Goal: Communication & Community: Answer question/provide support

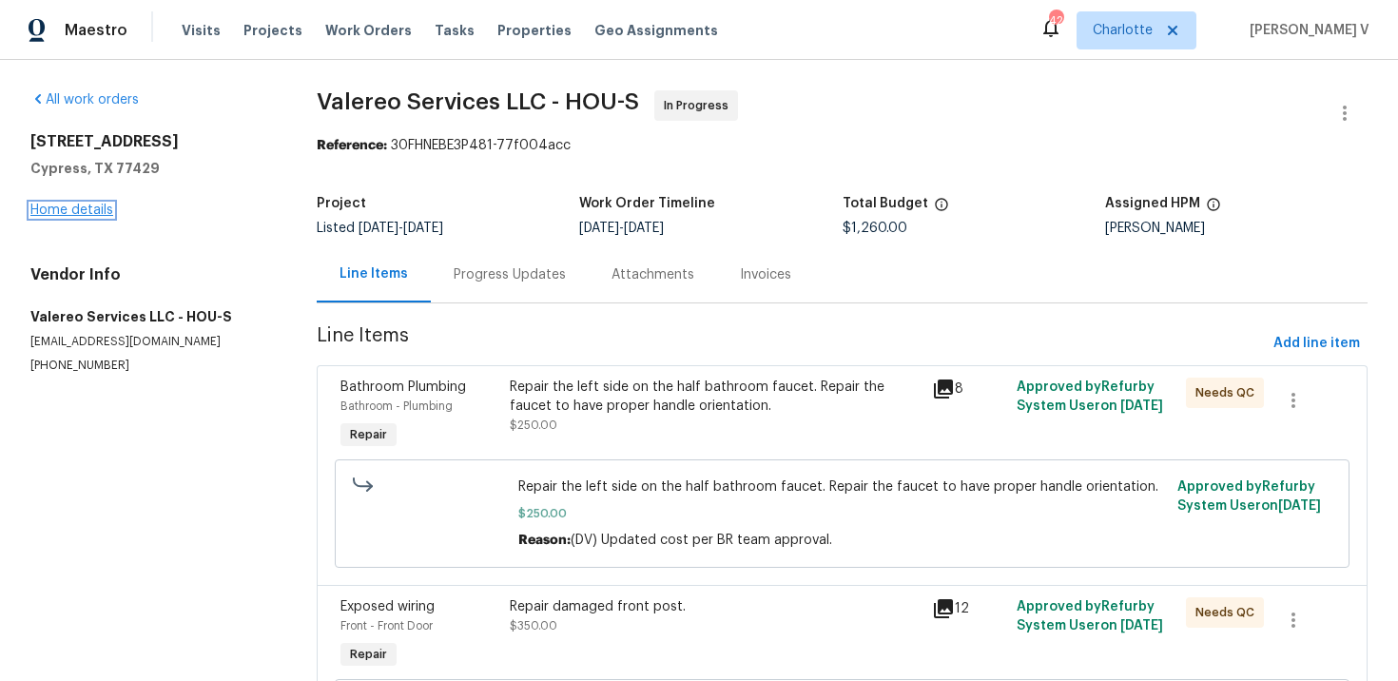
click at [90, 215] on link "Home details" at bounding box center [71, 210] width 83 height 13
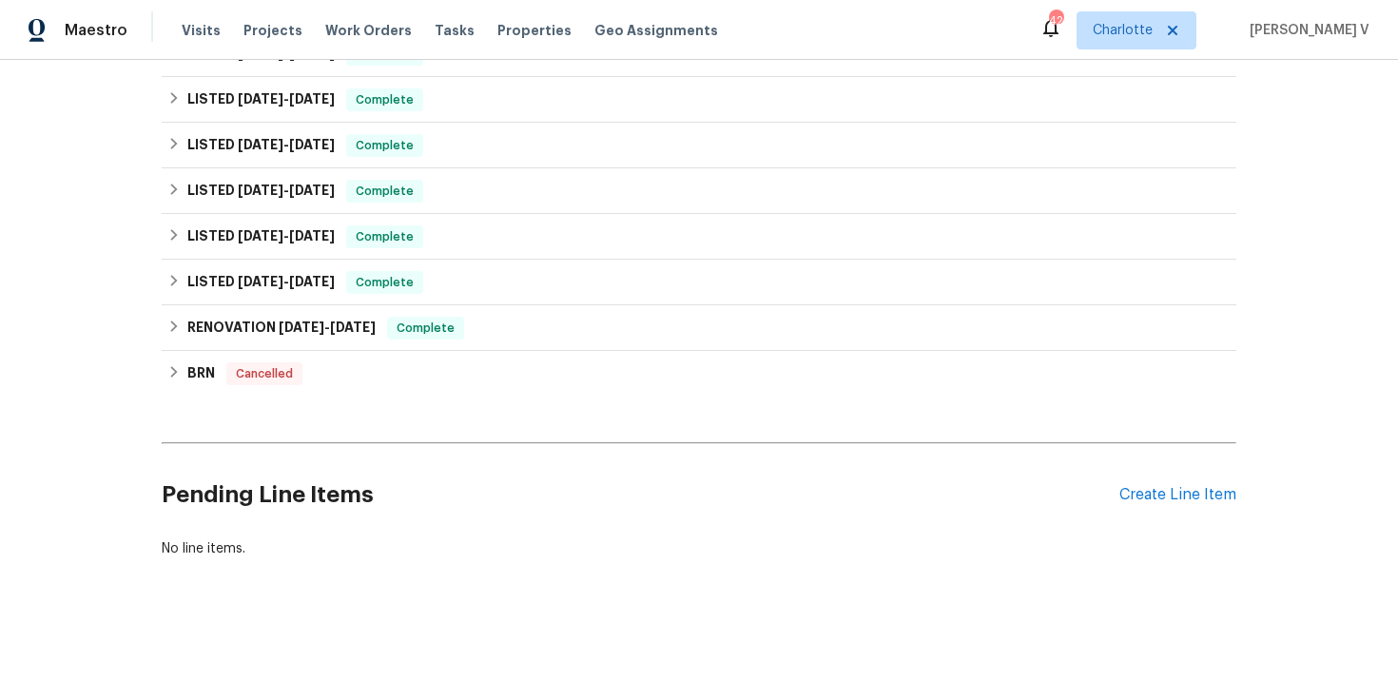
scroll to position [697, 0]
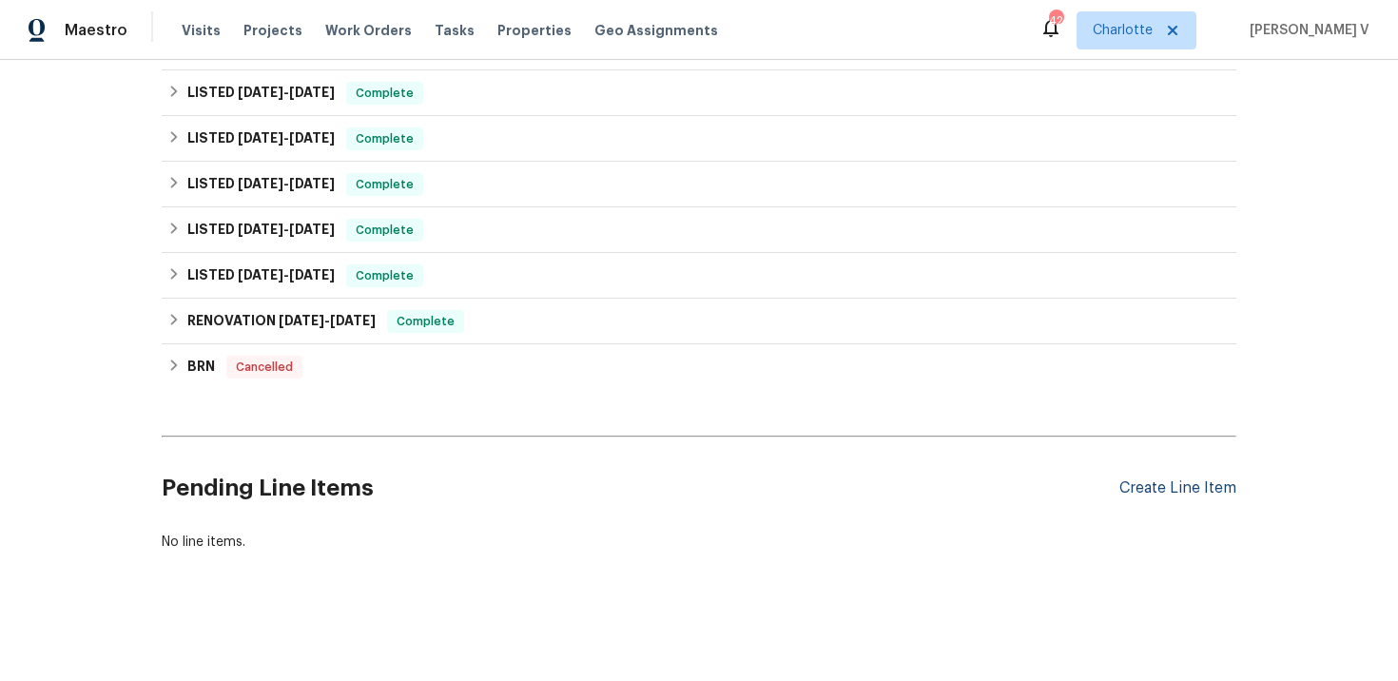
click at [1149, 484] on div "Create Line Item" at bounding box center [1178, 488] width 117 height 18
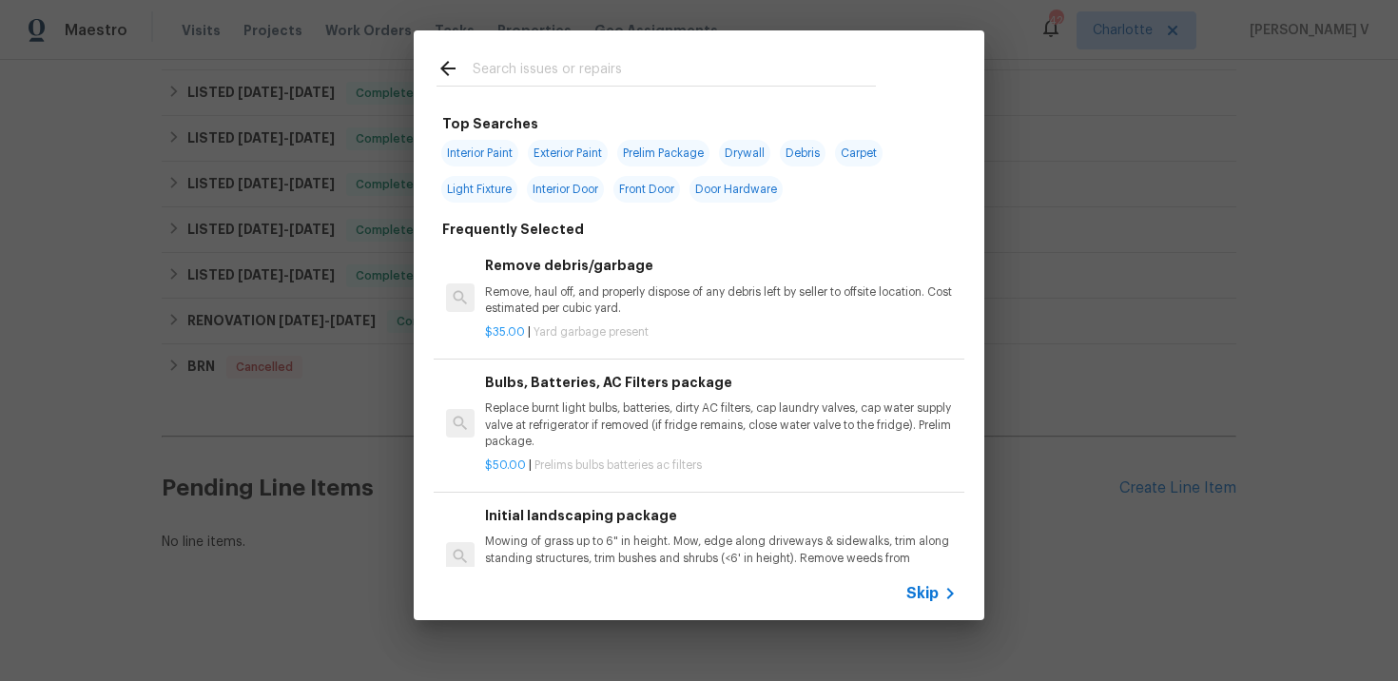
click at [920, 590] on span "Skip" at bounding box center [922, 593] width 32 height 19
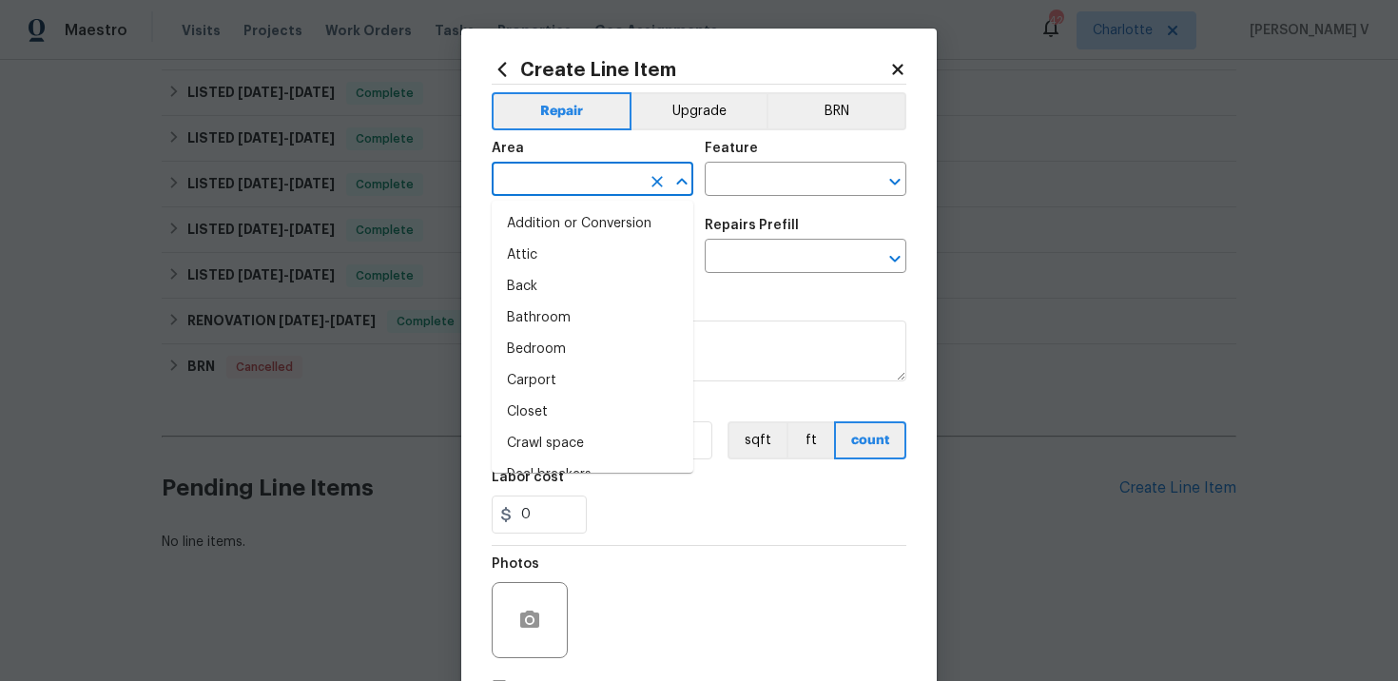
click at [560, 183] on input "text" at bounding box center [566, 180] width 148 height 29
click at [551, 217] on li "Back" at bounding box center [593, 223] width 202 height 31
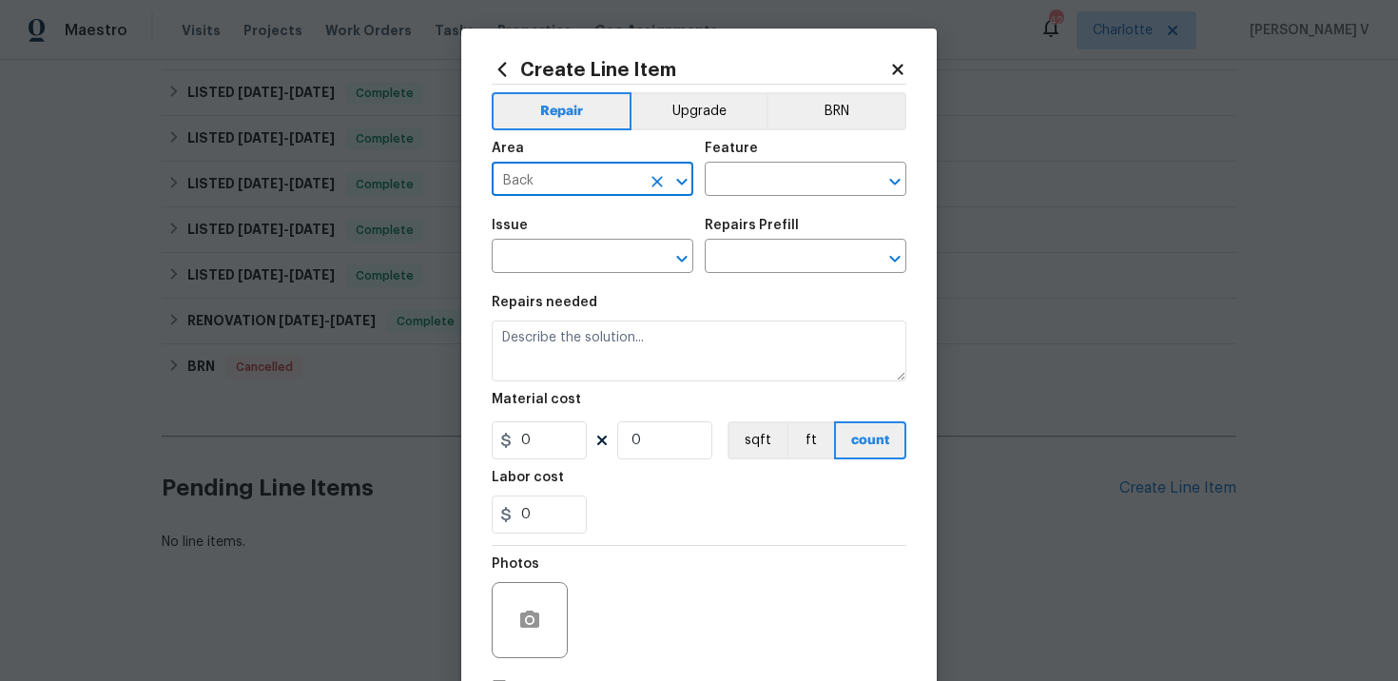
type input "Back"
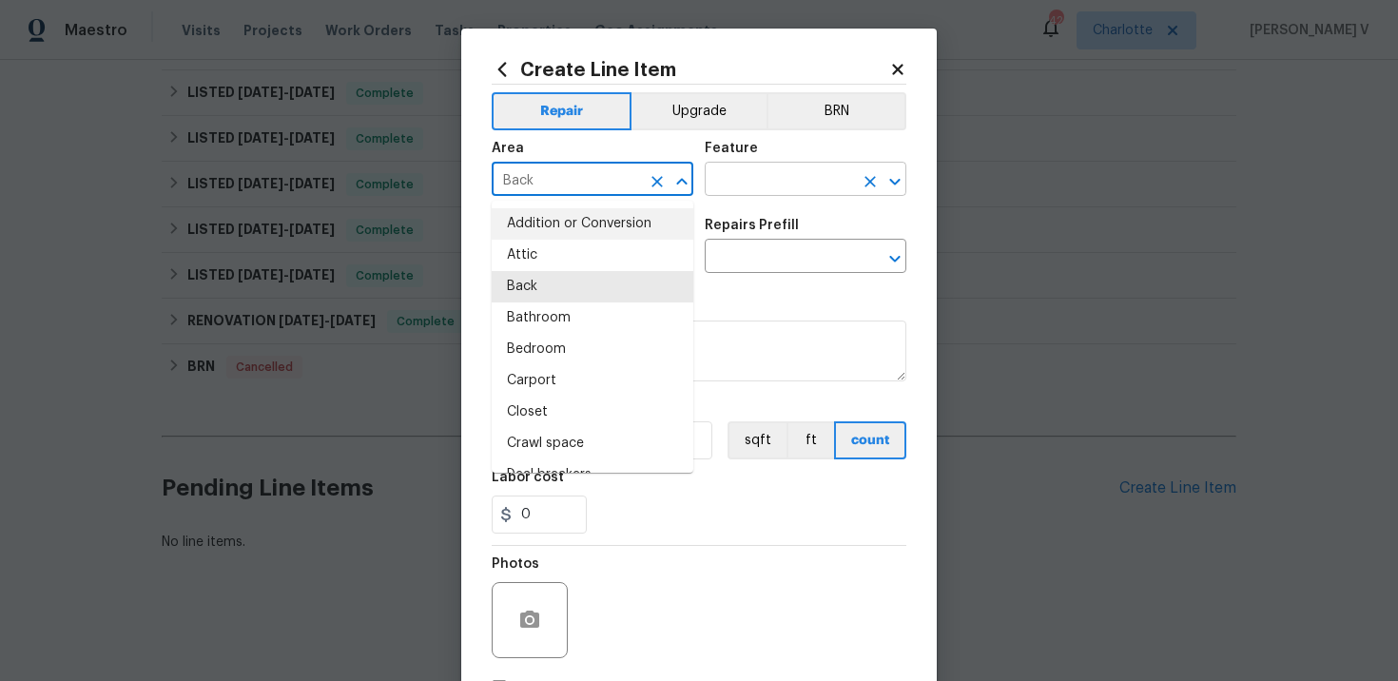
click at [754, 189] on input "text" at bounding box center [779, 180] width 148 height 29
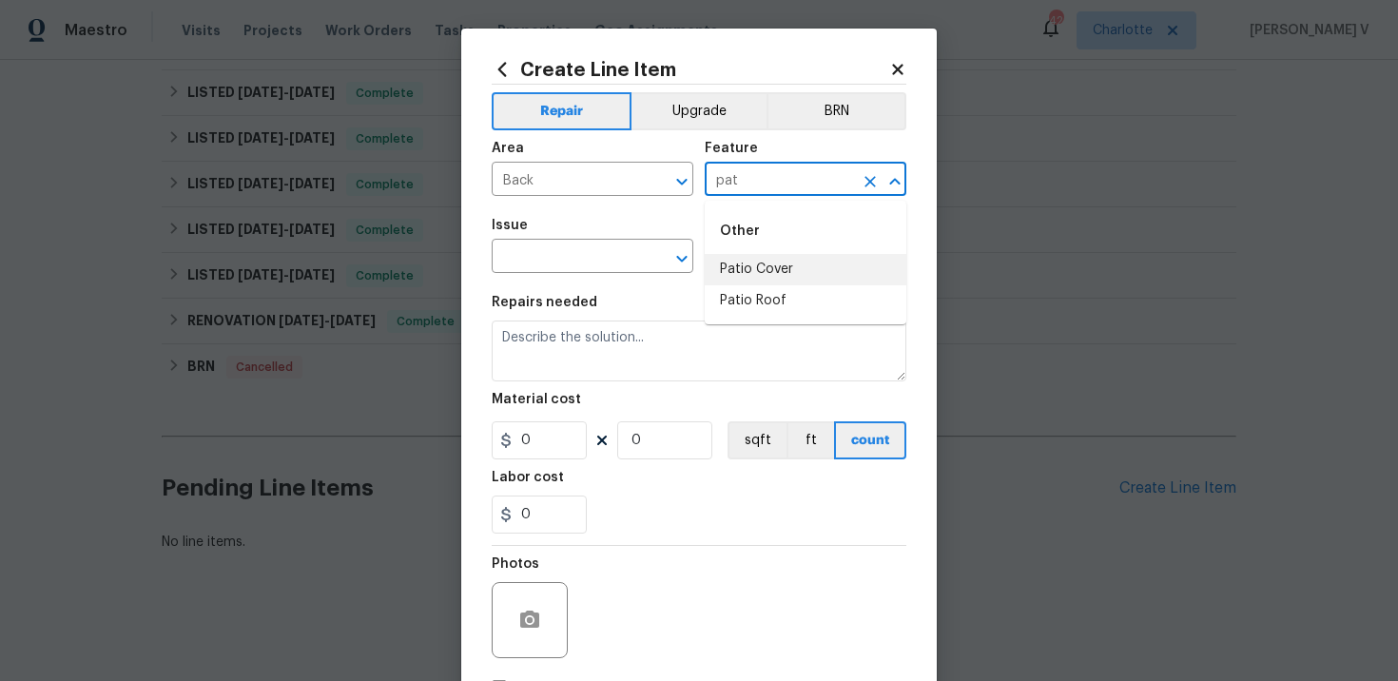
click at [742, 266] on li "Patio Cover" at bounding box center [806, 269] width 202 height 31
type input "Patio Cover"
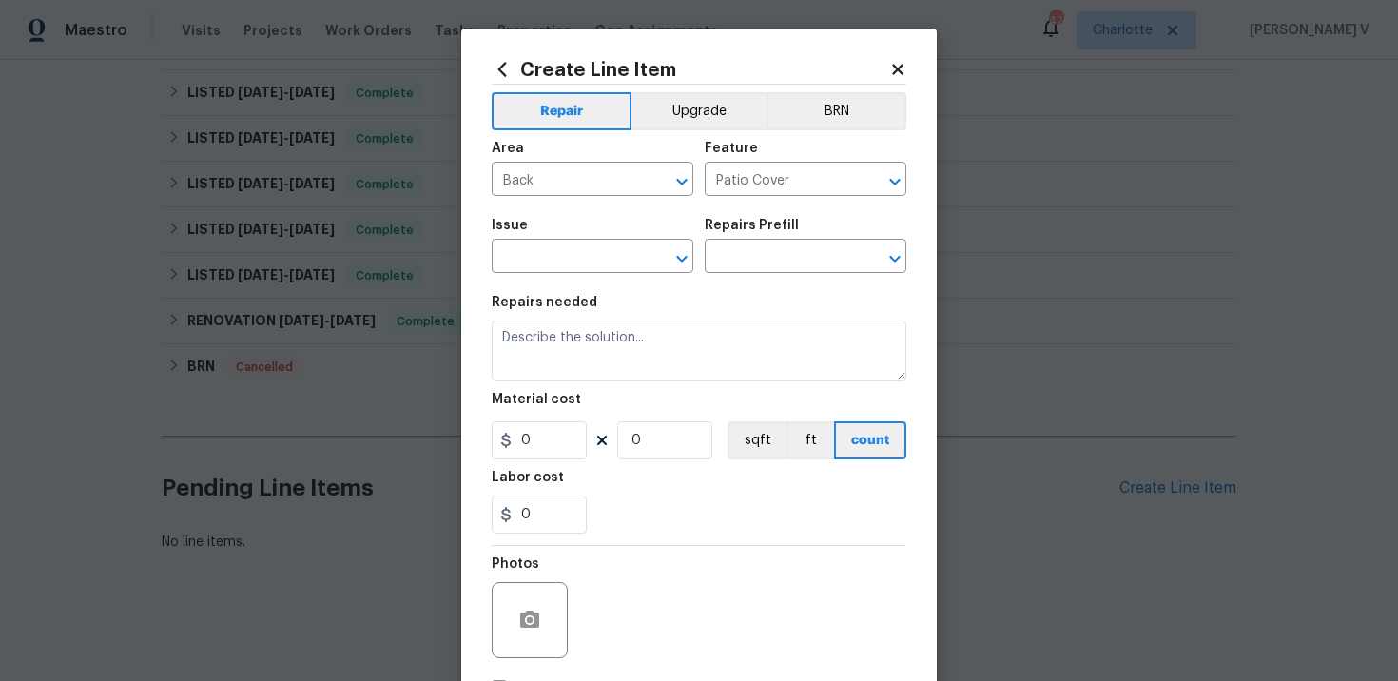
click at [522, 275] on span "Issue ​" at bounding box center [593, 245] width 202 height 77
click at [526, 257] on input "text" at bounding box center [566, 257] width 148 height 29
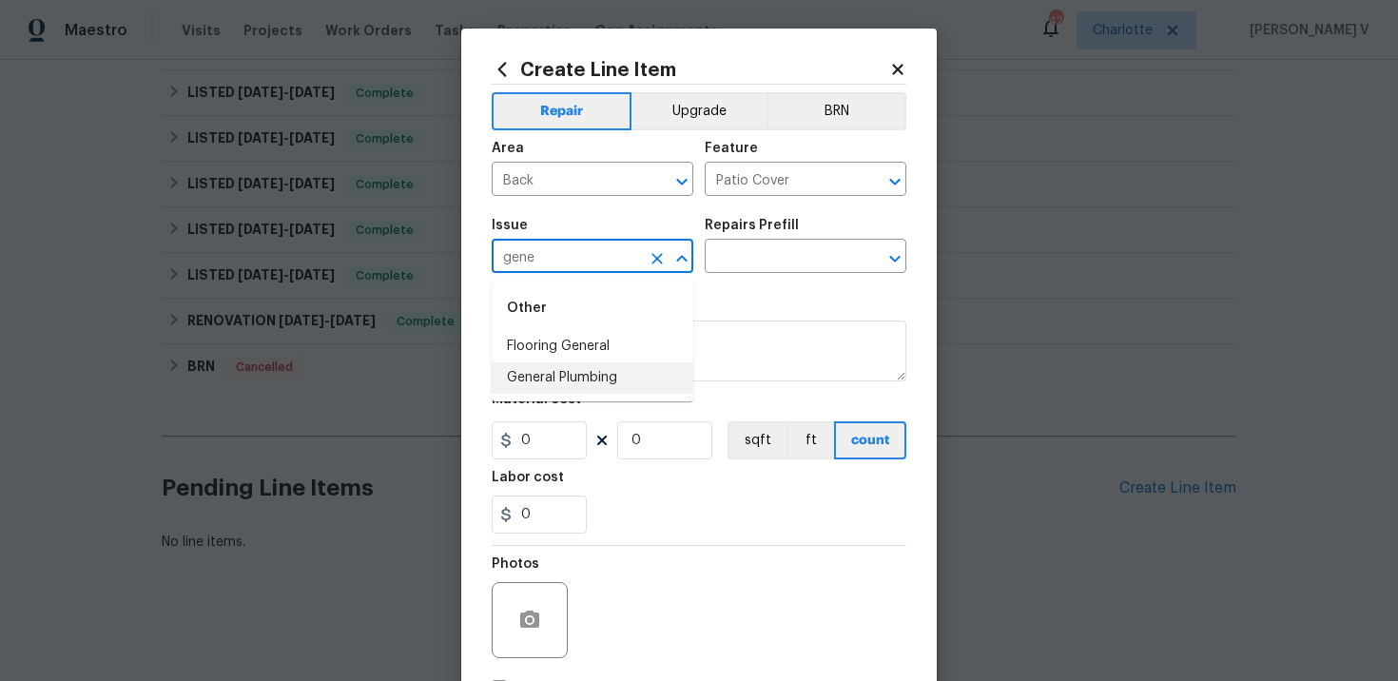
click at [546, 376] on li "General Plumbing" at bounding box center [593, 377] width 202 height 31
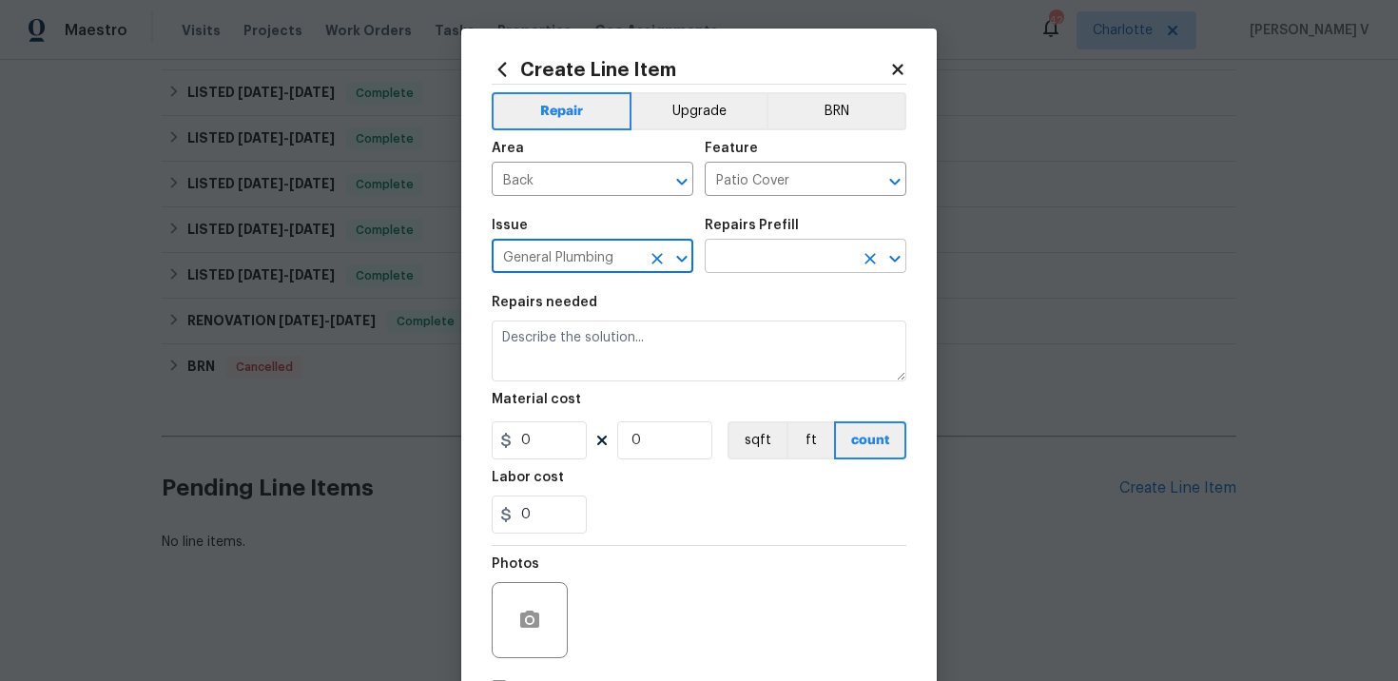
type input "General Plumbing"
click at [758, 268] on input "text" at bounding box center [779, 257] width 148 height 29
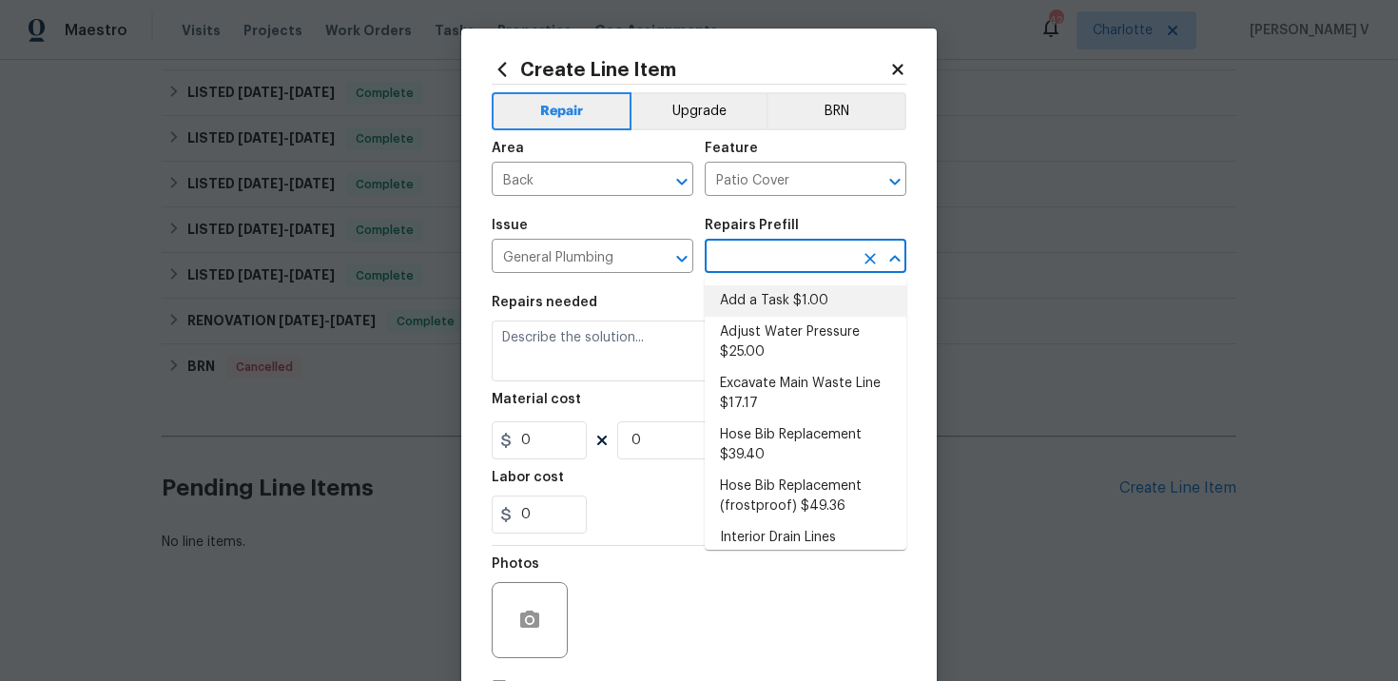
click at [752, 303] on li "Add a Task $1.00" at bounding box center [806, 300] width 202 height 31
type input "Plumbing"
type input "Add a Task $1.00"
type textarea "HPM to detail"
type input "1"
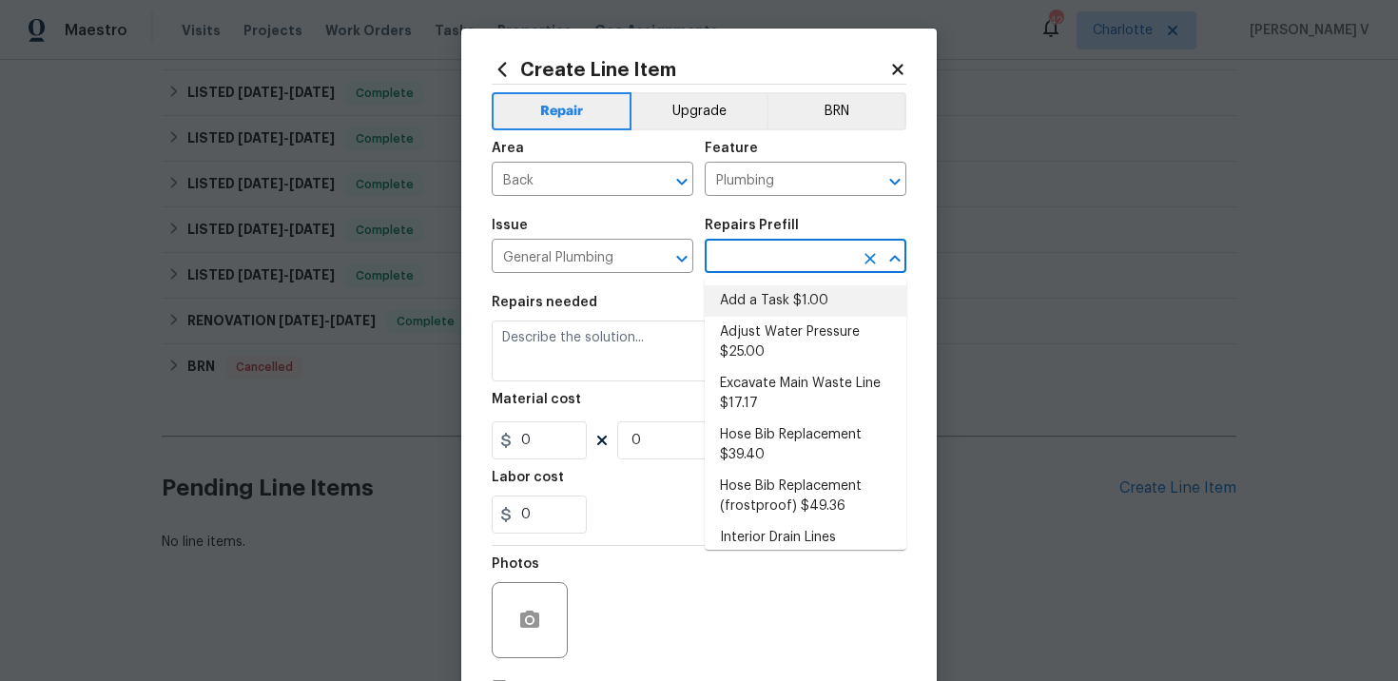
type input "1"
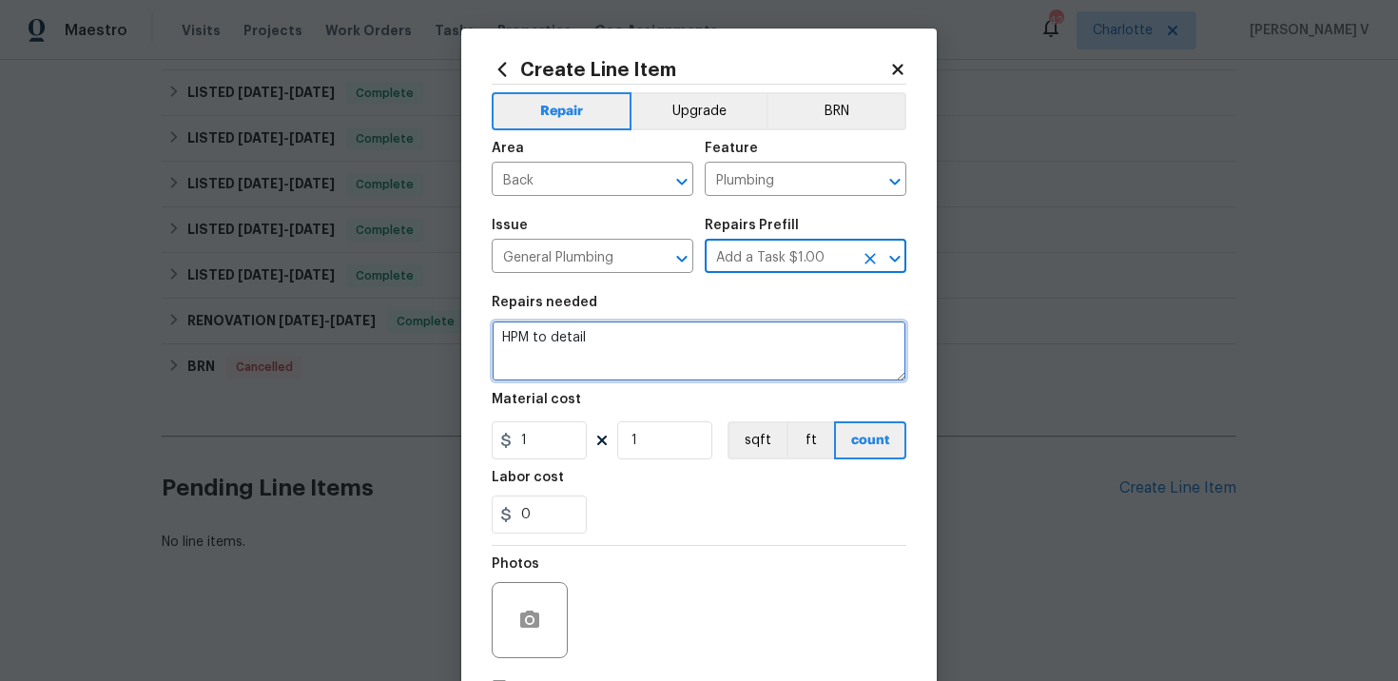
click at [580, 365] on textarea "HPM to detail" at bounding box center [699, 351] width 415 height 61
paste textarea "Second quote; Investigate the source of moisture on the back patio cover ceilin…"
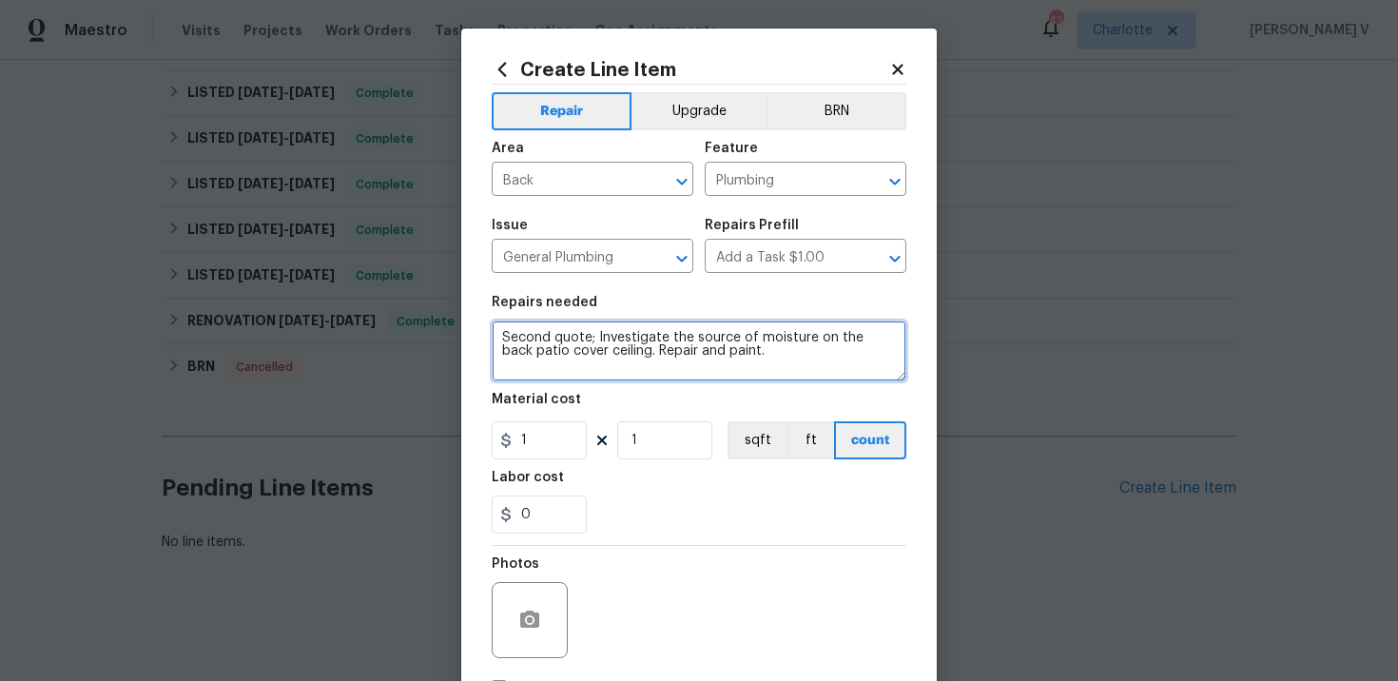
type textarea "Second quote; Investigate the source of moisture on the back patio cover ceilin…"
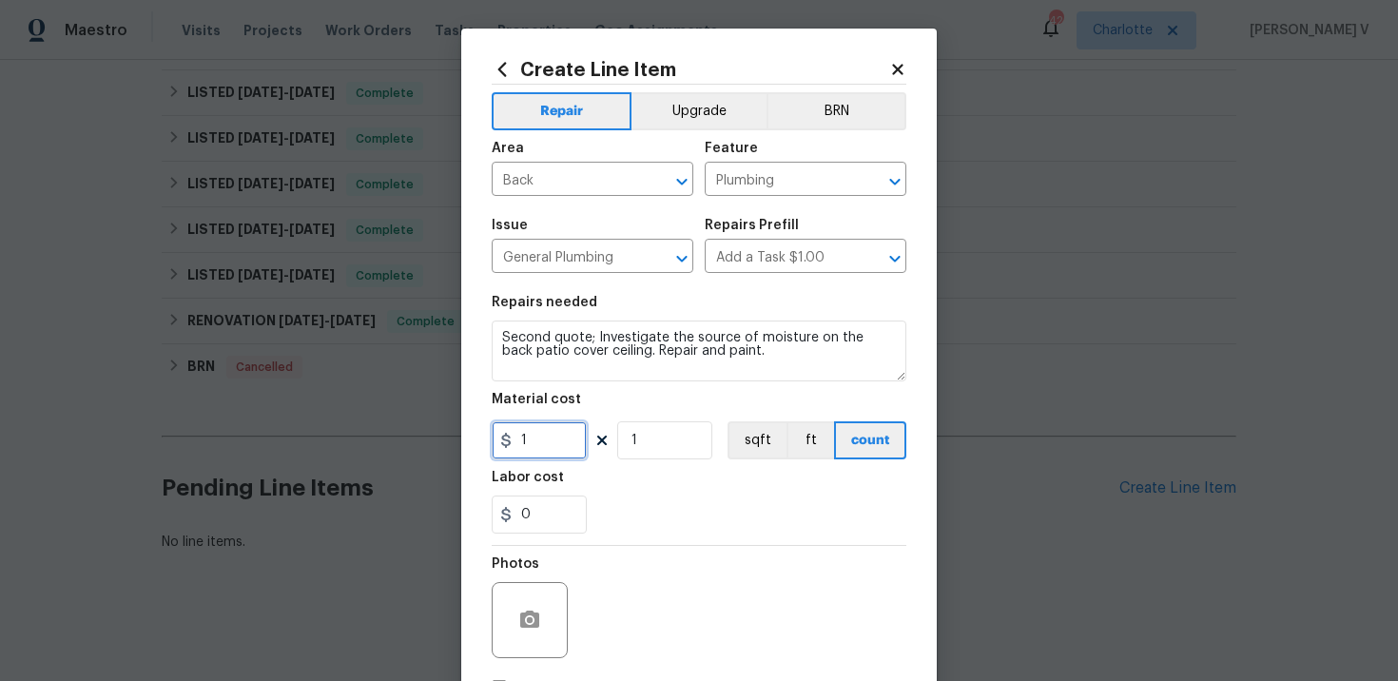
click at [544, 443] on input "1" at bounding box center [539, 440] width 95 height 38
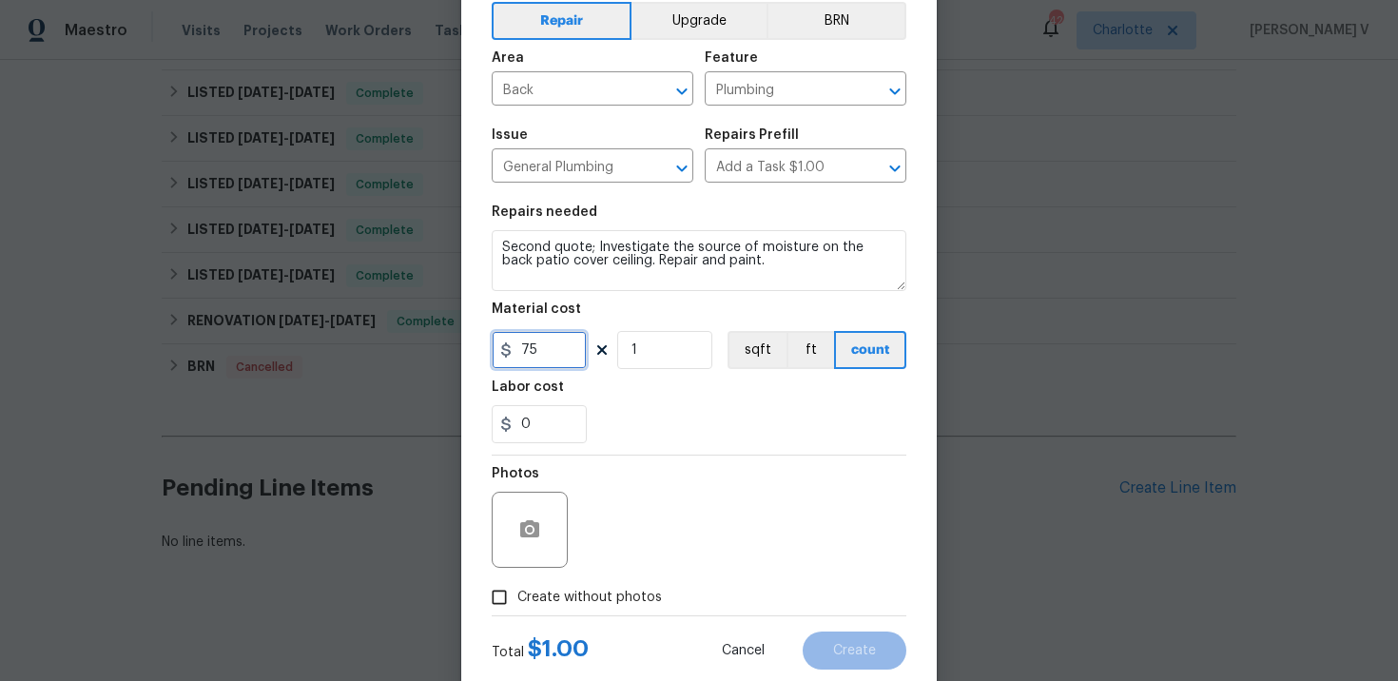
scroll to position [139, 0]
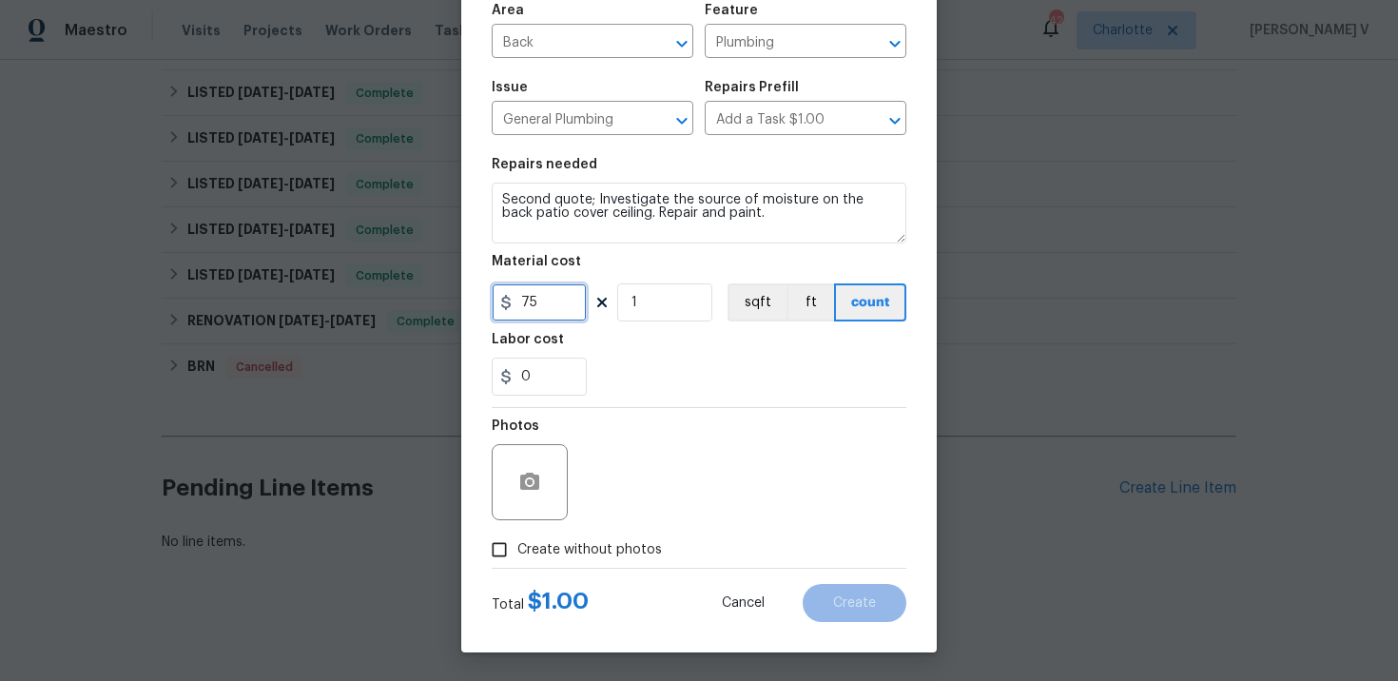
type input "75"
click at [538, 473] on icon "button" at bounding box center [529, 482] width 23 height 23
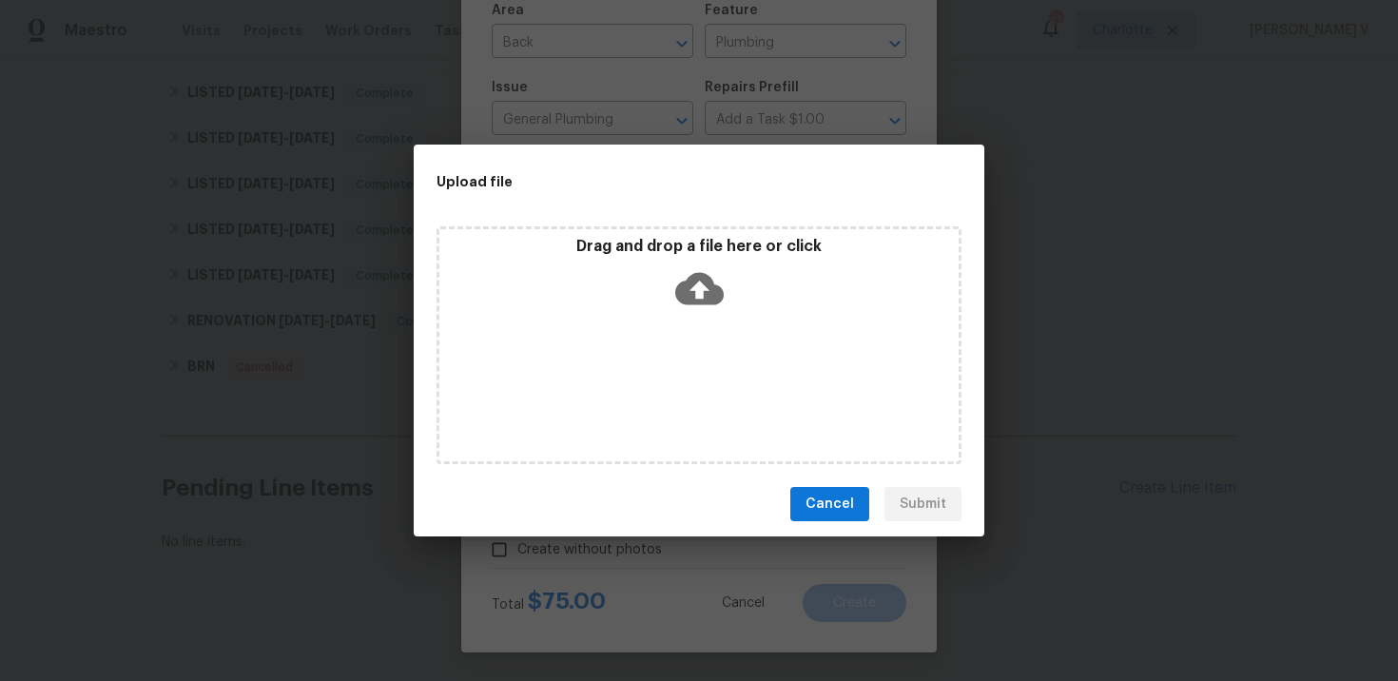
click at [699, 291] on icon at bounding box center [699, 288] width 49 height 49
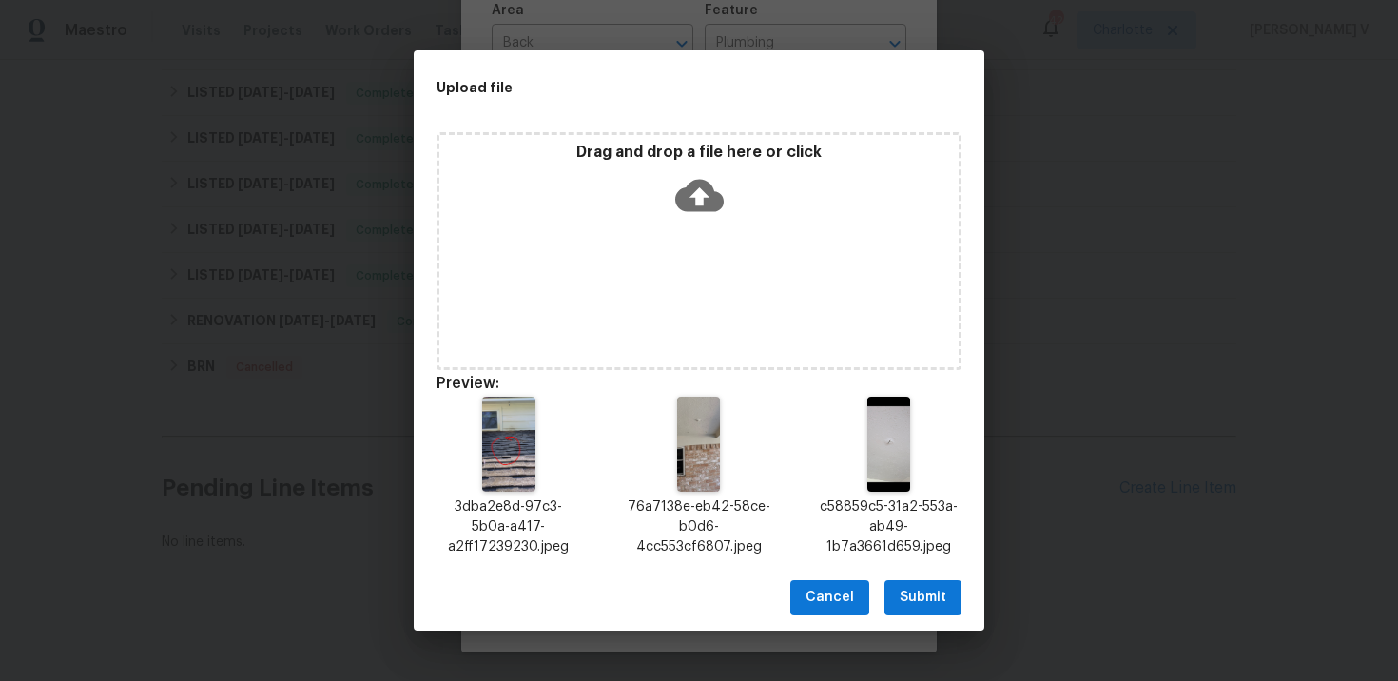
click at [895, 587] on button "Submit" at bounding box center [923, 597] width 77 height 35
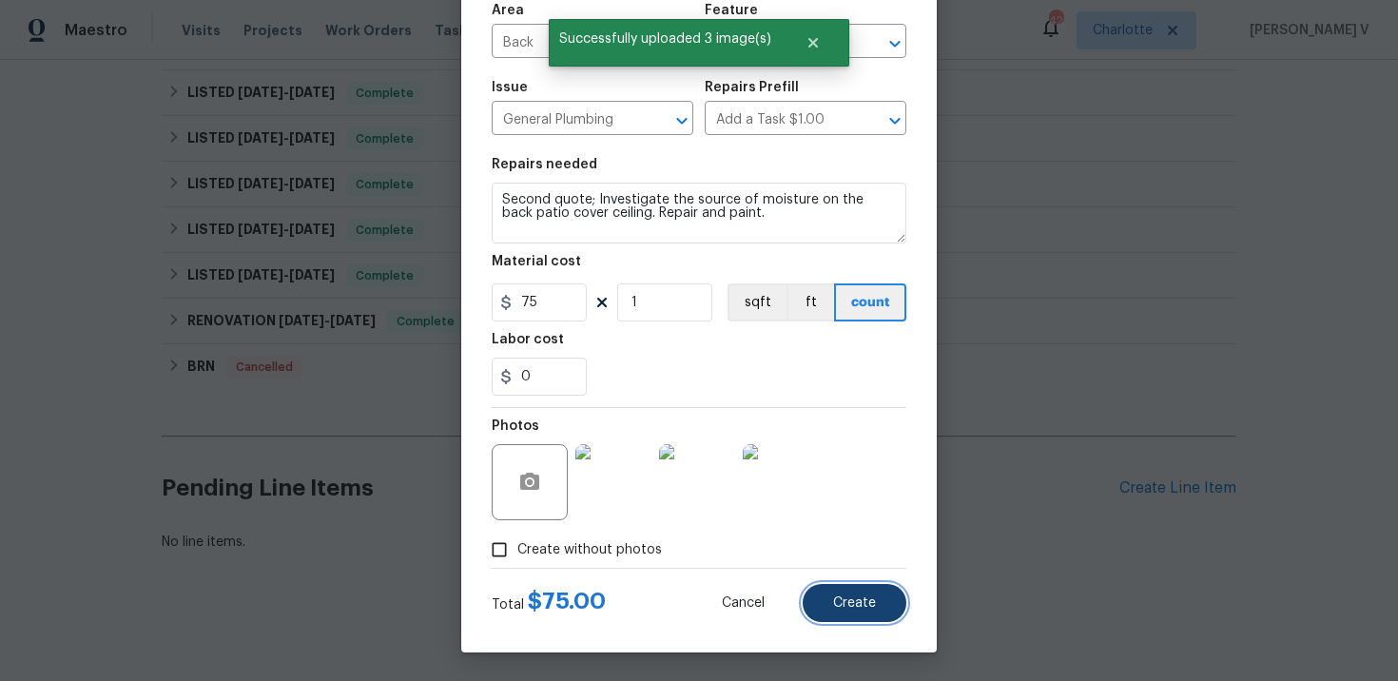
click at [876, 618] on button "Create" at bounding box center [855, 603] width 104 height 38
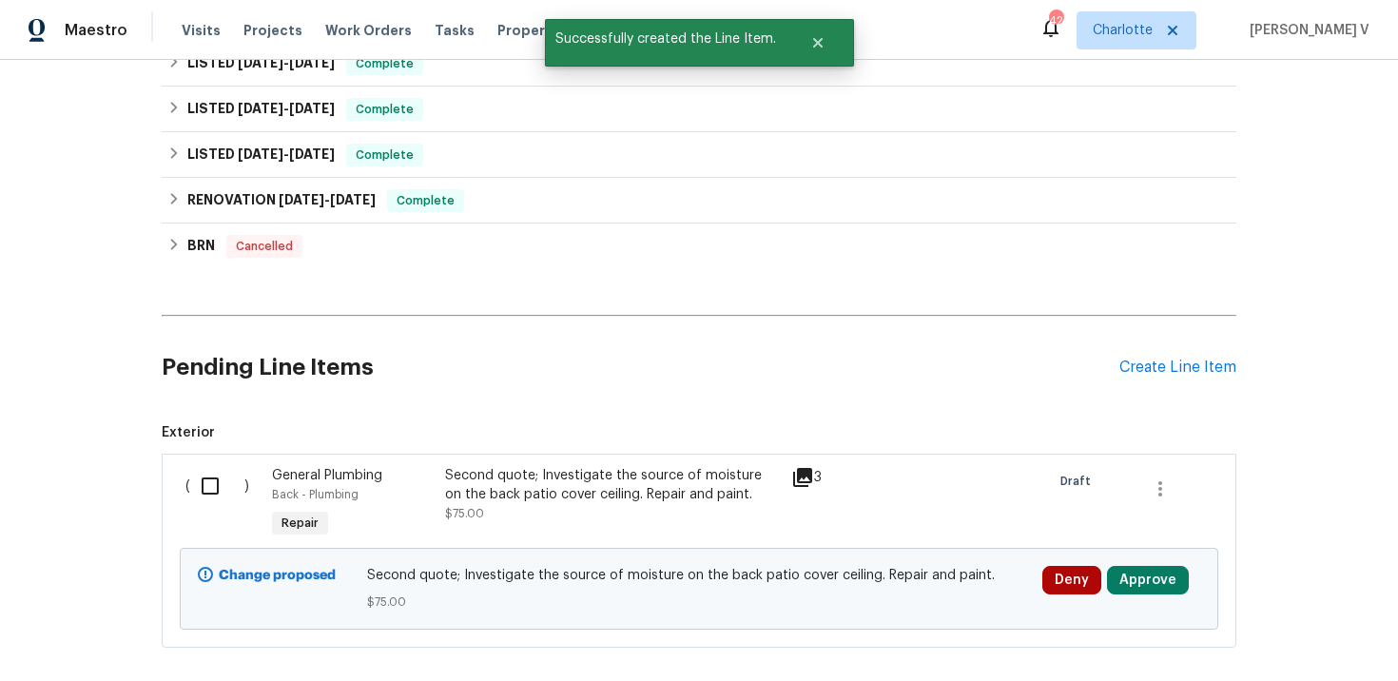
scroll to position [914, 0]
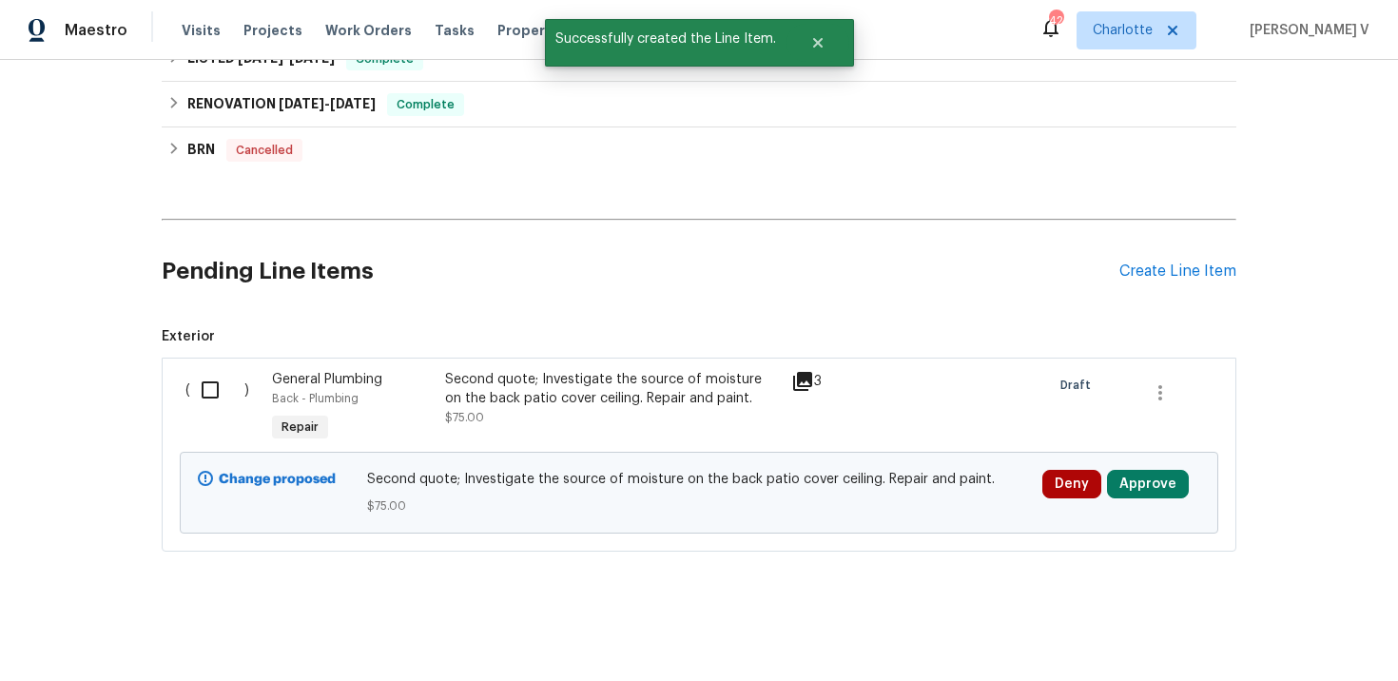
click at [240, 399] on input "checkbox" at bounding box center [217, 390] width 54 height 40
checkbox input "true"
click at [1256, 613] on div "Cancel (1) Item Create Work Order" at bounding box center [699, 633] width 1398 height 97
click at [1257, 628] on span "Create Work Order" at bounding box center [1289, 634] width 127 height 24
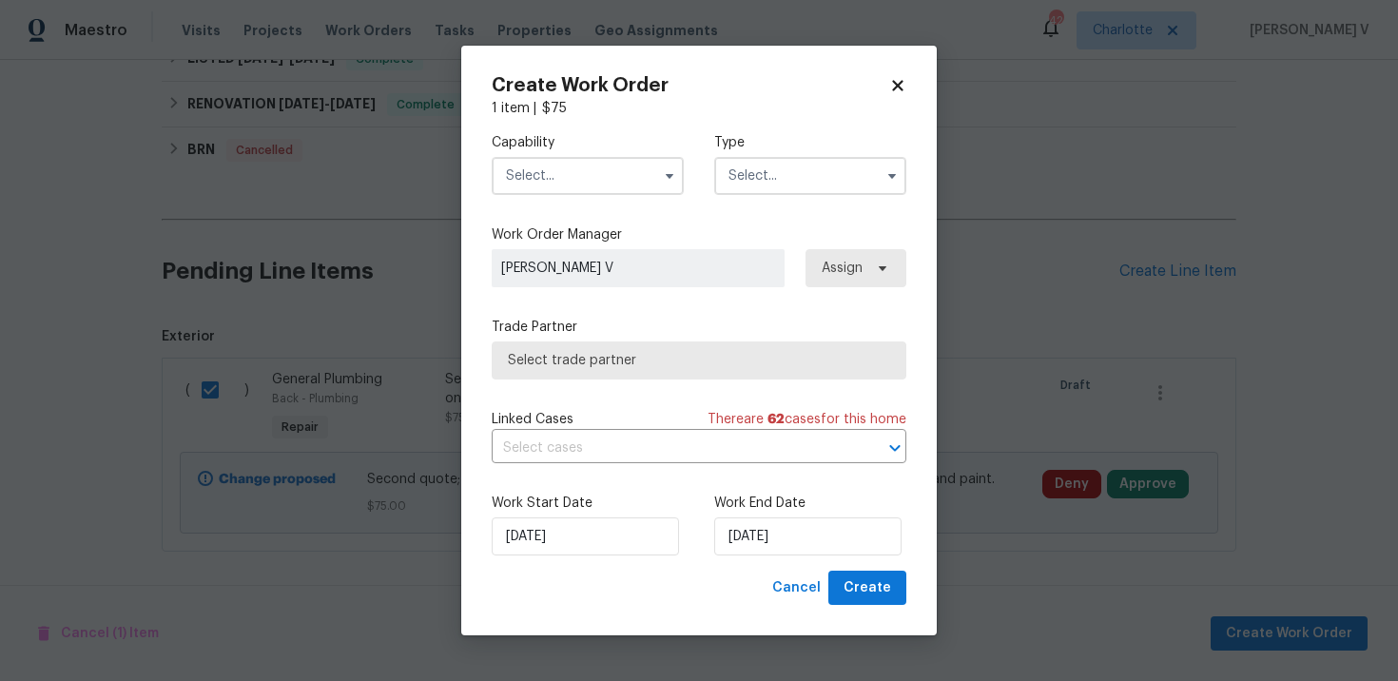
click at [581, 187] on input "text" at bounding box center [588, 176] width 192 height 38
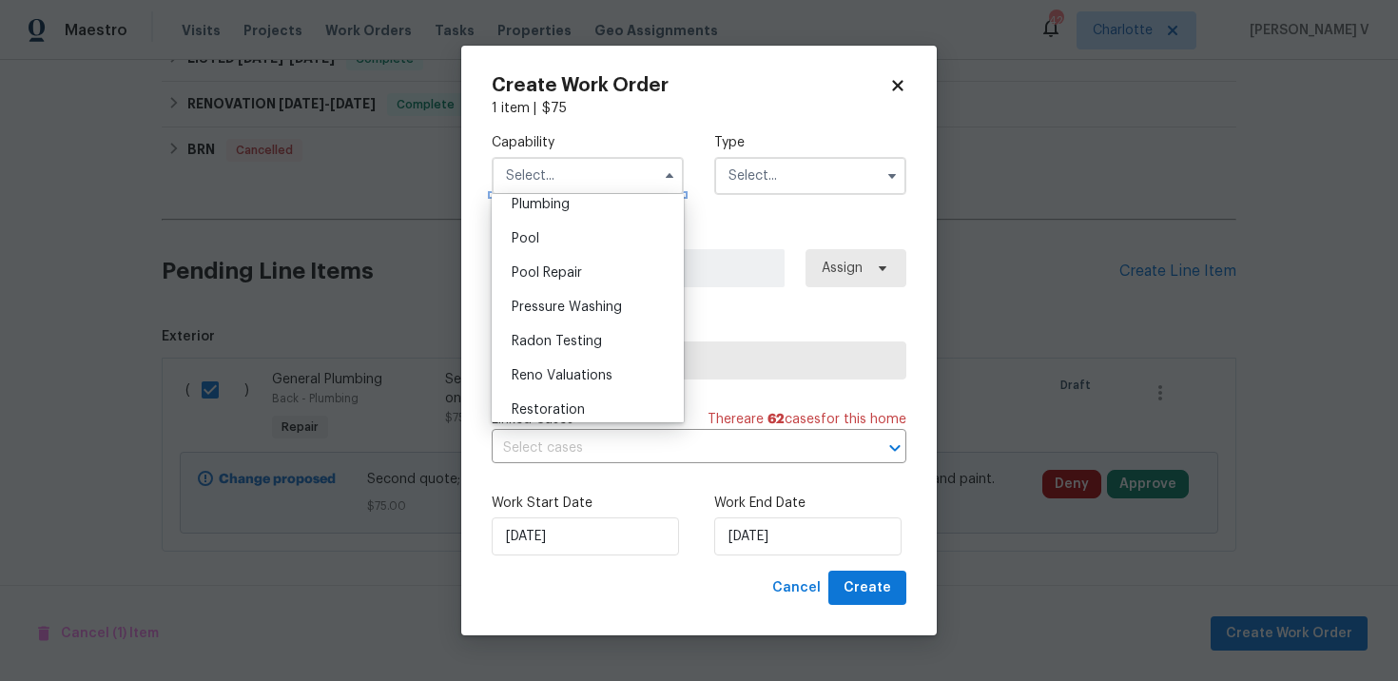
scroll to position [1860, 0]
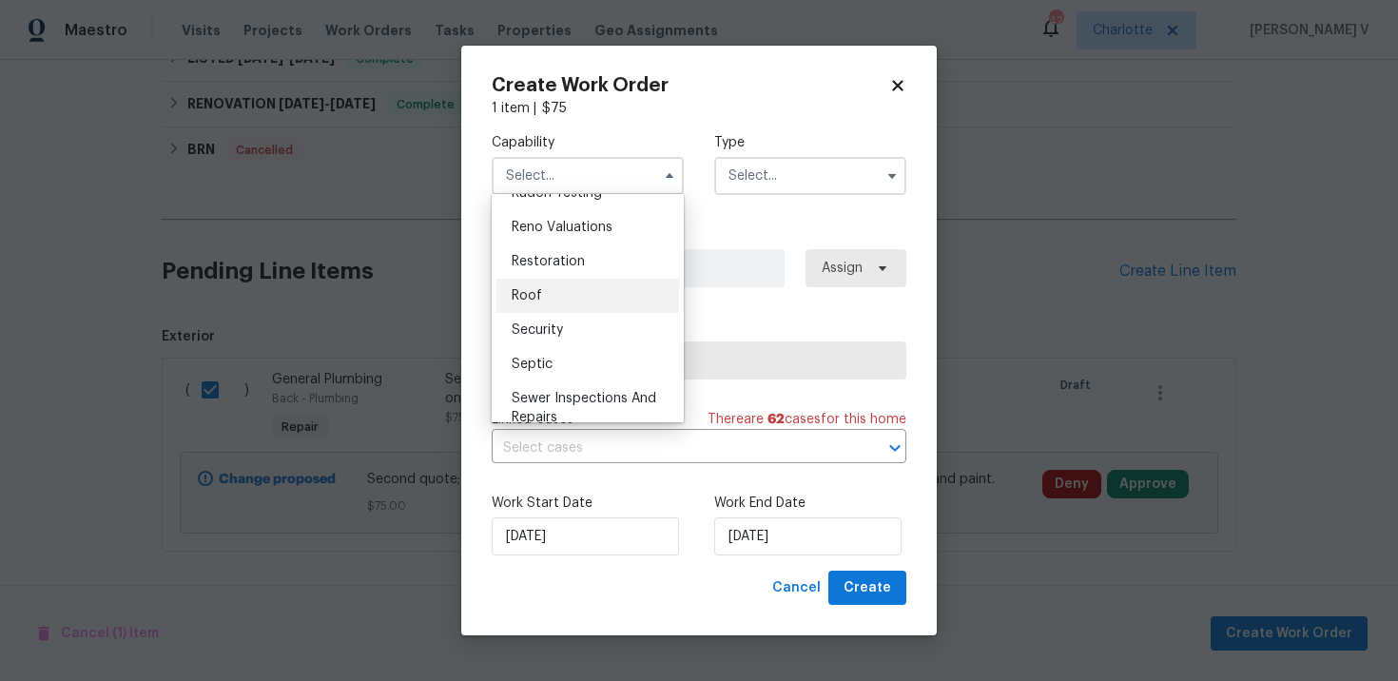
click at [559, 307] on div "Roof" at bounding box center [588, 296] width 183 height 34
type input "Roof"
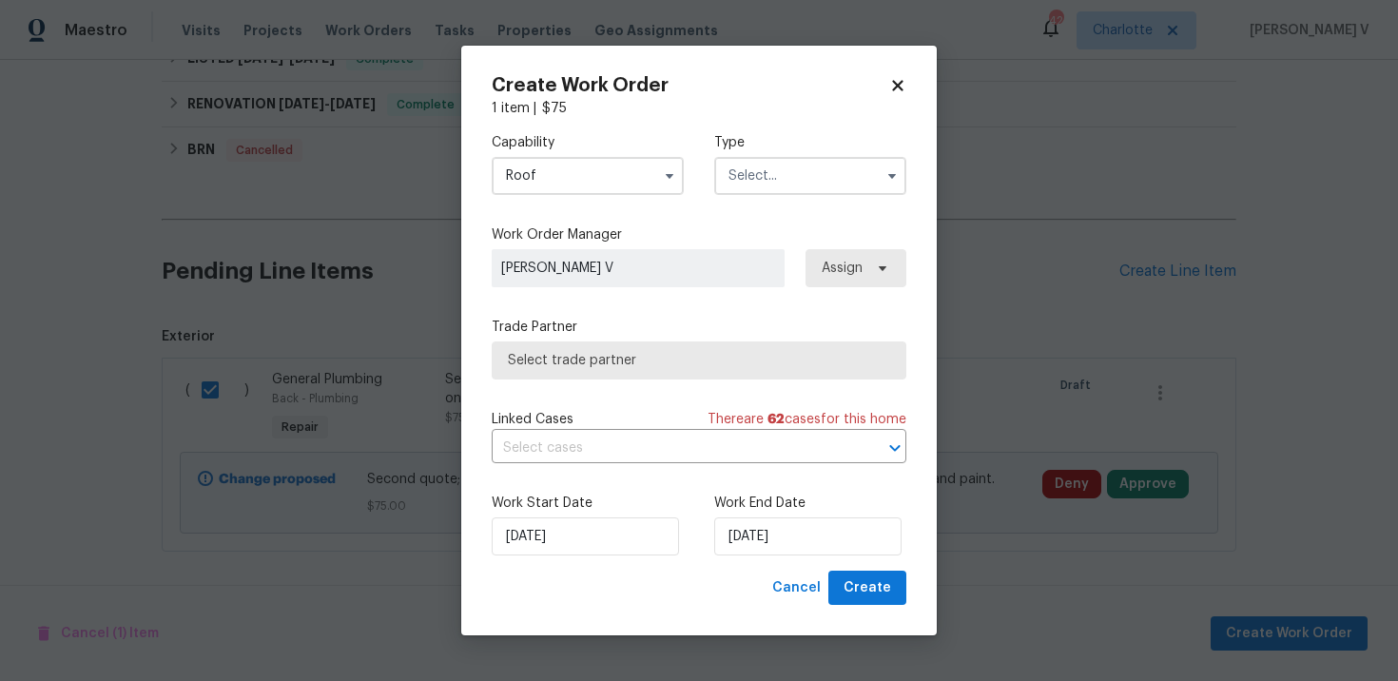
click at [821, 172] on input "text" at bounding box center [810, 176] width 192 height 38
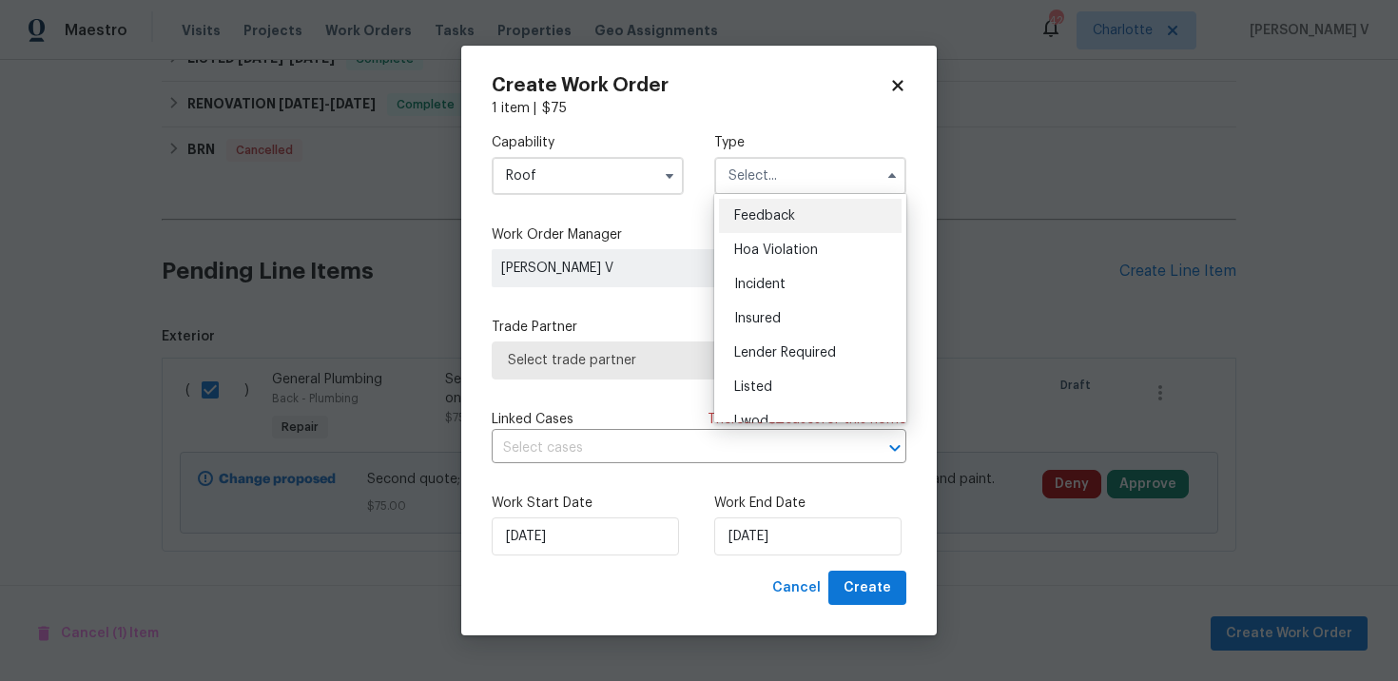
click at [757, 223] on div "Feedback" at bounding box center [810, 216] width 183 height 34
type input "Feedback"
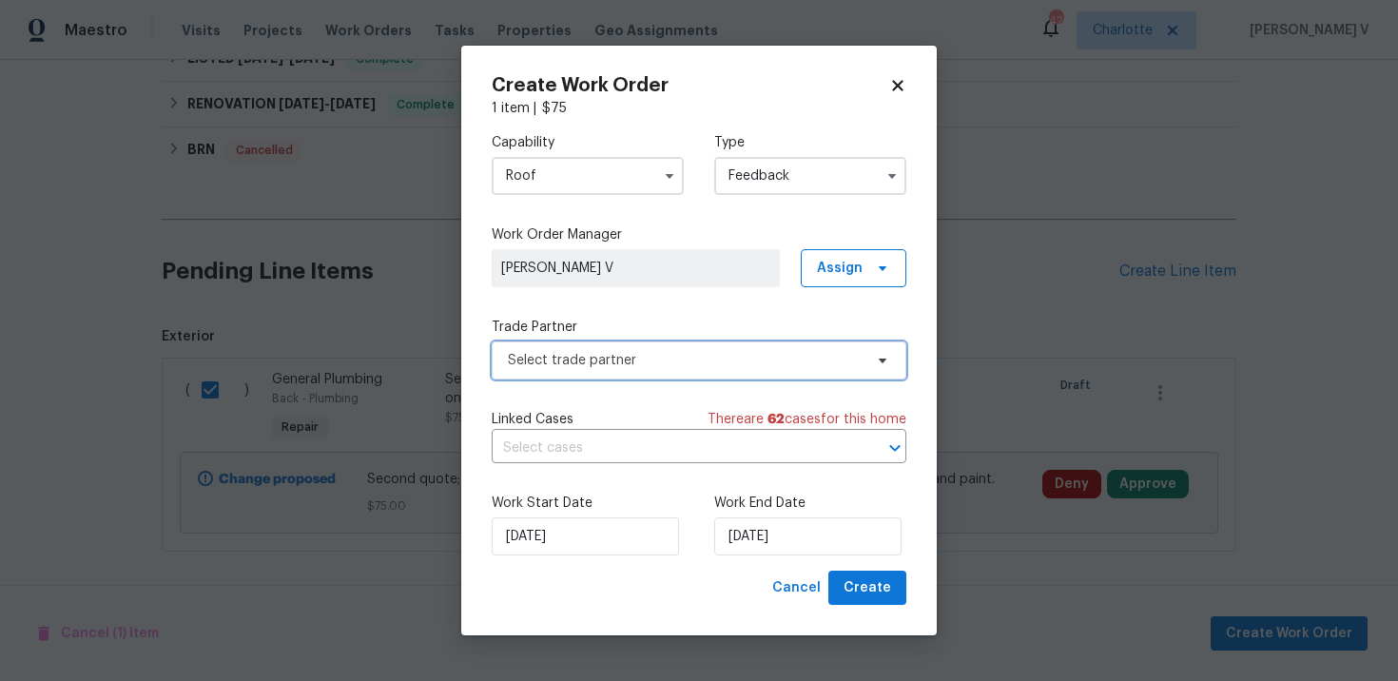
click at [606, 354] on span "Select trade partner" at bounding box center [685, 360] width 355 height 19
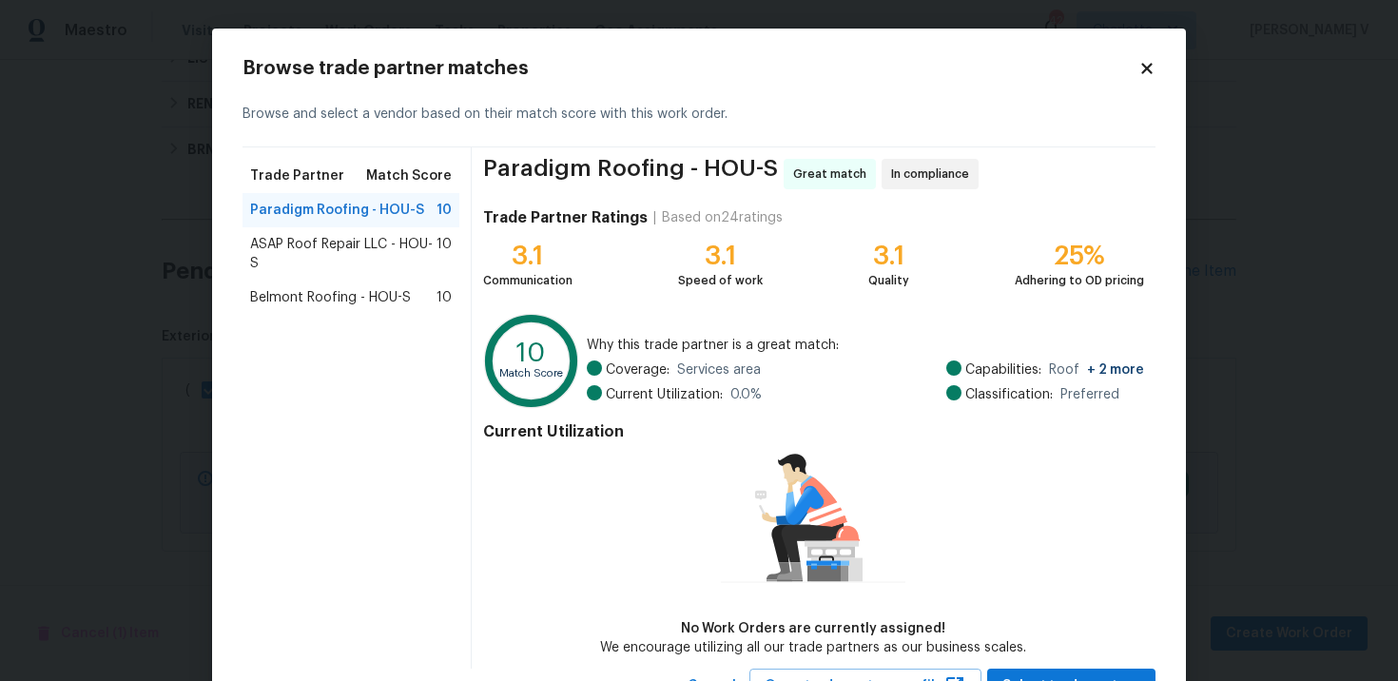
click at [351, 240] on span "ASAP Roof Repair LLC - HOU-S" at bounding box center [343, 254] width 186 height 38
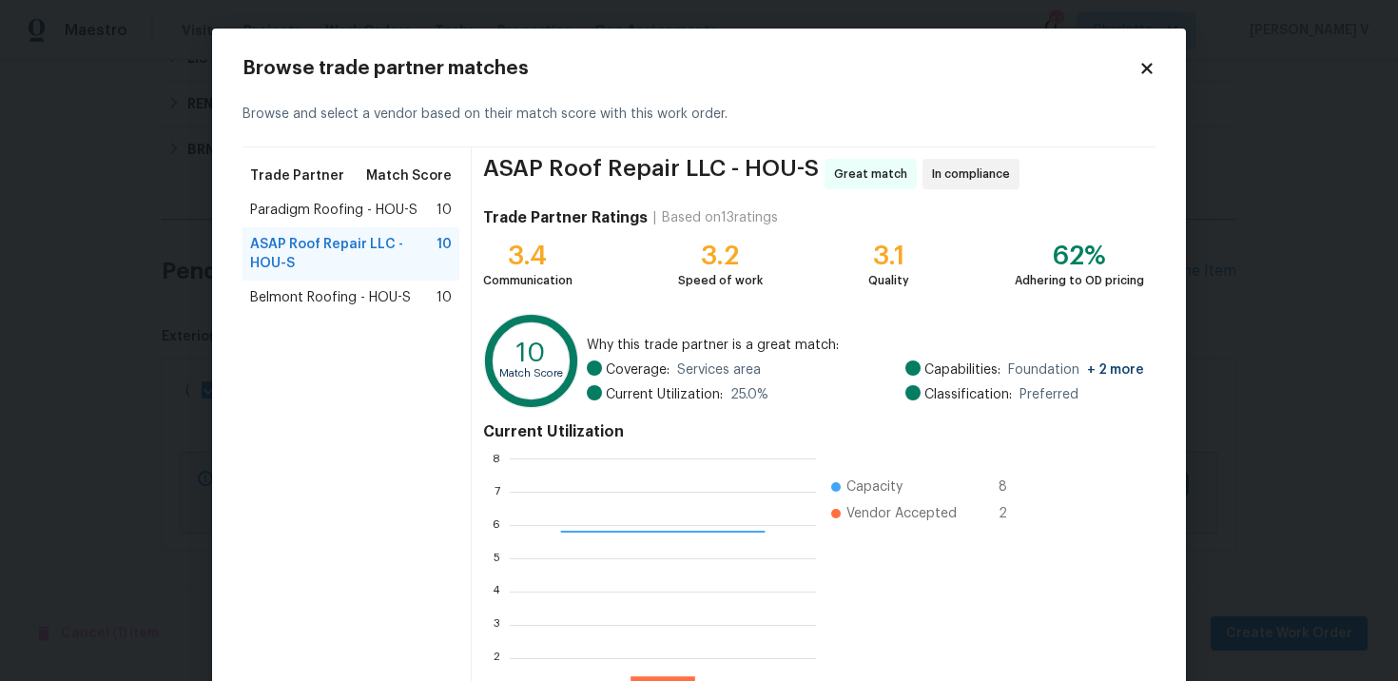
scroll to position [158, 0]
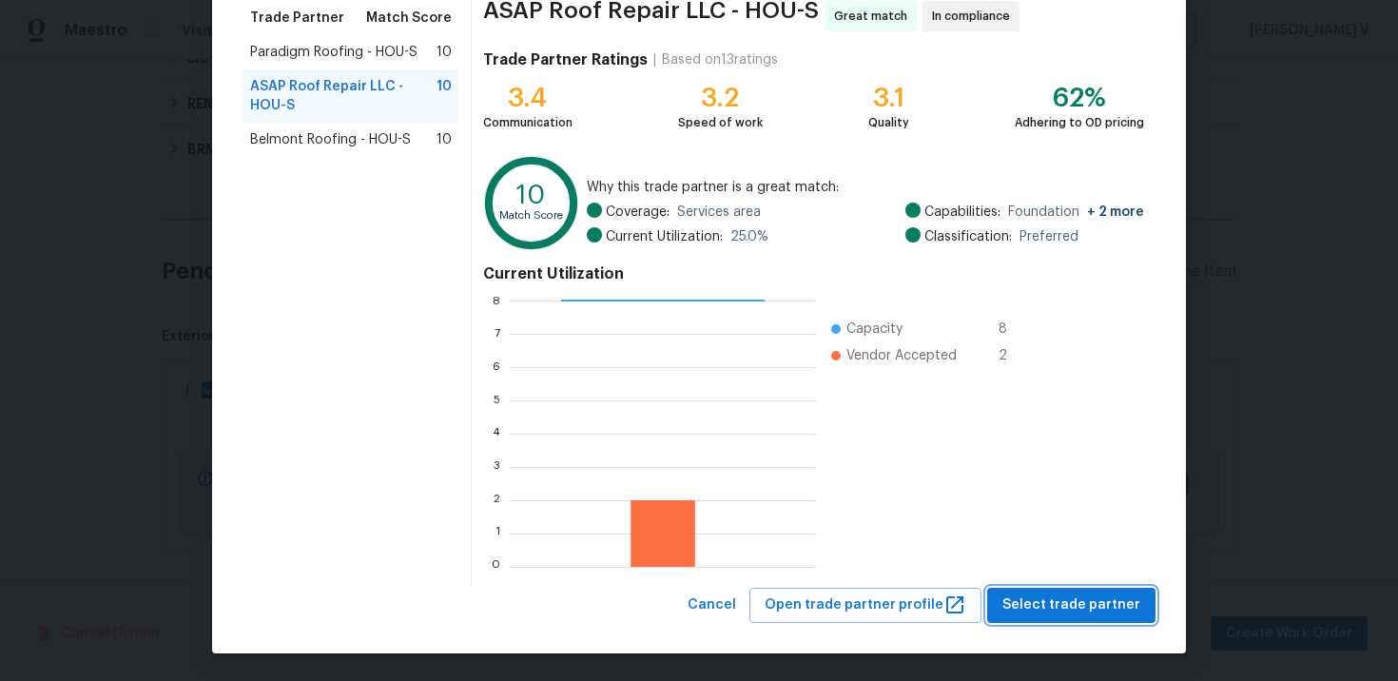
click at [1083, 607] on span "Select trade partner" at bounding box center [1072, 606] width 138 height 24
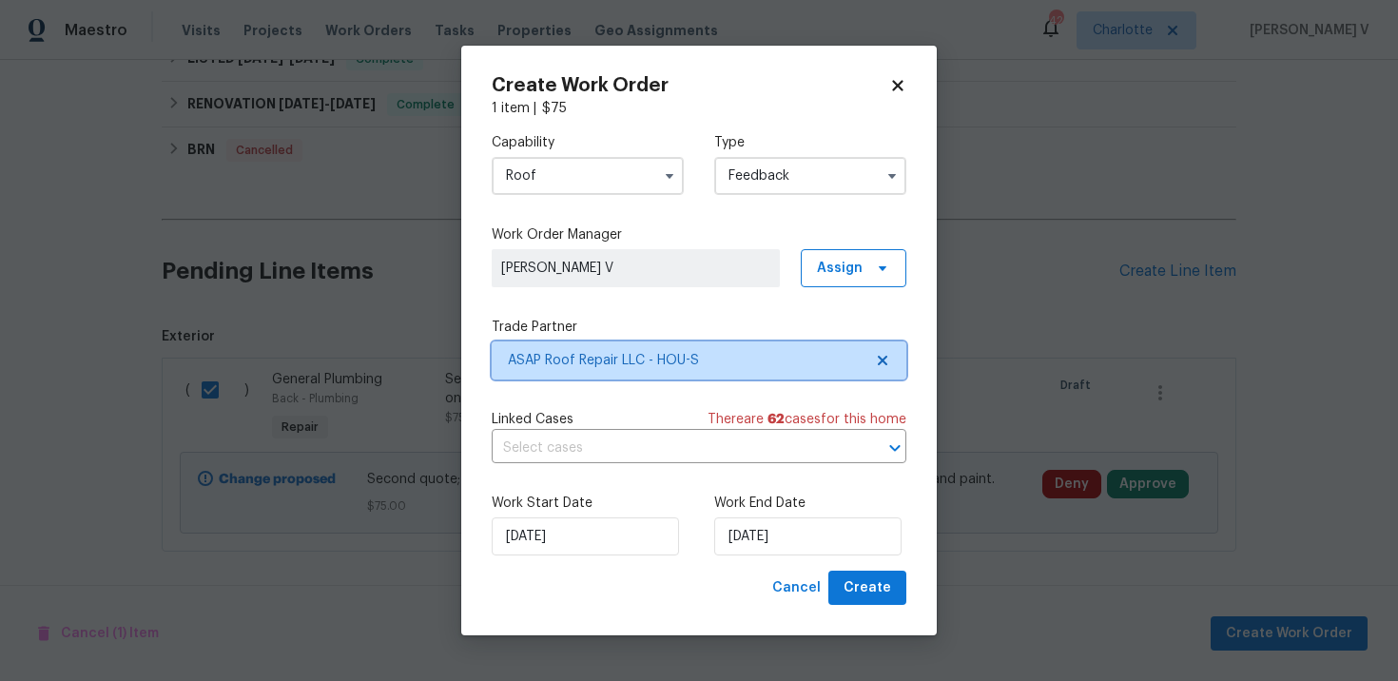
scroll to position [0, 0]
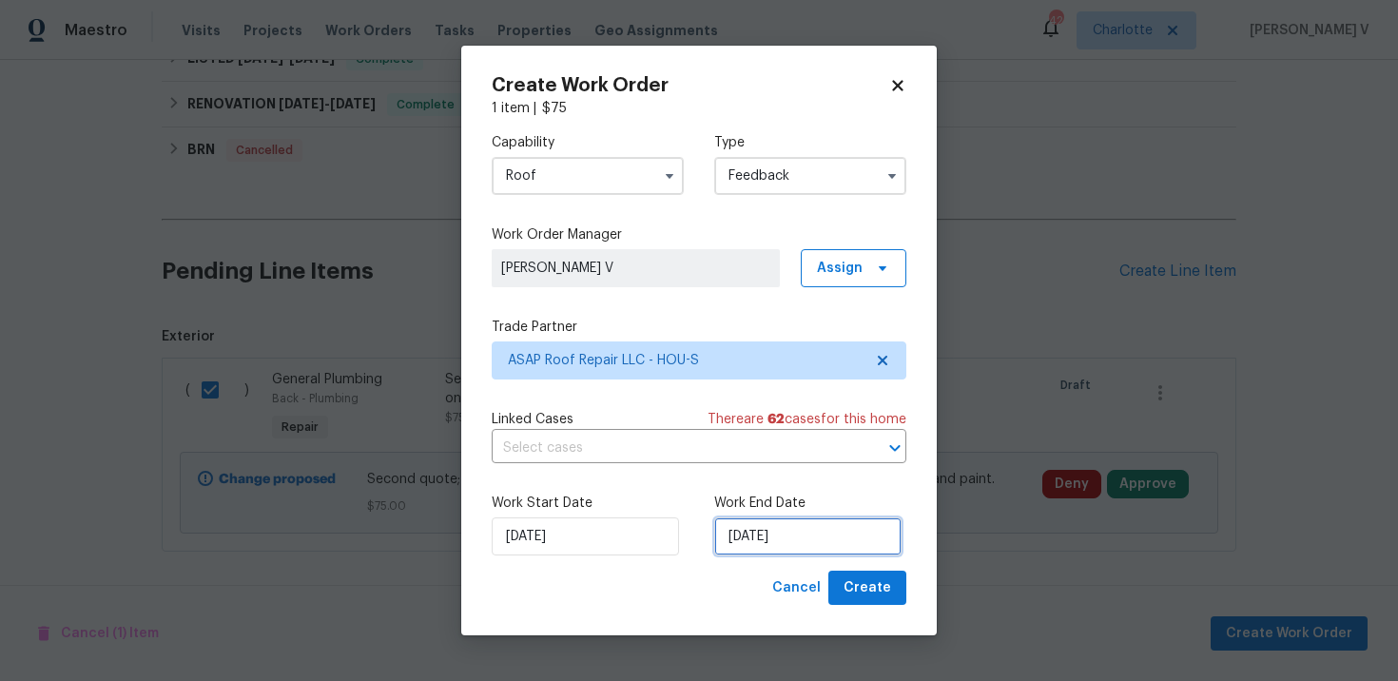
click at [755, 537] on input "02/10/2025" at bounding box center [807, 536] width 187 height 38
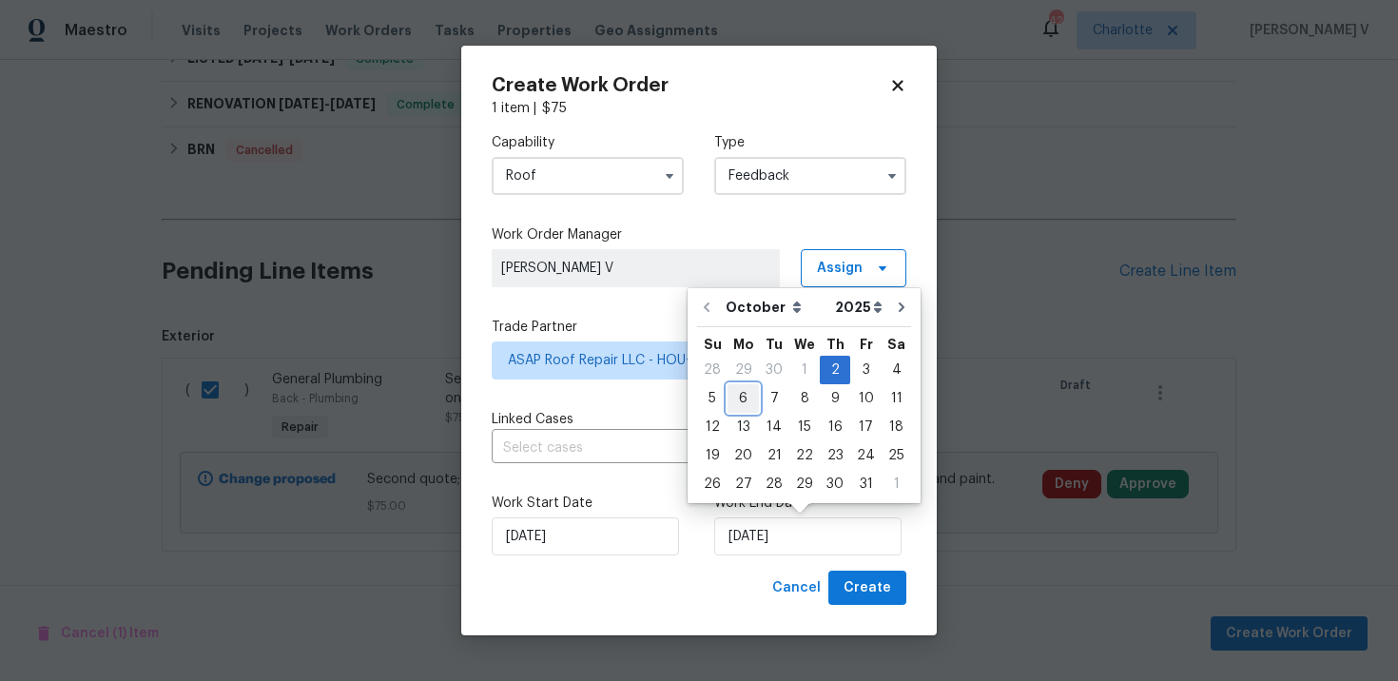
click at [743, 403] on div "6" at bounding box center [743, 398] width 31 height 27
type input "06/10/2025"
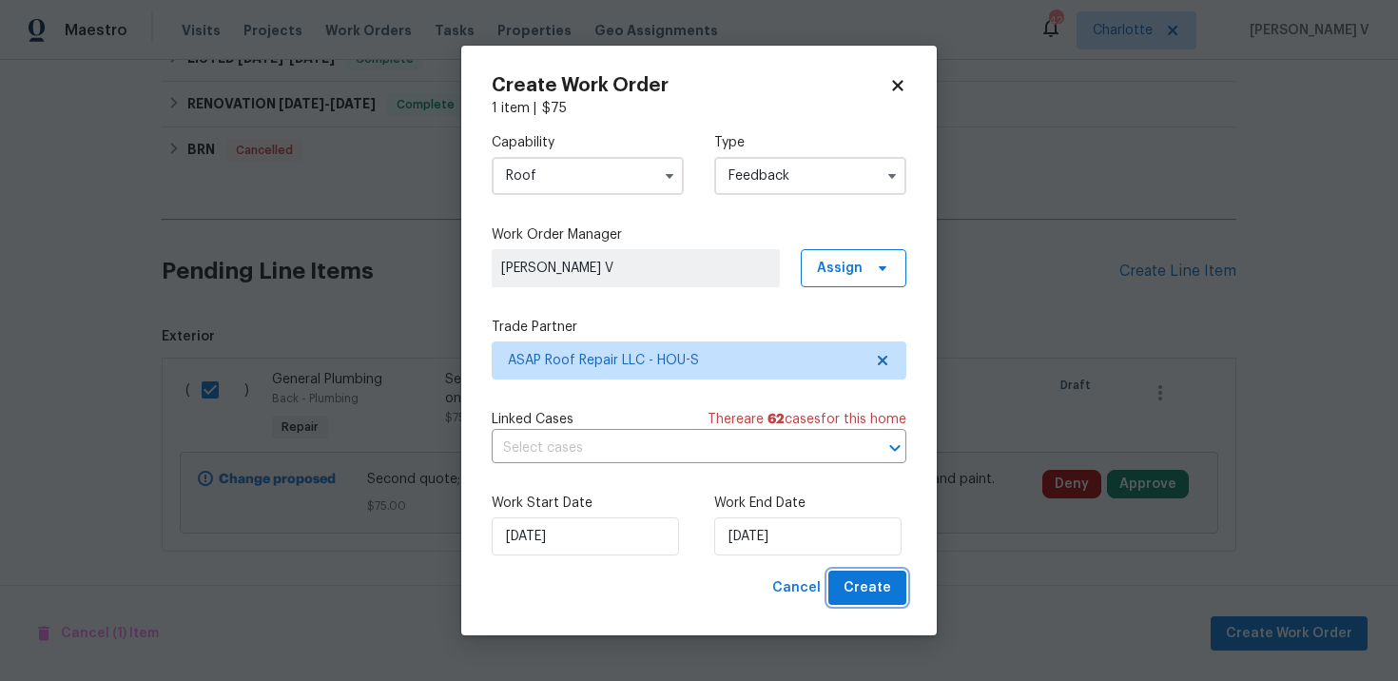
click at [877, 590] on span "Create" at bounding box center [868, 588] width 48 height 24
checkbox input "false"
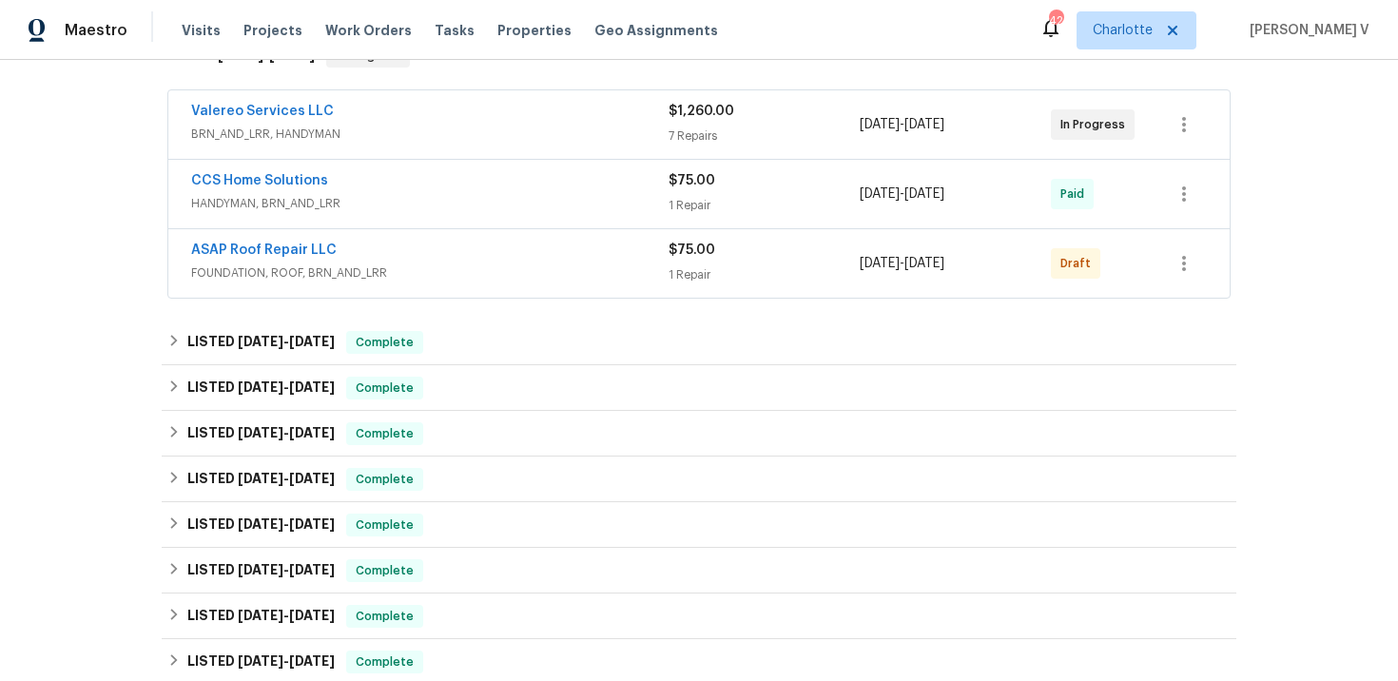
scroll to position [380, 0]
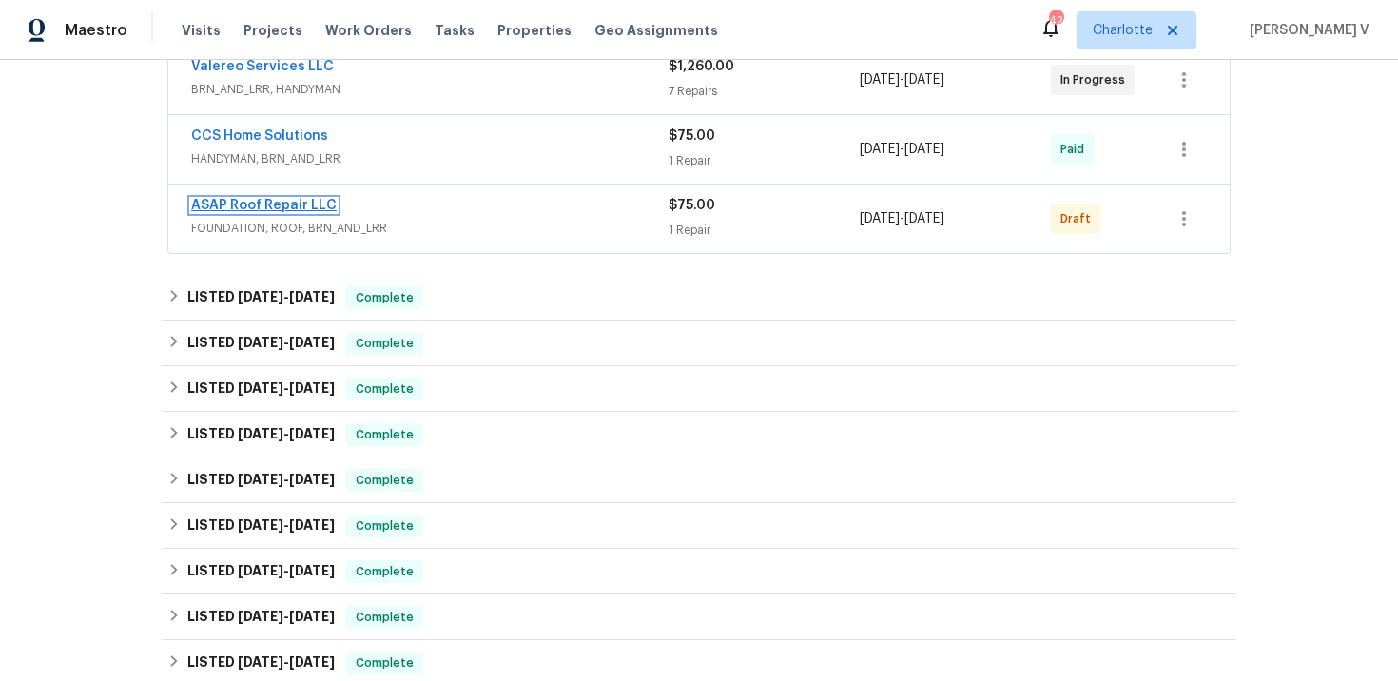
click at [248, 203] on link "ASAP Roof Repair LLC" at bounding box center [264, 205] width 146 height 13
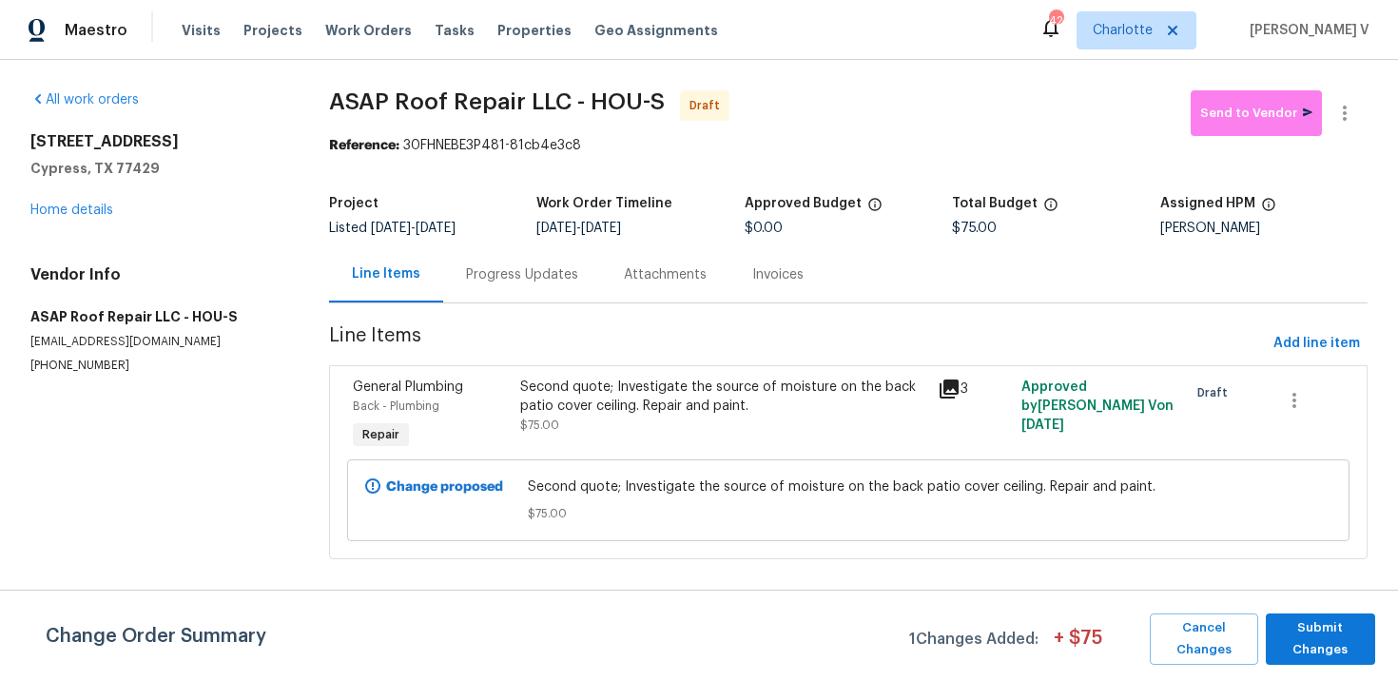
click at [525, 301] on div "Progress Updates" at bounding box center [522, 274] width 158 height 56
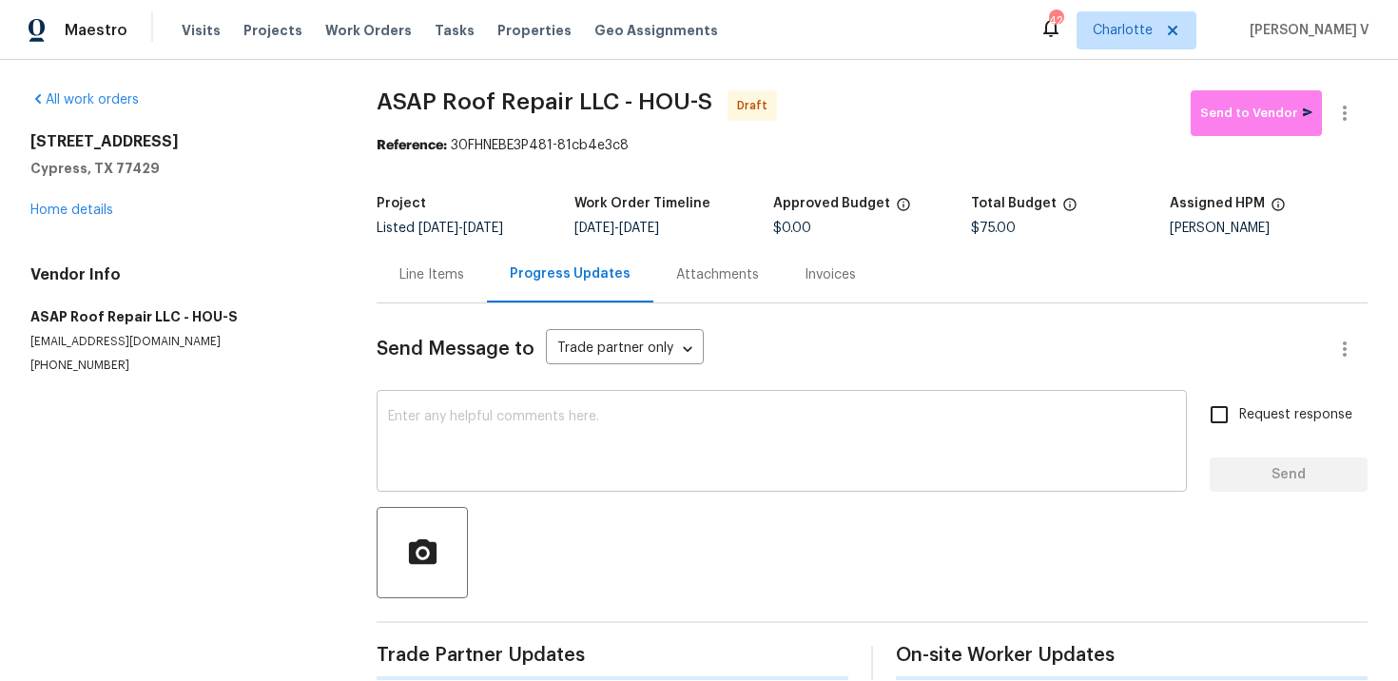
click at [572, 462] on textarea at bounding box center [782, 443] width 788 height 67
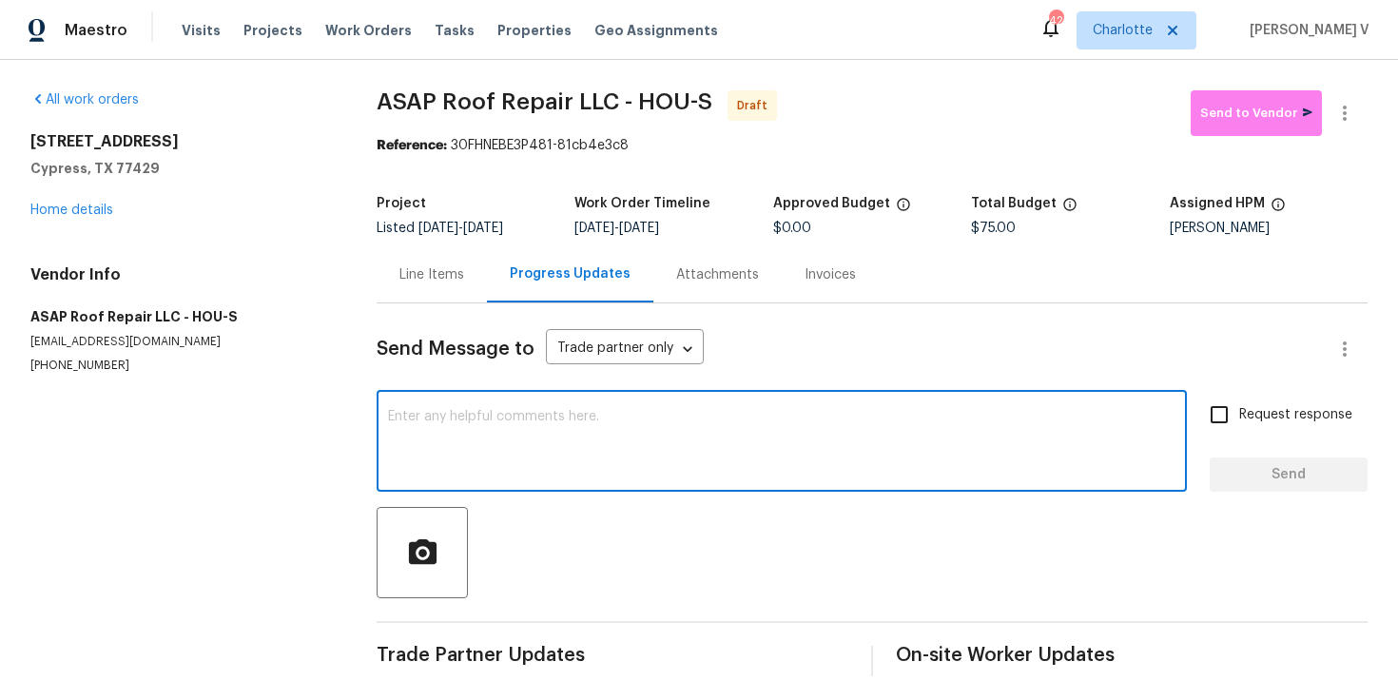
paste textarea "Hi this is Divya with Opendoor. I’m confirming you received the WO for the prop…"
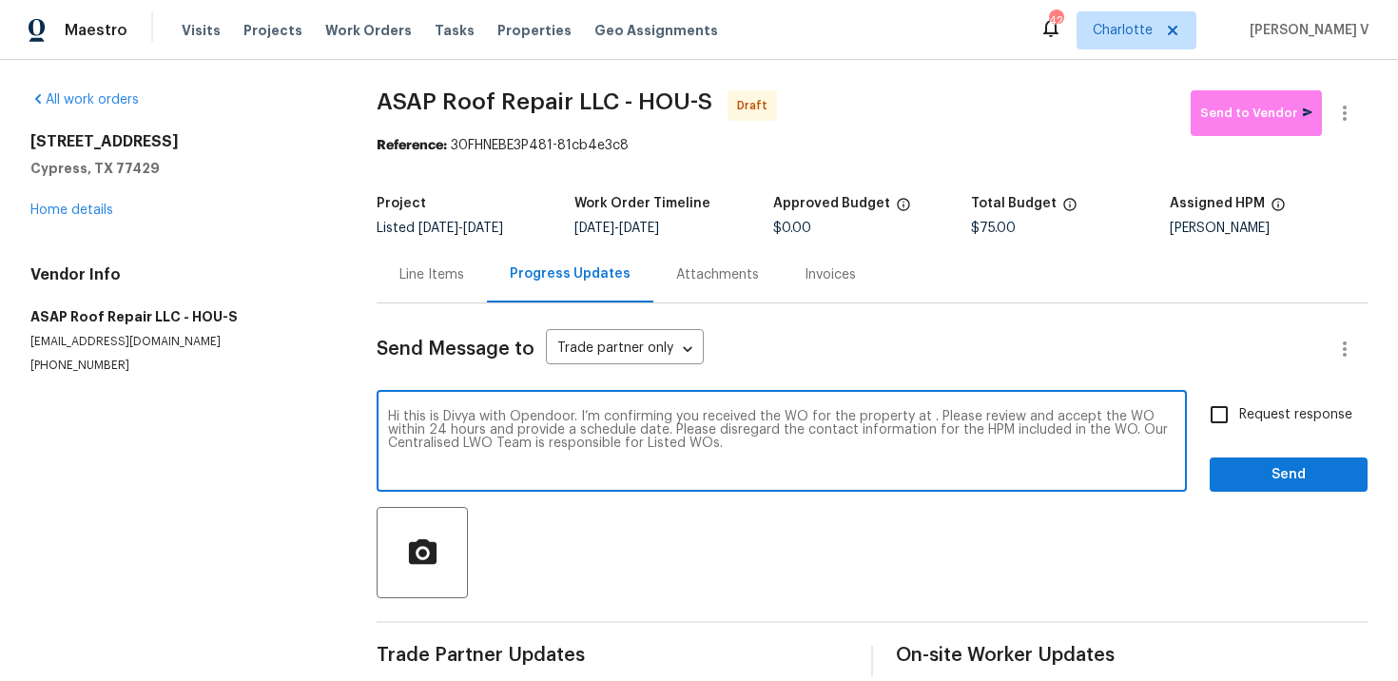
click at [925, 419] on textarea "Hi this is Divya with Opendoor. I’m confirming you received the WO for the prop…" at bounding box center [782, 443] width 788 height 67
paste textarea "12854 Highland Hills Dr, Cypress, TX 77429"
type textarea "Hi this is Divya with Opendoor. I’m confirming you received the WO for the prop…"
click at [1291, 398] on label "Request response" at bounding box center [1275, 415] width 153 height 40
click at [1239, 398] on input "Request response" at bounding box center [1219, 415] width 40 height 40
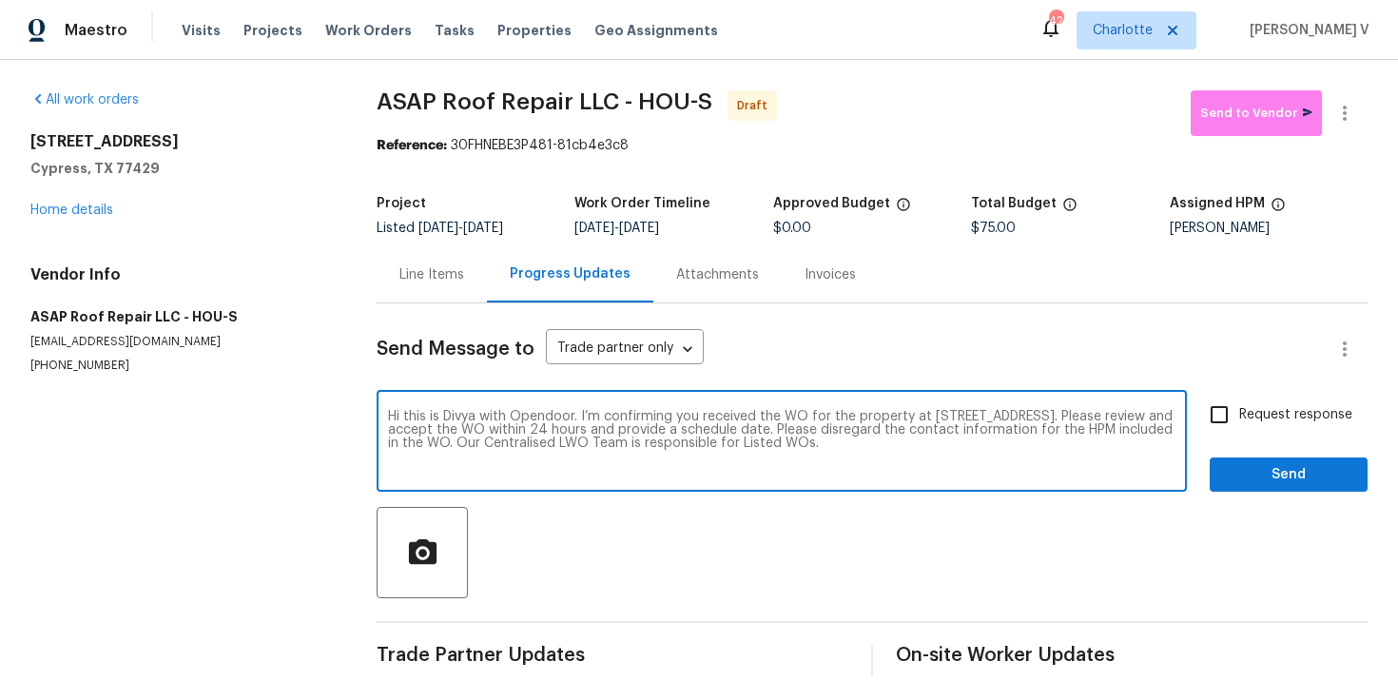
checkbox input "true"
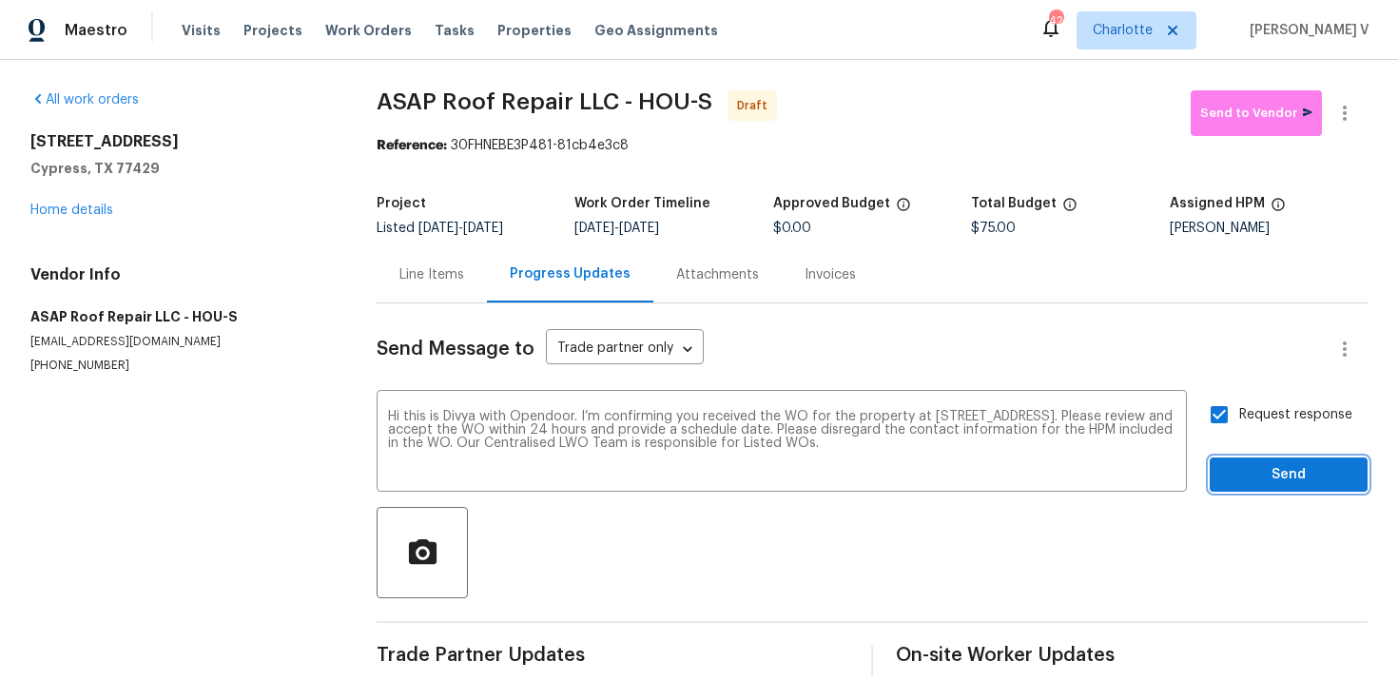
click at [1292, 473] on span "Send" at bounding box center [1288, 475] width 127 height 24
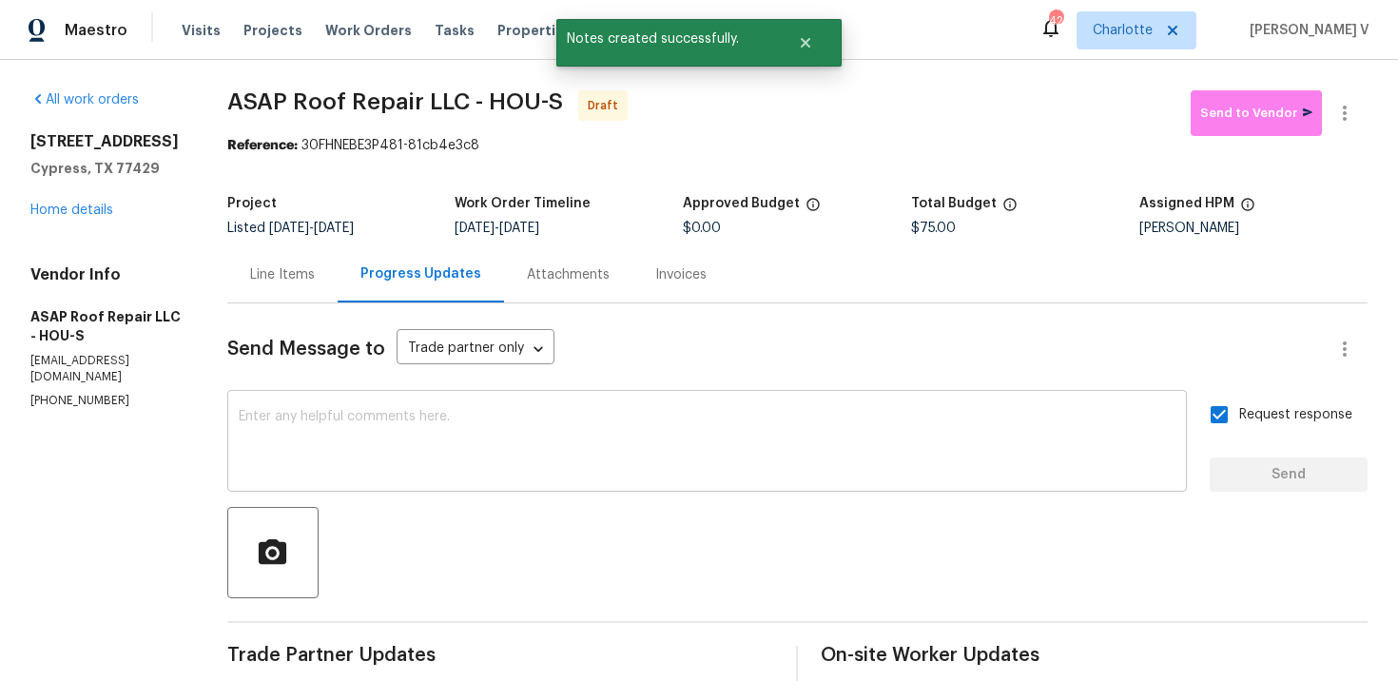
click at [502, 398] on div "x ​" at bounding box center [707, 443] width 960 height 97
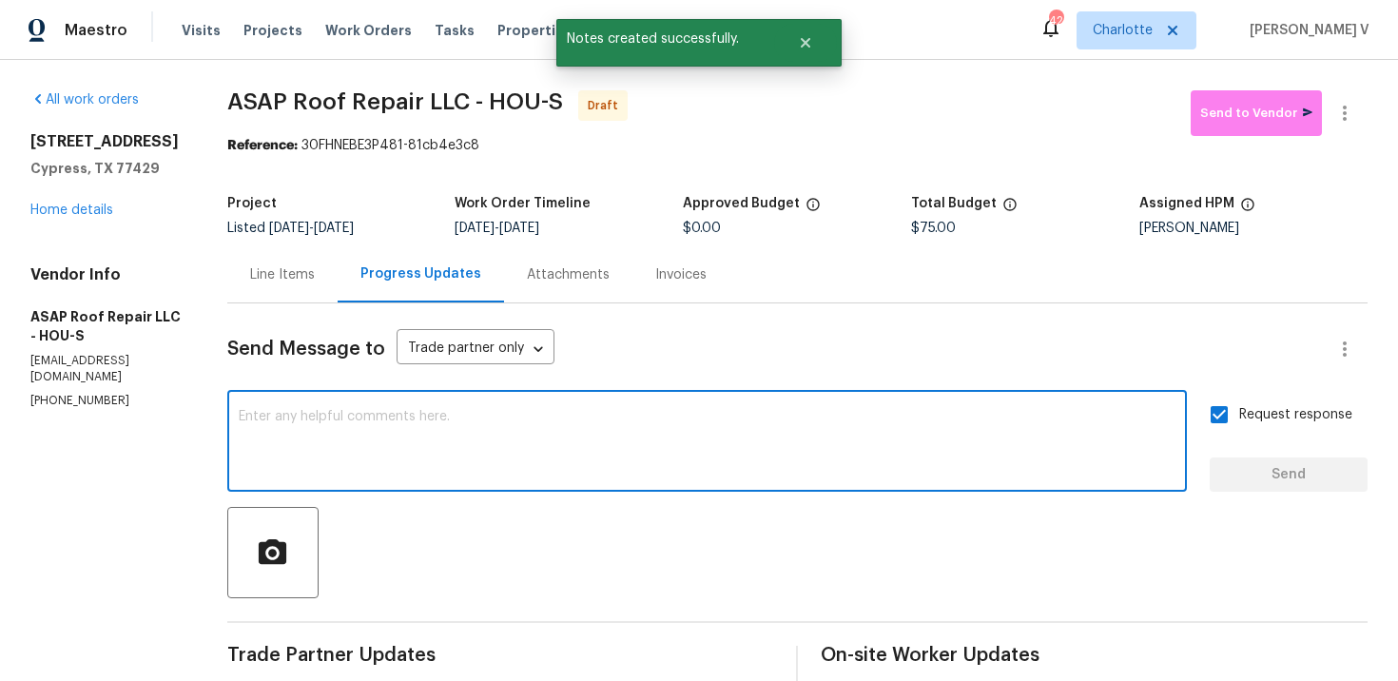
click at [501, 426] on textarea at bounding box center [707, 443] width 937 height 67
paste textarea "Attention All Work Orders must include before-photos (both close-up and wide-an…"
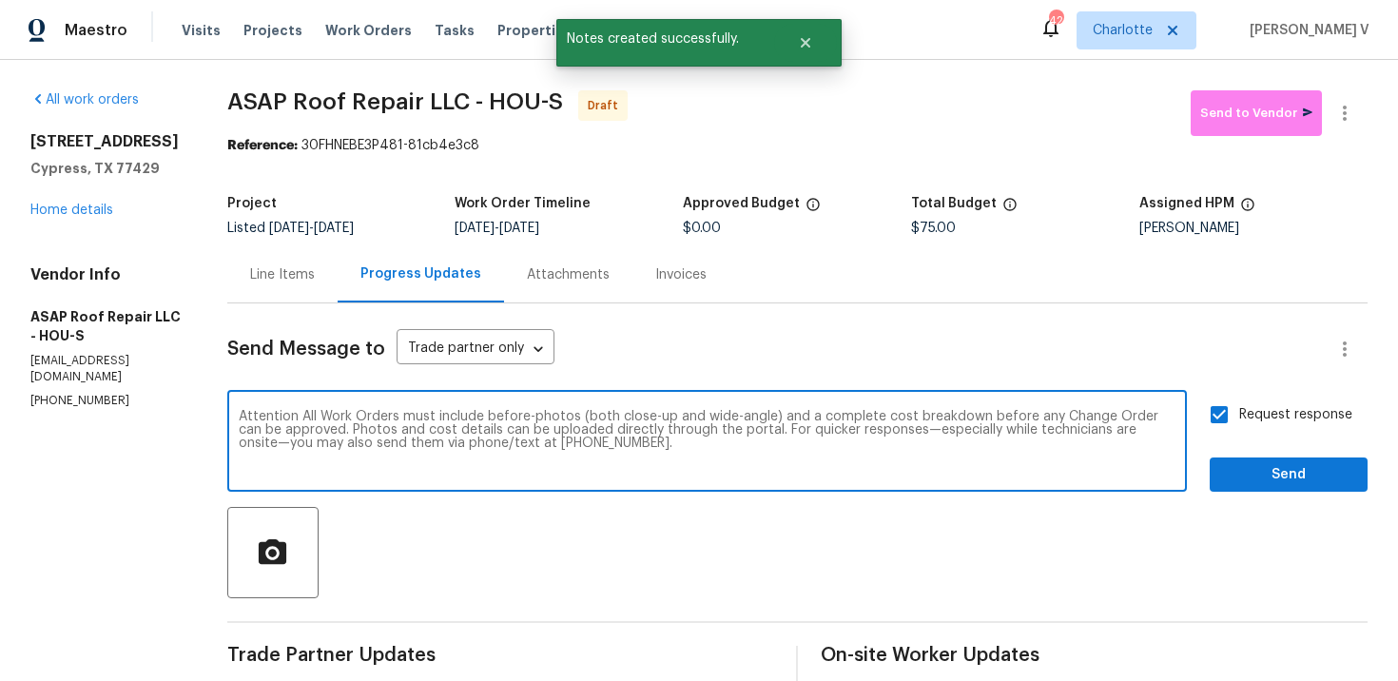
type textarea "Attention All Work Orders must include before-photos (both close-up and wide-an…"
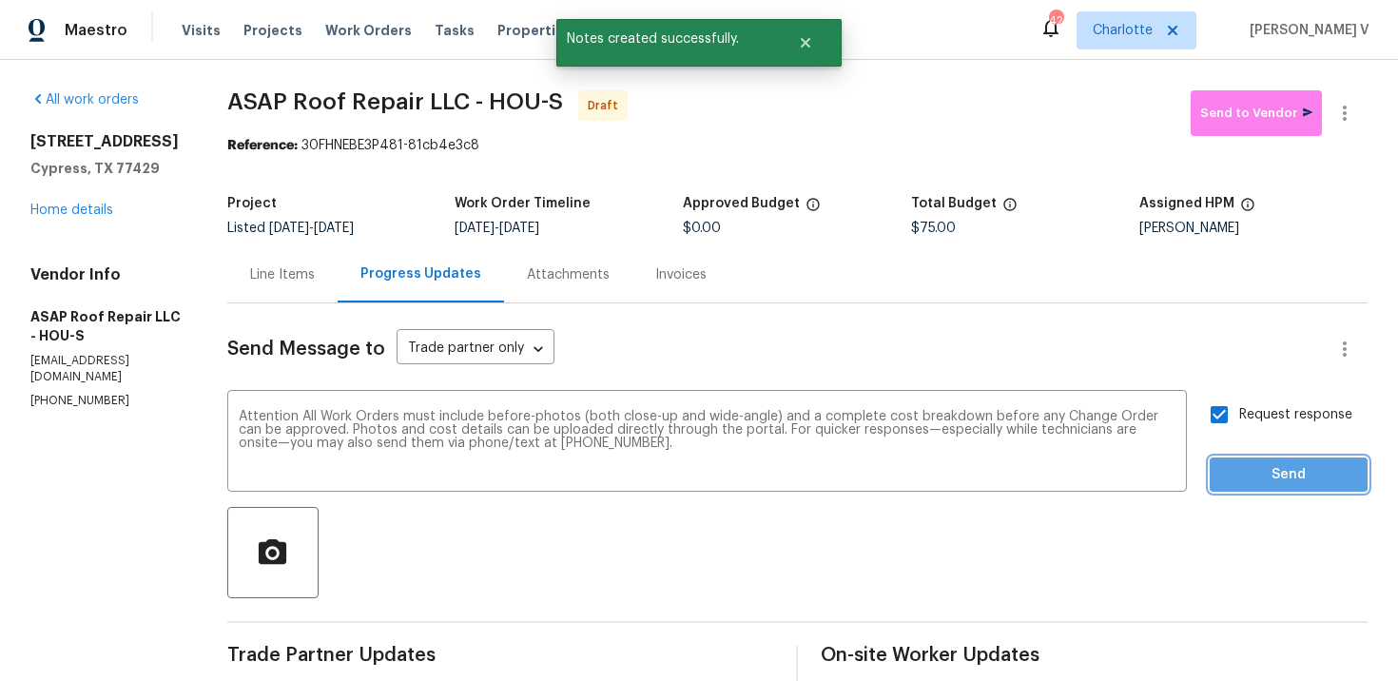
click at [1294, 481] on span "Send" at bounding box center [1288, 475] width 127 height 24
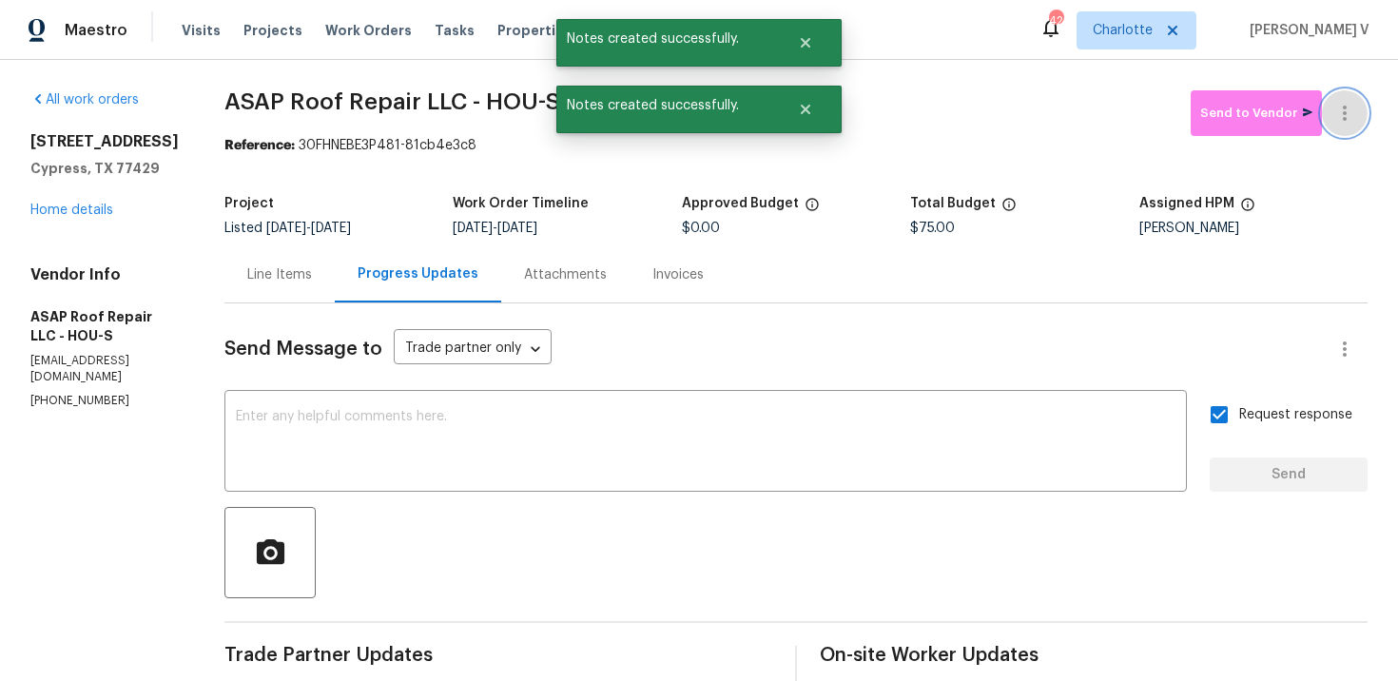
click at [1359, 116] on button "button" at bounding box center [1345, 113] width 46 height 46
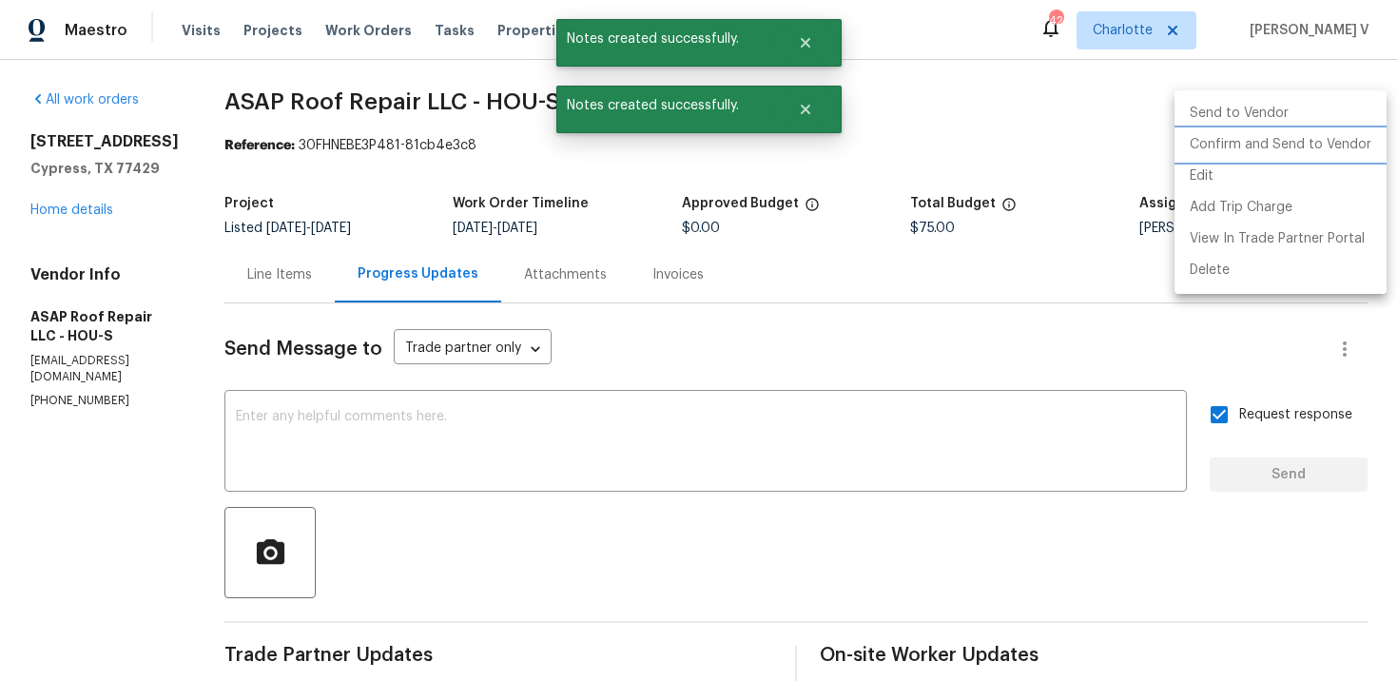
click at [1256, 138] on li "Confirm and Send to Vendor" at bounding box center [1281, 144] width 212 height 31
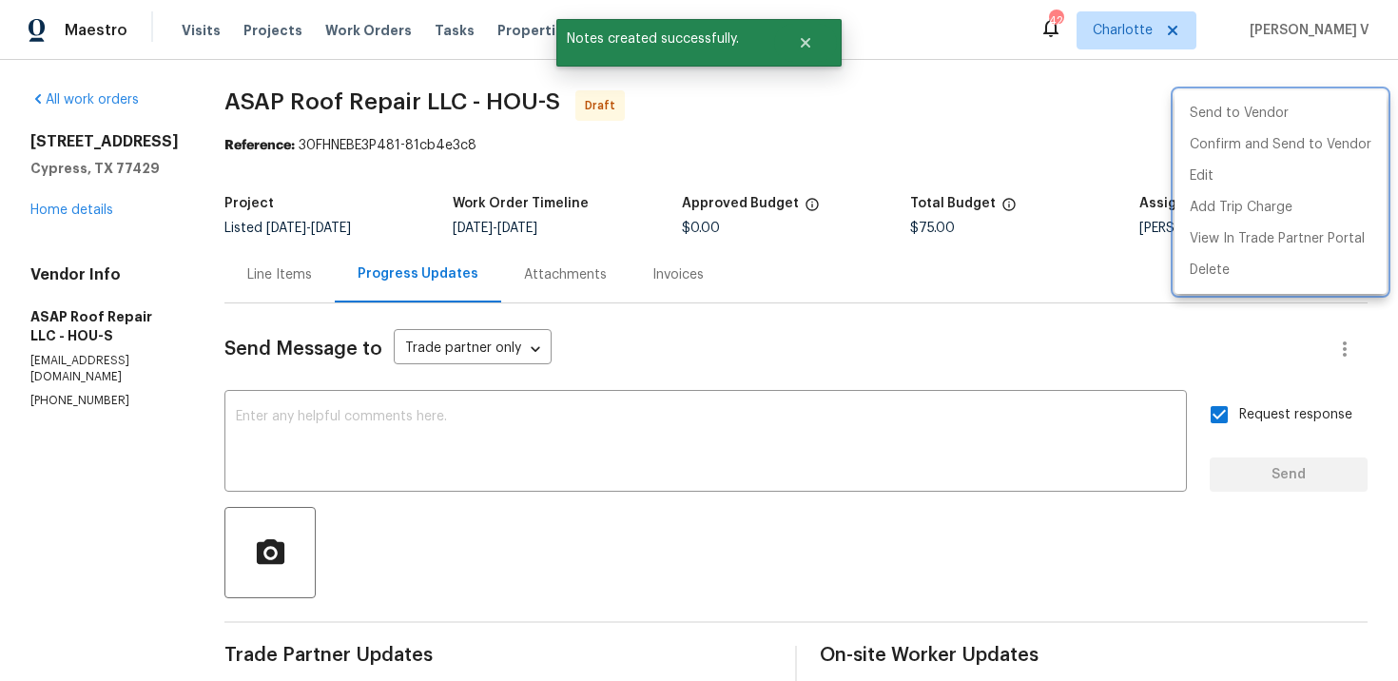
click at [320, 162] on div at bounding box center [699, 340] width 1398 height 681
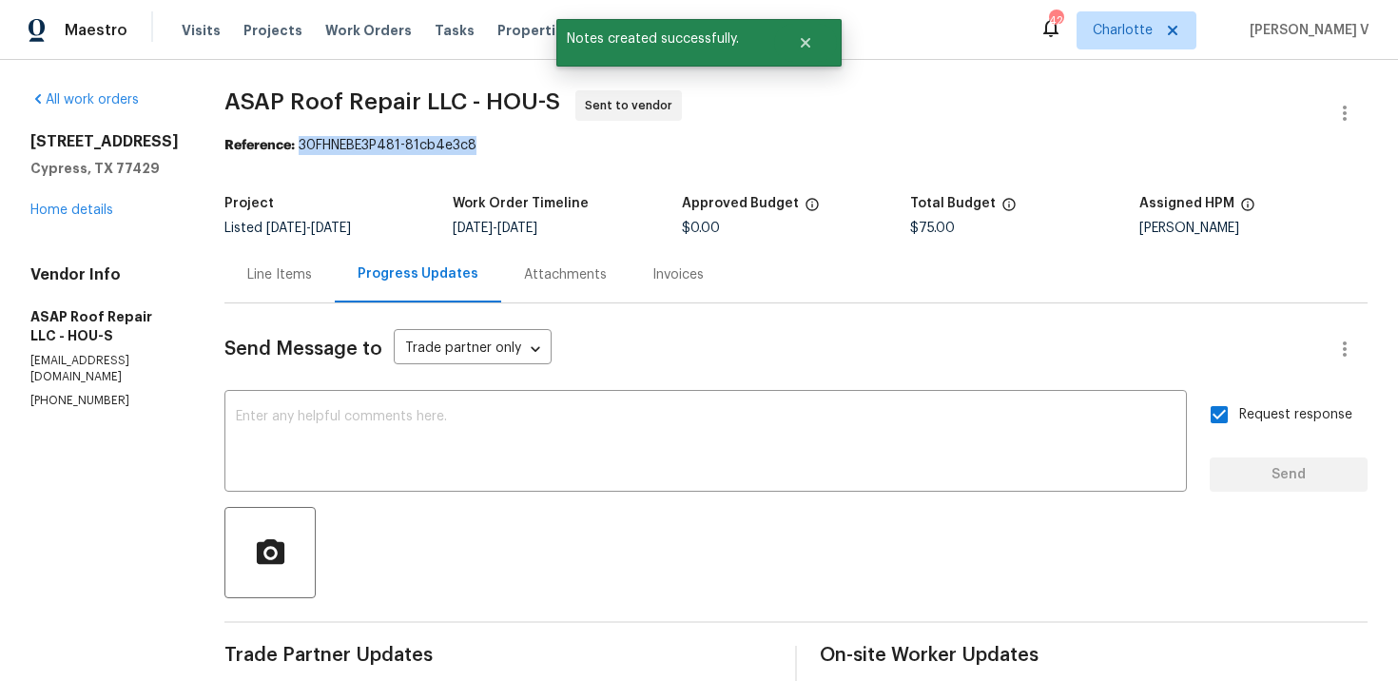
drag, startPoint x: 296, startPoint y: 144, endPoint x: 558, endPoint y: 144, distance: 262.5
click at [558, 144] on div "Reference: 30FHNEBE3P481-81cb4e3c8" at bounding box center [795, 145] width 1143 height 19
copy div "30FHNEBE3P481-81cb4e3c8"
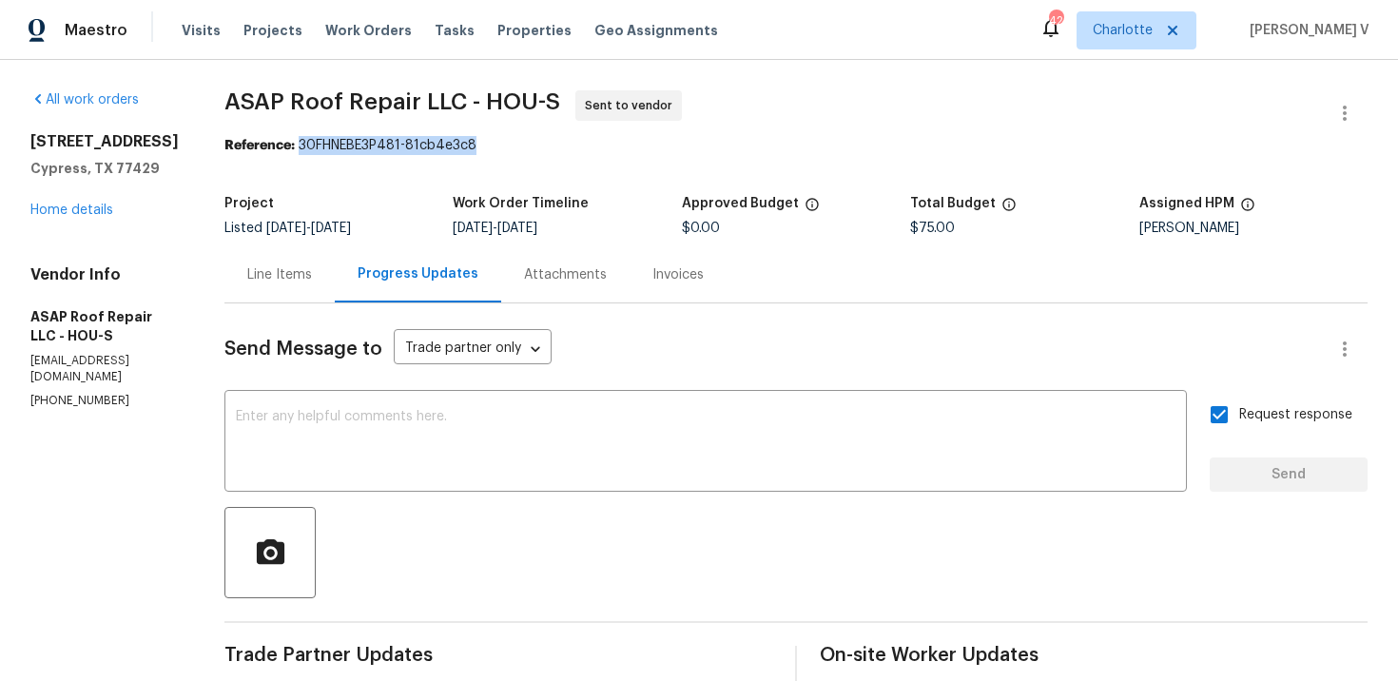
click at [292, 275] on div "Line Items" at bounding box center [279, 274] width 65 height 19
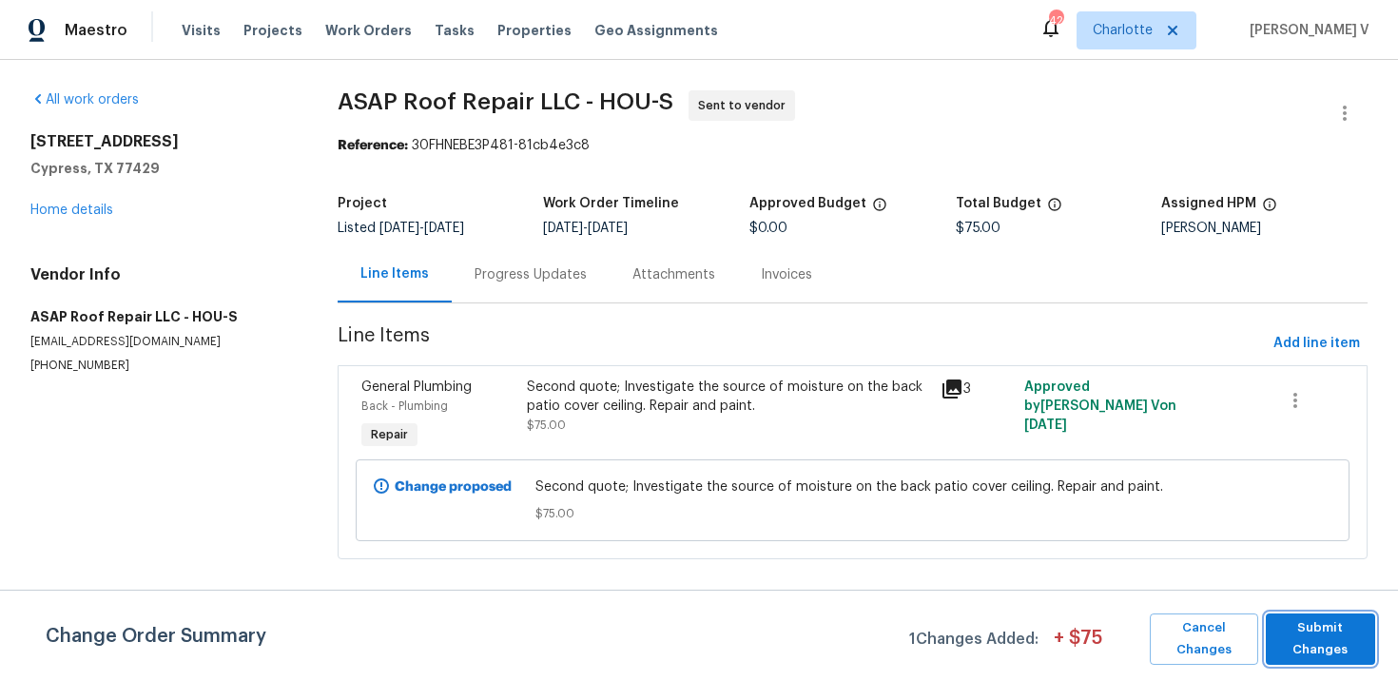
click at [1341, 637] on span "Submit Changes" at bounding box center [1321, 639] width 90 height 44
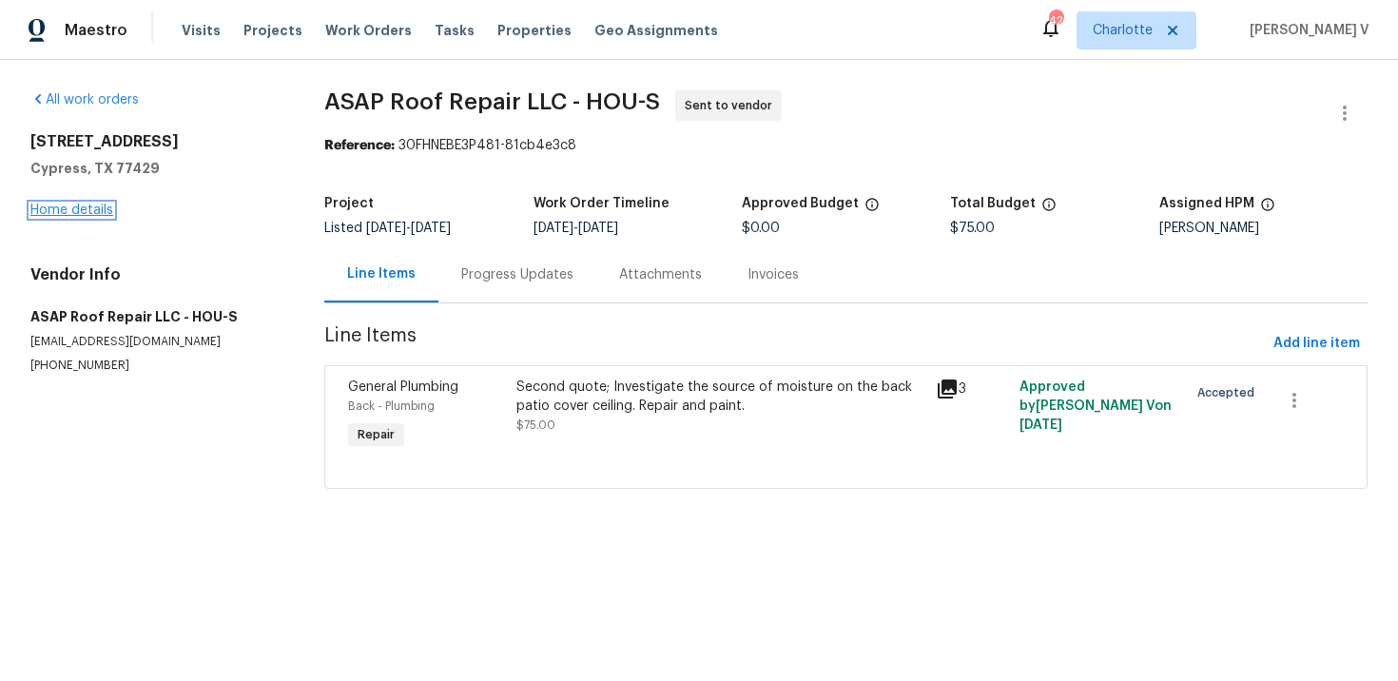
click at [49, 209] on link "Home details" at bounding box center [71, 210] width 83 height 13
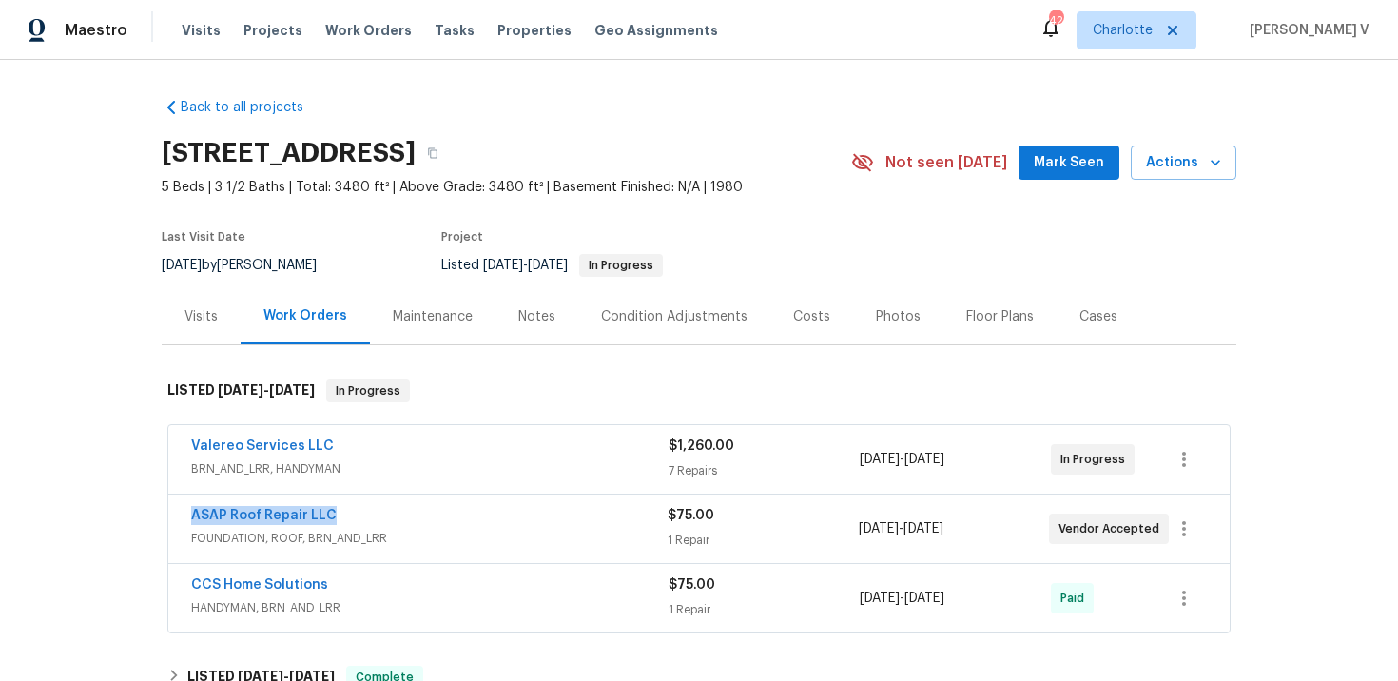
drag, startPoint x: 173, startPoint y: 515, endPoint x: 474, endPoint y: 515, distance: 300.6
click at [473, 516] on div "ASAP Roof Repair LLC FOUNDATION, ROOF, BRN_AND_LRR $75.00 1 Repair 10/2/2025 - …" at bounding box center [699, 529] width 1062 height 68
copy link "ASAP Roof Repair LLC"
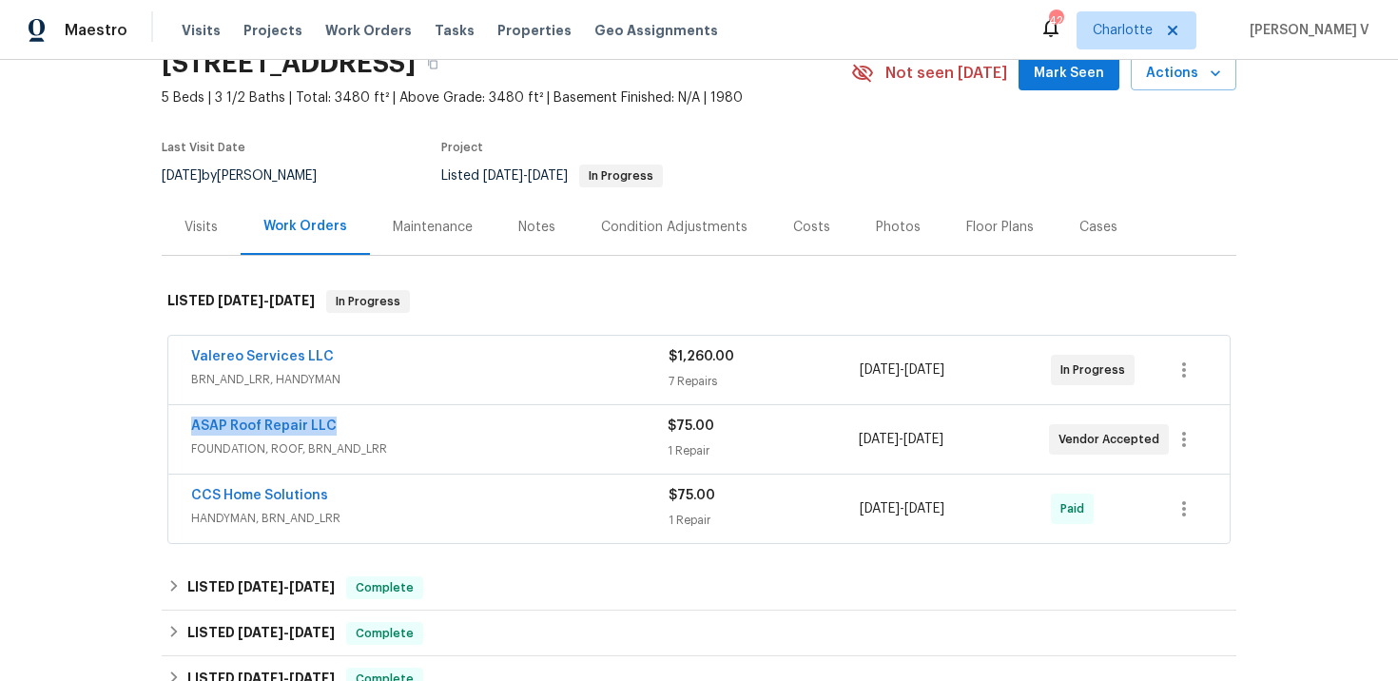
copy link "ASAP Roof Repair LLC"
click at [238, 361] on link "Valereo Services LLC" at bounding box center [262, 356] width 143 height 13
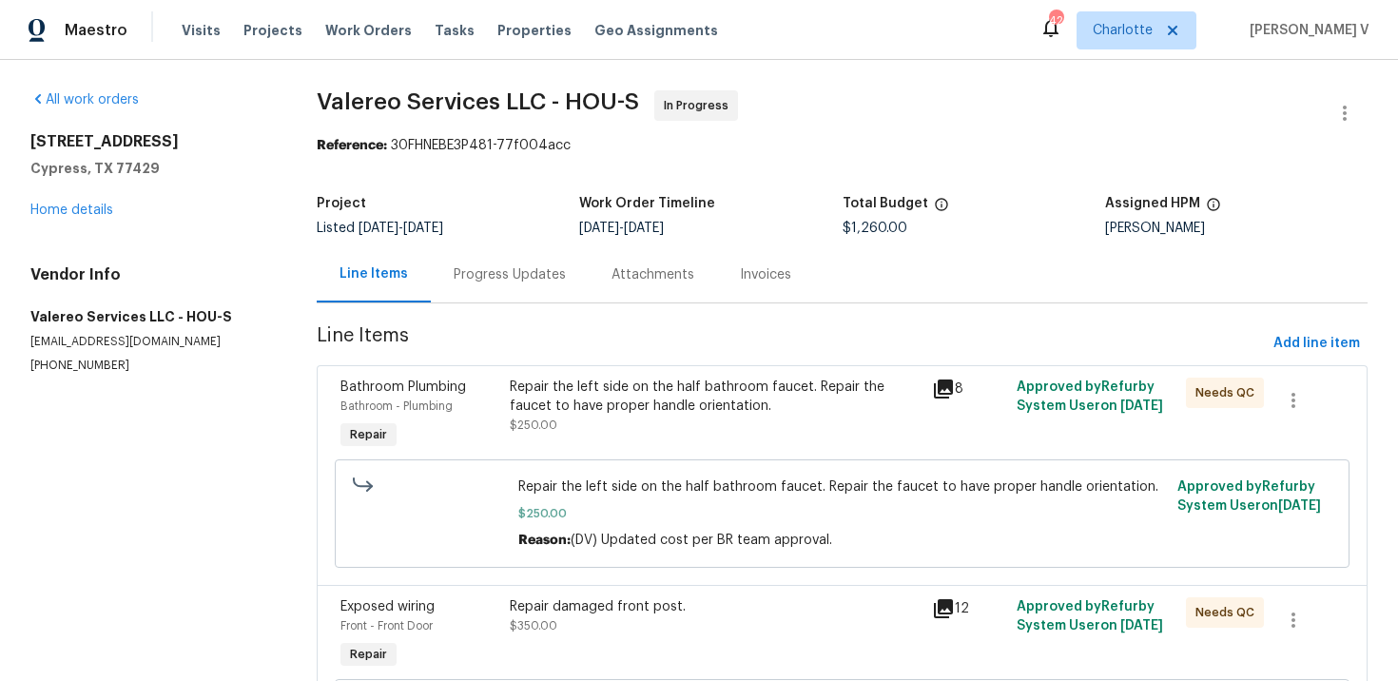
click at [528, 263] on div "Progress Updates" at bounding box center [510, 274] width 158 height 56
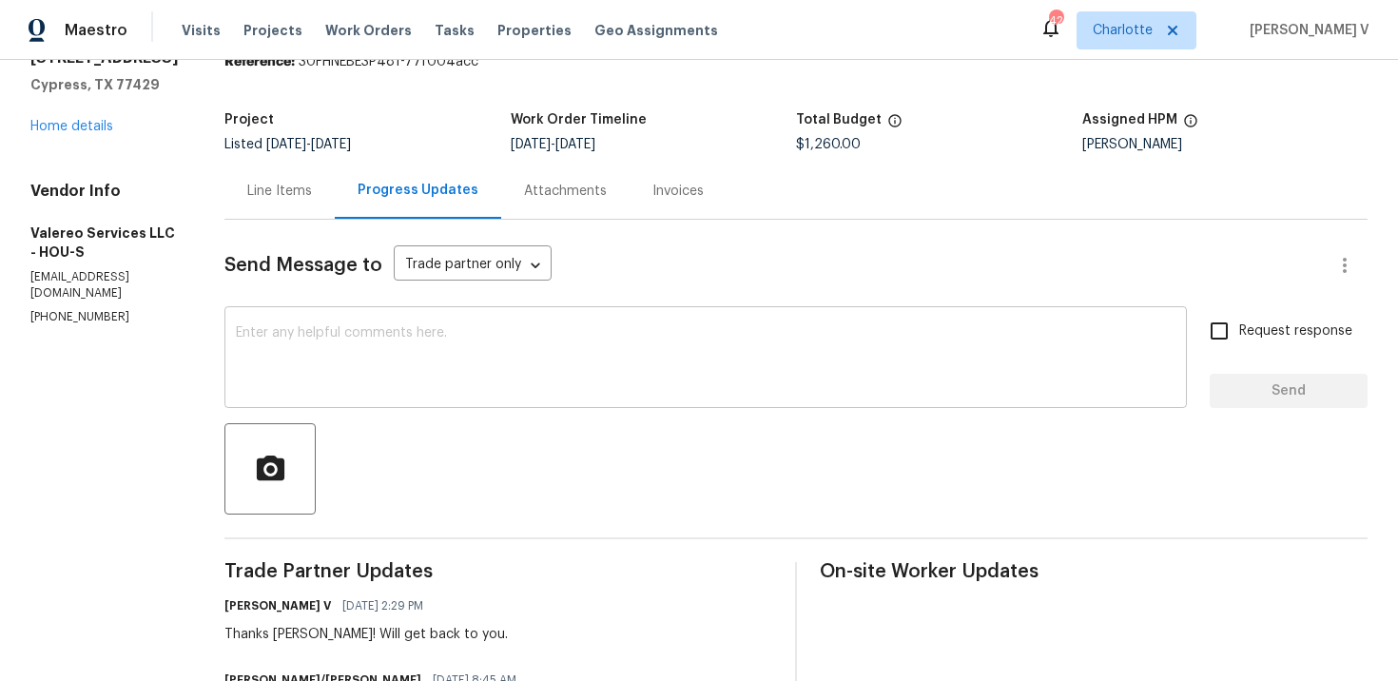
scroll to position [107, 0]
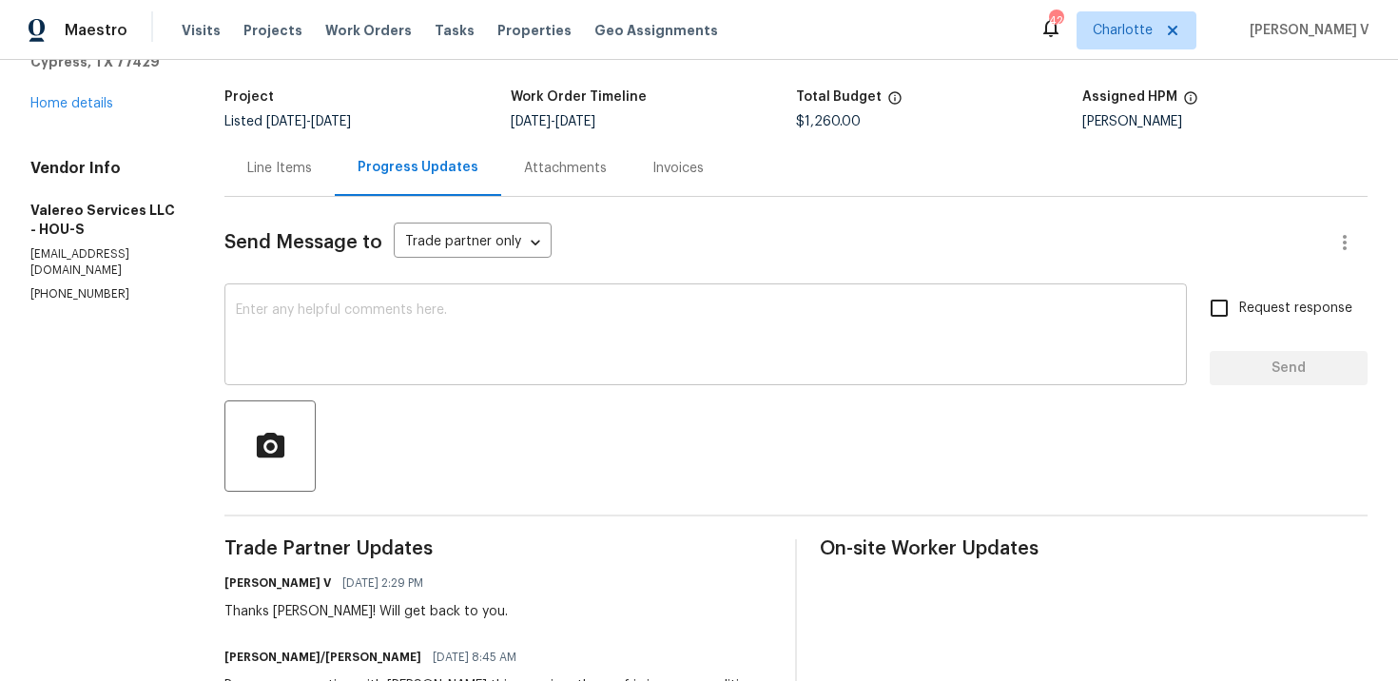
click at [547, 321] on textarea at bounding box center [706, 336] width 940 height 67
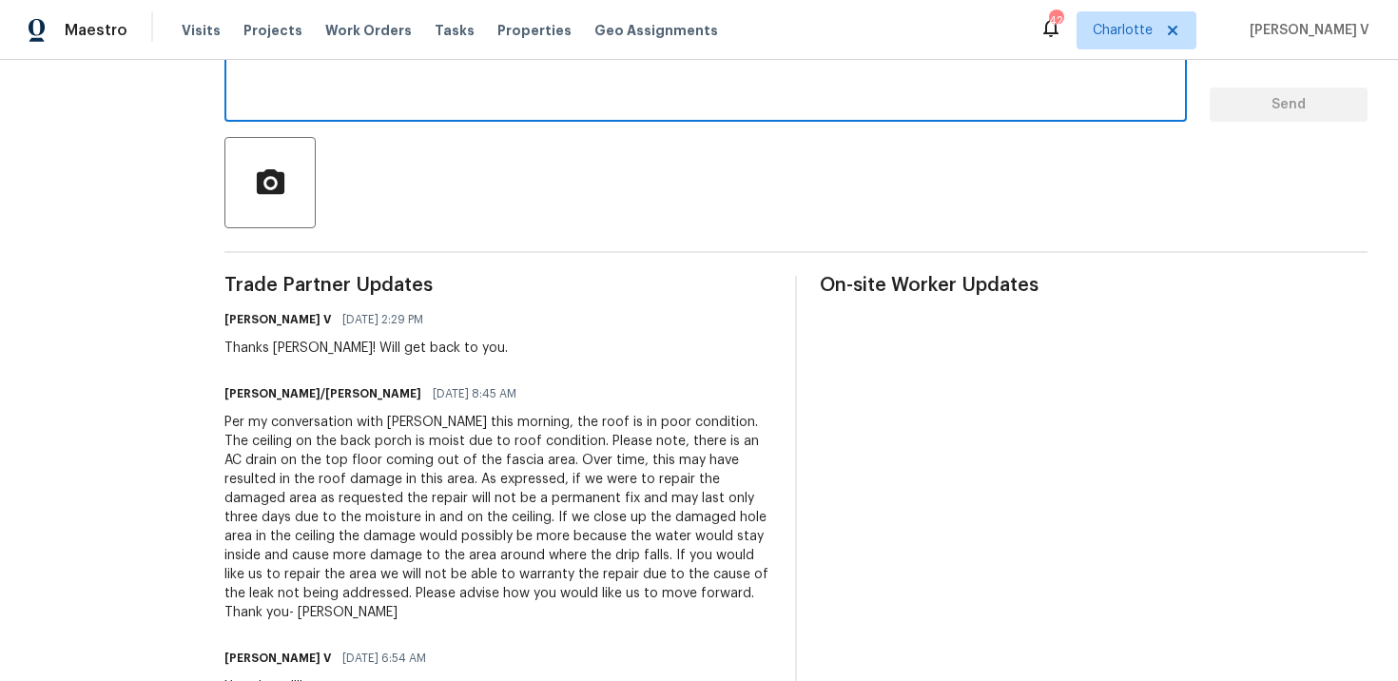
scroll to position [0, 0]
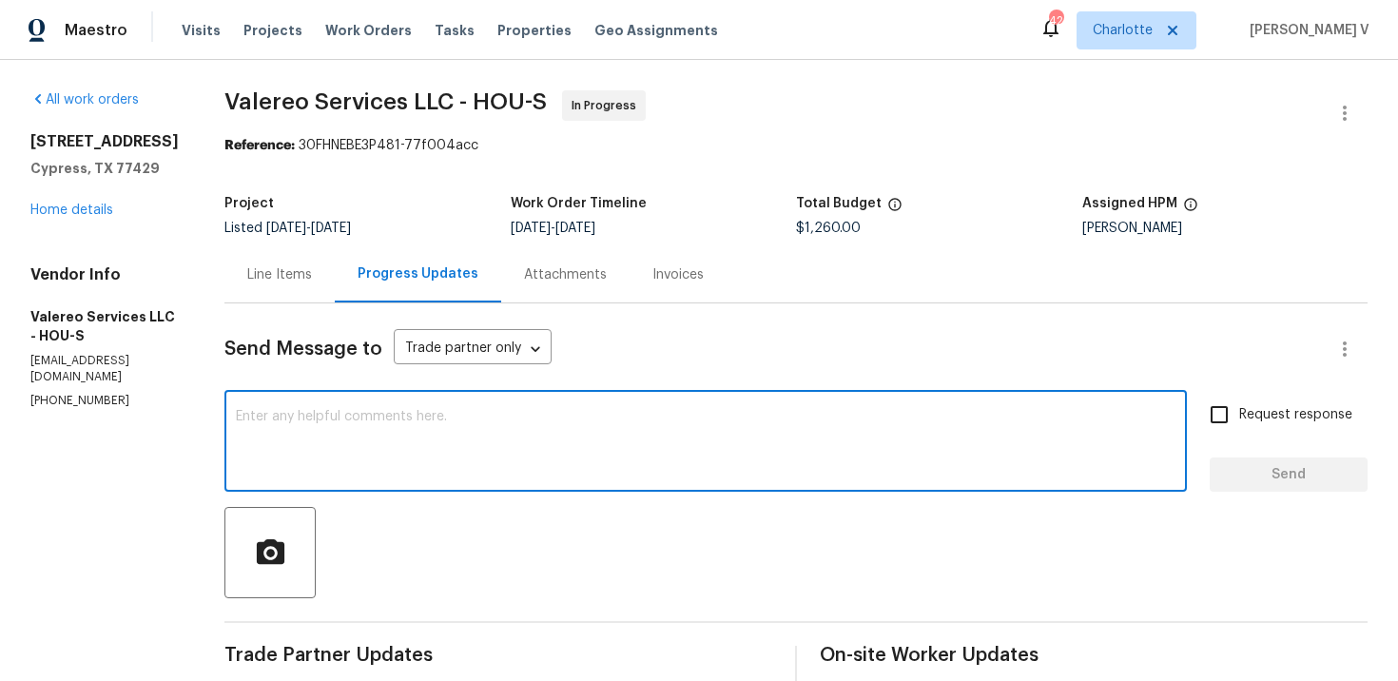
click at [295, 278] on div "Line Items" at bounding box center [279, 274] width 110 height 56
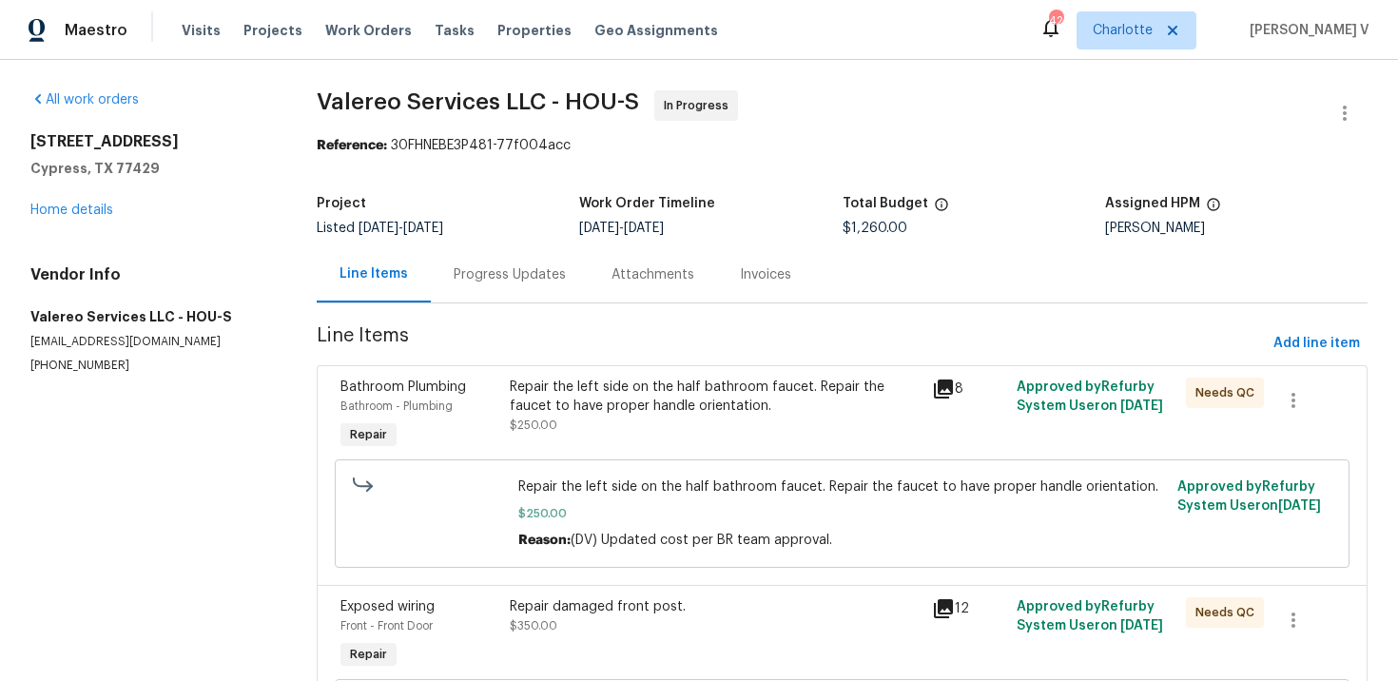
click at [542, 282] on div "Progress Updates" at bounding box center [510, 274] width 112 height 19
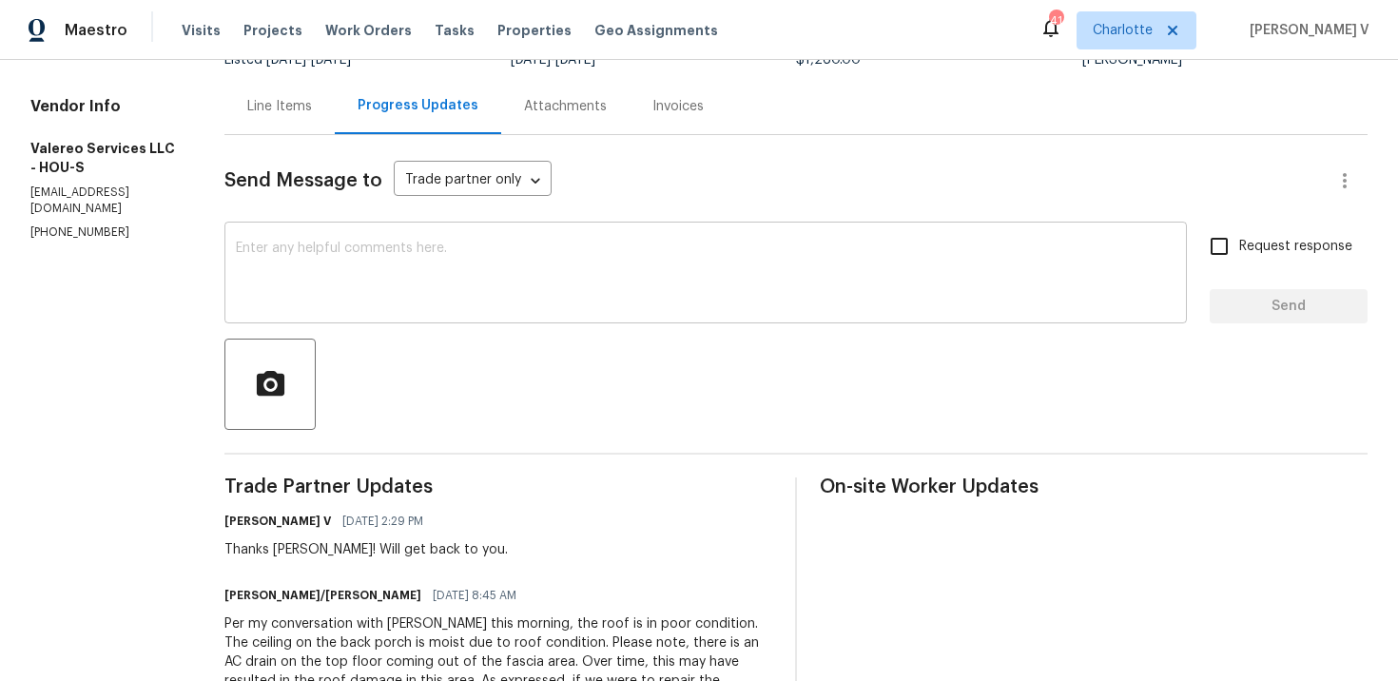
scroll to position [224, 0]
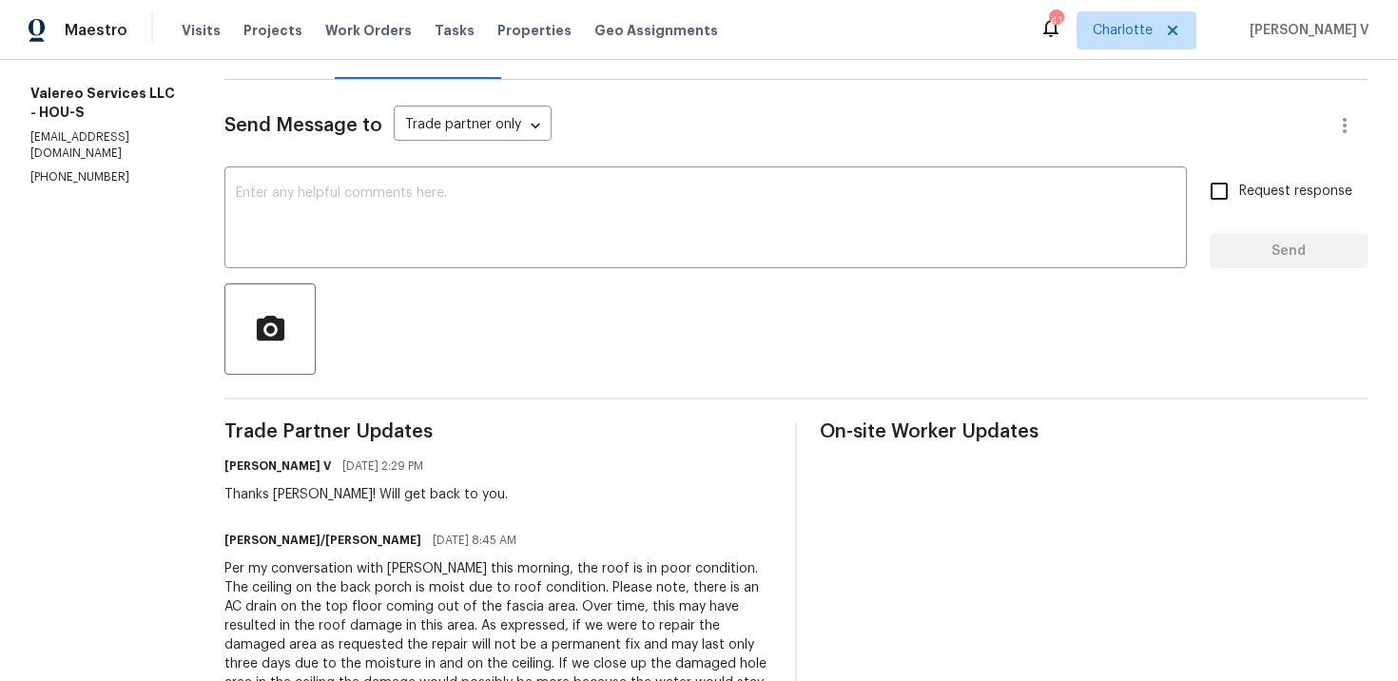
click at [307, 196] on textarea at bounding box center [706, 219] width 940 height 67
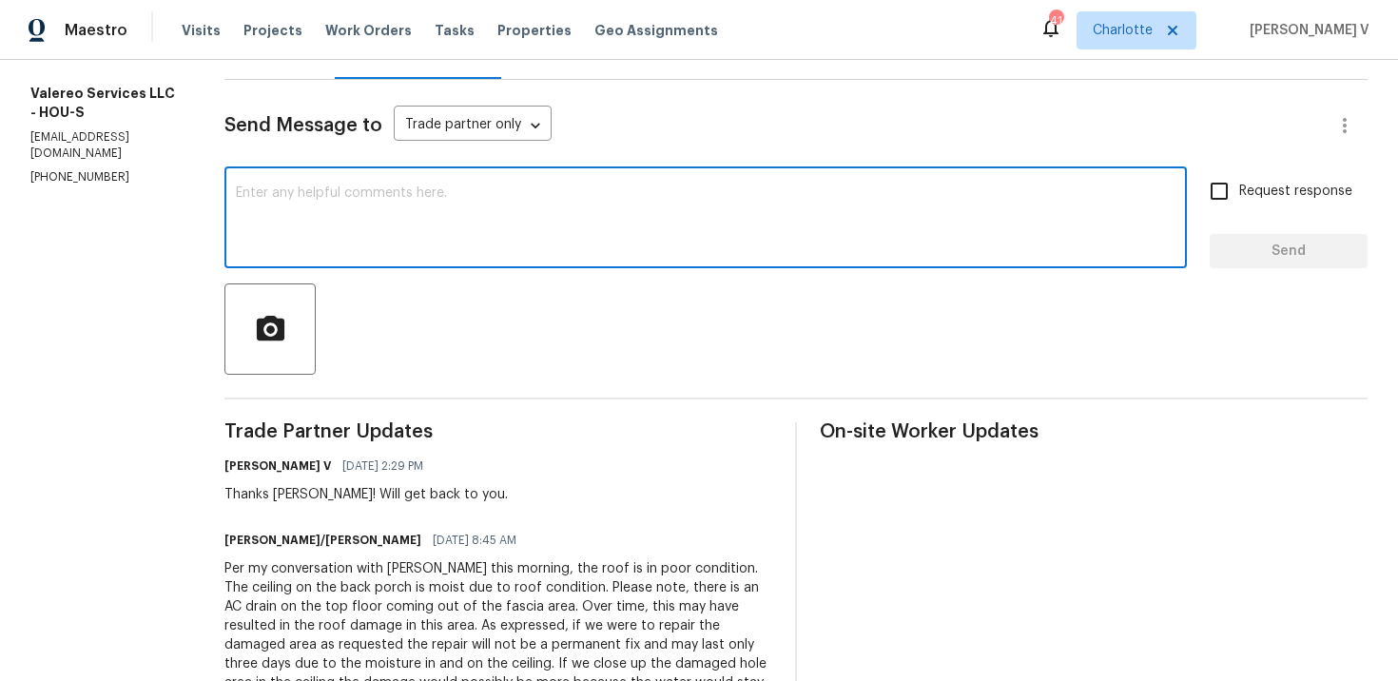
click at [516, 208] on textarea at bounding box center [706, 219] width 940 height 67
type textarea "This is under review.. We will let you know soon."
click at [1256, 253] on span "Send" at bounding box center [1288, 252] width 127 height 24
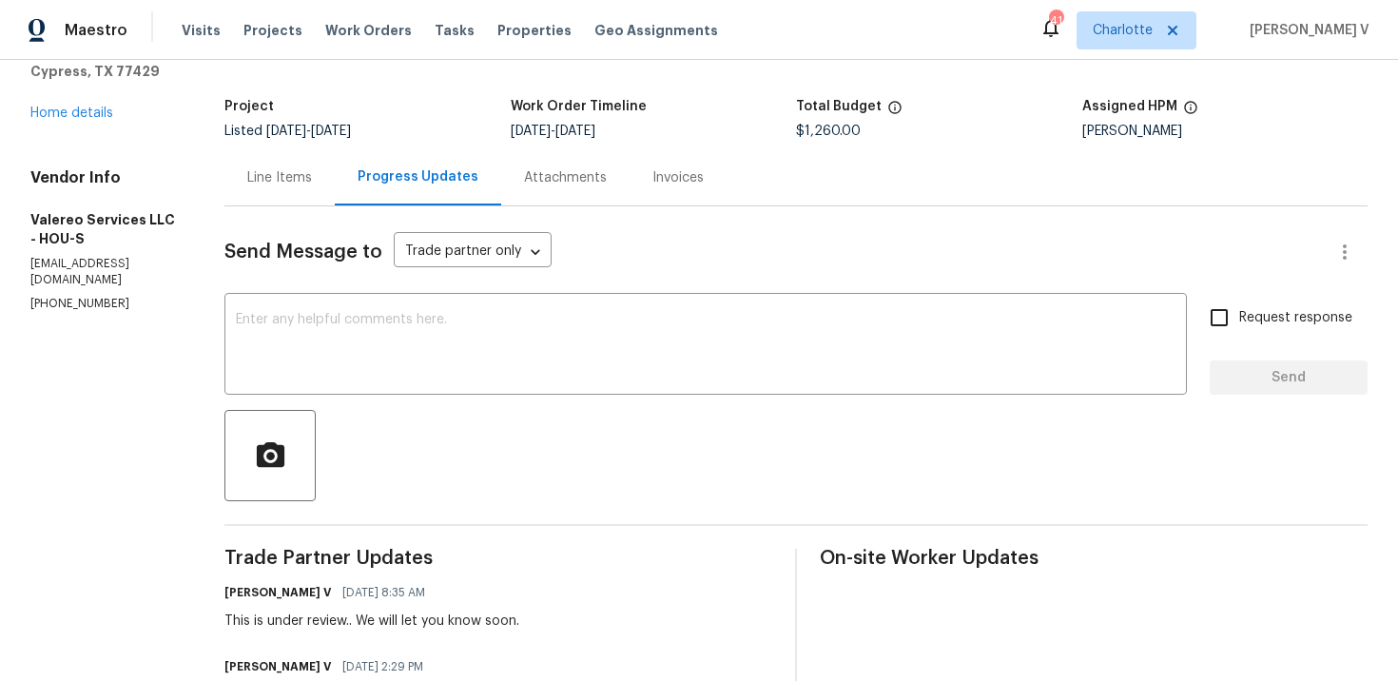
scroll to position [233, 0]
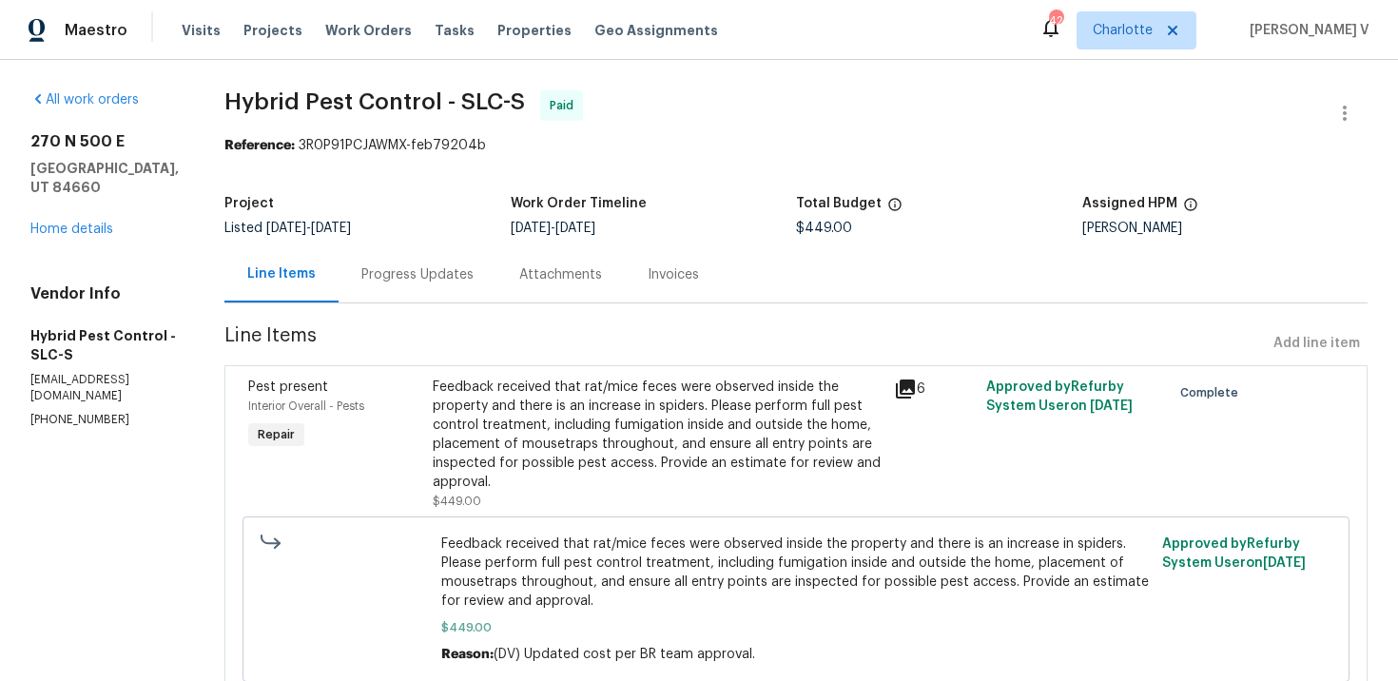
click at [461, 270] on div "Progress Updates" at bounding box center [417, 274] width 112 height 19
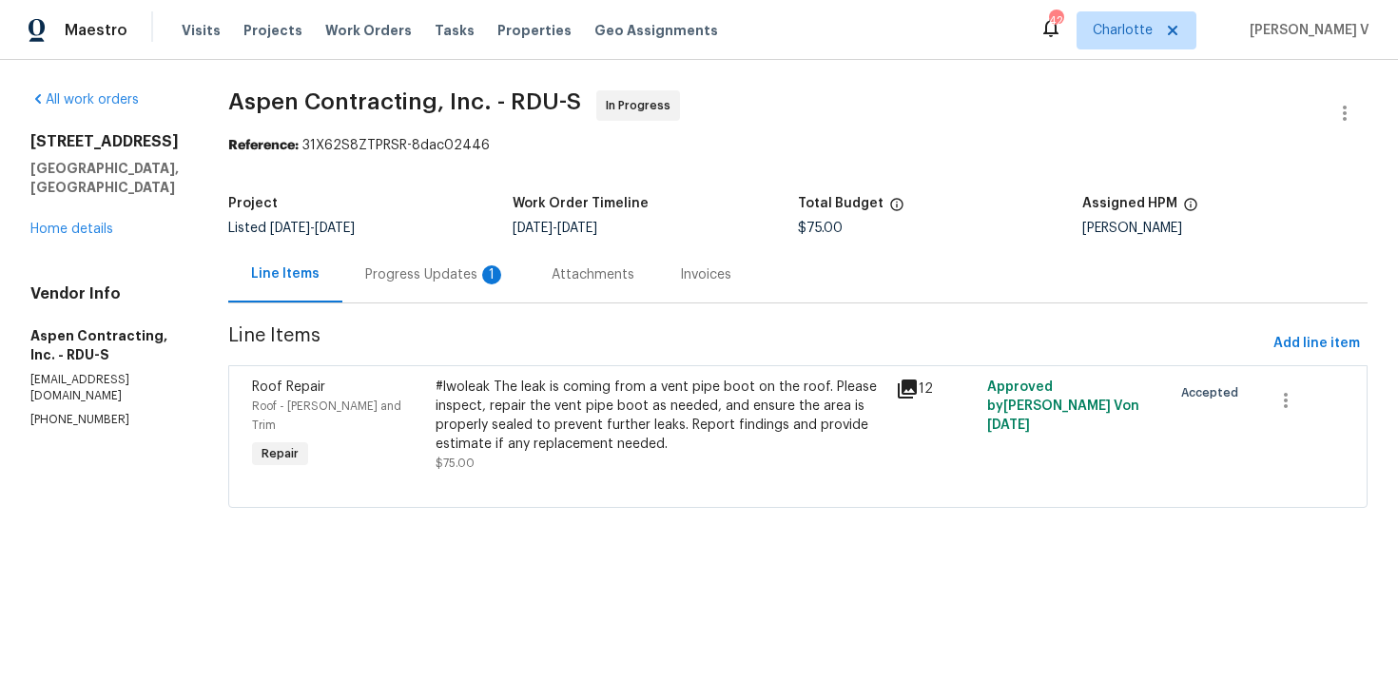
click at [421, 252] on div "Progress Updates 1" at bounding box center [435, 274] width 186 height 56
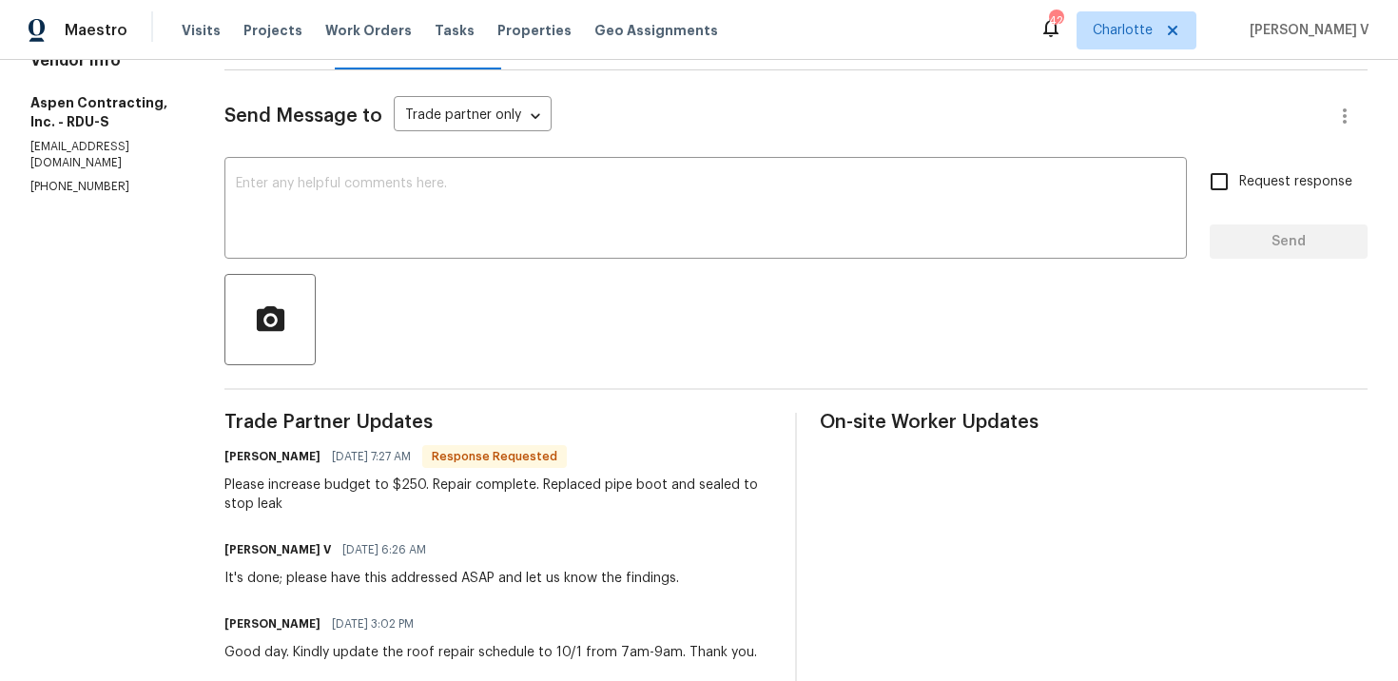
scroll to position [142, 0]
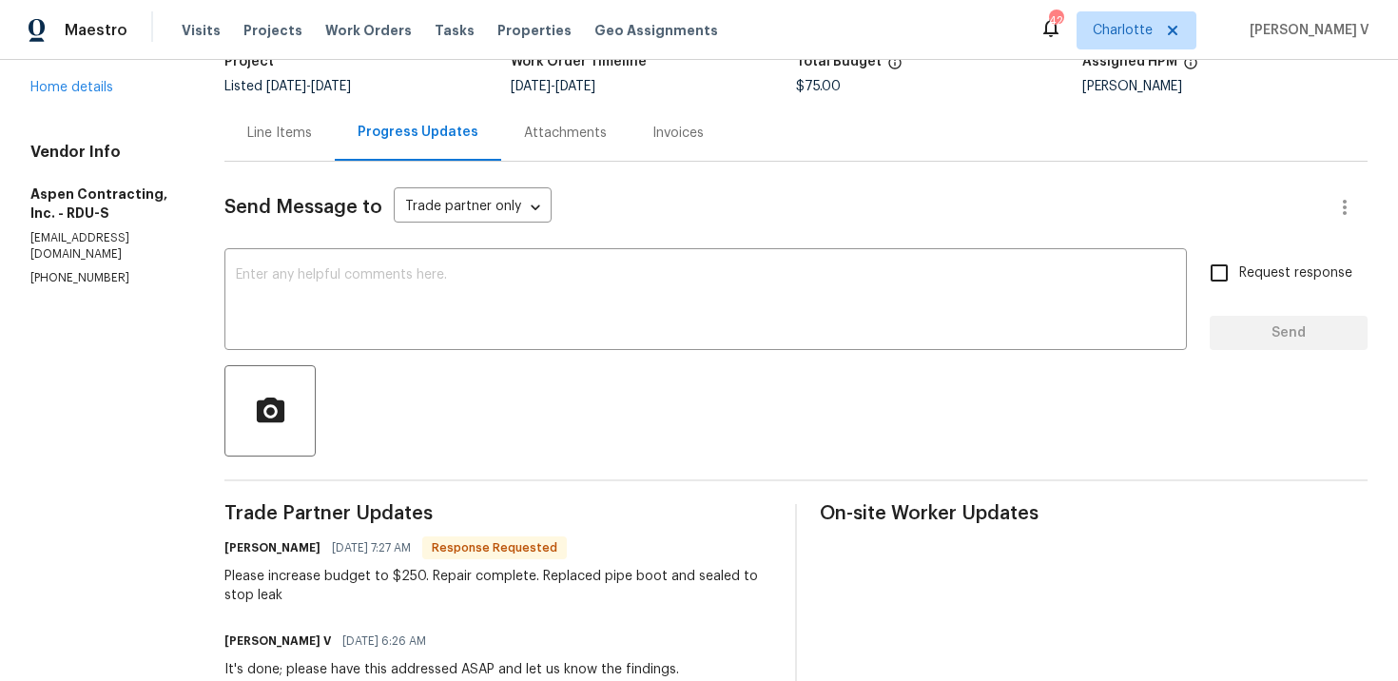
click at [316, 144] on div "Line Items" at bounding box center [279, 133] width 110 height 56
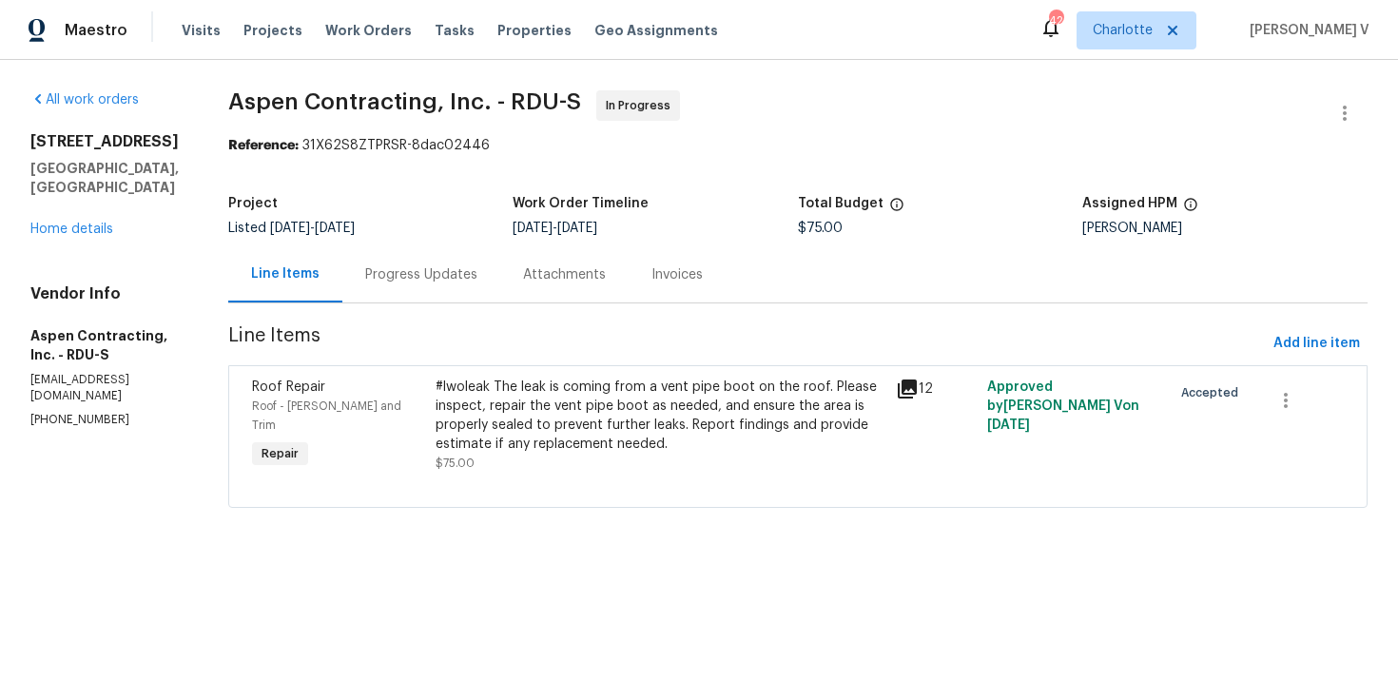
click at [516, 330] on span "Line Items" at bounding box center [747, 343] width 1038 height 35
click at [535, 420] on div "#lwoleak The leak is coming from a vent pipe boot on the roof. Please inspect, …" at bounding box center [660, 416] width 448 height 76
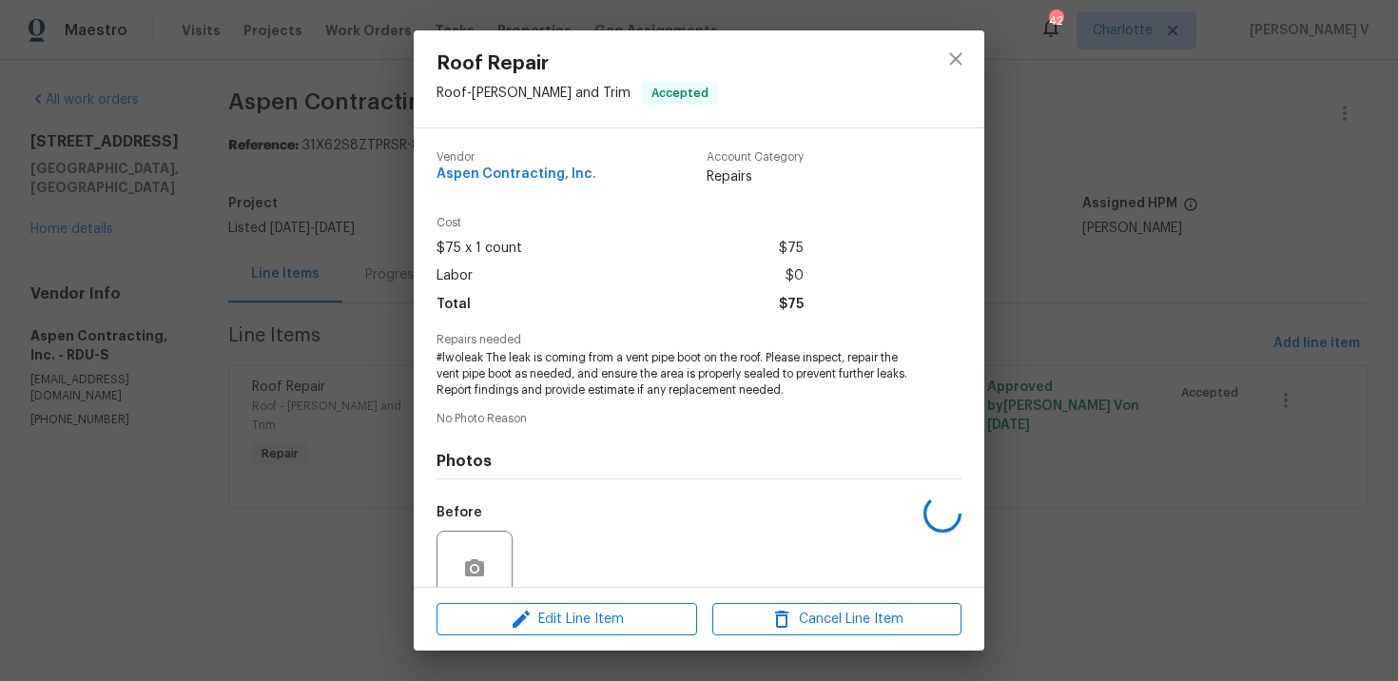
scroll to position [163, 0]
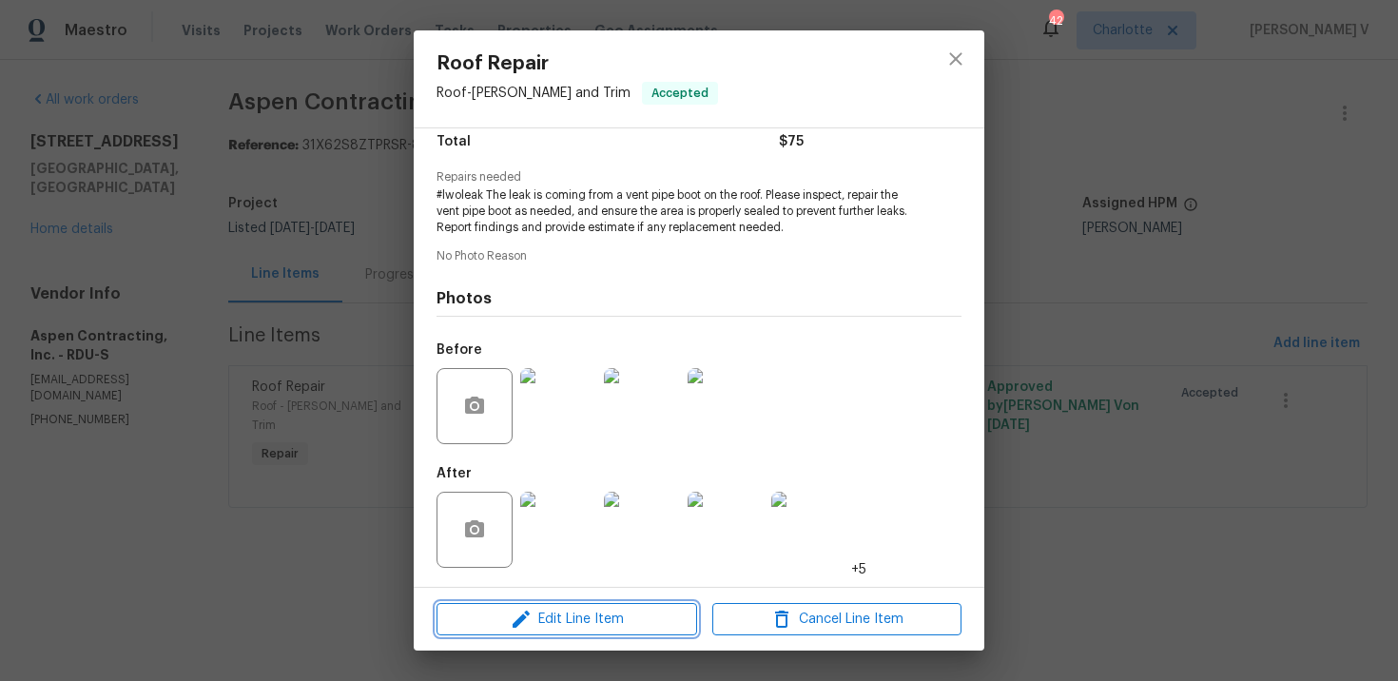
click at [552, 629] on span "Edit Line Item" at bounding box center [566, 620] width 249 height 24
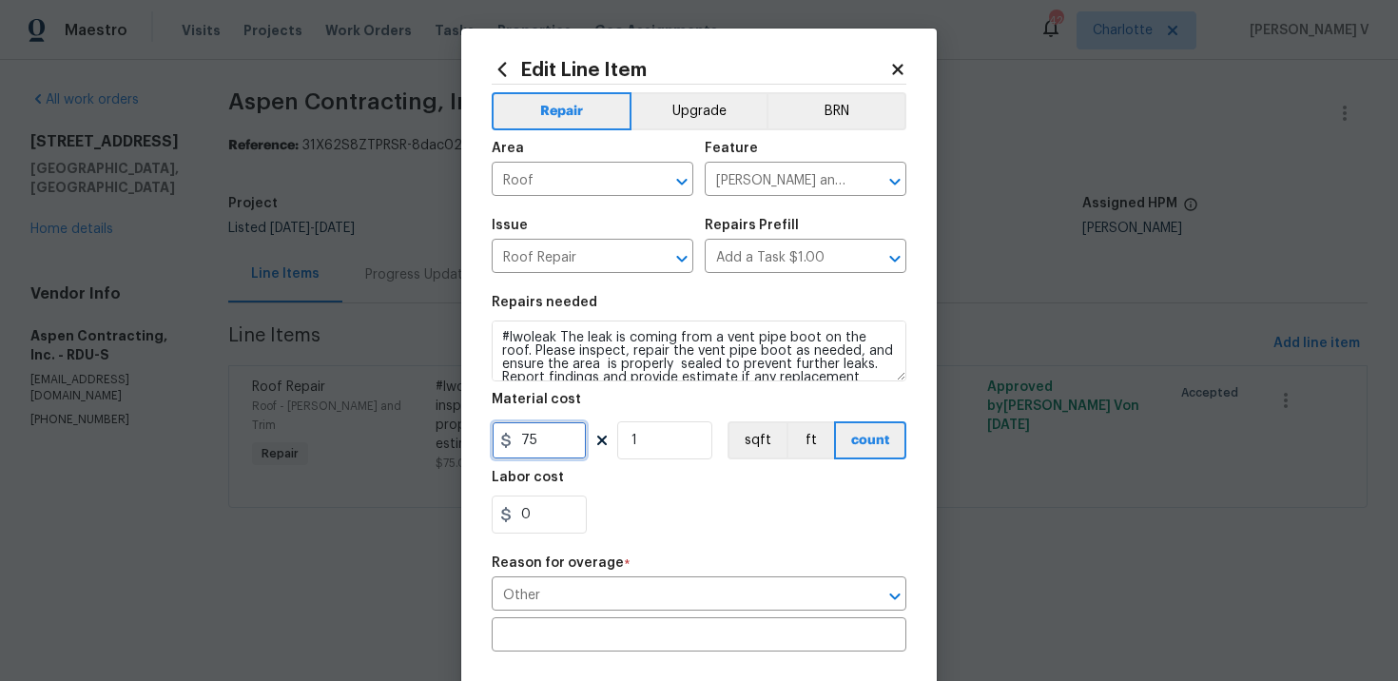
click at [541, 426] on input "75" at bounding box center [539, 440] width 95 height 38
type input "250"
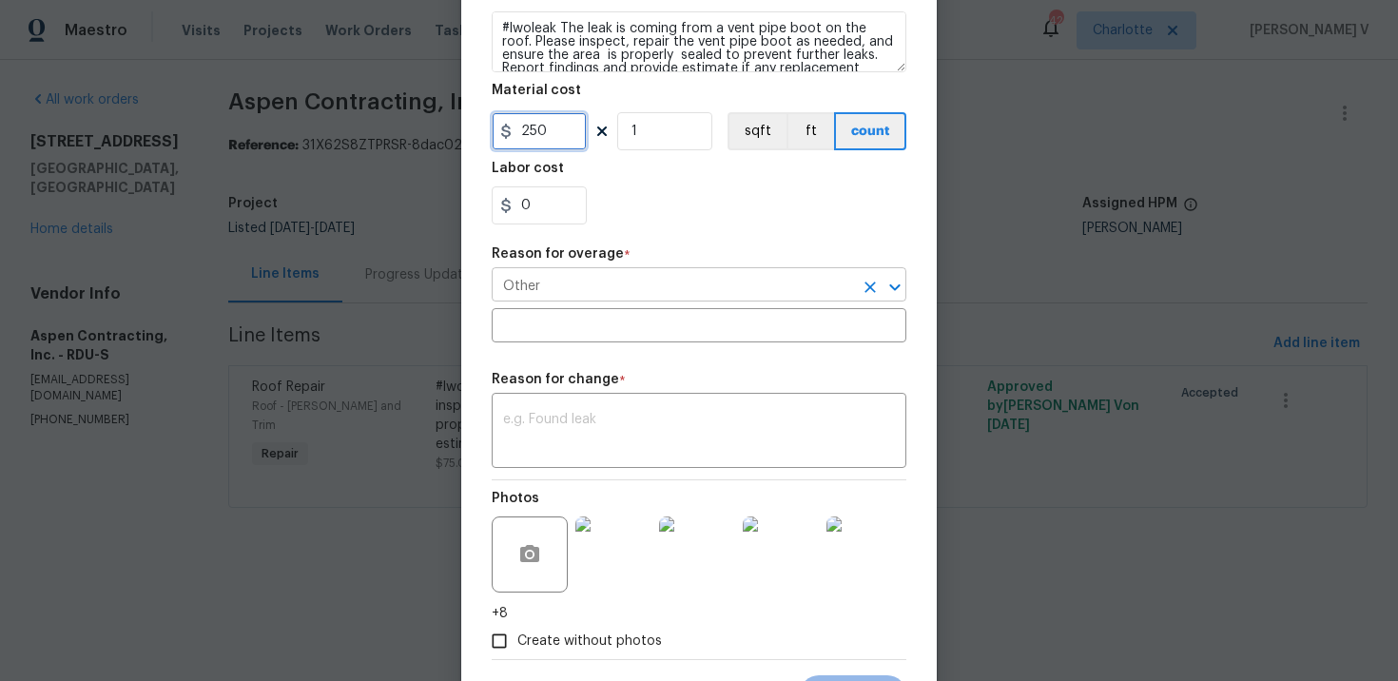
scroll to position [386, 0]
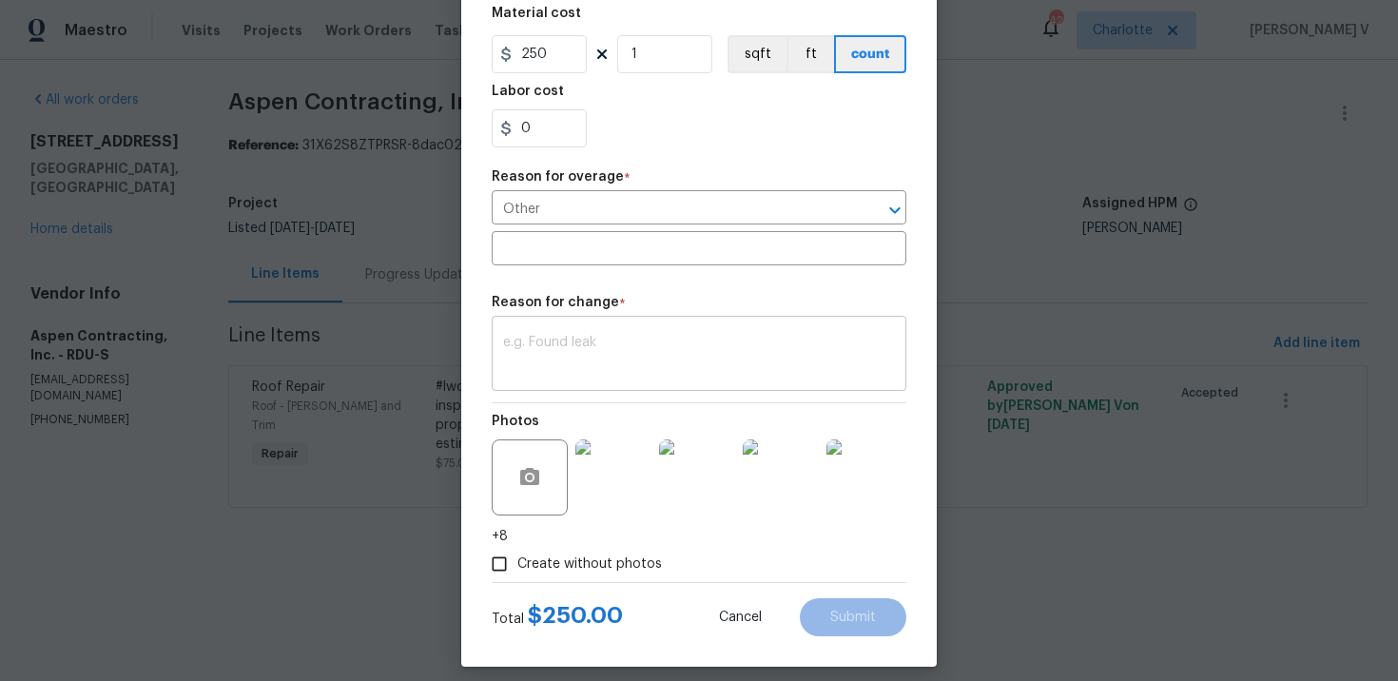
click at [628, 379] on div "x ​" at bounding box center [699, 356] width 415 height 70
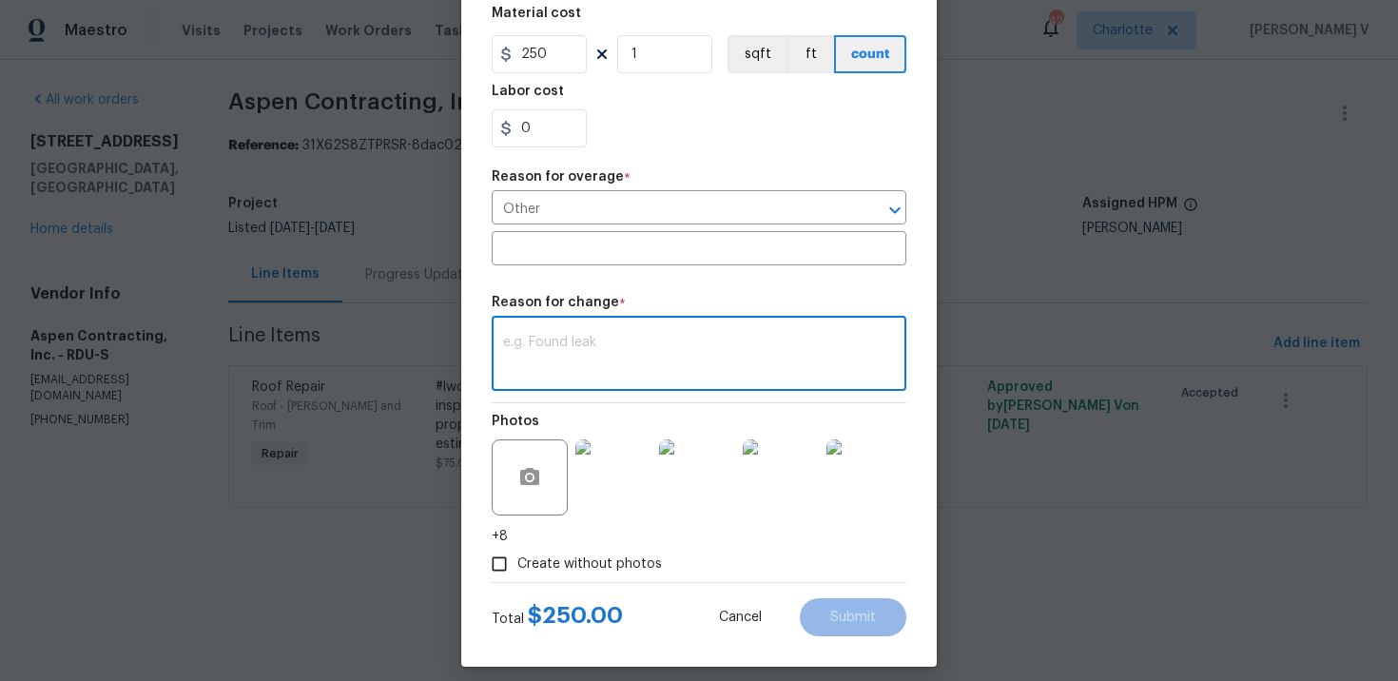
paste textarea "(DV) Updated per vendor’s final cost."
type textarea "(DV) Updated per vendor’s final cost."
click at [884, 625] on button "Submit" at bounding box center [853, 617] width 107 height 38
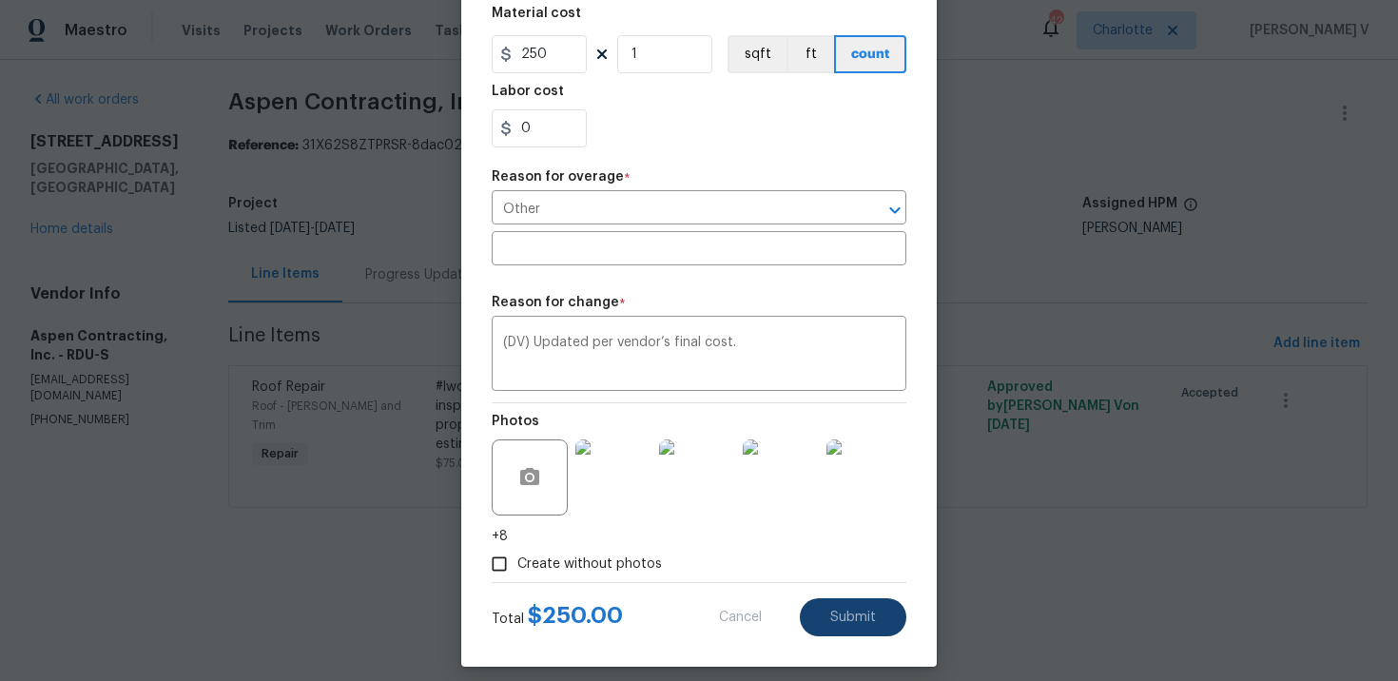
type input "75"
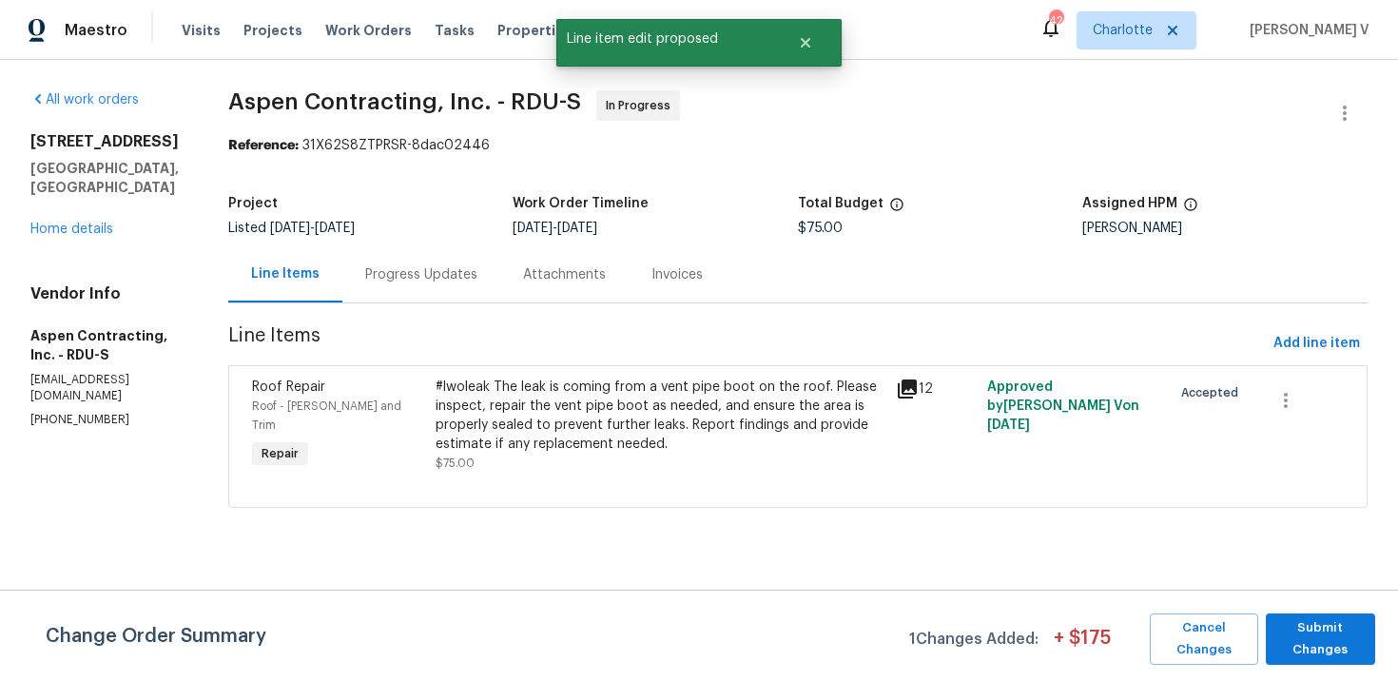
scroll to position [0, 0]
click at [1335, 648] on span "Submit Changes" at bounding box center [1321, 639] width 90 height 44
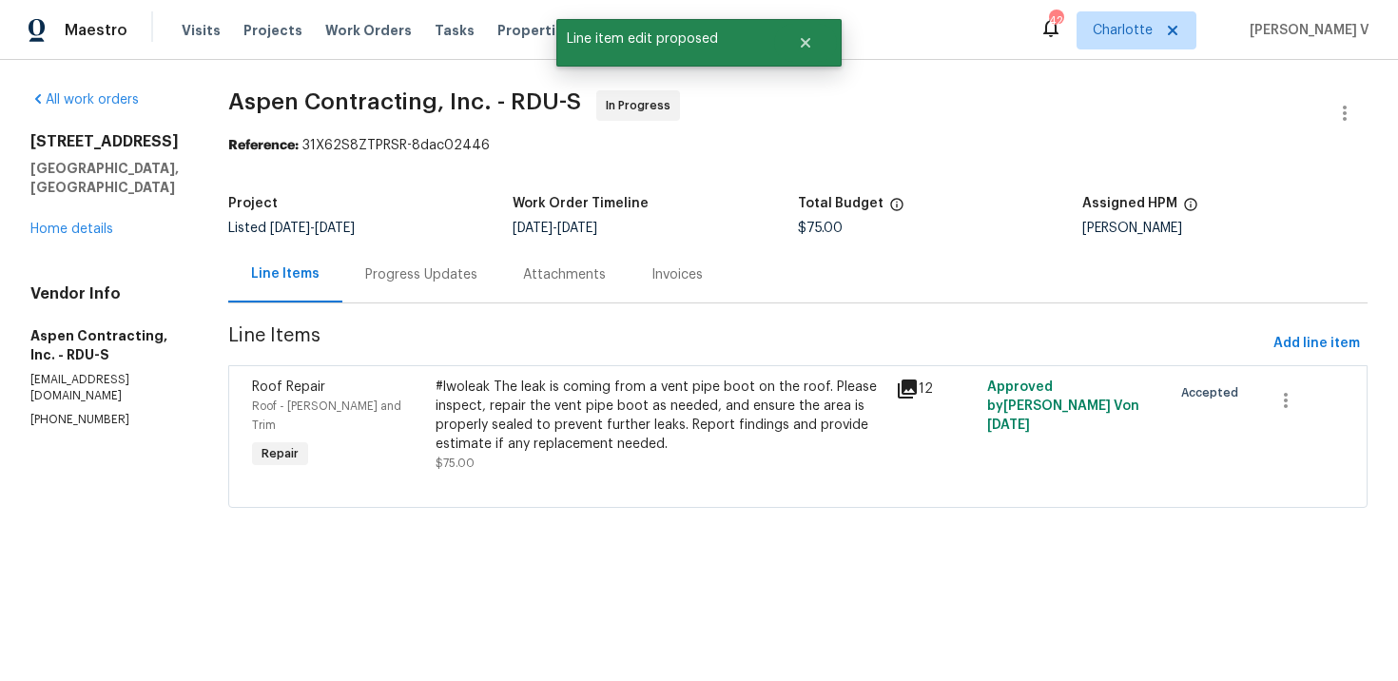
click at [428, 275] on div "Progress Updates" at bounding box center [421, 274] width 112 height 19
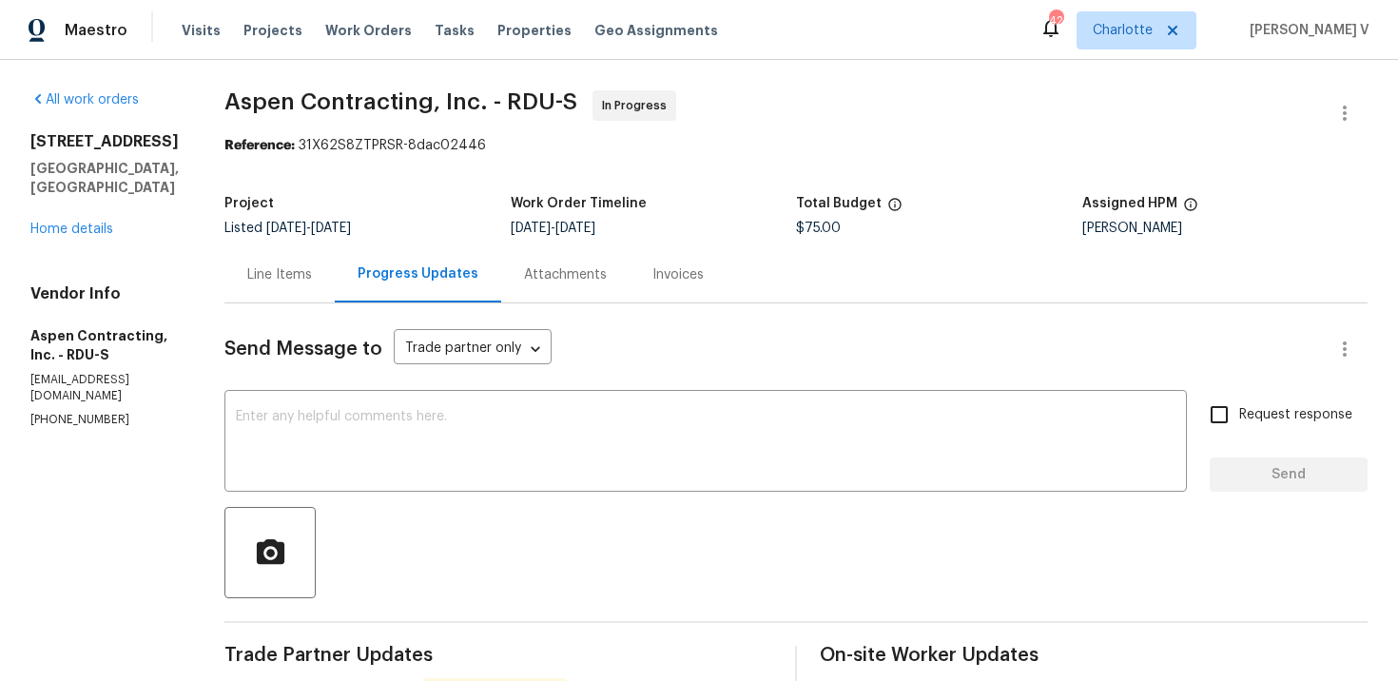
scroll to position [205, 0]
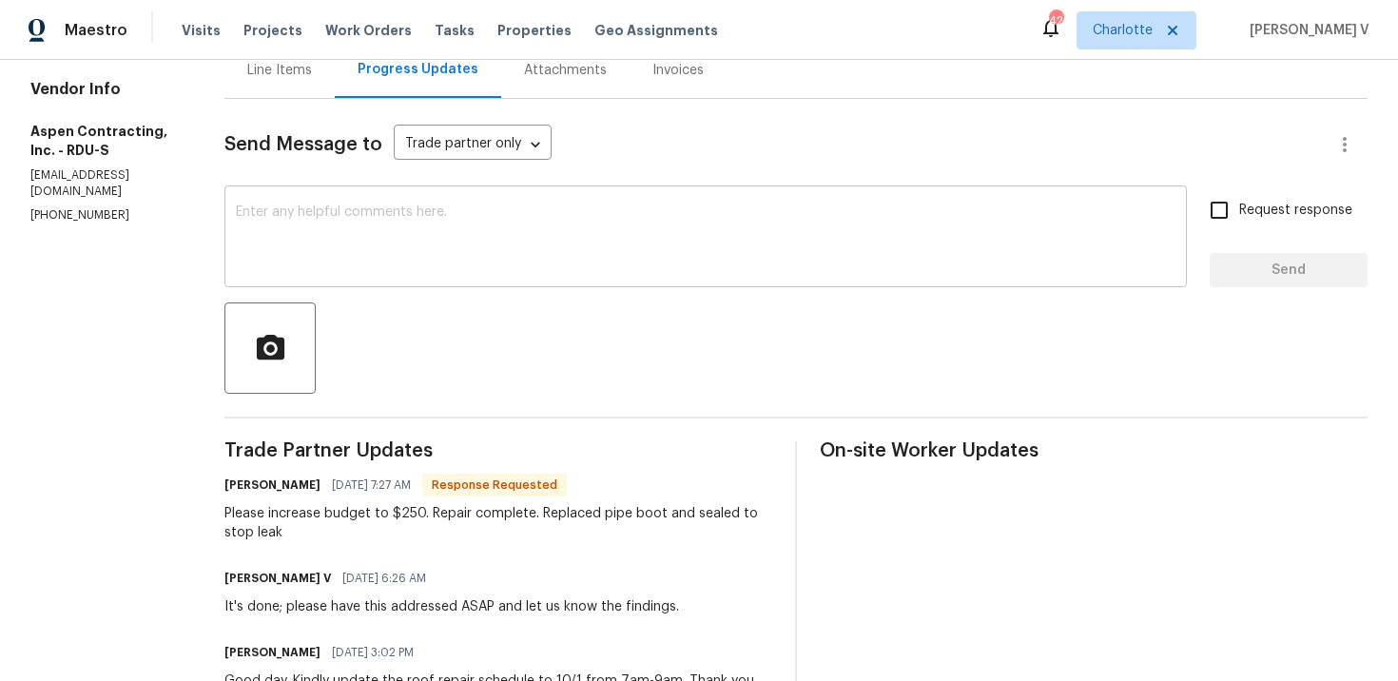
click at [419, 232] on textarea at bounding box center [706, 238] width 940 height 67
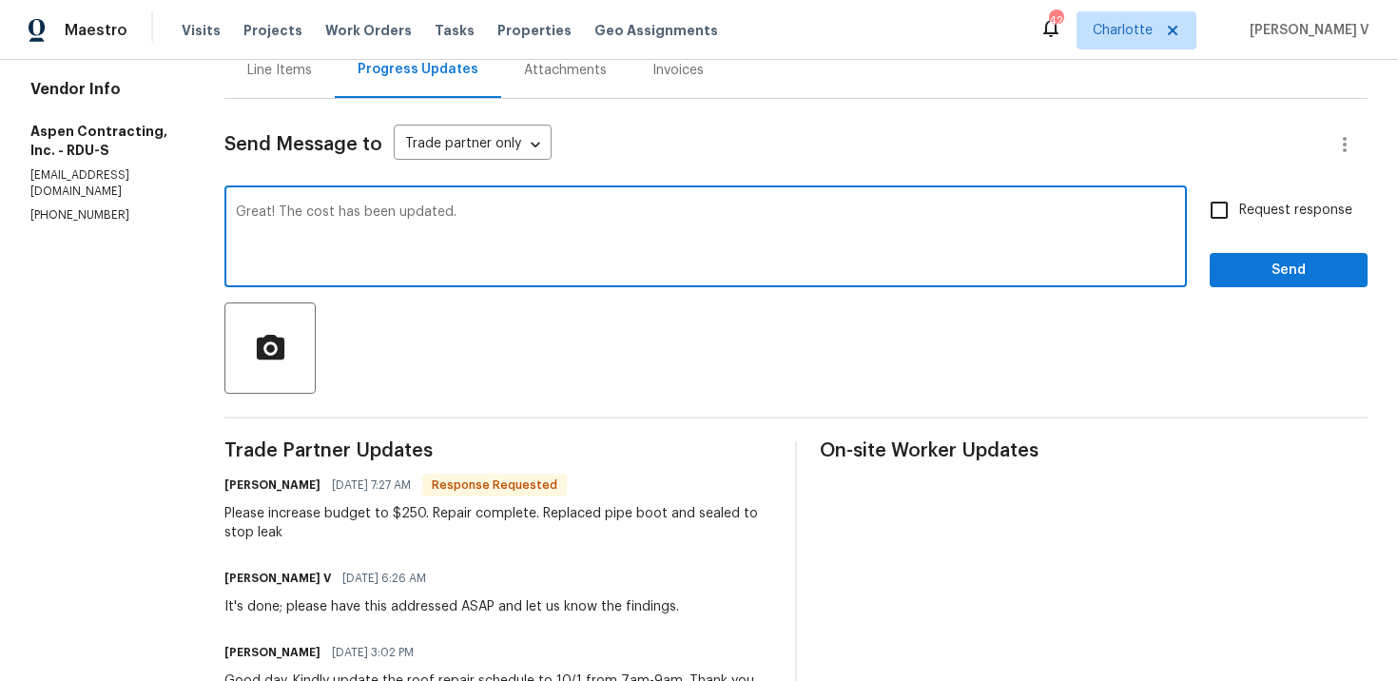
type textarea "Great! The cost has been updated."
click at [1231, 219] on input "Request response" at bounding box center [1219, 210] width 40 height 40
checkbox input "true"
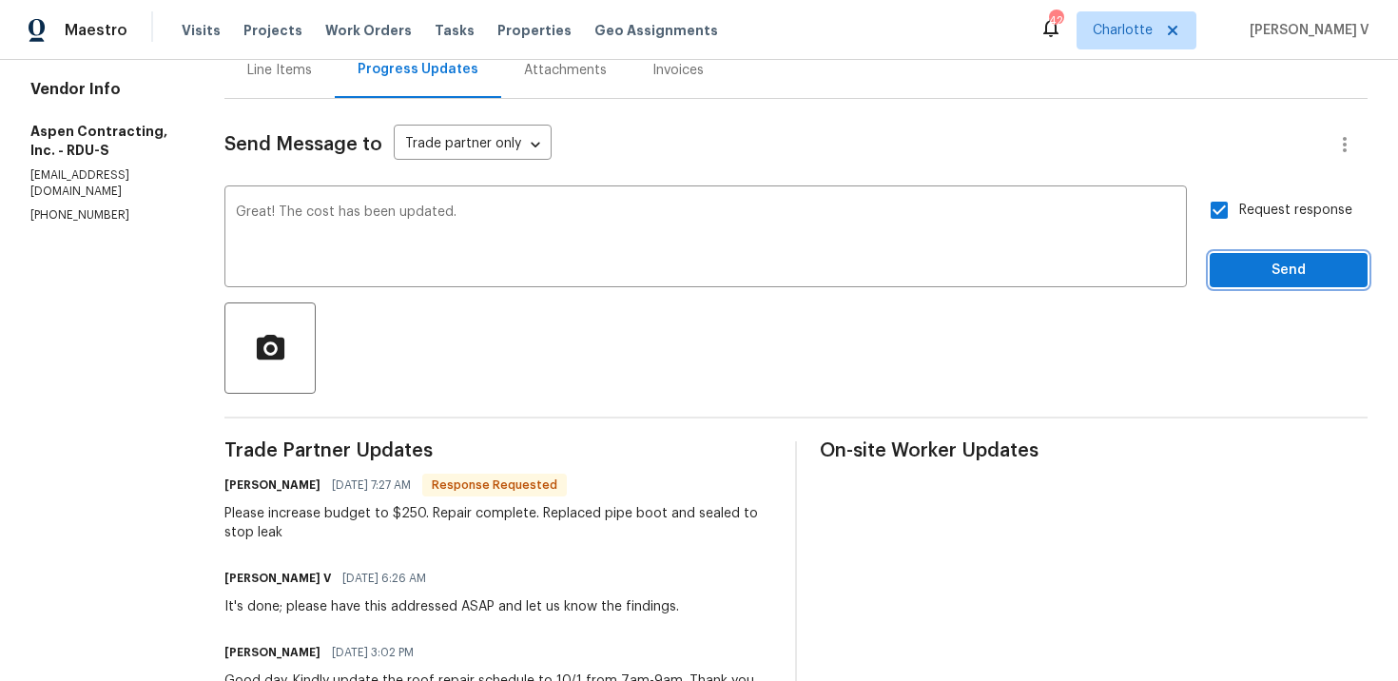
click at [1244, 272] on span "Send" at bounding box center [1288, 271] width 127 height 24
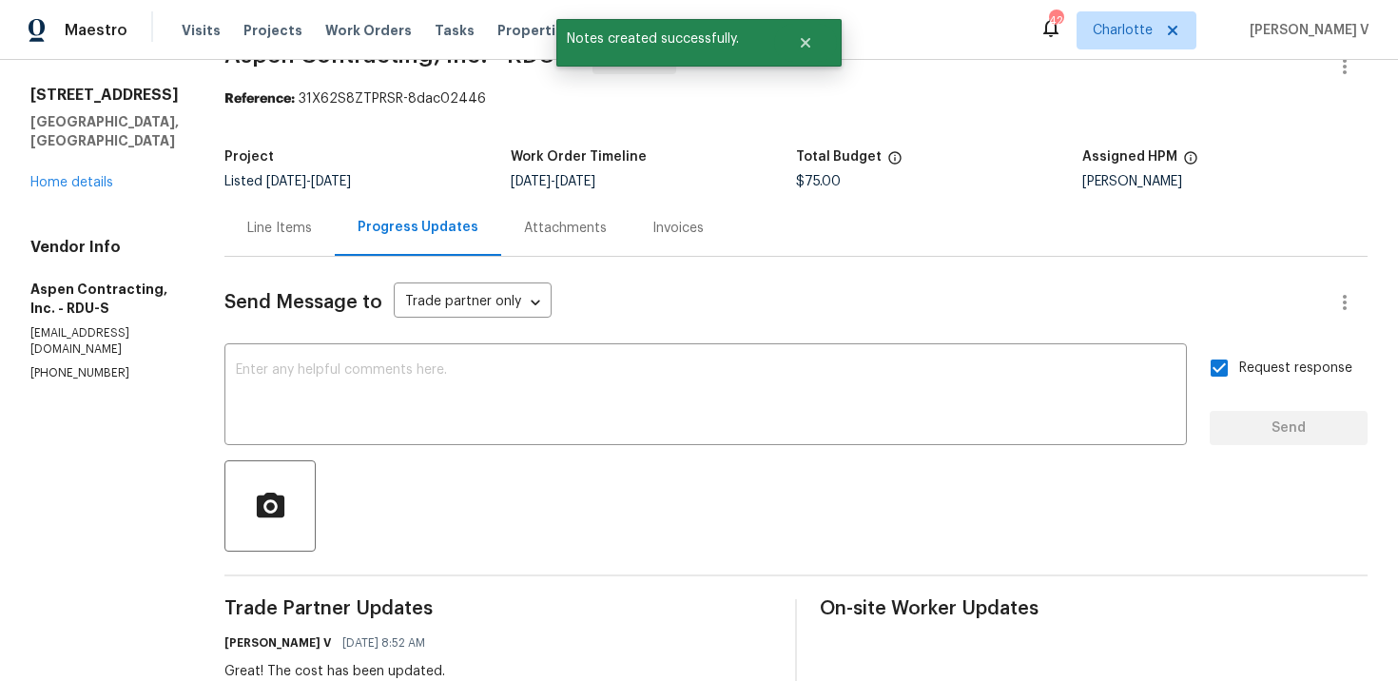
click at [267, 237] on div "Line Items" at bounding box center [279, 228] width 65 height 19
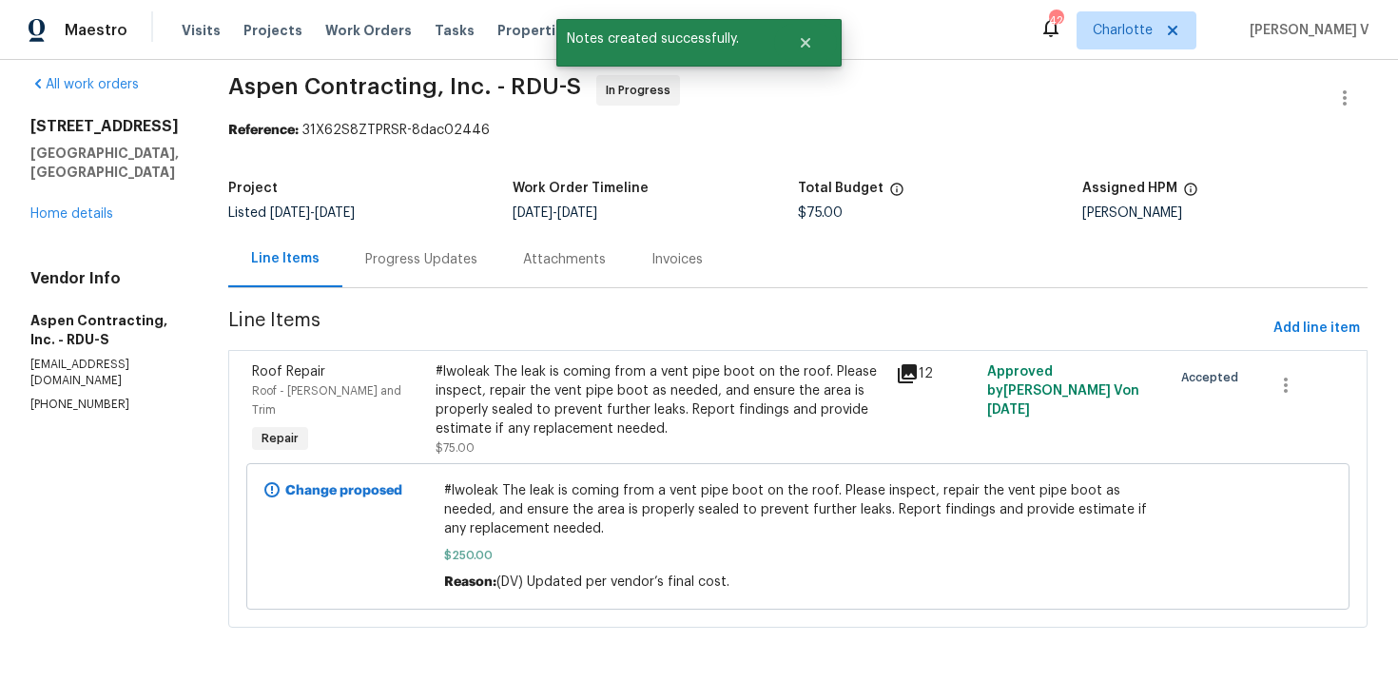
scroll to position [16, 0]
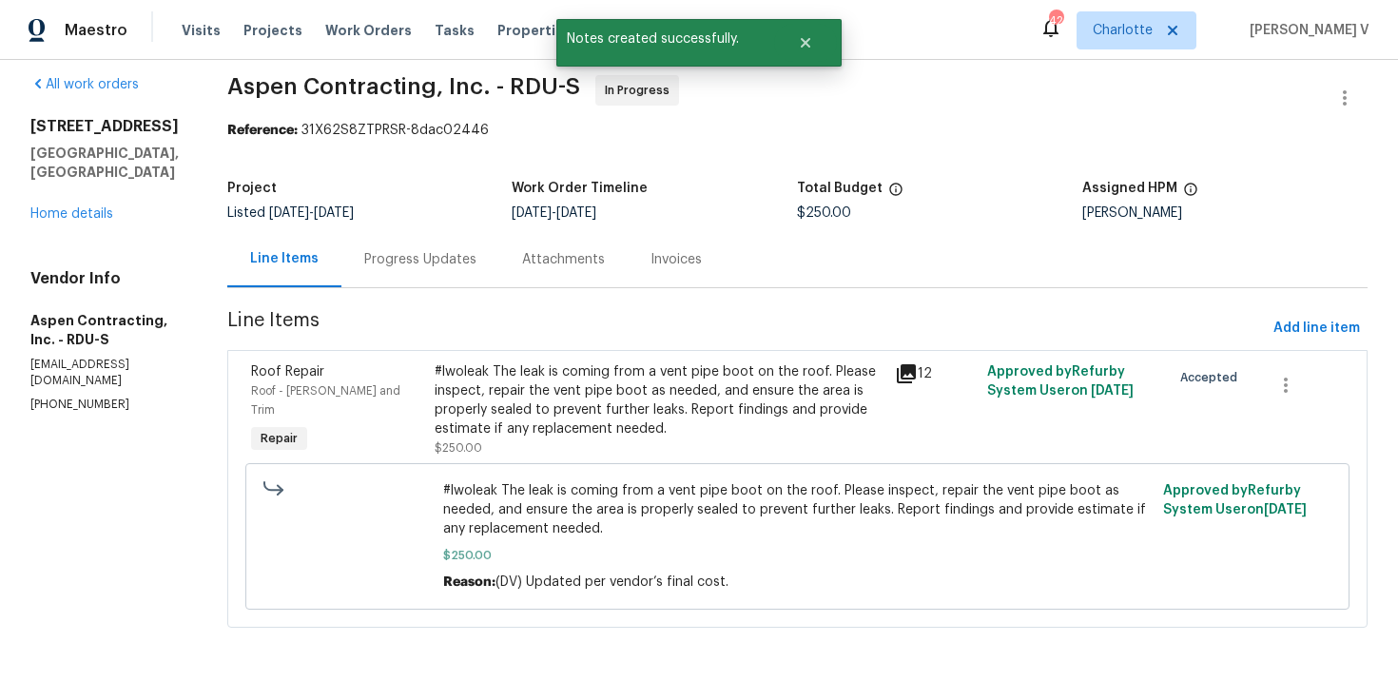
click at [431, 257] on div "Progress Updates" at bounding box center [420, 259] width 112 height 19
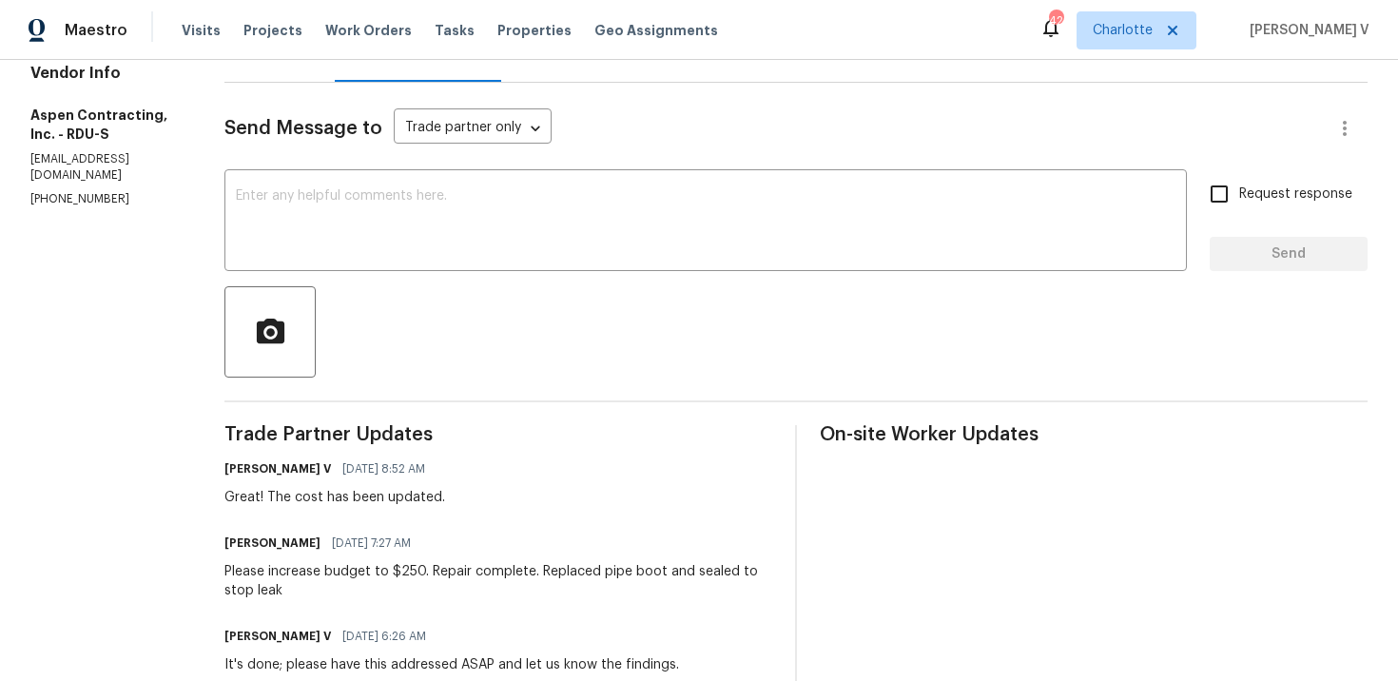
scroll to position [258, 0]
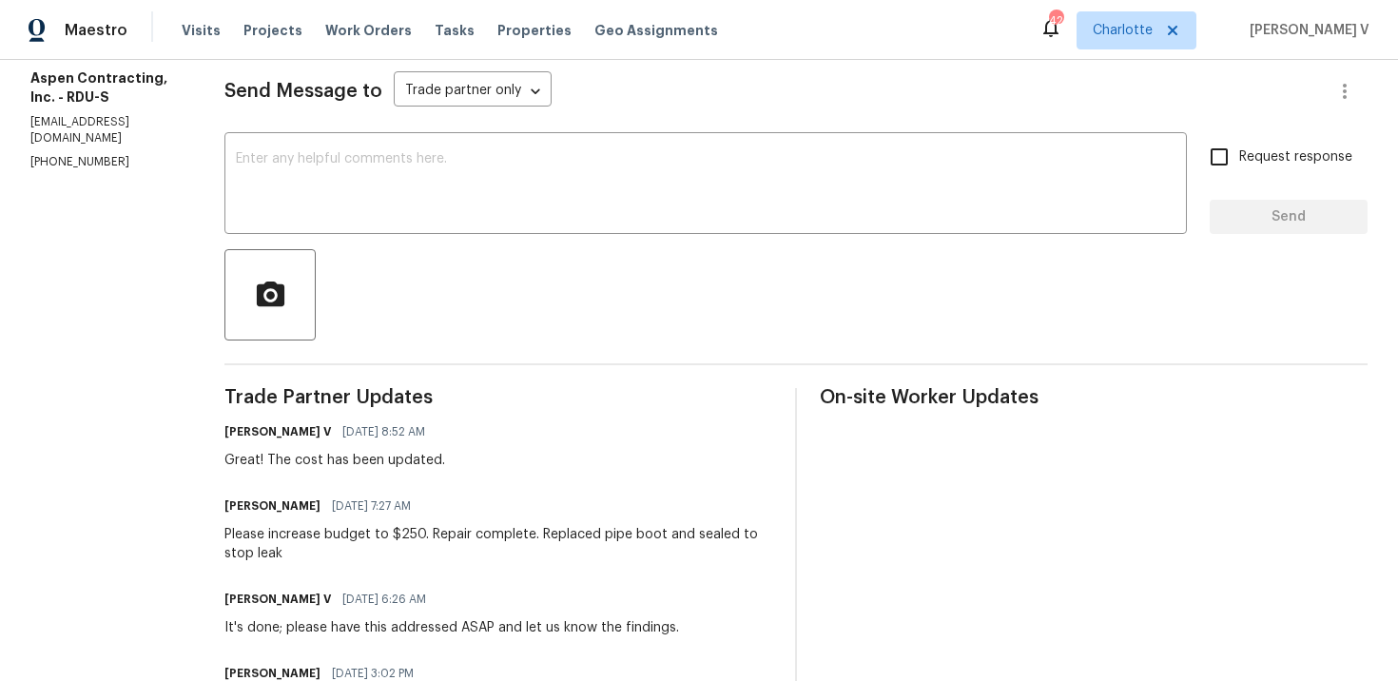
drag, startPoint x: 436, startPoint y: 528, endPoint x: 436, endPoint y: 541, distance: 13.3
click at [436, 541] on div "Please increase budget to $250. Repair complete. Replaced pipe boot and sealed …" at bounding box center [498, 544] width 548 height 38
drag, startPoint x: 434, startPoint y: 529, endPoint x: 443, endPoint y: 553, distance: 25.6
click at [443, 553] on div "Please increase budget to $250. Repair complete. Replaced pipe boot and sealed …" at bounding box center [498, 544] width 548 height 38
copy div "Repair complete. Replaced pipe boot and sealed to stop leak"
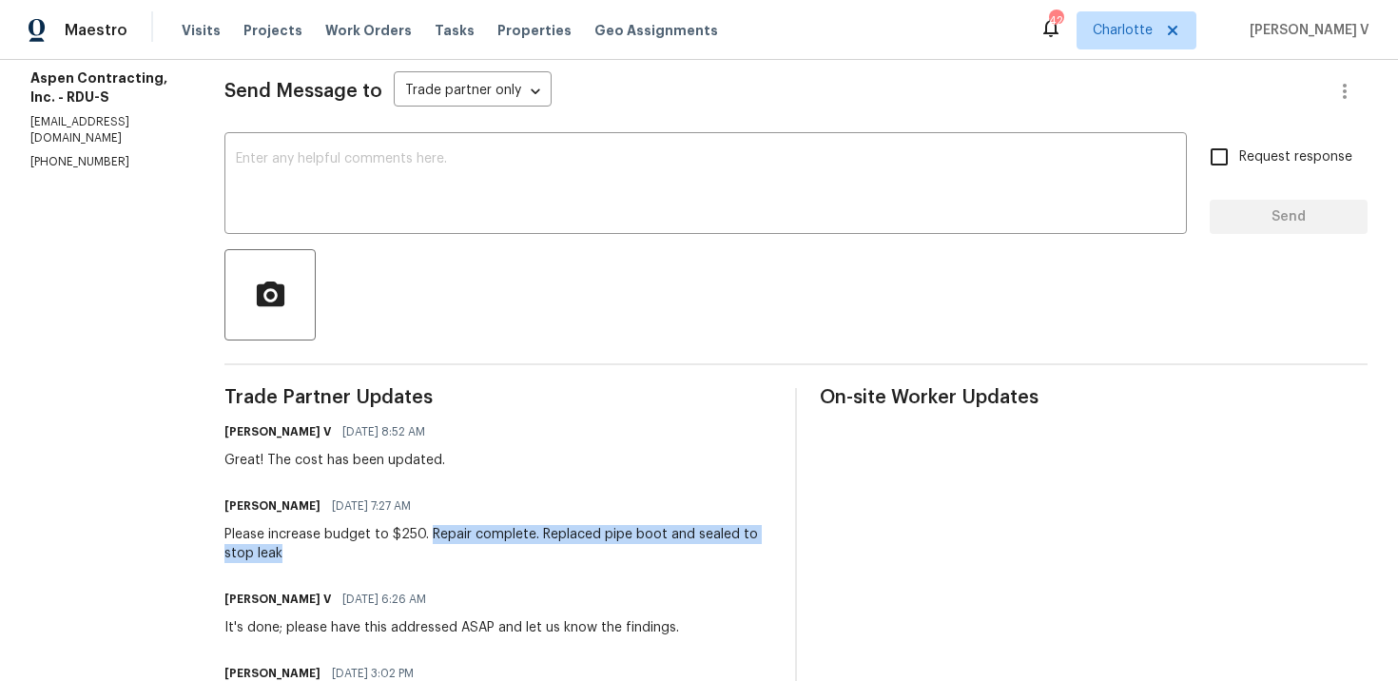
scroll to position [0, 0]
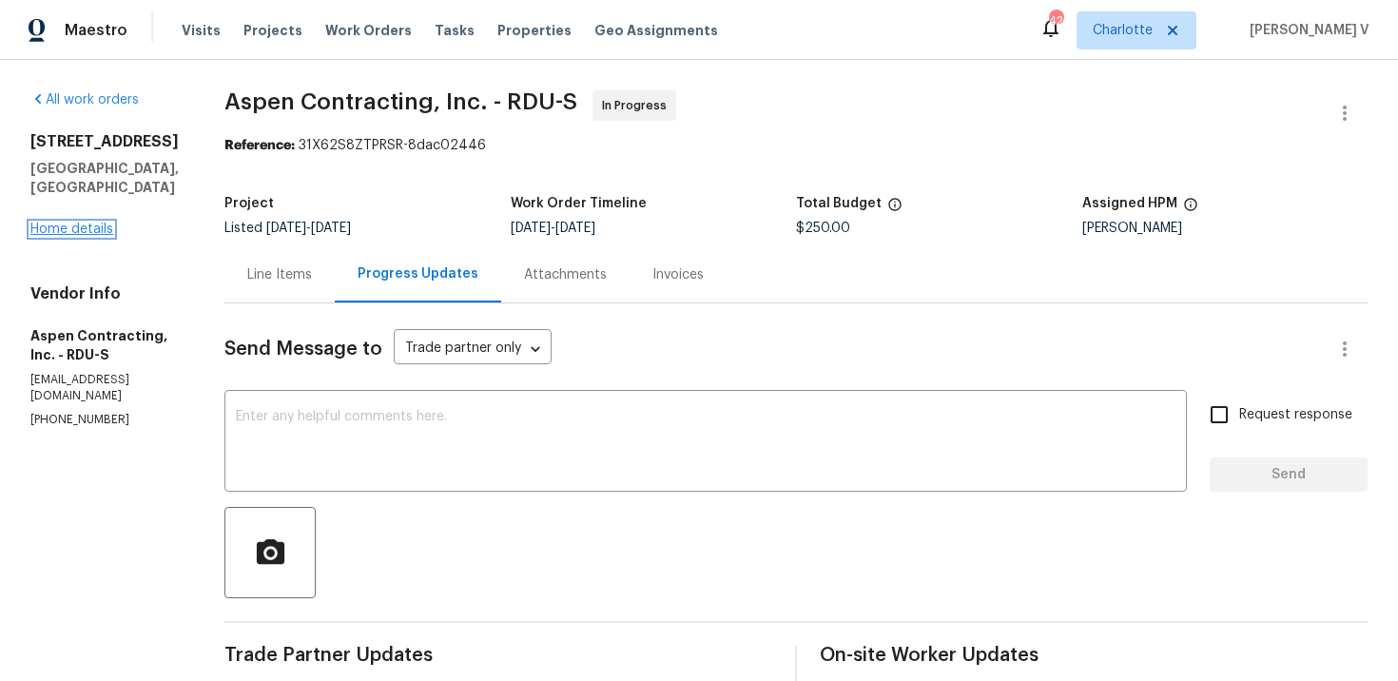
click at [107, 223] on link "Home details" at bounding box center [71, 229] width 83 height 13
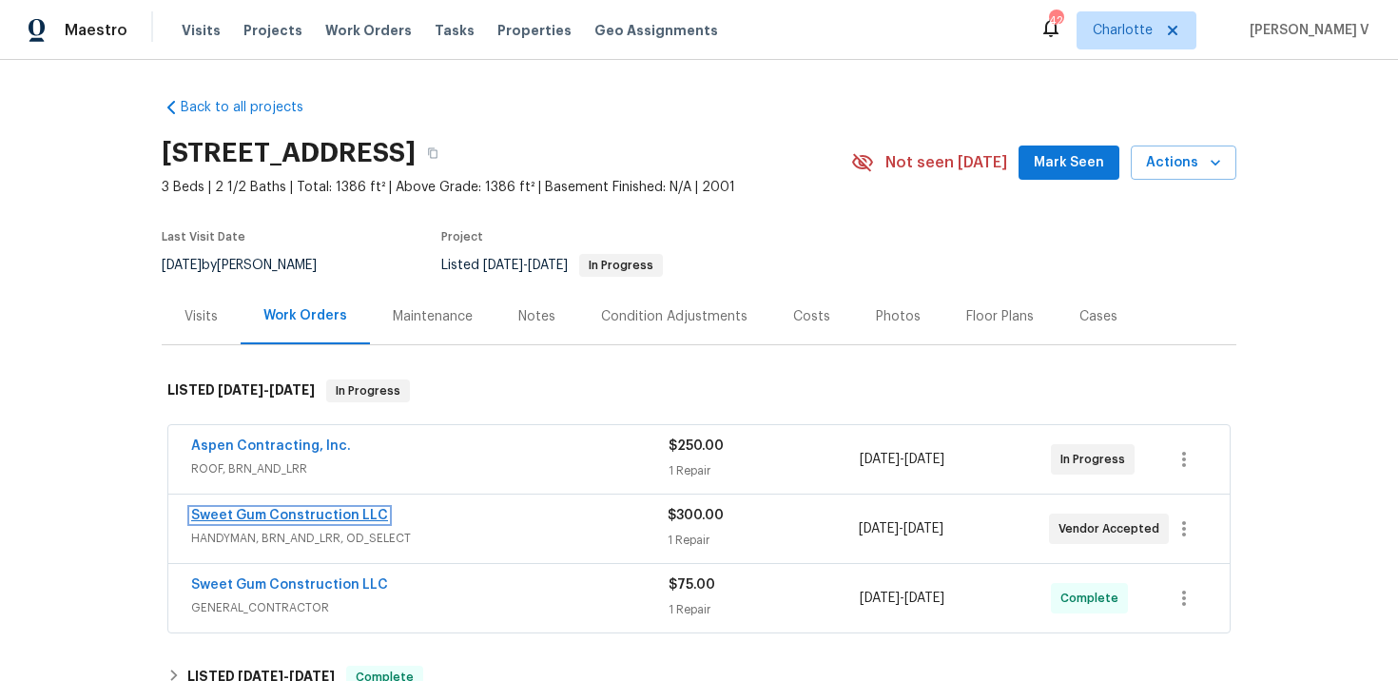
click at [243, 519] on link "Sweet Gum Construction LLC" at bounding box center [289, 515] width 197 height 13
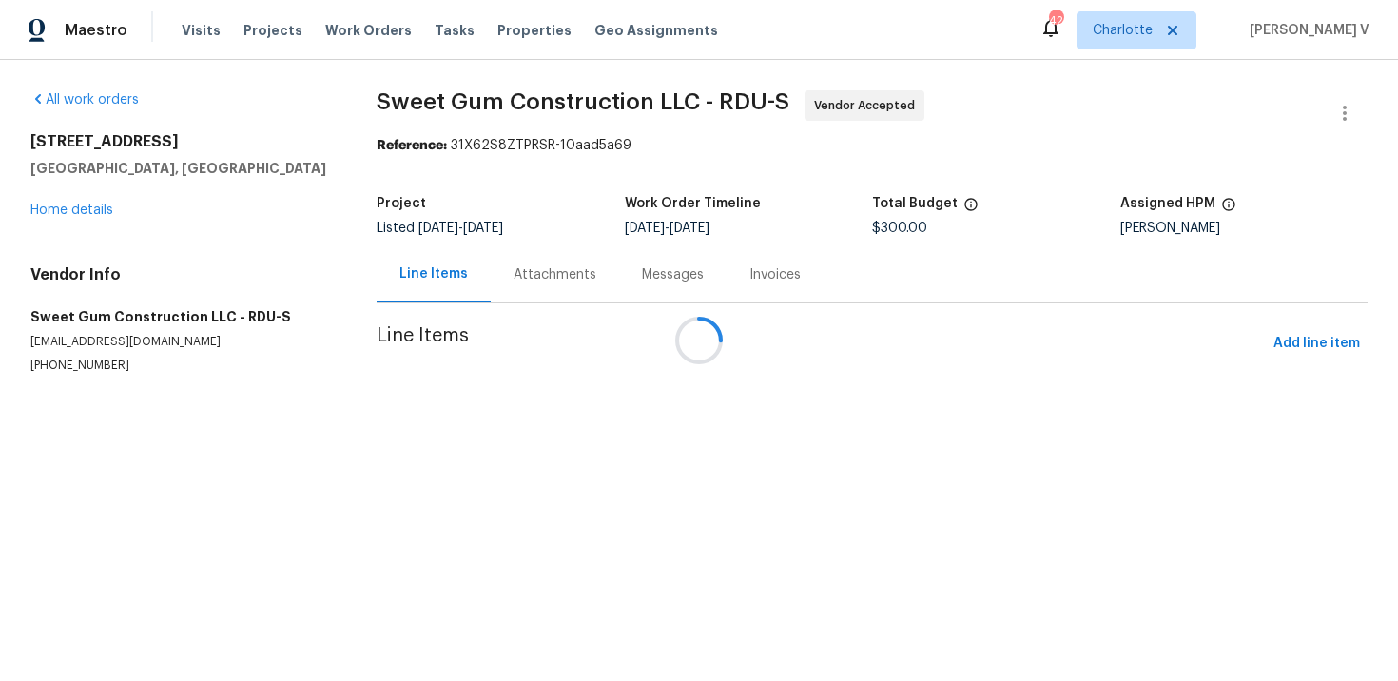
click at [619, 270] on div "Messages" at bounding box center [672, 274] width 107 height 56
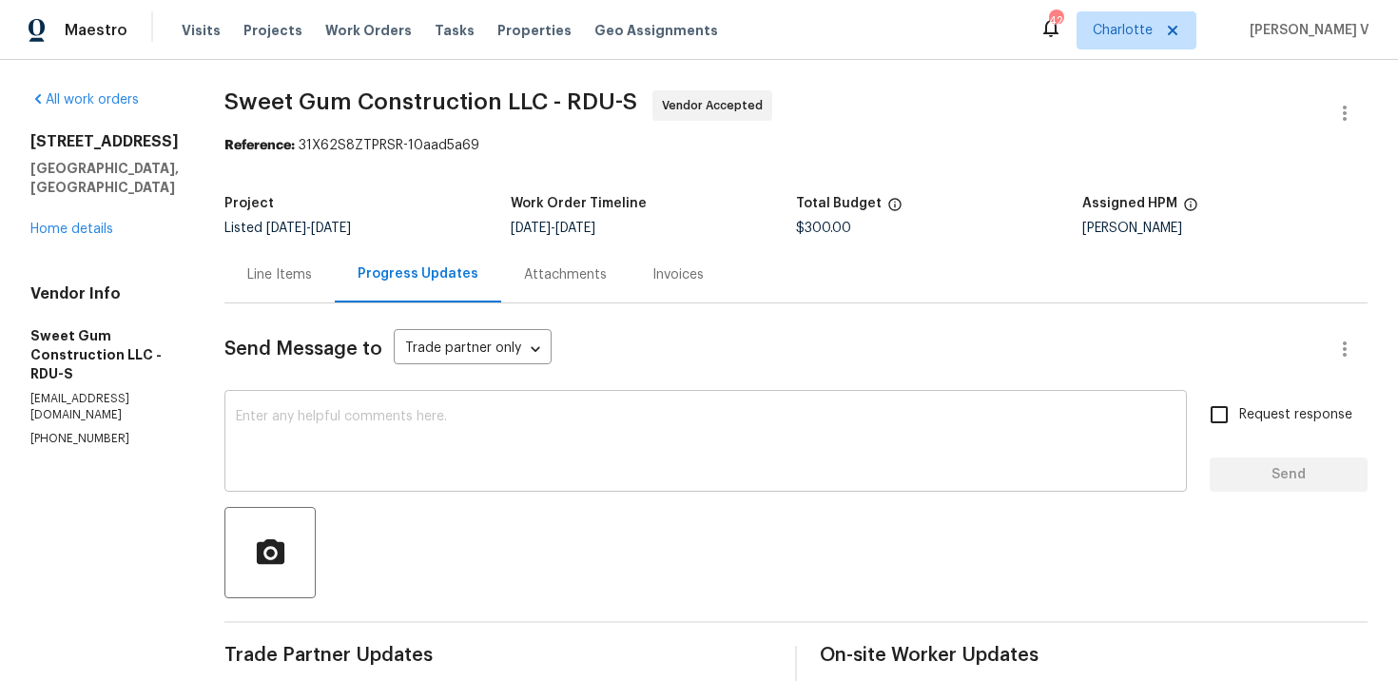
click at [521, 414] on textarea at bounding box center [706, 443] width 940 height 67
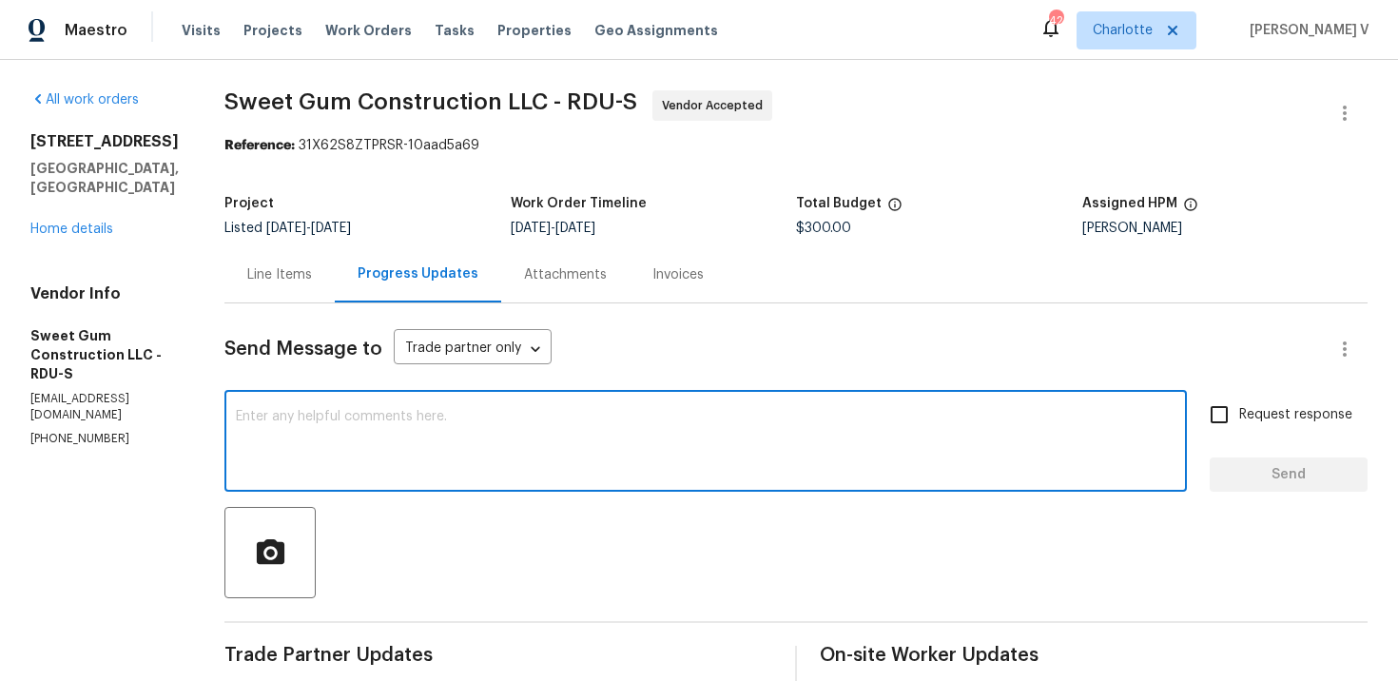
paste textarea "Repair complete. Replaced pipe boot and sealed to stop leak"
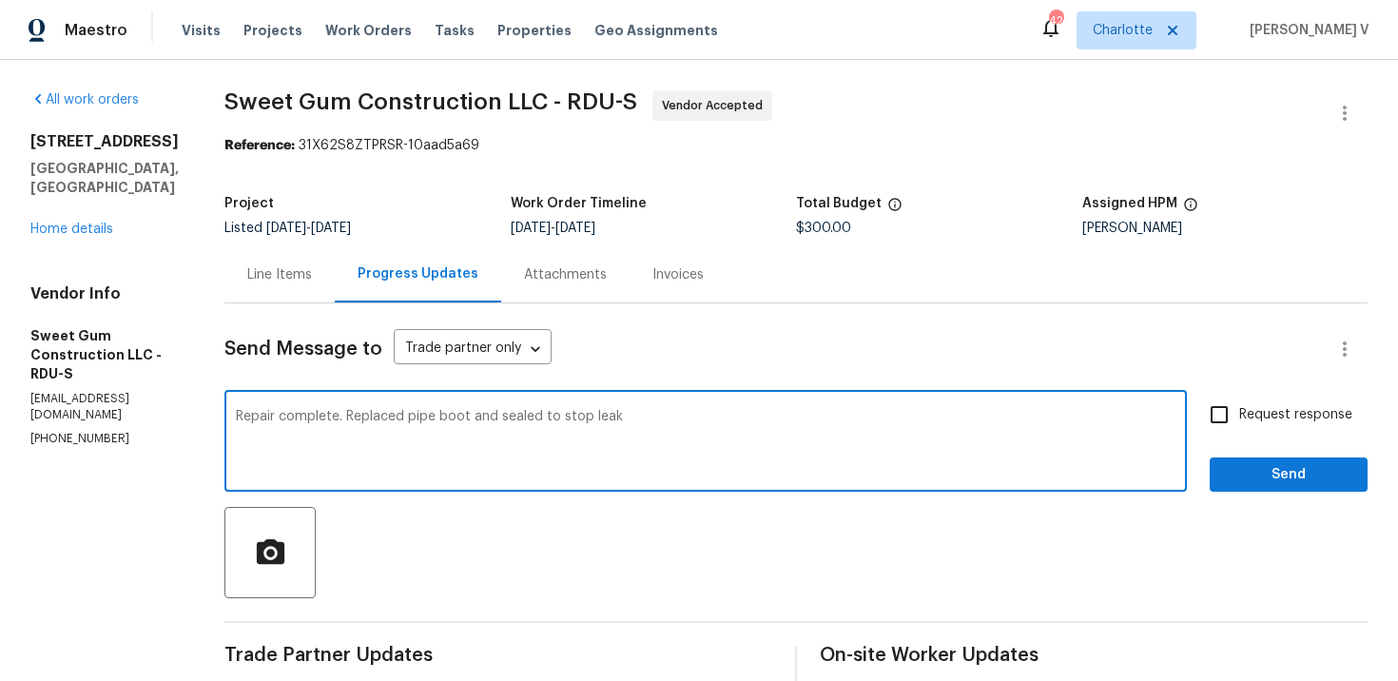
scroll to position [202, 0]
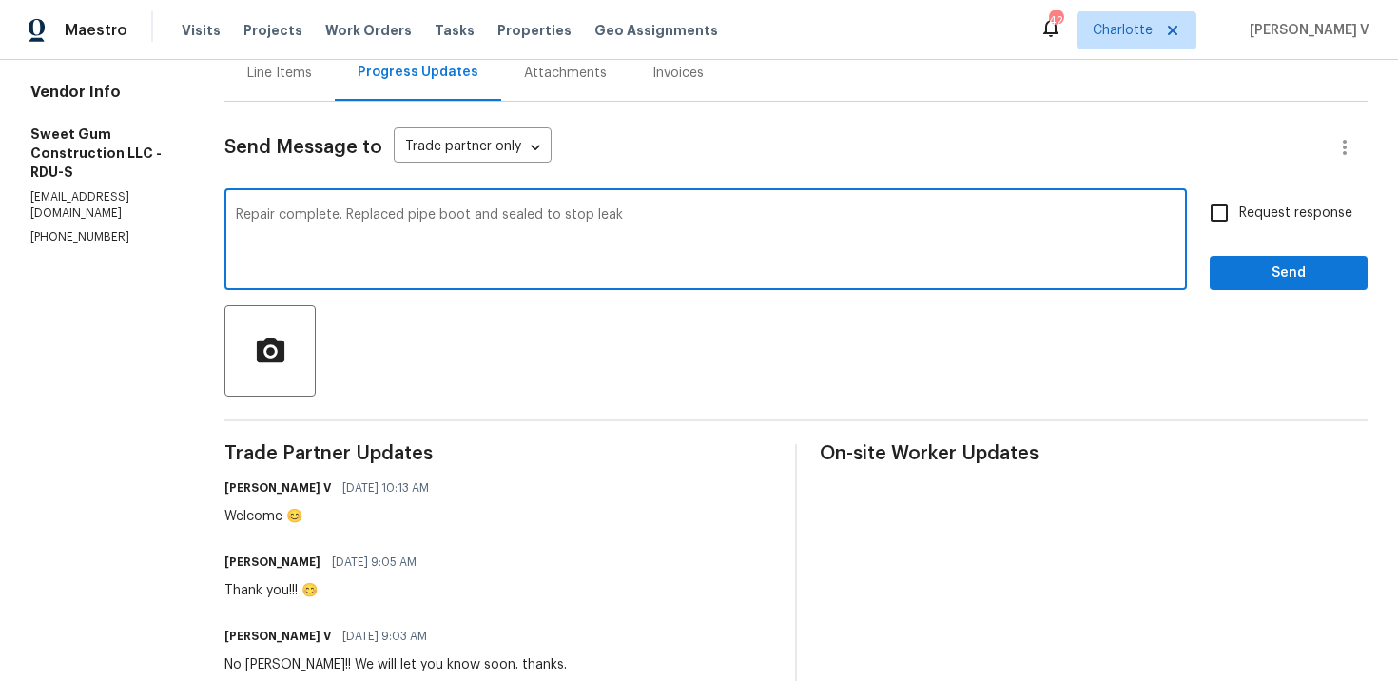
click at [282, 561] on h6 "Stacey Beakes" at bounding box center [272, 562] width 96 height 19
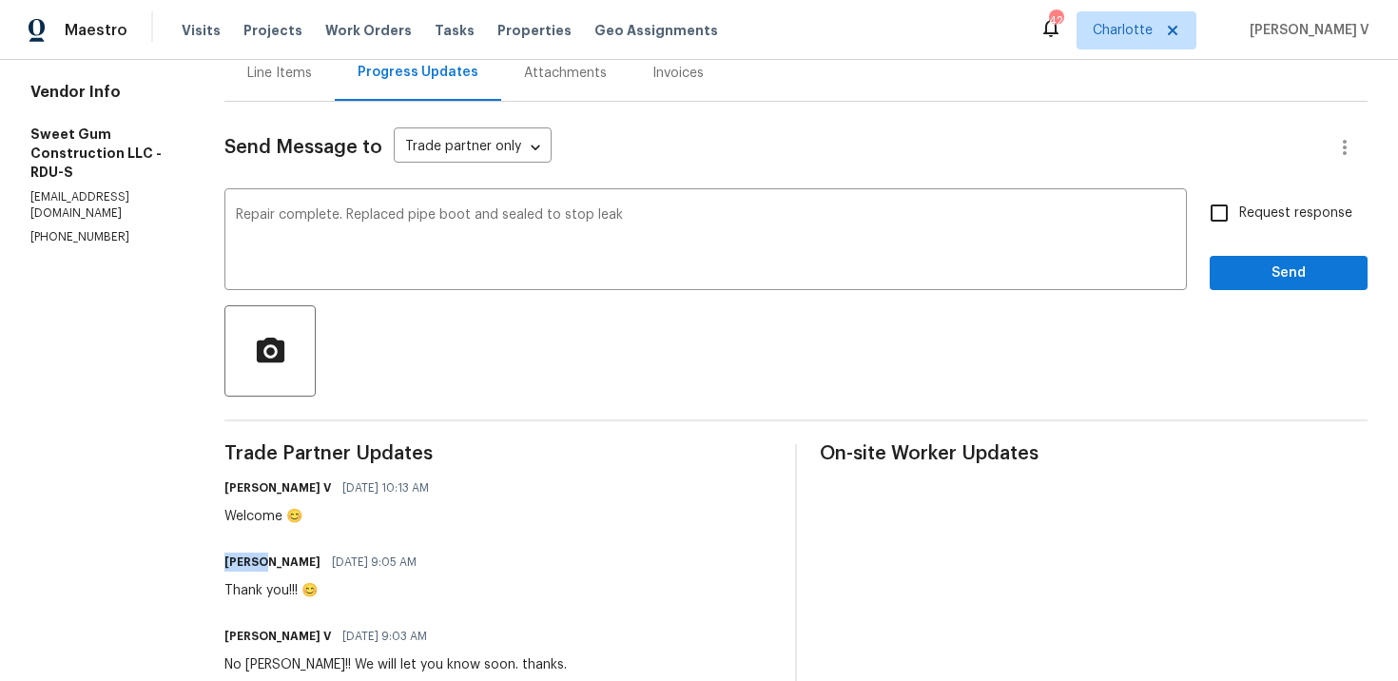
copy h6 "Stacey"
click at [273, 218] on div "Repair complete. Replaced pipe boot and sealed to stop leak x ​" at bounding box center [705, 241] width 963 height 97
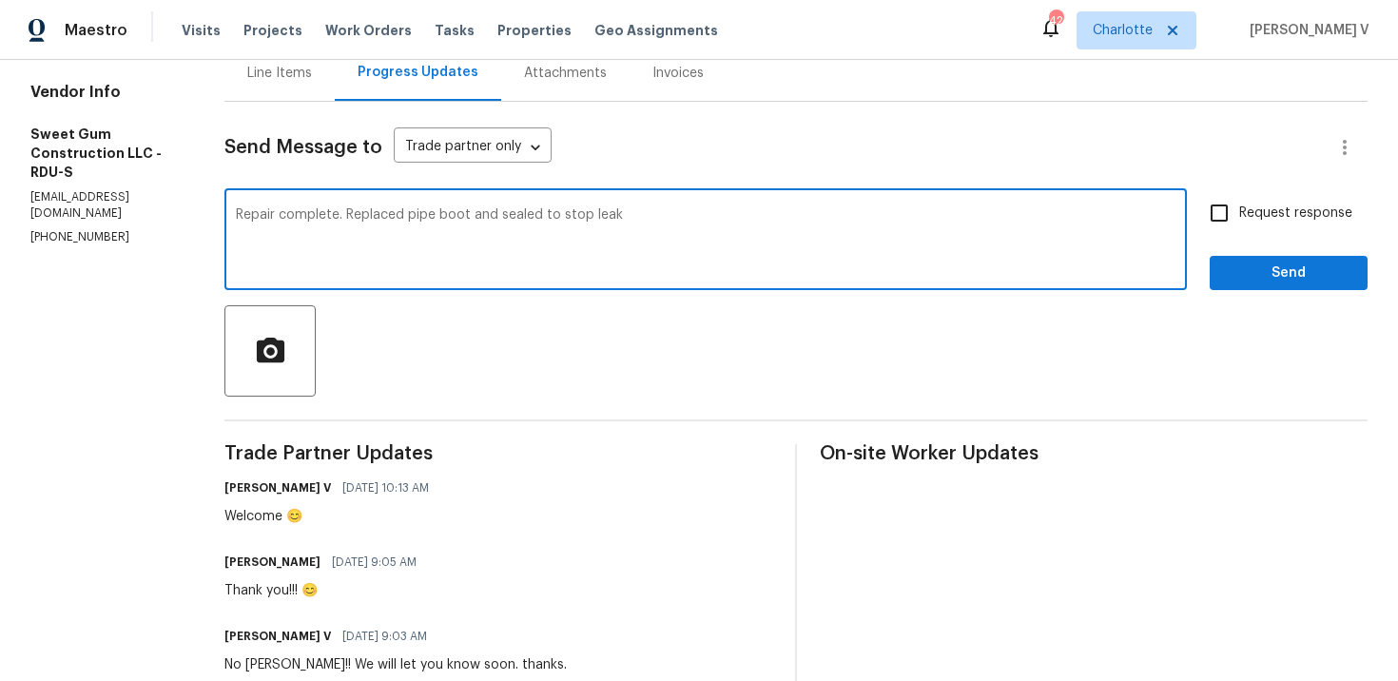
click at [280, 214] on textarea "Repair complete. Replaced pipe boot and sealed to stop leak" at bounding box center [706, 241] width 940 height 67
paste textarea "Stacey"
click at [456, 214] on textarea "Hey Stacey! Repair complete. Replaced pipe boot and sealed to stop leak" at bounding box center [706, 241] width 940 height 67
click at [778, 204] on div "Hey Stacey! Repair completed. Replaced pipe boot and sealed to stop leak x ​" at bounding box center [705, 241] width 963 height 97
click at [762, 221] on textarea "Hey Stacey! Repair completed. Replaced pipe boot and sealed to stop leak" at bounding box center [706, 241] width 940 height 67
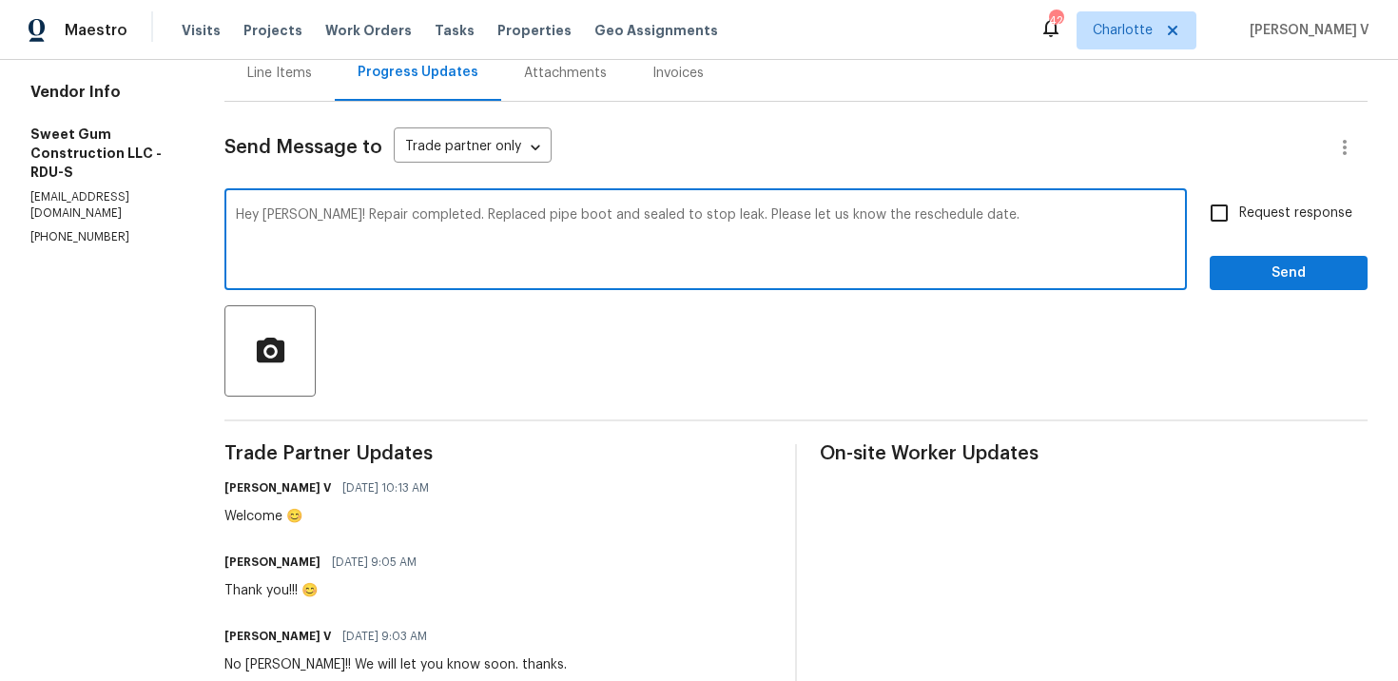
type textarea "Hey Stacey! Repair completed. Replaced pipe boot and sealed to stop leak. Pleas…"
click at [1239, 230] on input "Request response" at bounding box center [1219, 213] width 40 height 40
checkbox input "true"
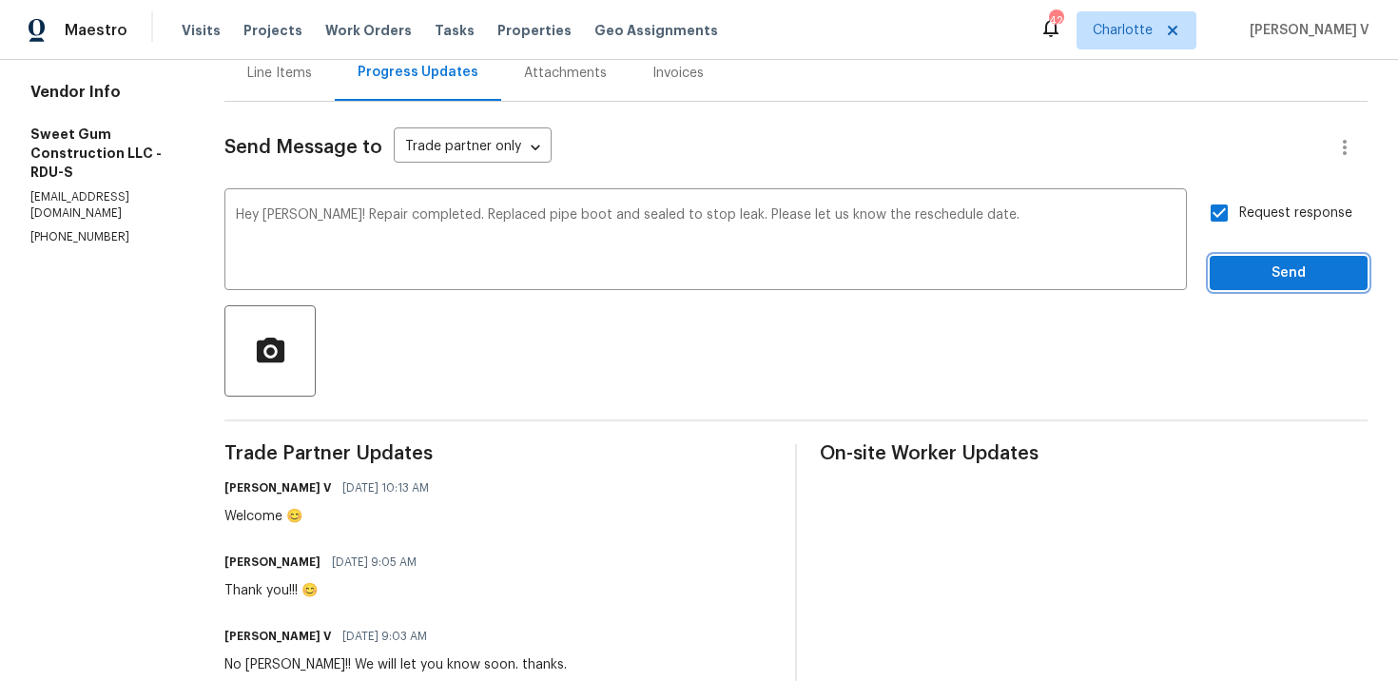
click at [1261, 272] on span "Send" at bounding box center [1288, 274] width 127 height 24
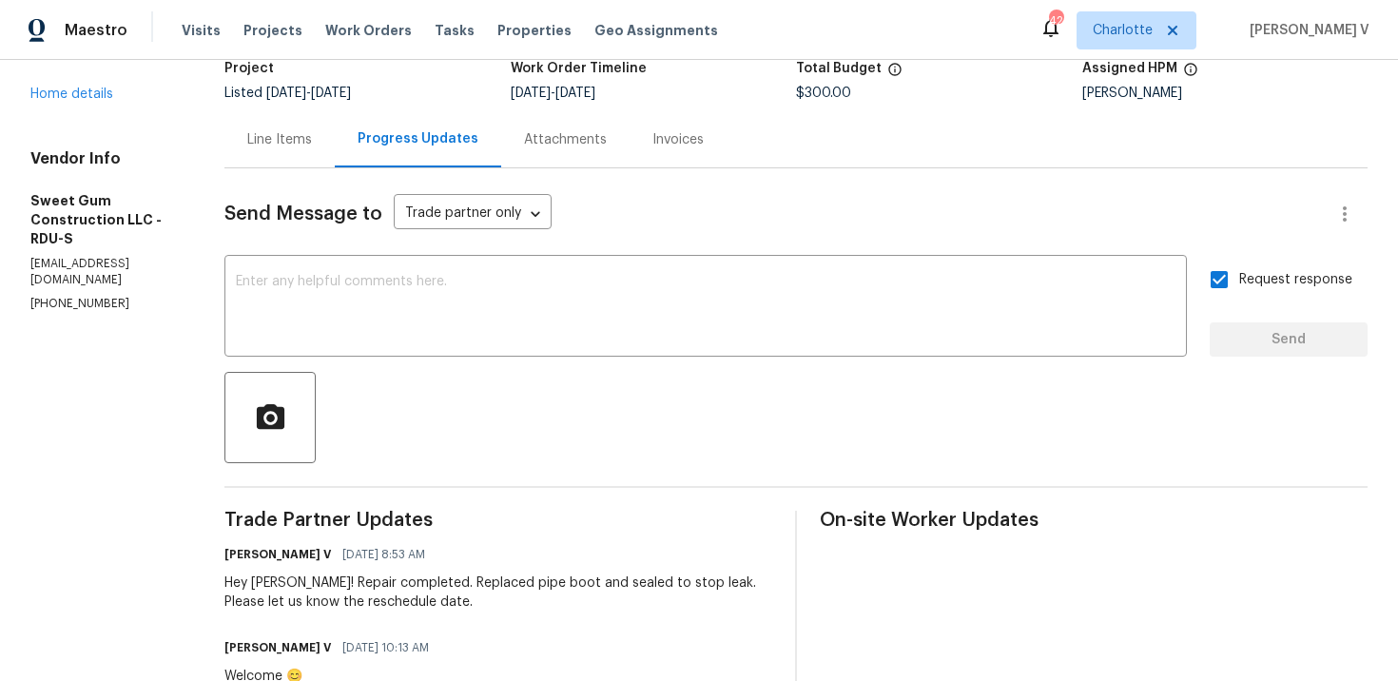
scroll to position [133, 0]
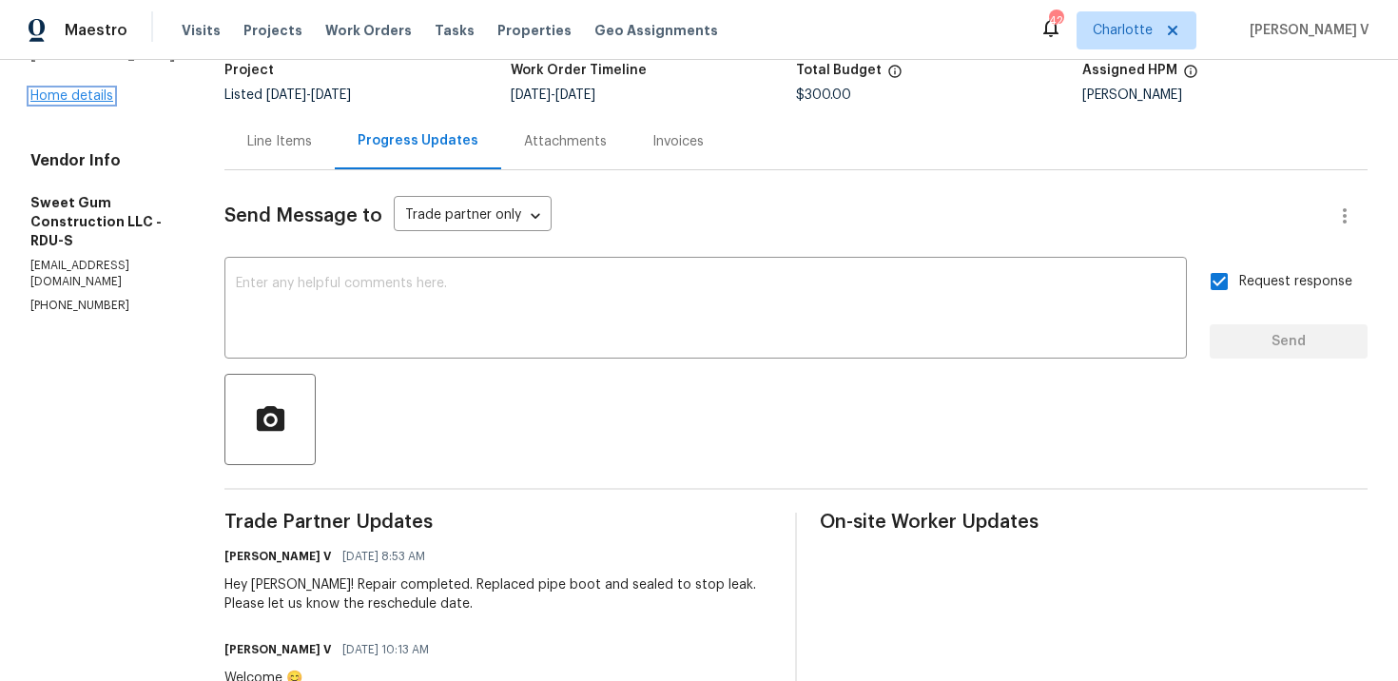
click at [90, 89] on link "Home details" at bounding box center [71, 95] width 83 height 13
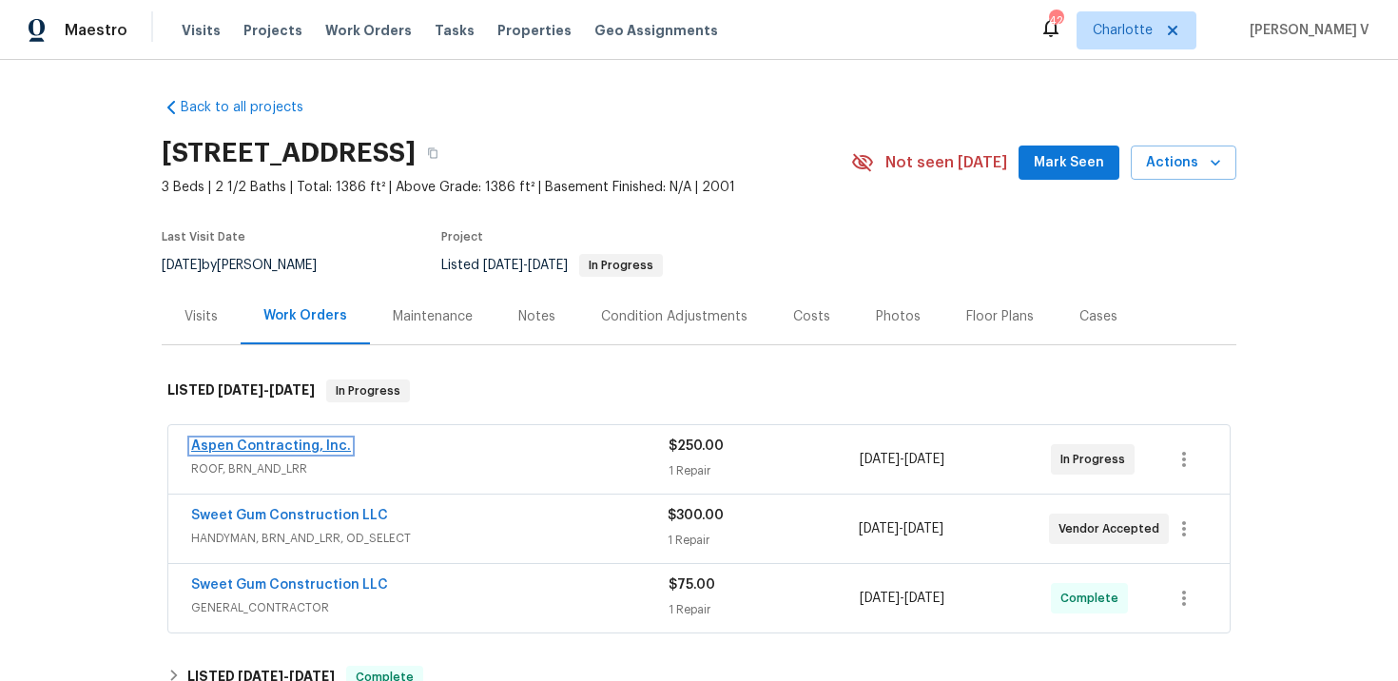
click at [254, 442] on link "Aspen Contracting, Inc." at bounding box center [271, 445] width 160 height 13
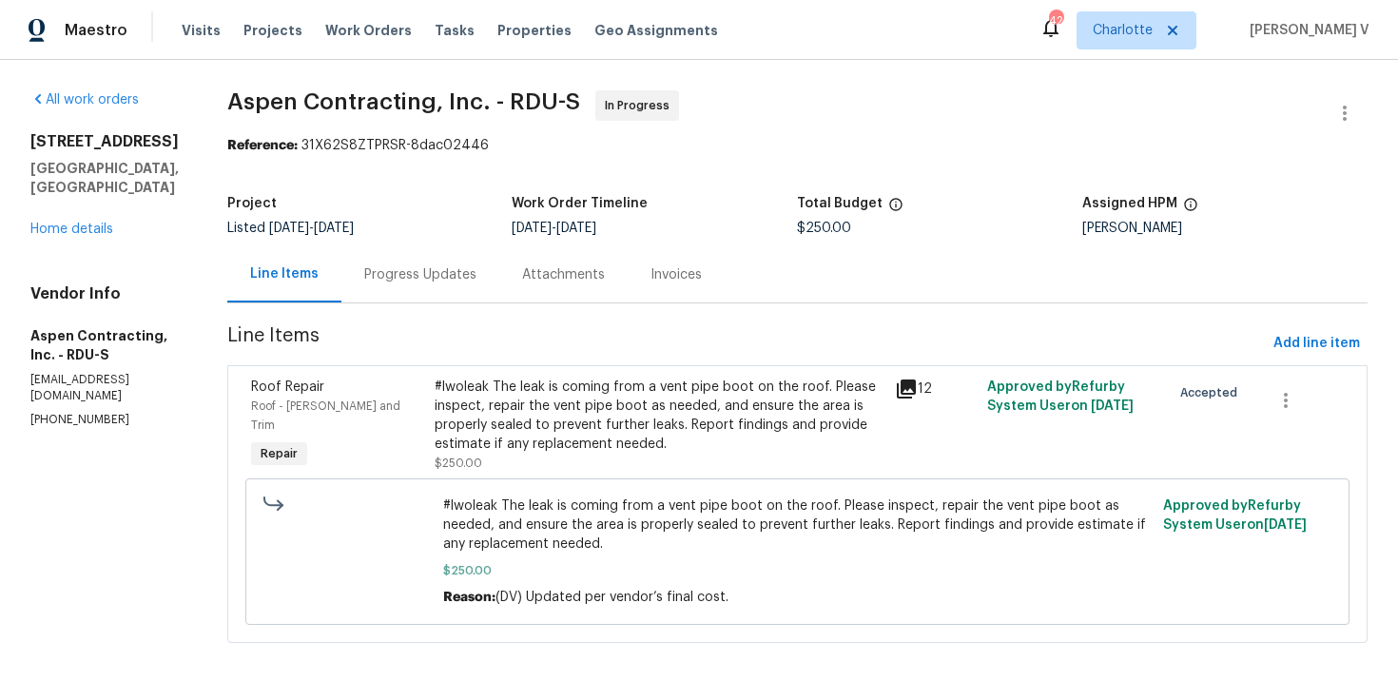
click at [425, 294] on div "Progress Updates" at bounding box center [420, 274] width 158 height 56
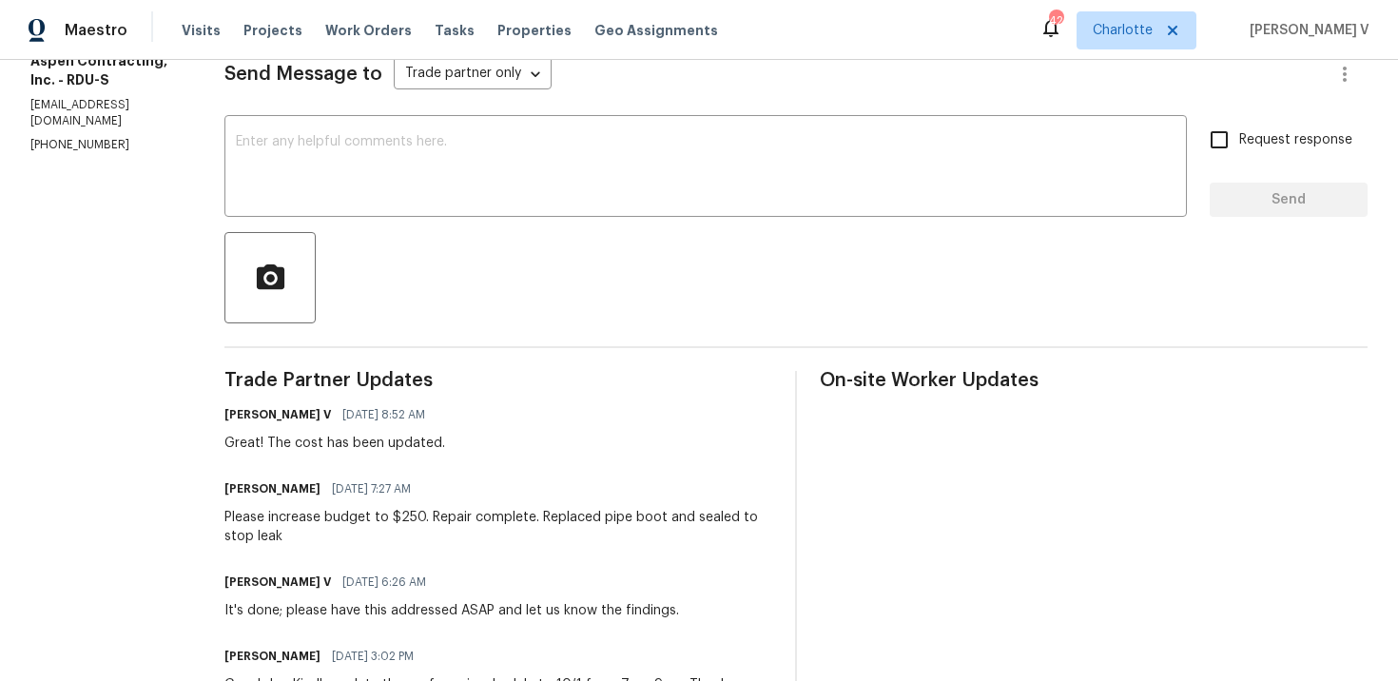
scroll to position [443, 0]
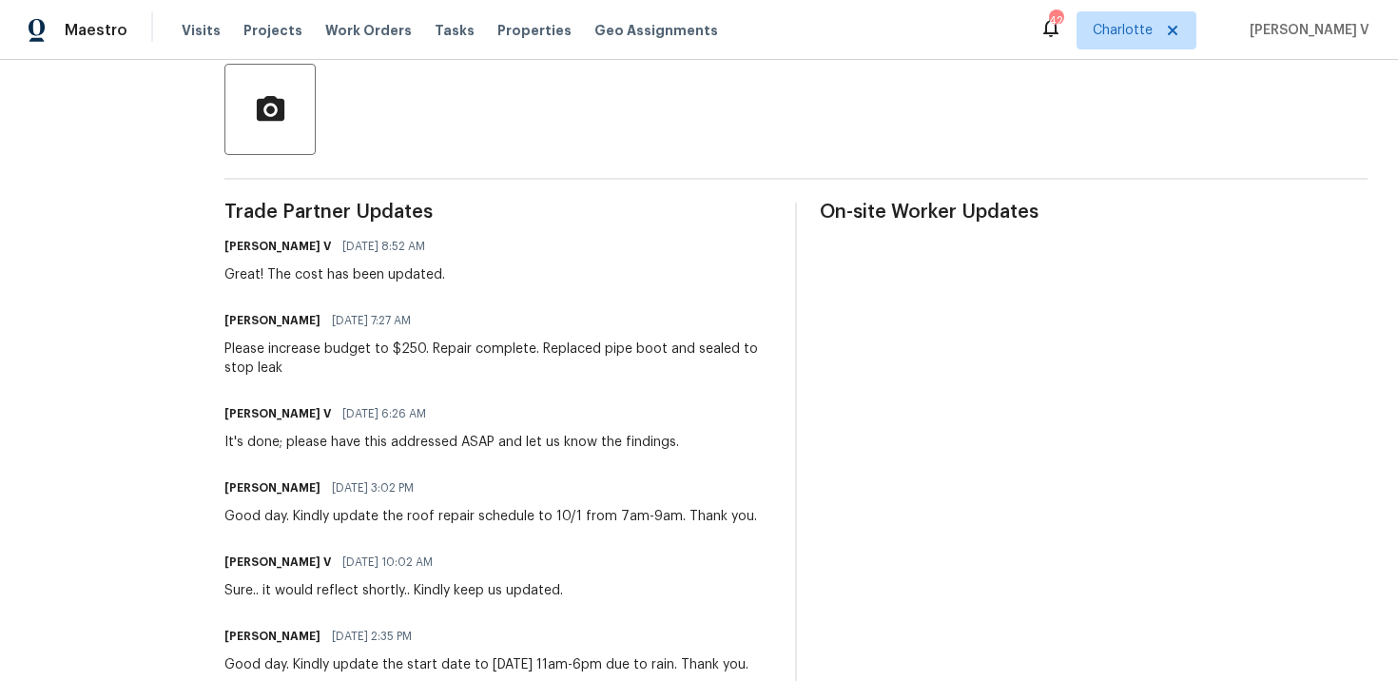
click at [306, 356] on div "Please increase budget to $250. Repair complete. Replaced pipe boot and sealed …" at bounding box center [498, 359] width 548 height 38
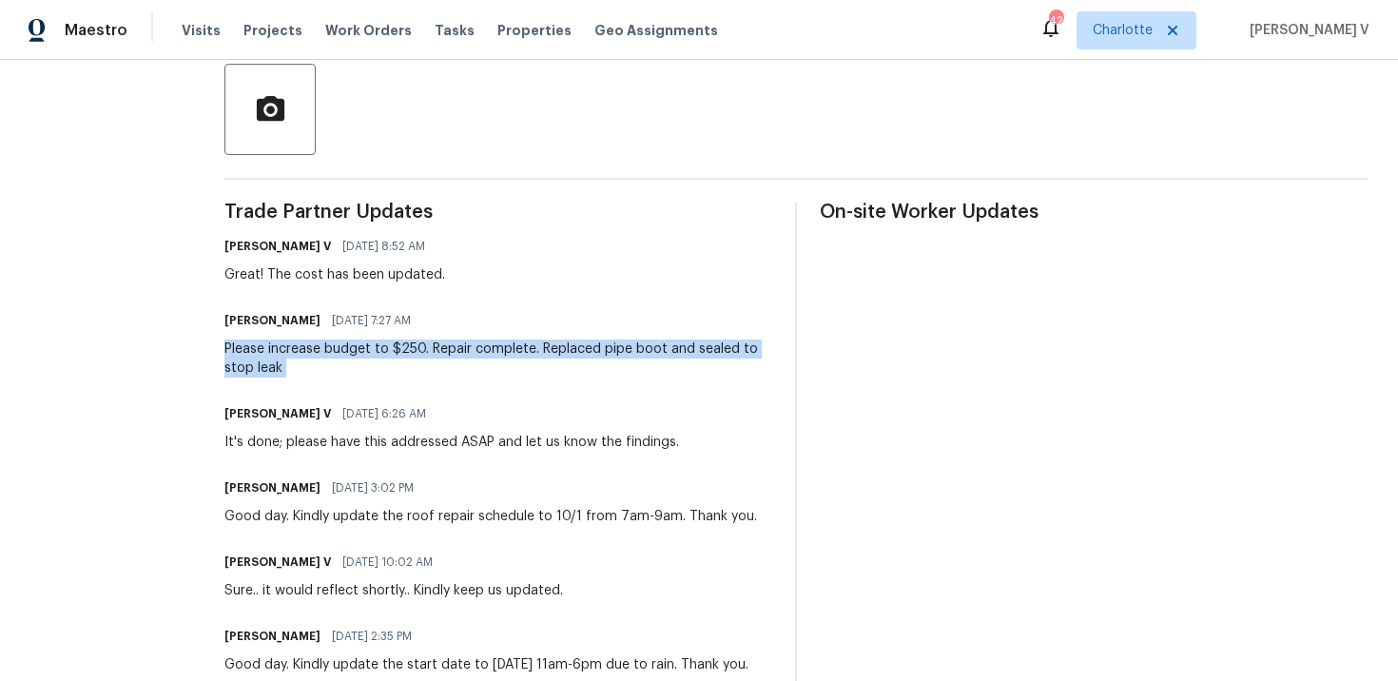
copy div "Please increase budget to $250. Repair complete. Replaced pipe boot and sealed …"
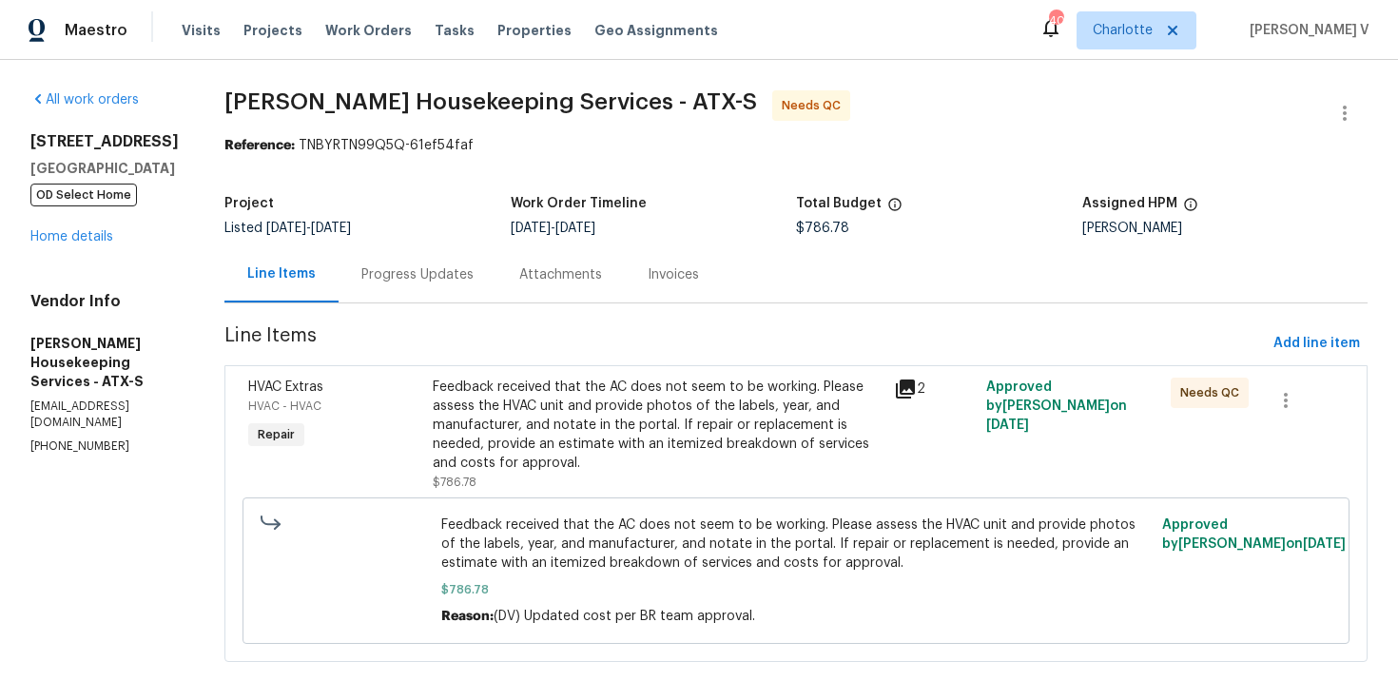
click at [455, 272] on div "Progress Updates" at bounding box center [417, 274] width 112 height 19
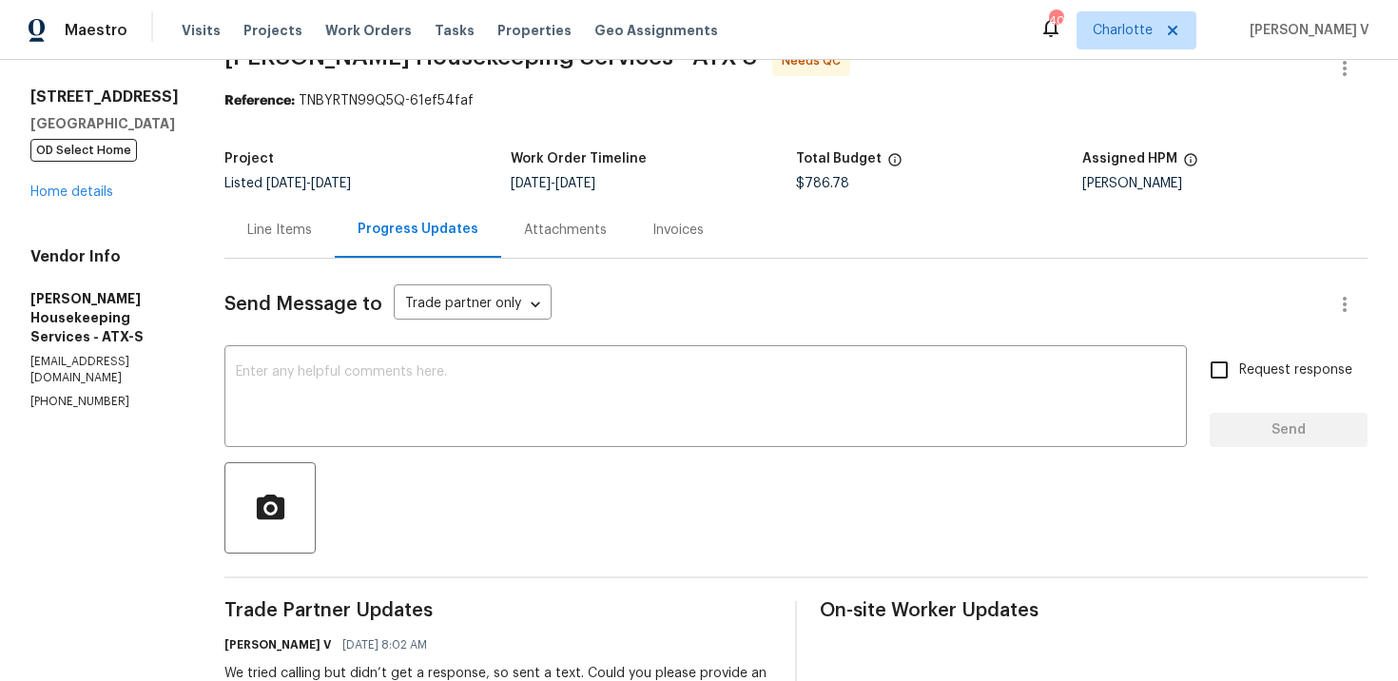
click at [321, 207] on div "Line Items" at bounding box center [279, 230] width 110 height 56
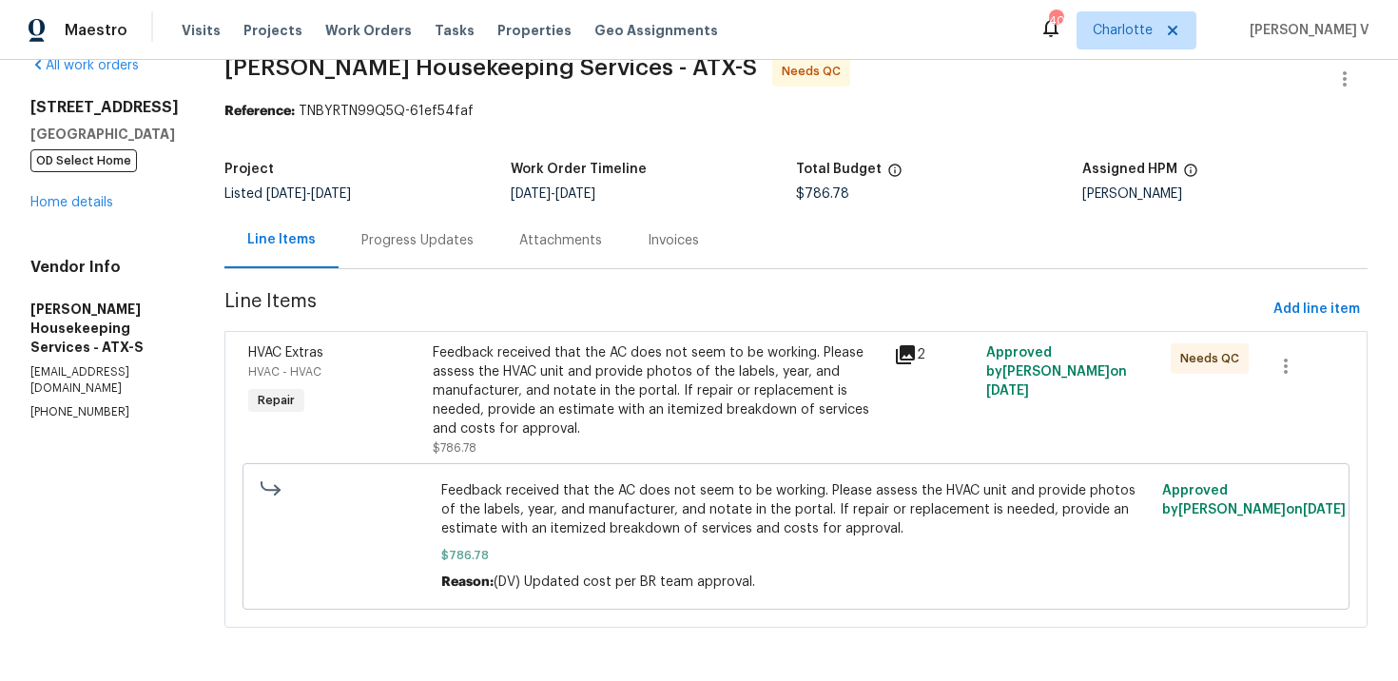
click at [604, 443] on div "Feedback received that the AC does not seem to be working. Please assess the HV…" at bounding box center [658, 400] width 450 height 114
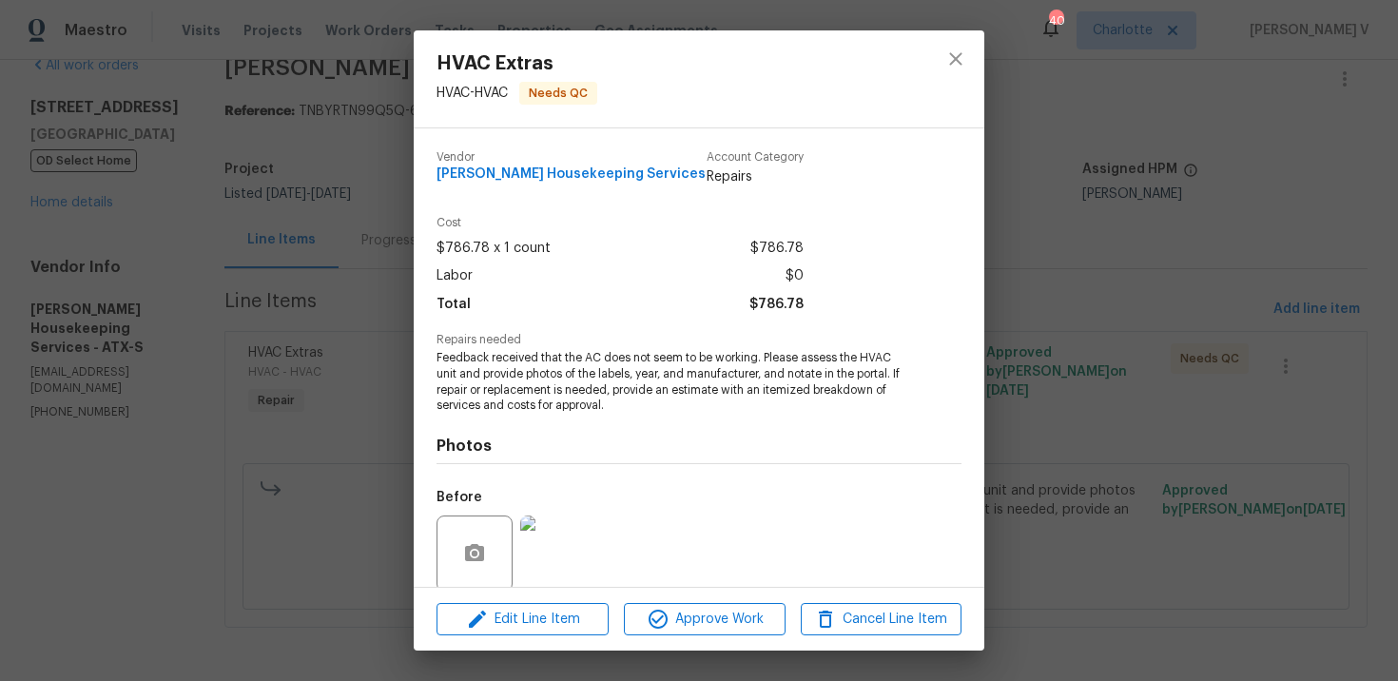
scroll to position [147, 0]
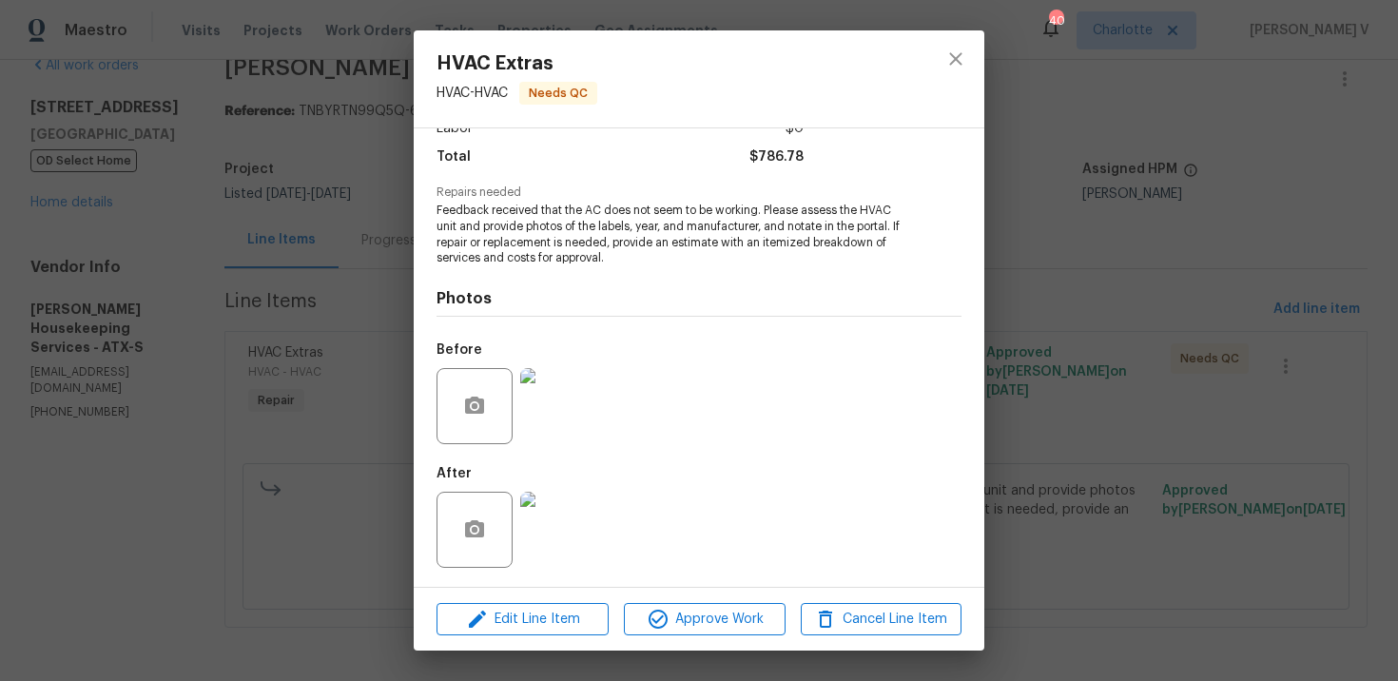
click at [575, 521] on img at bounding box center [558, 530] width 76 height 76
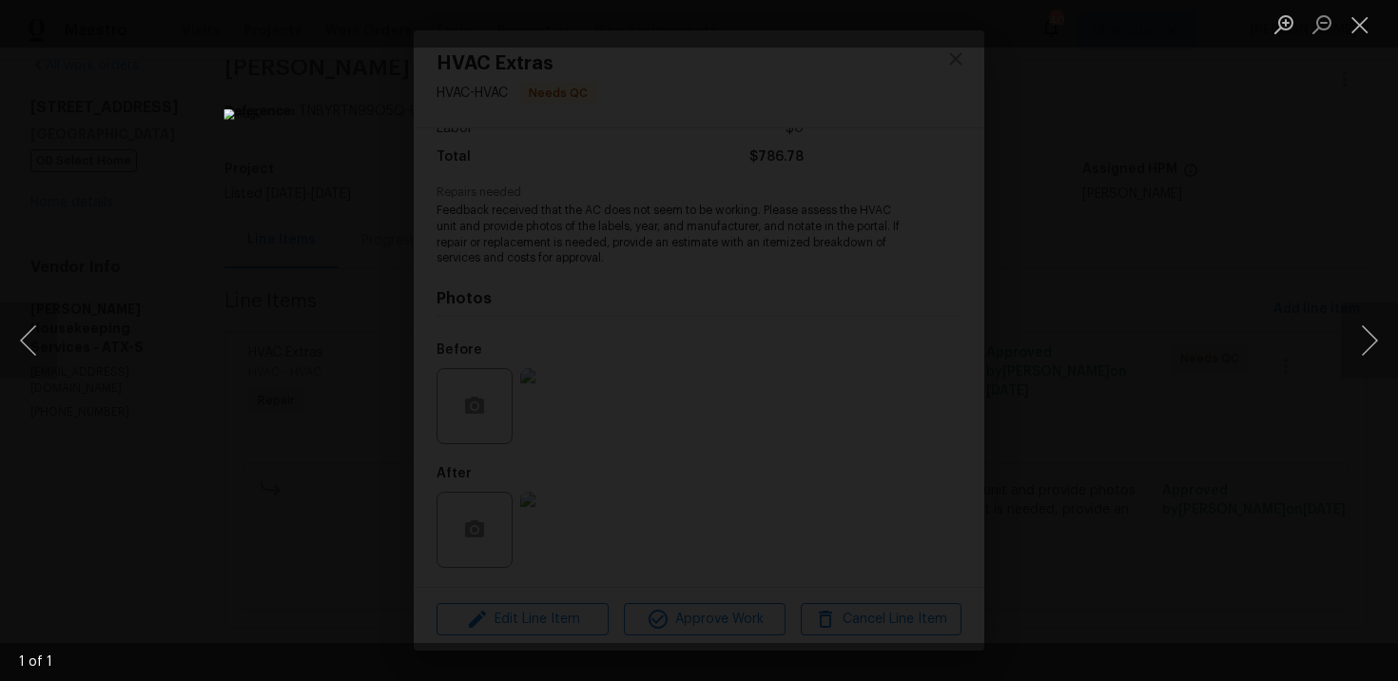
click at [1042, 177] on div "Lightbox" at bounding box center [699, 340] width 1398 height 681
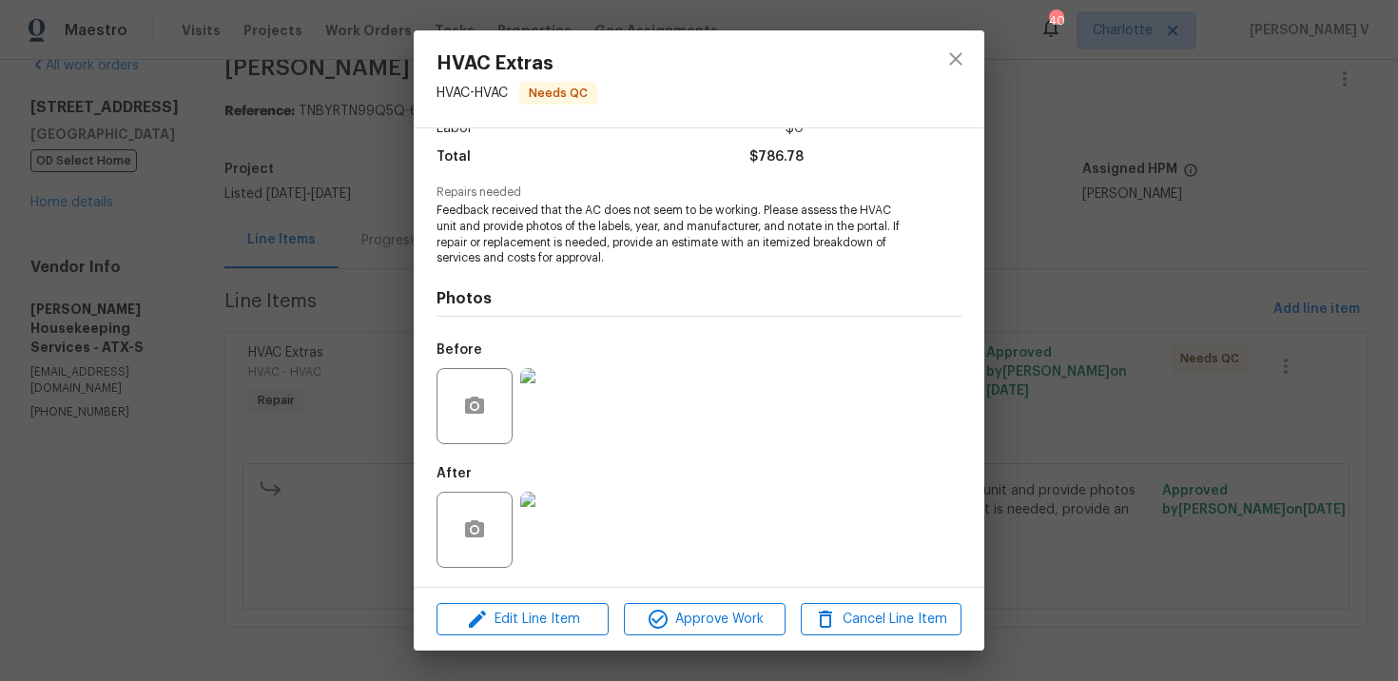
click at [1042, 177] on div "HVAC Extras HVAC - HVAC Needs QC Vendor Arelis Housekeeping Services Account Ca…" at bounding box center [699, 340] width 1398 height 681
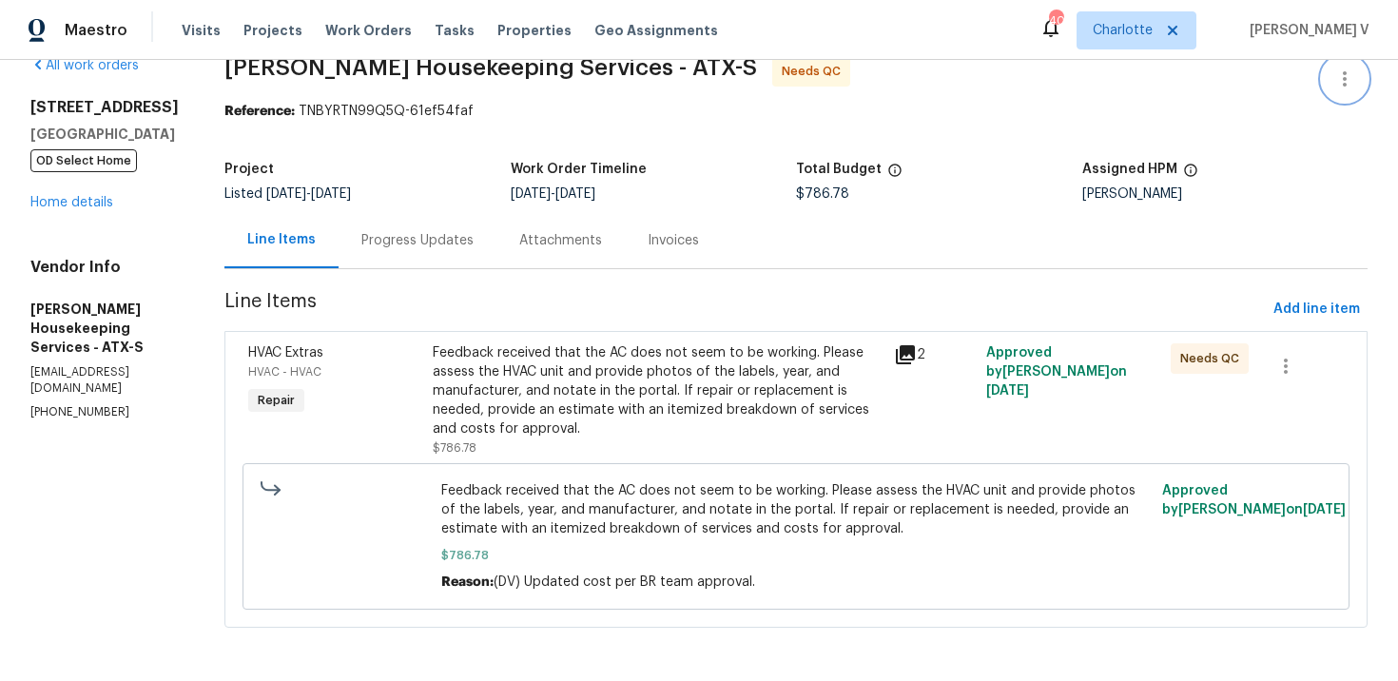
click at [1340, 81] on icon "button" at bounding box center [1345, 79] width 23 height 23
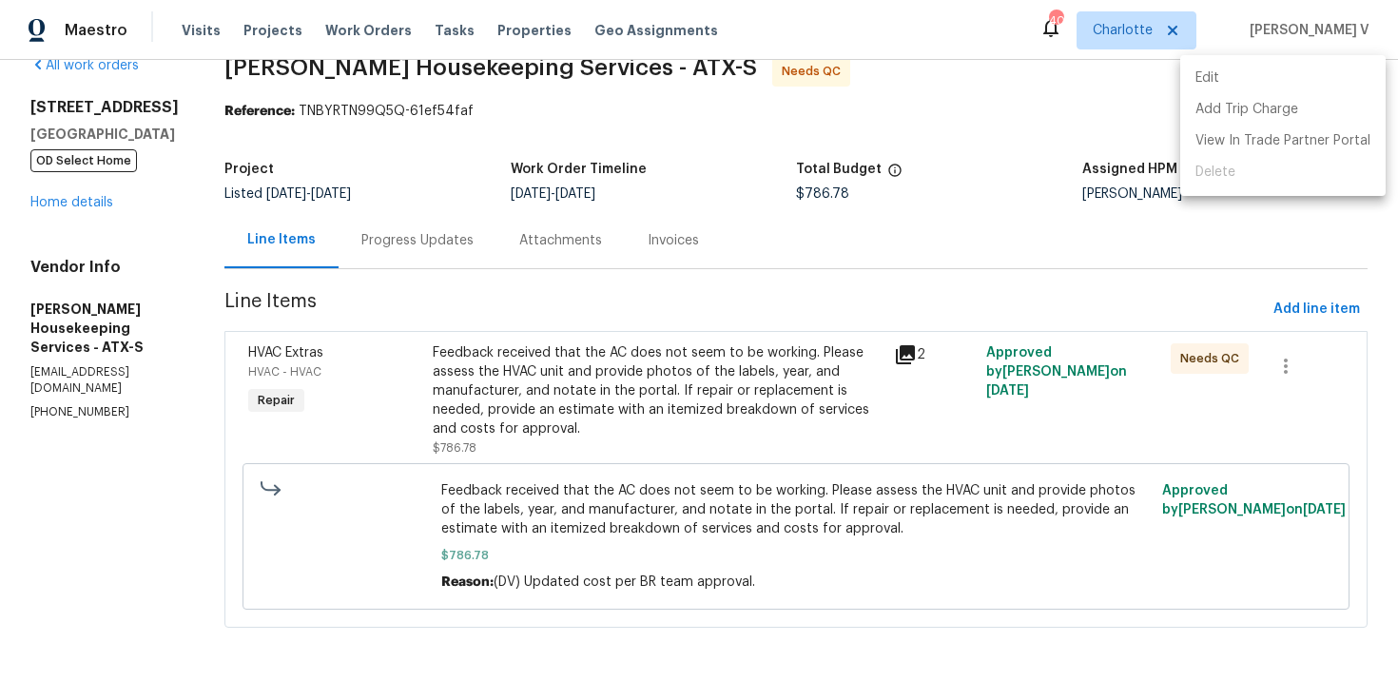
click at [1340, 81] on li "Edit" at bounding box center [1282, 78] width 205 height 31
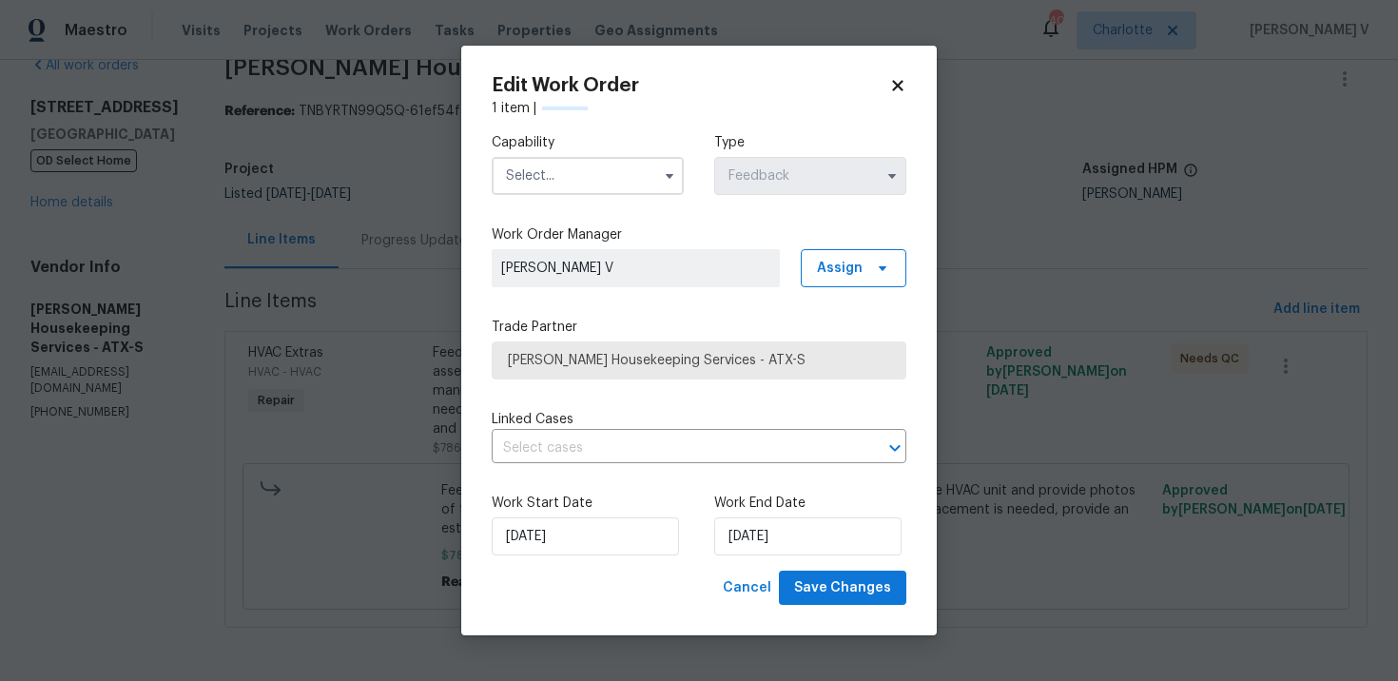
scroll to position [30, 0]
click at [614, 159] on input "text" at bounding box center [588, 176] width 192 height 38
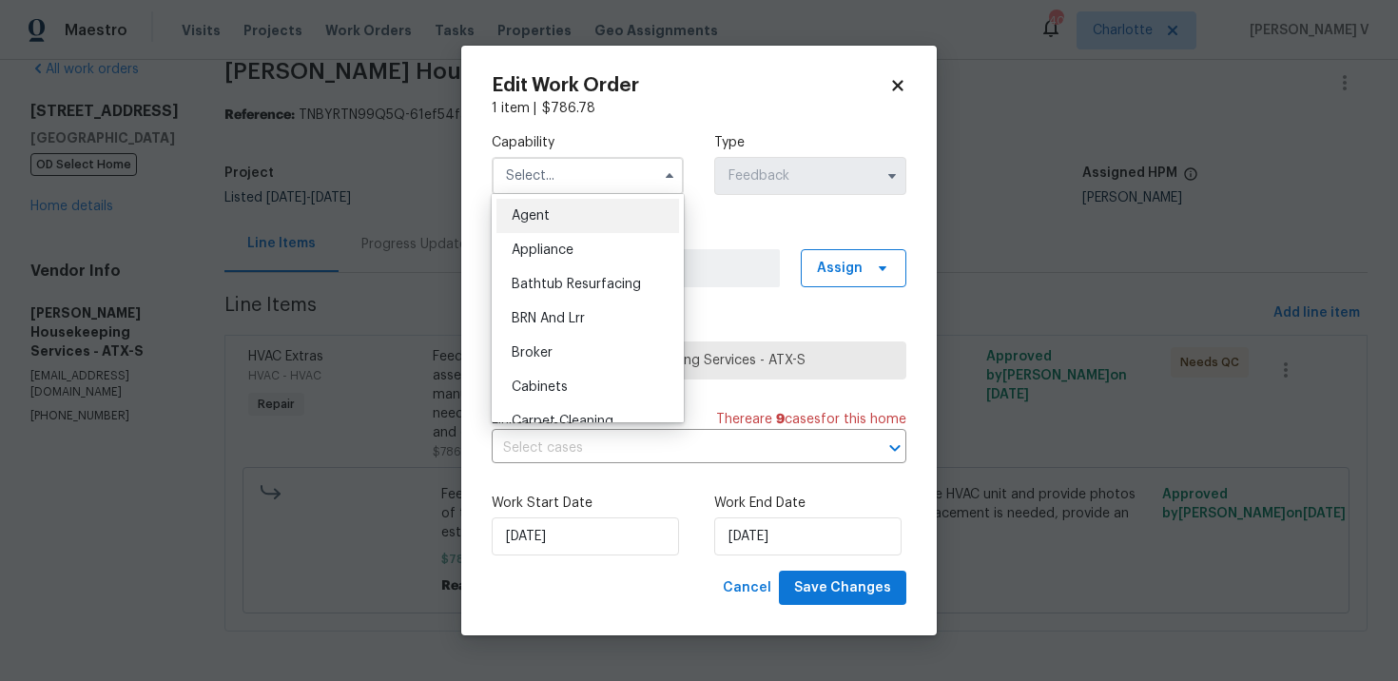
click at [550, 200] on div "Agent" at bounding box center [588, 216] width 183 height 34
type input "Agent"
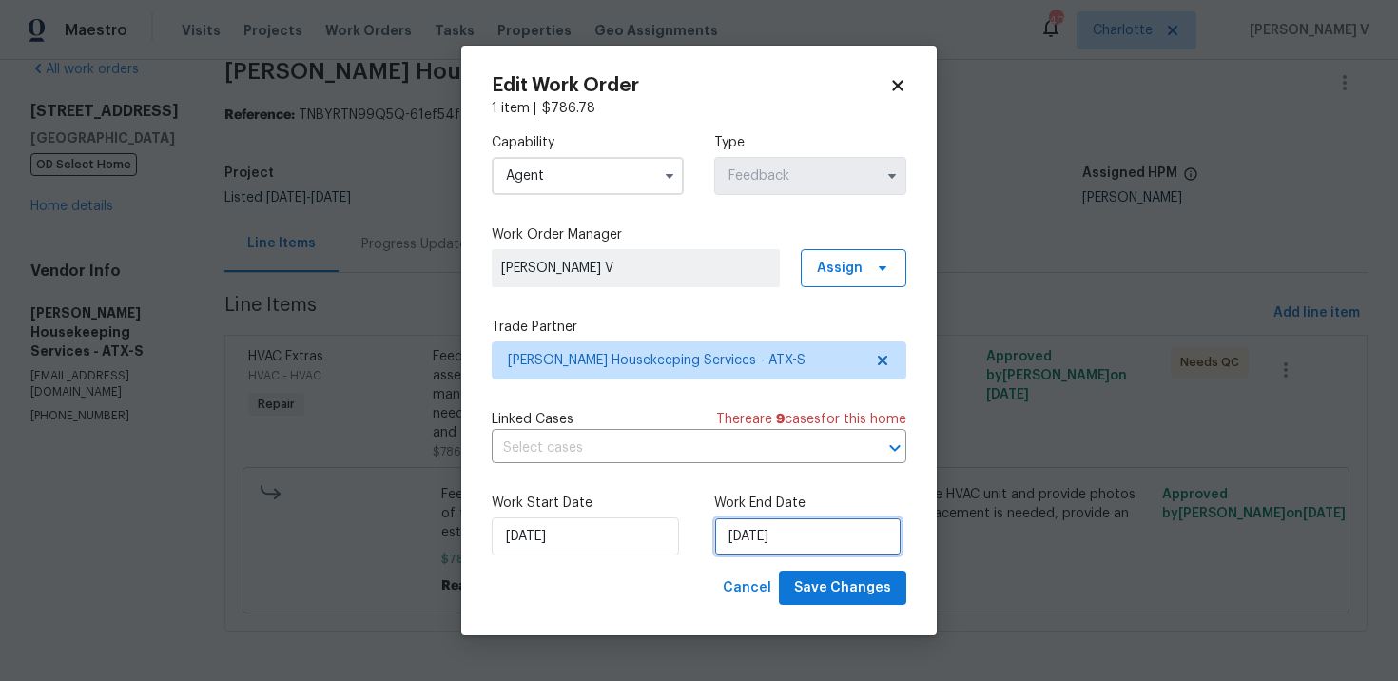
click at [794, 523] on input "22/09/2025" at bounding box center [807, 536] width 187 height 38
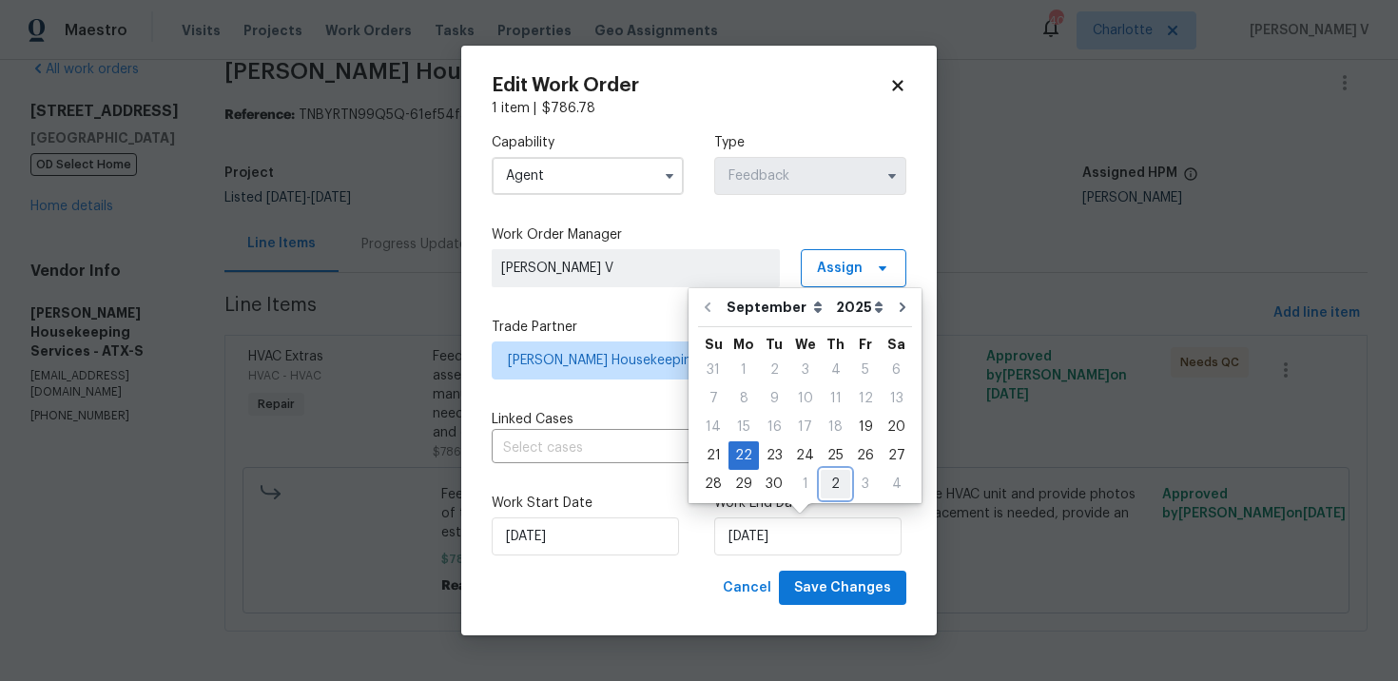
click at [821, 490] on div "2" at bounding box center [835, 484] width 29 height 27
type input "02/10/2025"
select select "9"
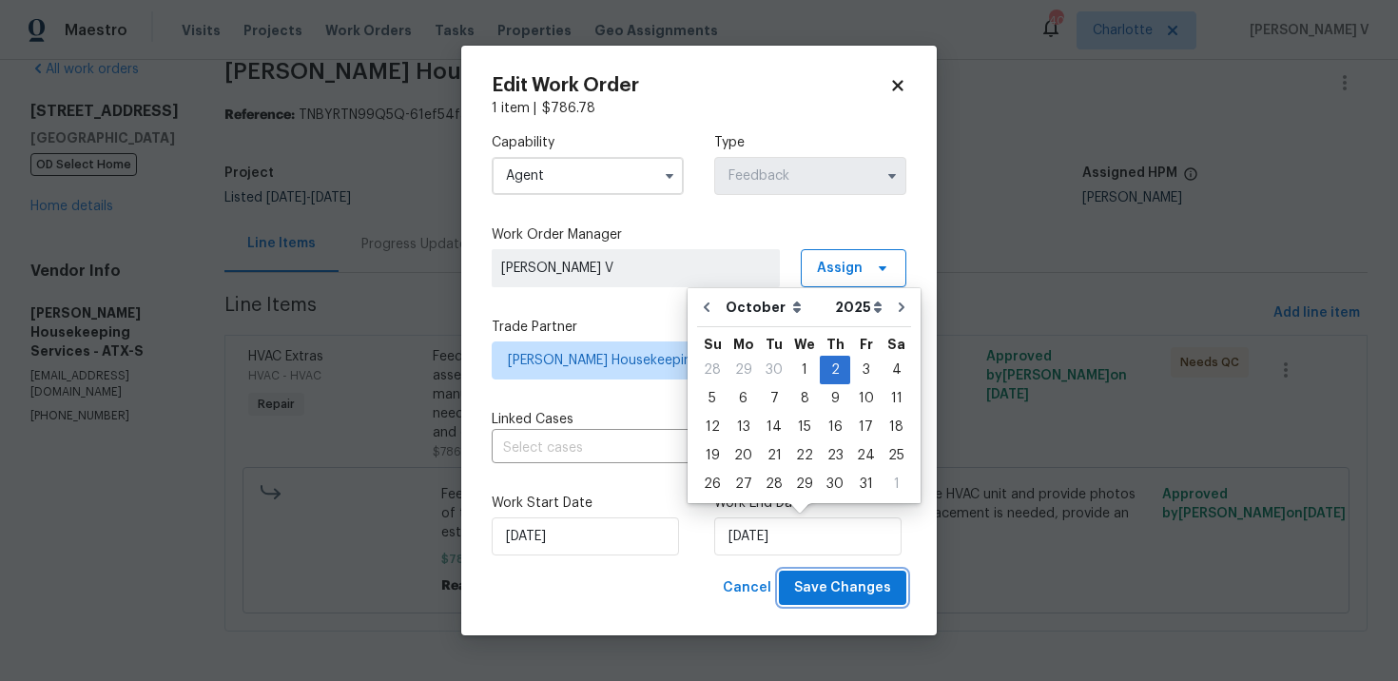
click at [828, 576] on span "Save Changes" at bounding box center [842, 588] width 97 height 24
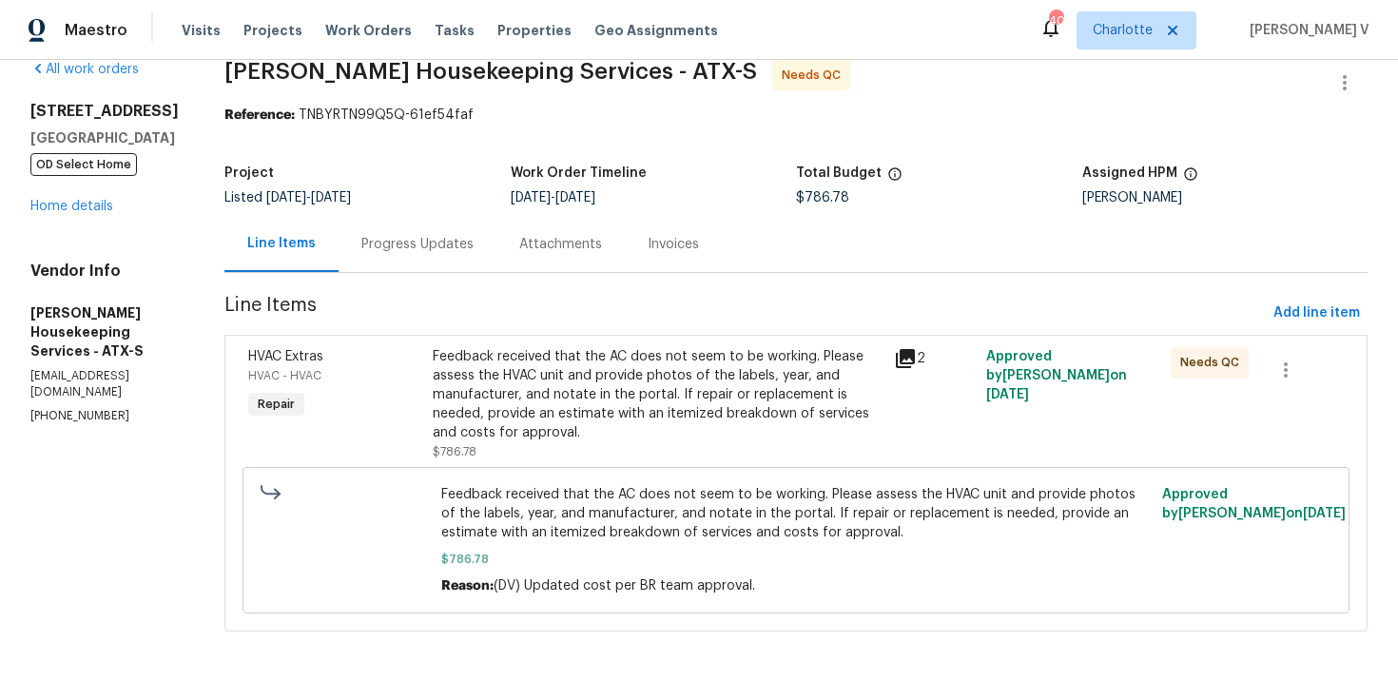
click at [451, 258] on div "Progress Updates" at bounding box center [418, 244] width 158 height 56
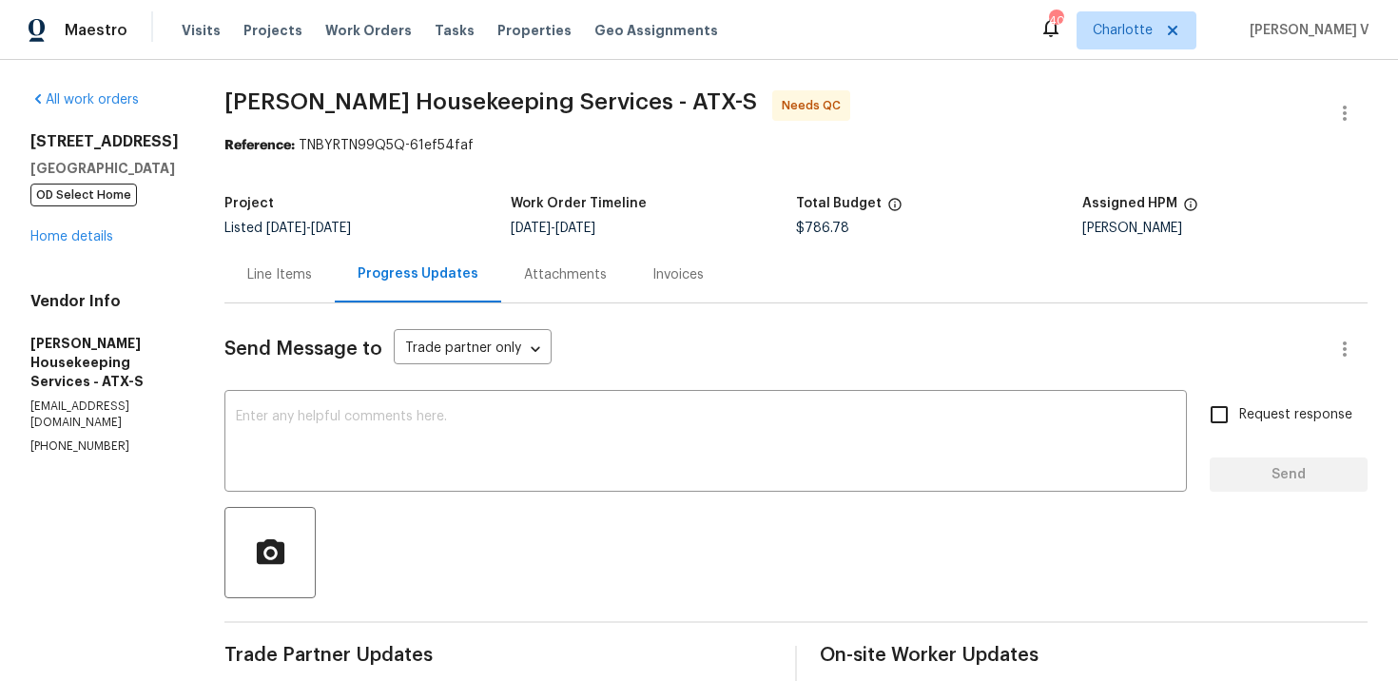
click at [320, 288] on div "Line Items" at bounding box center [279, 274] width 110 height 56
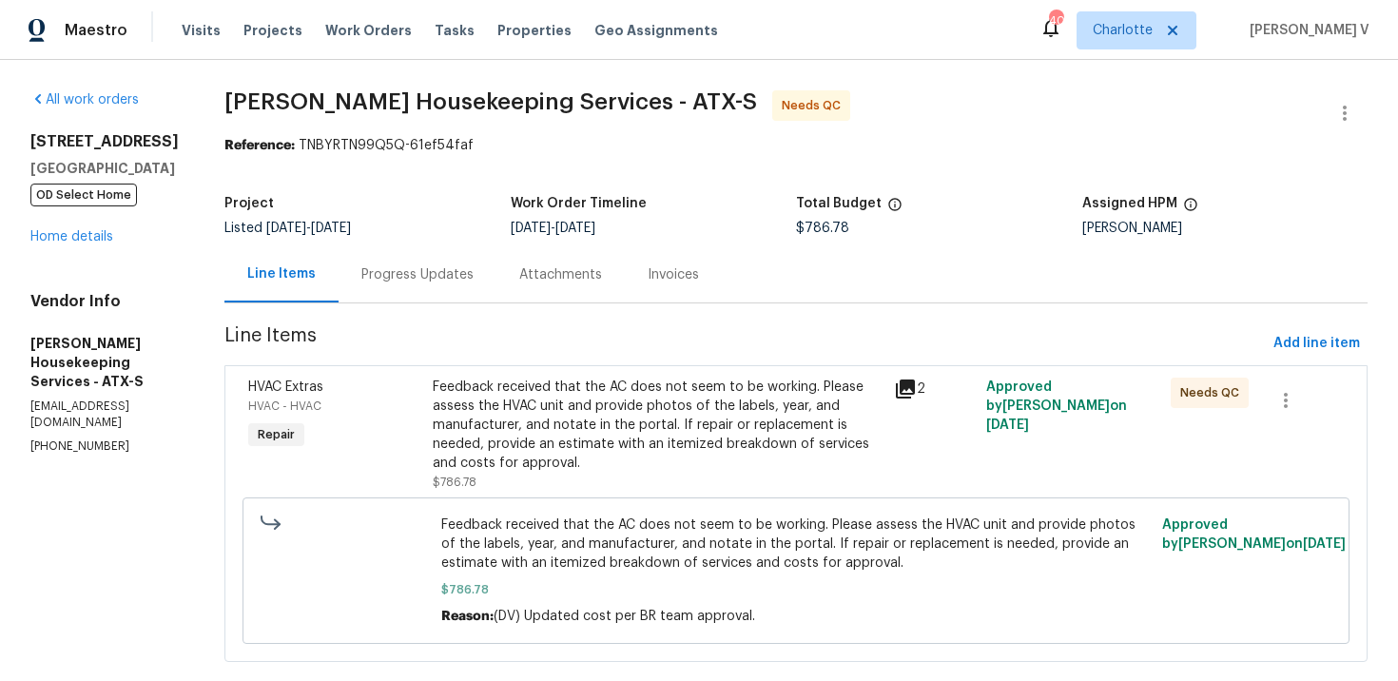
click at [696, 454] on div "Feedback received that the AC does not seem to be working. Please assess the HV…" at bounding box center [658, 425] width 450 height 95
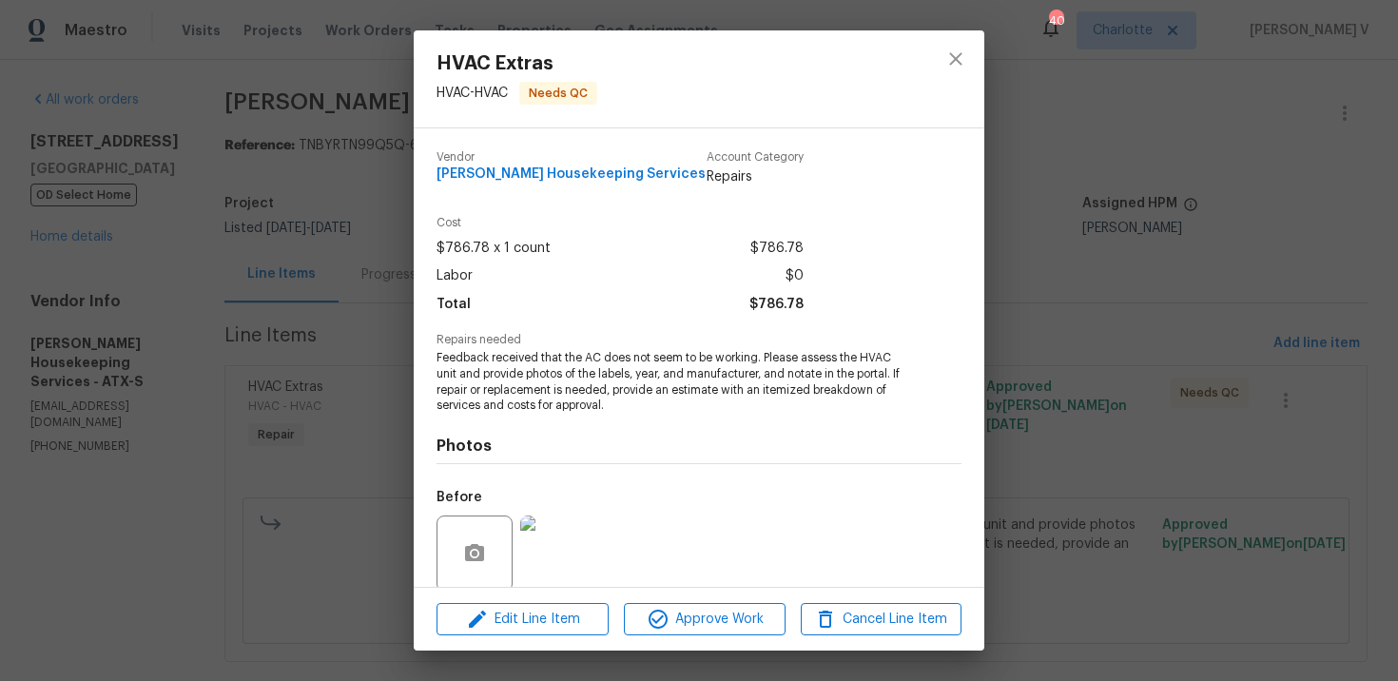
scroll to position [147, 0]
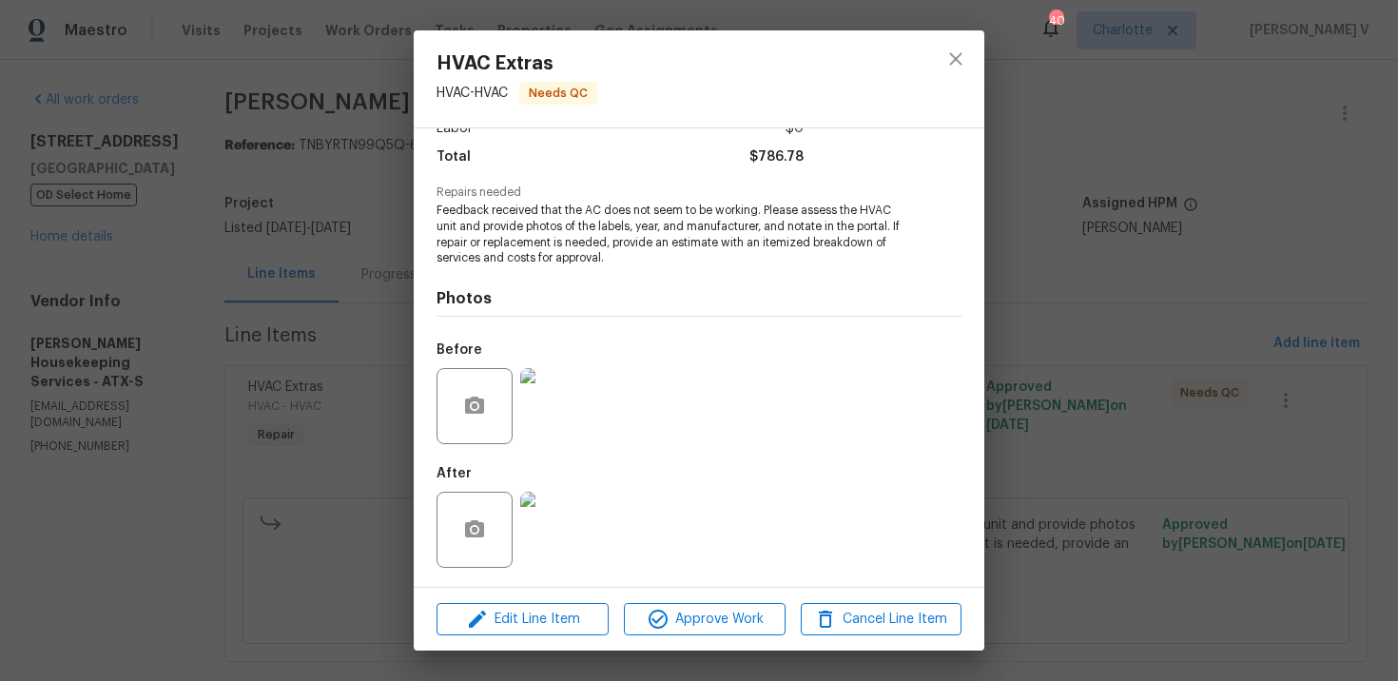
click at [557, 528] on img at bounding box center [558, 530] width 76 height 76
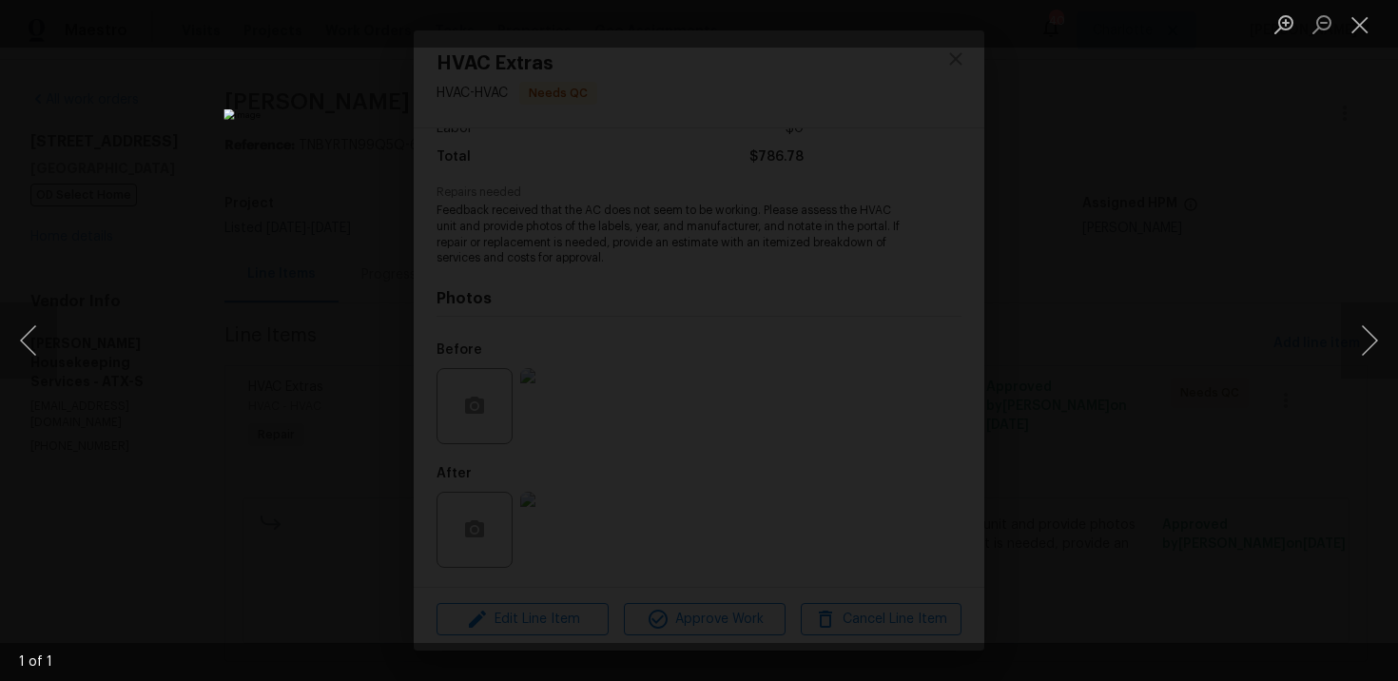
click at [1299, 295] on div "Lightbox" at bounding box center [699, 340] width 1398 height 681
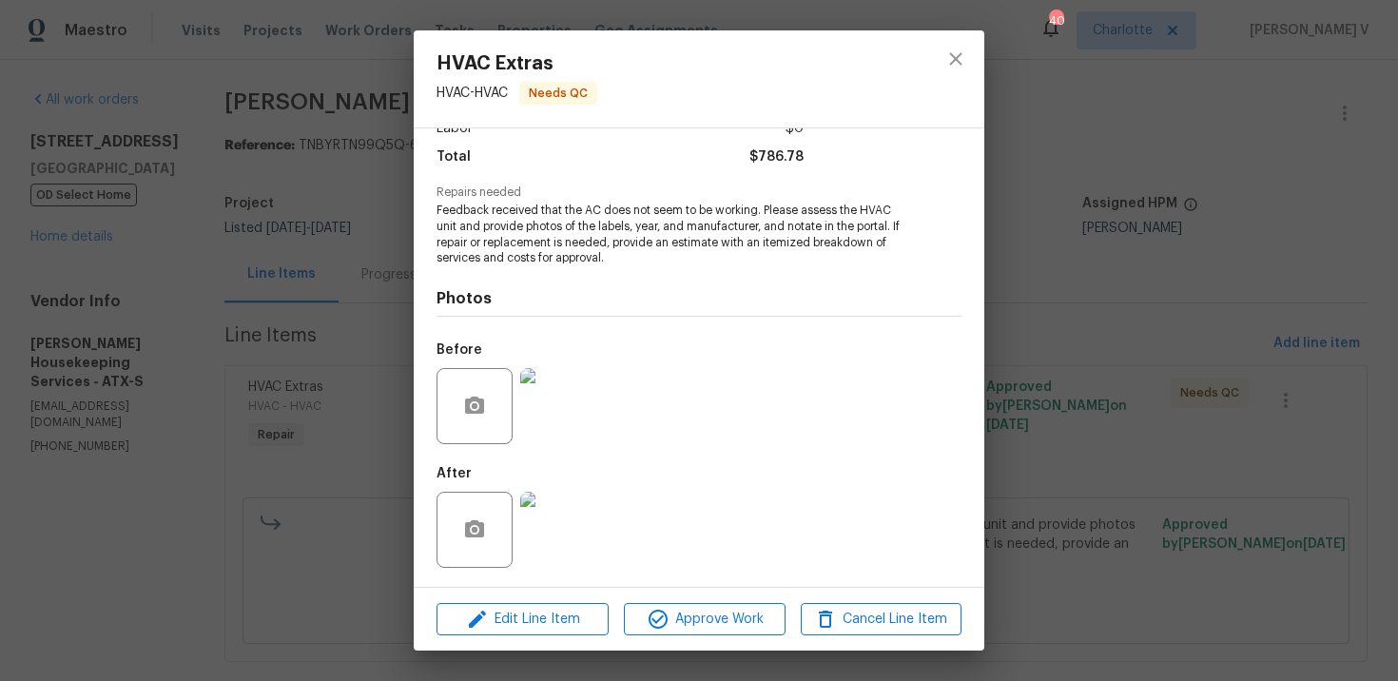
click at [1299, 295] on div "HVAC Extras HVAC - HVAC Needs QC Vendor Arelis Housekeeping Services Account Ca…" at bounding box center [699, 340] width 1398 height 681
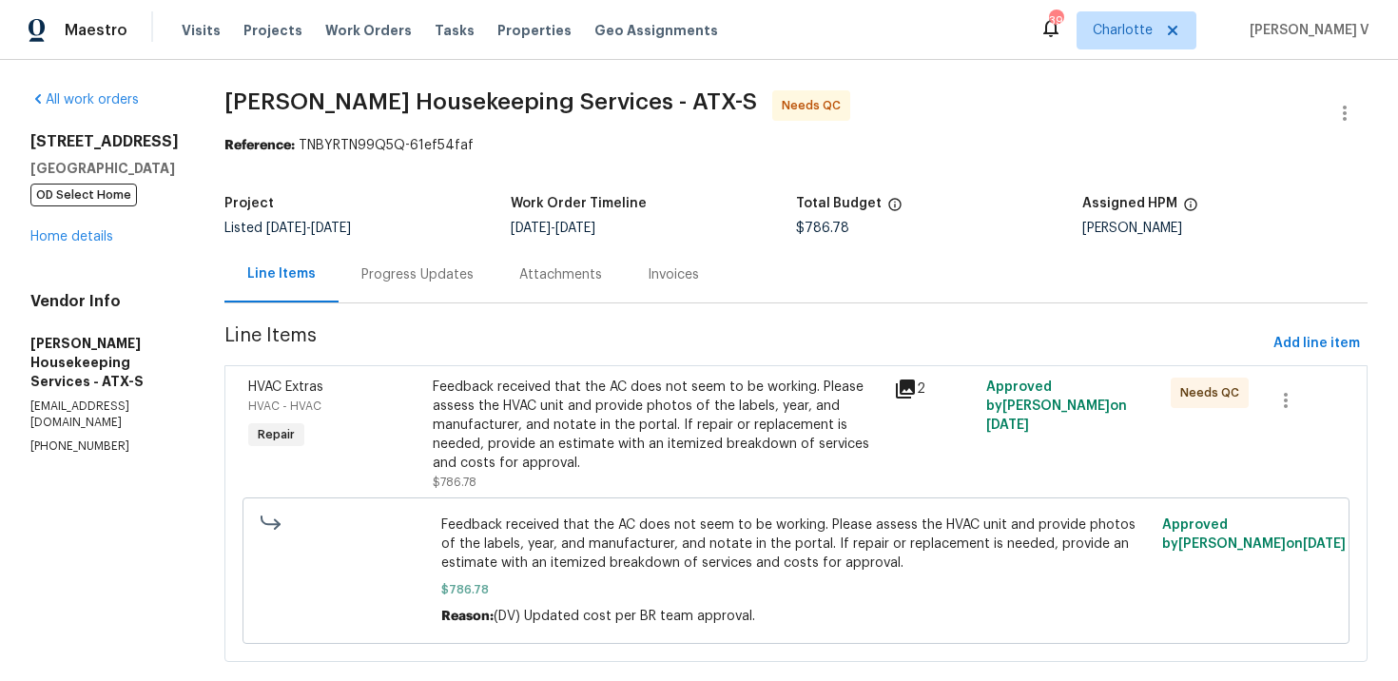
click at [606, 388] on div "Feedback received that the AC does not seem to be working. Please assess the HV…" at bounding box center [658, 425] width 450 height 95
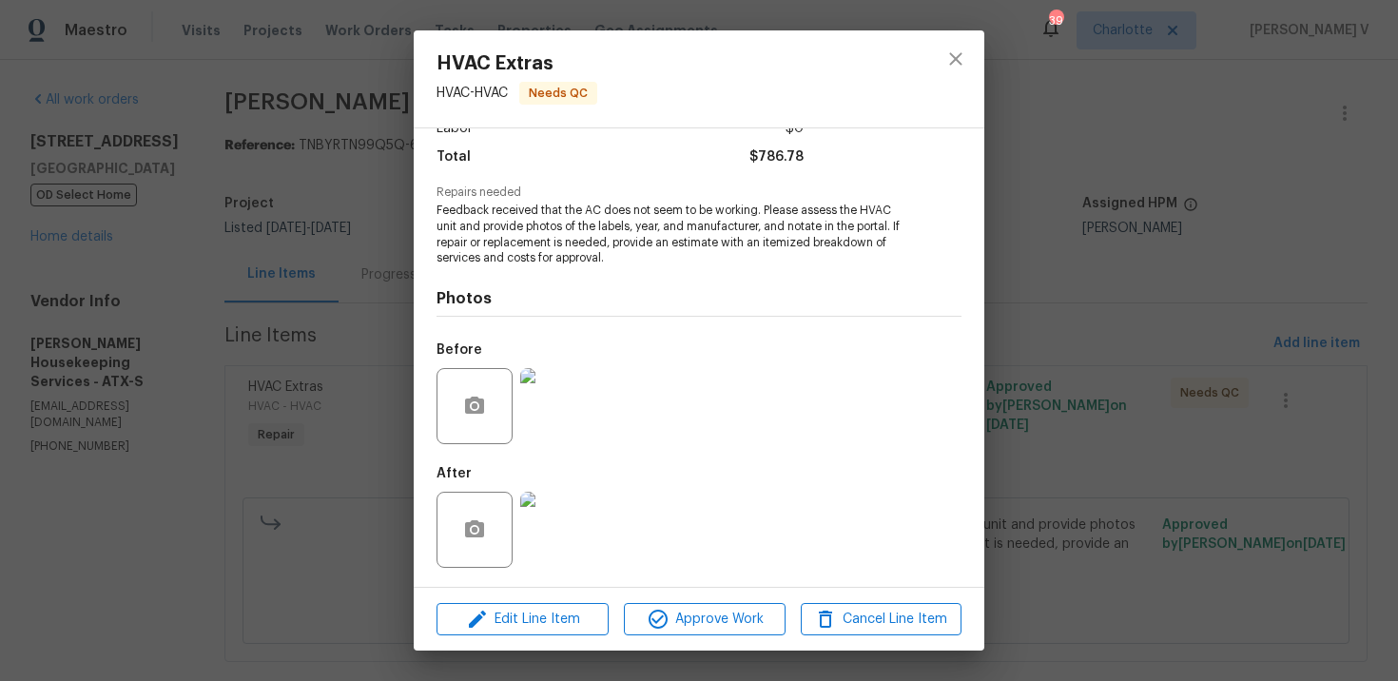
click at [1231, 139] on div "HVAC Extras HVAC - HVAC Needs QC Vendor Arelis Housekeeping Services Account Ca…" at bounding box center [699, 340] width 1398 height 681
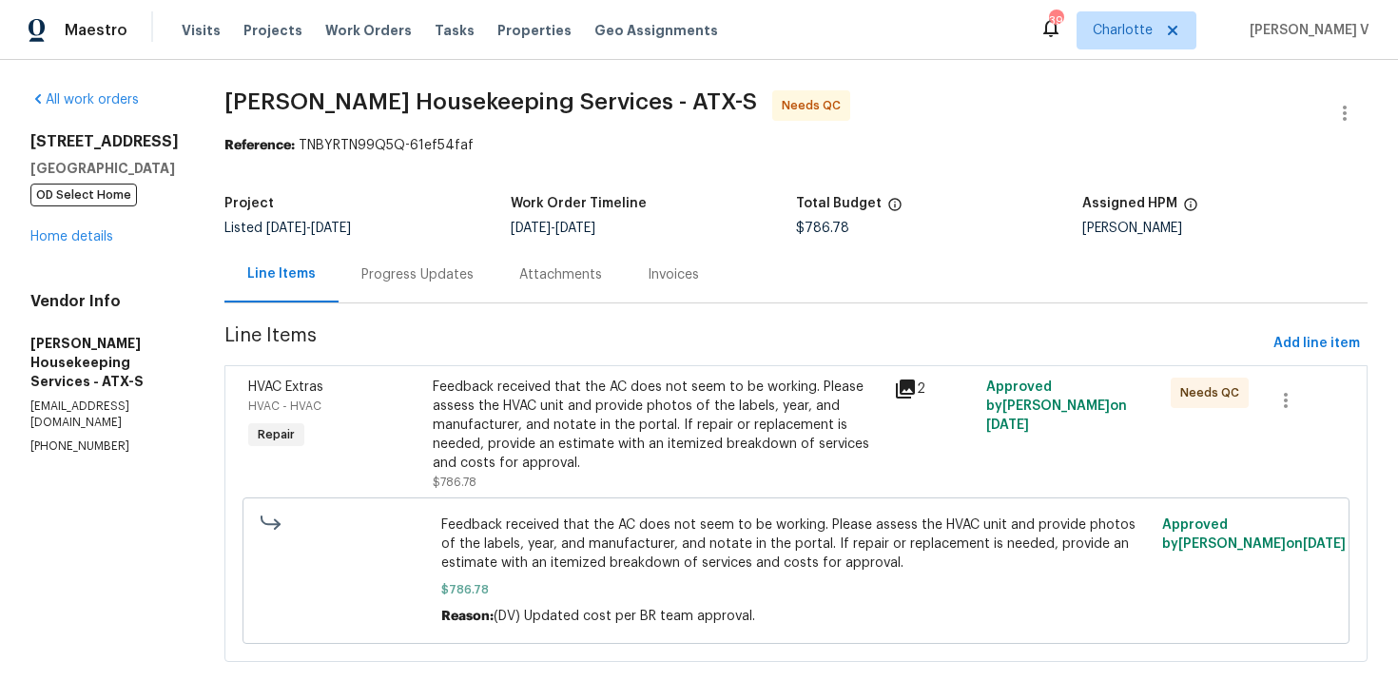
click at [436, 302] on div "Progress Updates" at bounding box center [418, 274] width 158 height 56
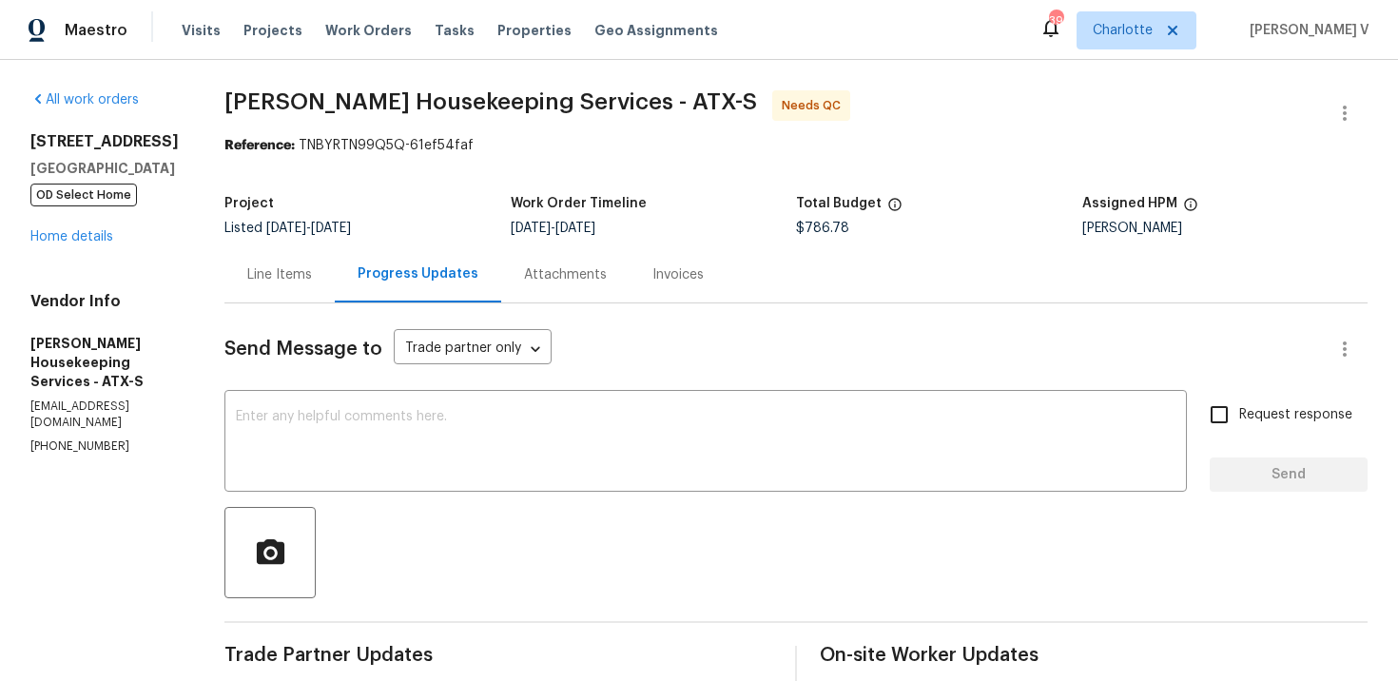
click at [303, 275] on div "Line Items" at bounding box center [279, 274] width 65 height 19
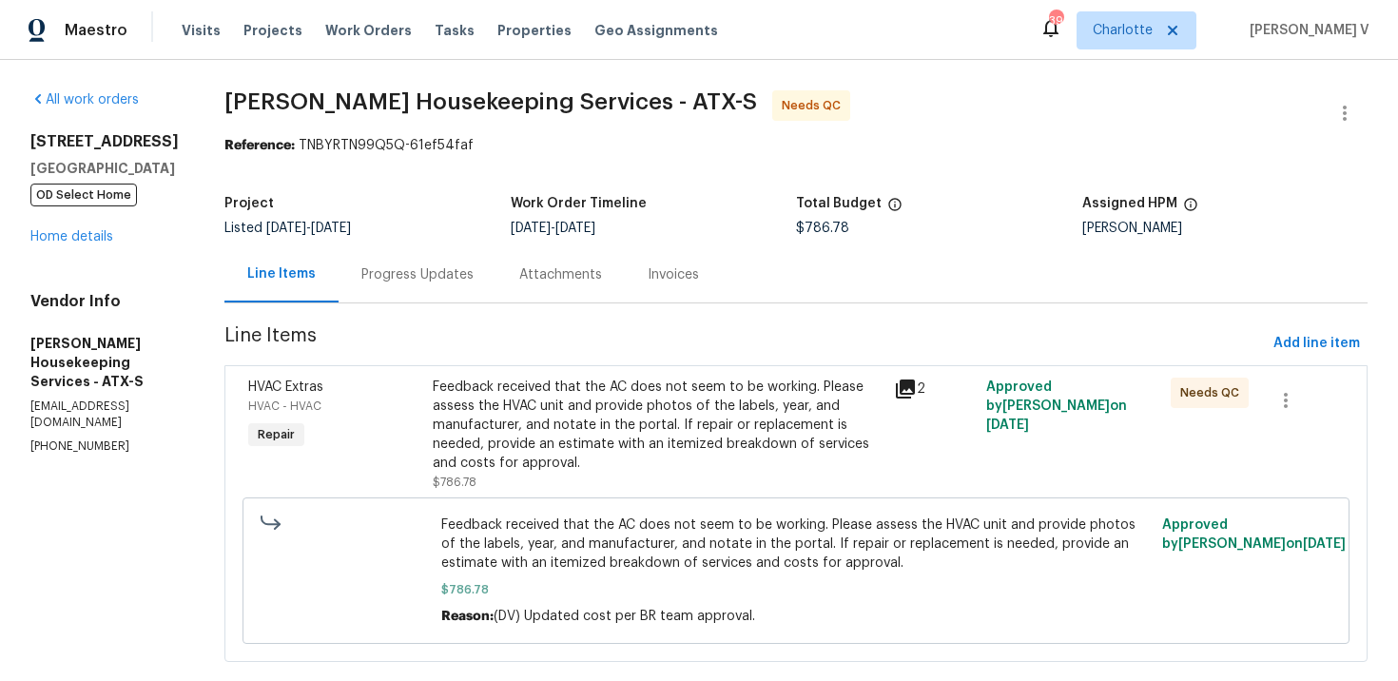
click at [563, 384] on div "Feedback received that the AC does not seem to be working. Please assess the HV…" at bounding box center [658, 425] width 450 height 95
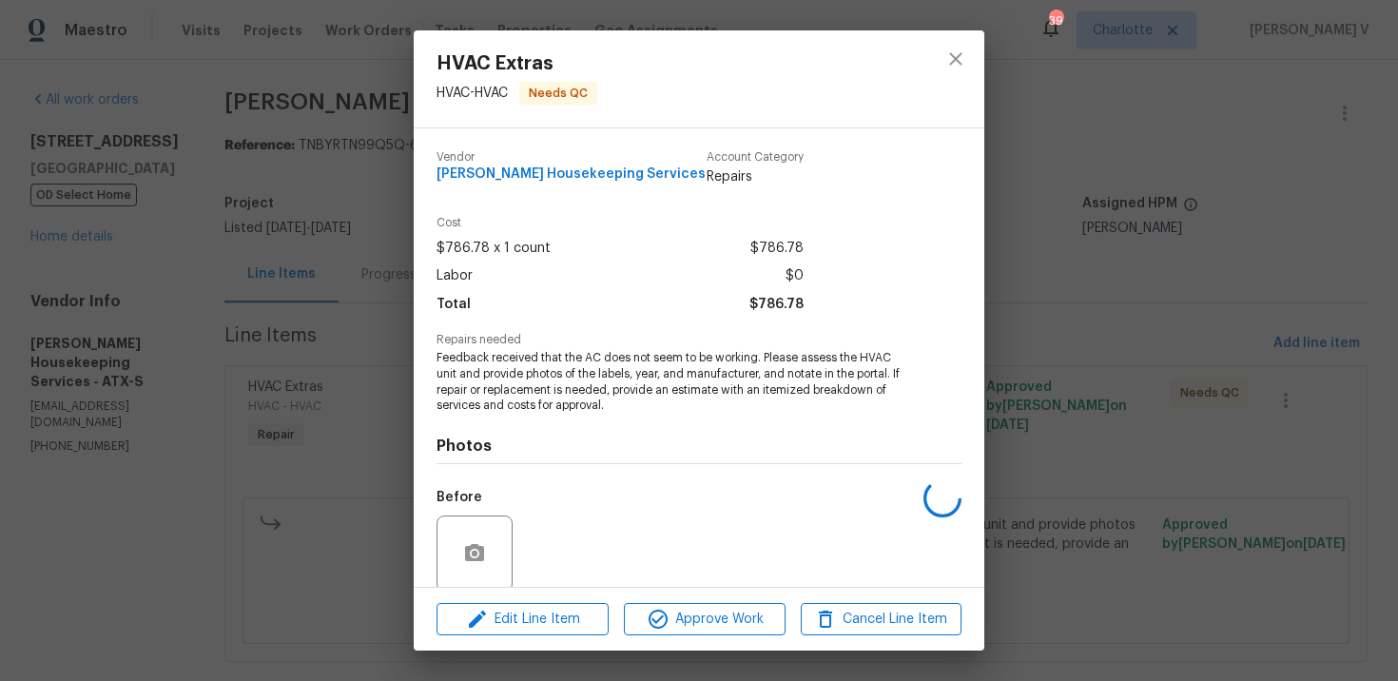
scroll to position [147, 0]
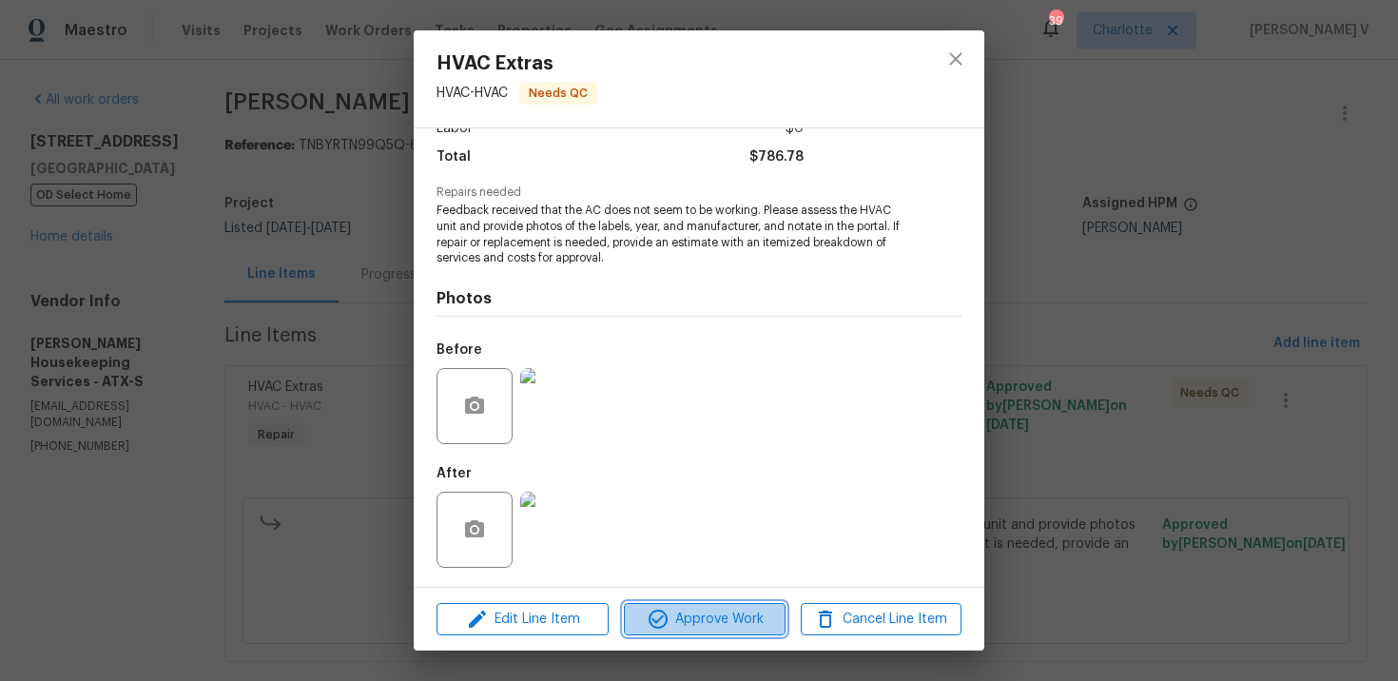
click at [689, 619] on span "Approve Work" at bounding box center [704, 620] width 149 height 24
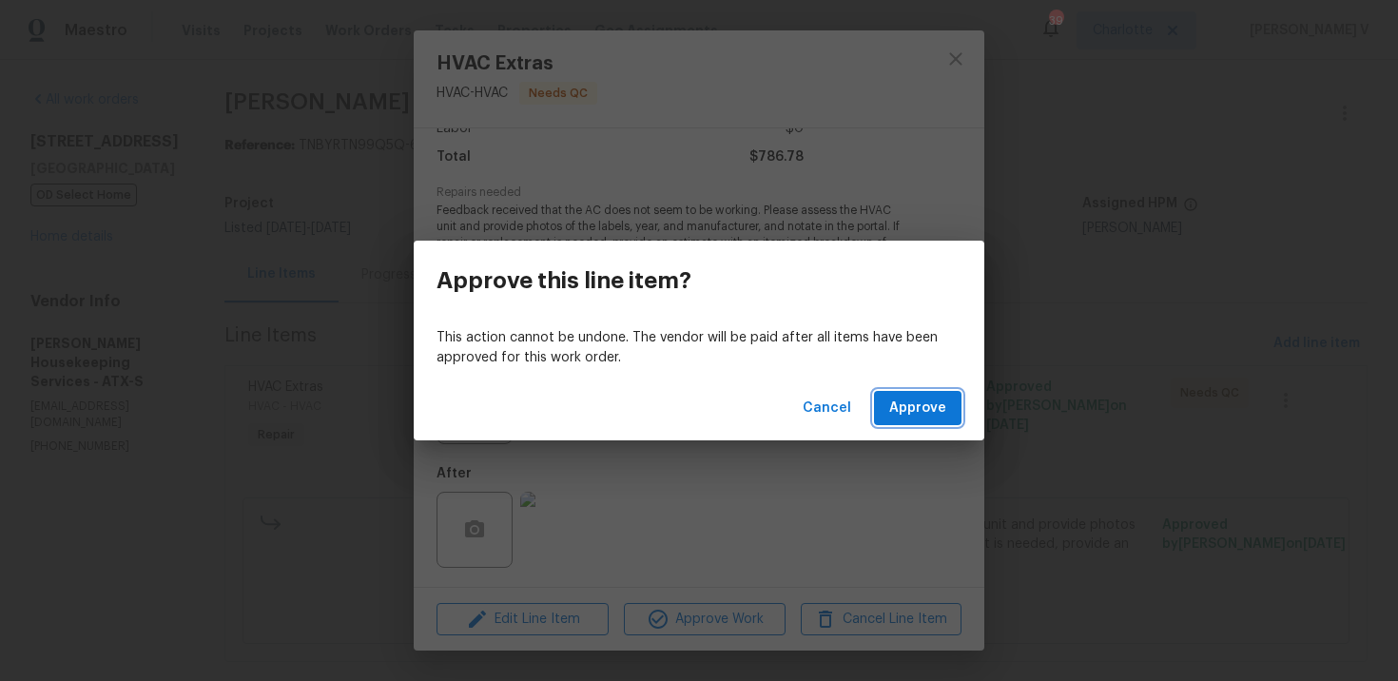
click at [921, 391] on button "Approve" at bounding box center [918, 408] width 88 height 35
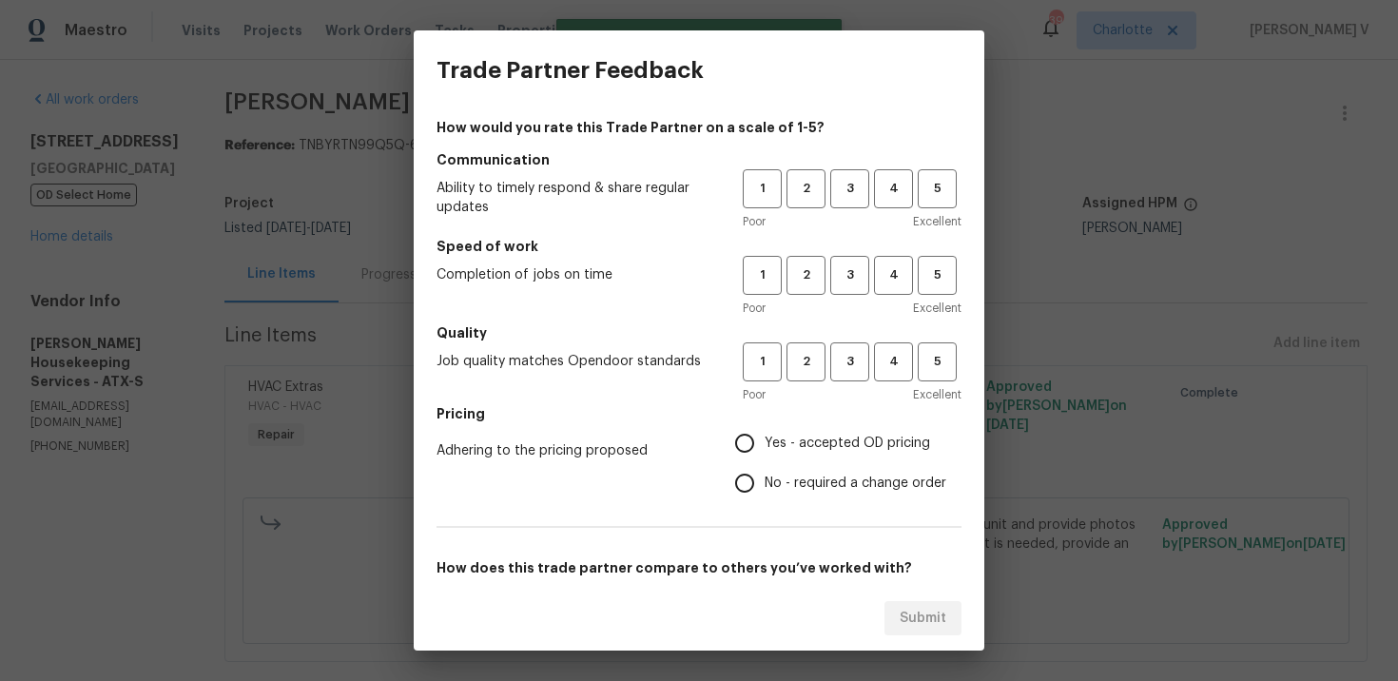
click at [847, 186] on span "3" at bounding box center [849, 189] width 35 height 22
click at [847, 274] on span "3" at bounding box center [849, 275] width 35 height 22
click at [842, 397] on div "Poor Excellent" at bounding box center [852, 394] width 219 height 19
click at [846, 363] on span "3" at bounding box center [849, 362] width 35 height 22
click at [753, 489] on input "No - required a change order" at bounding box center [745, 483] width 40 height 40
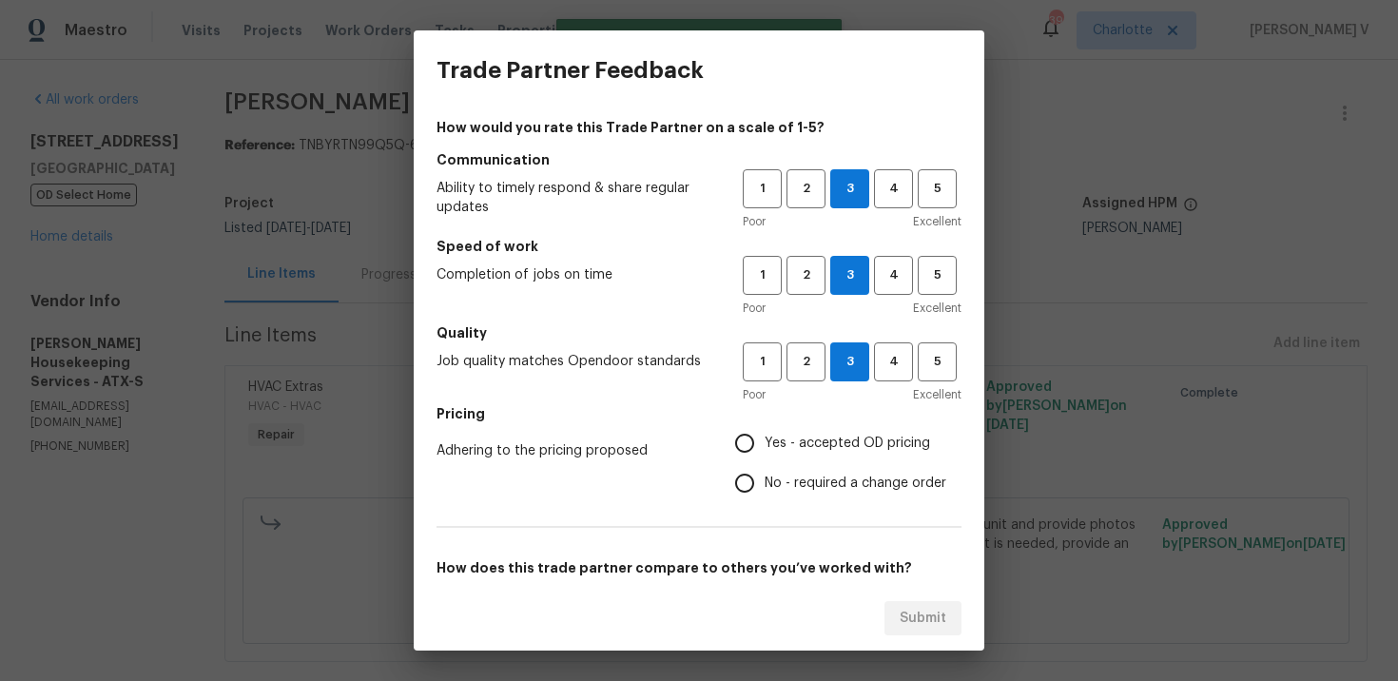
radio input "true"
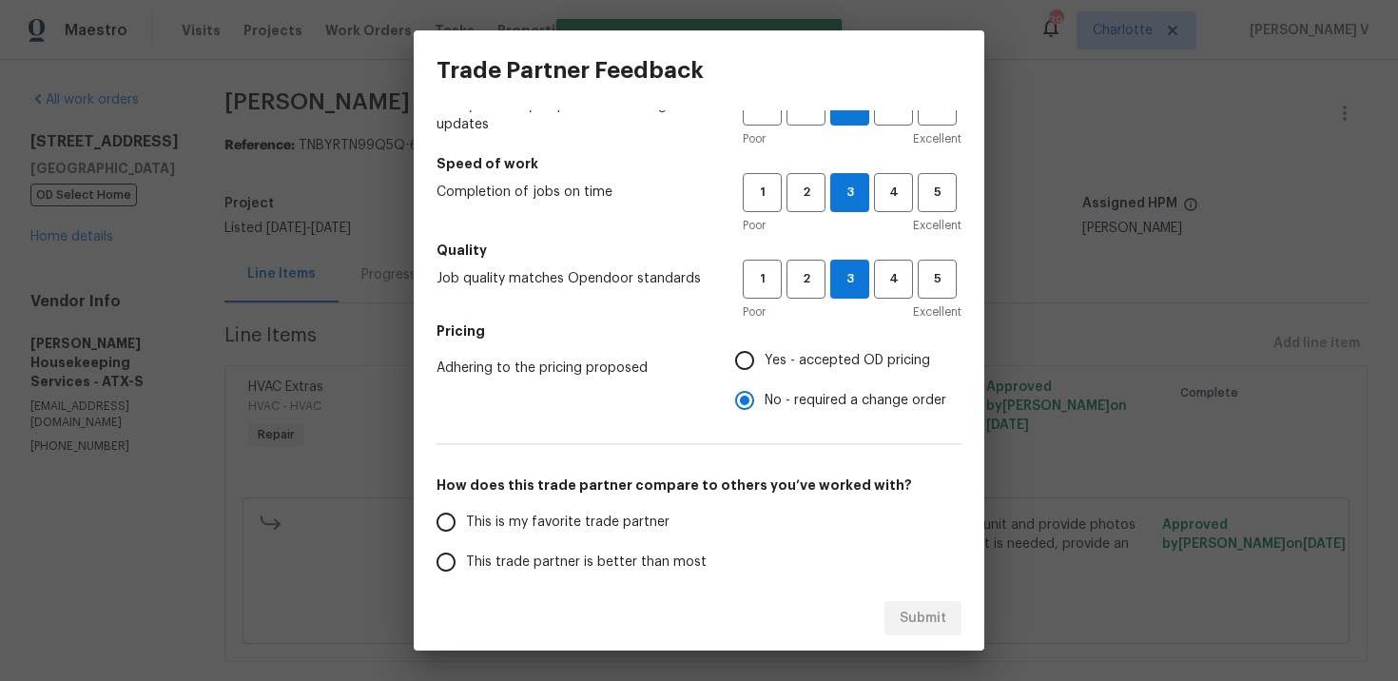
click at [593, 553] on span "This trade partner is better than most" at bounding box center [586, 563] width 241 height 20
click at [466, 553] on input "This trade partner is better than most" at bounding box center [446, 562] width 40 height 40
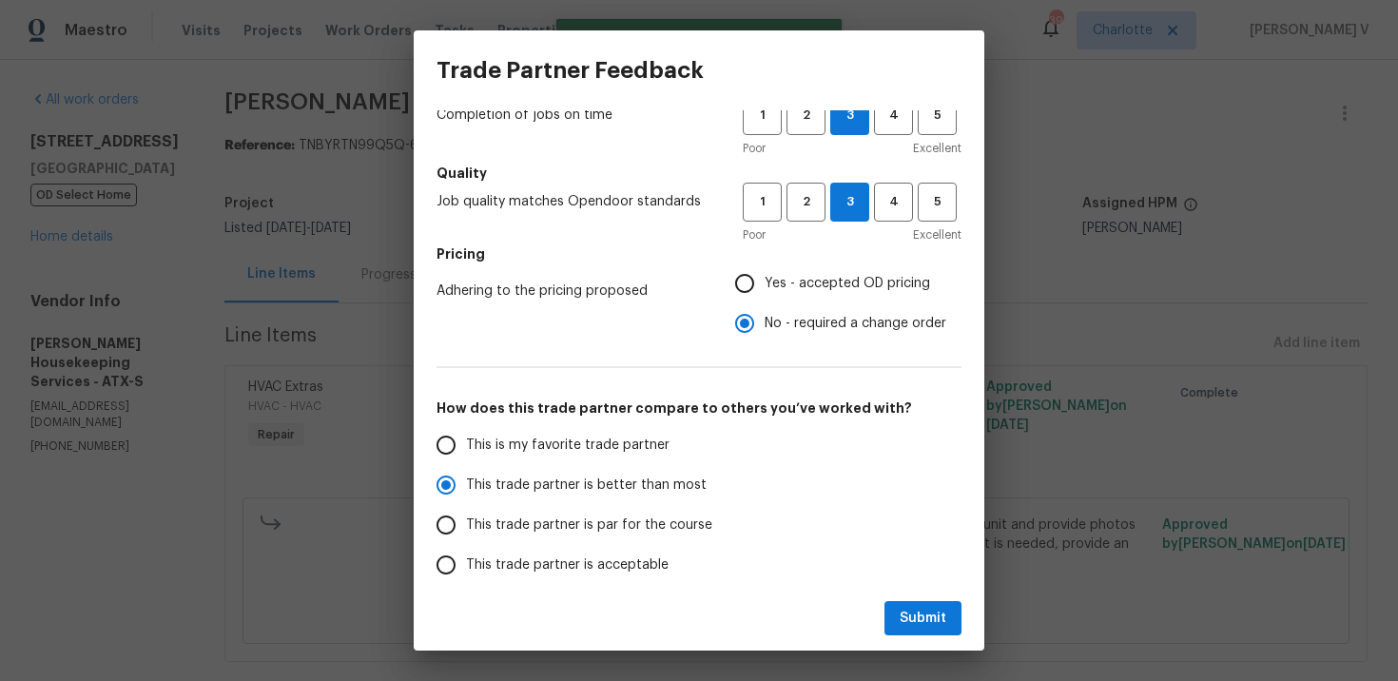
scroll to position [179, 0]
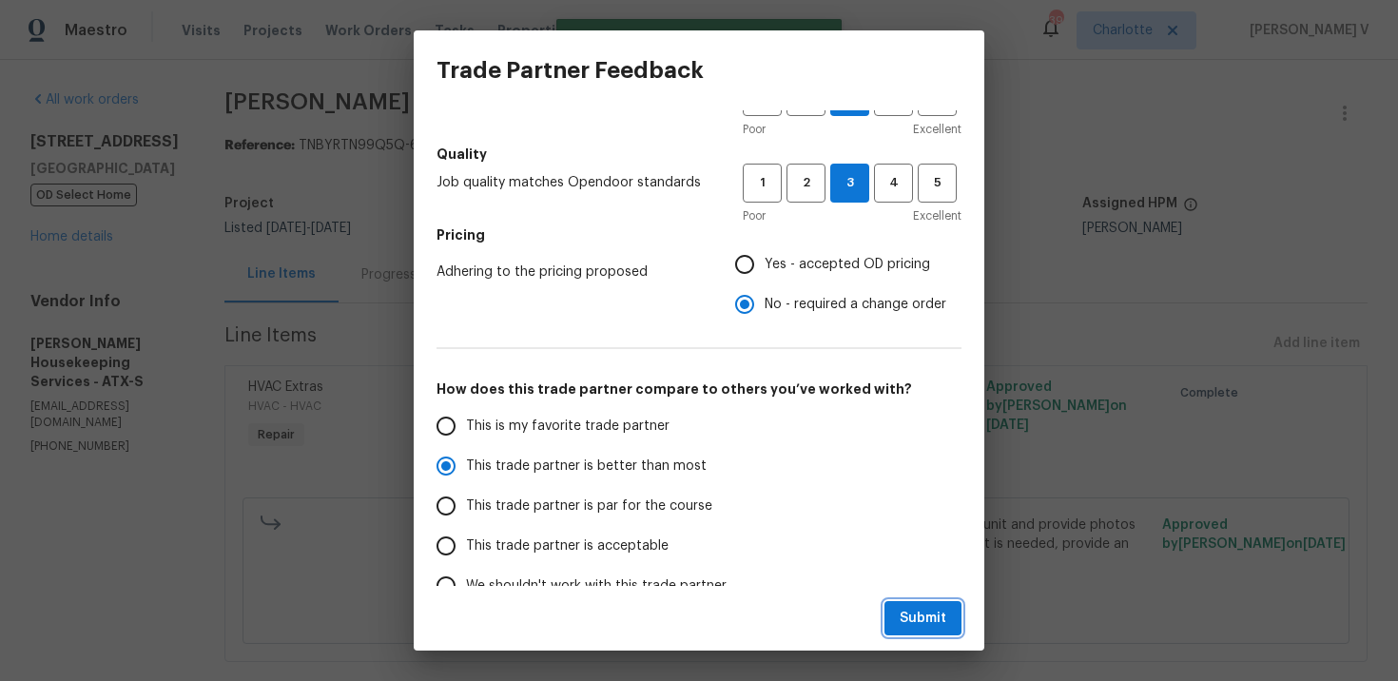
click at [928, 619] on span "Submit" at bounding box center [923, 619] width 47 height 24
radio input "true"
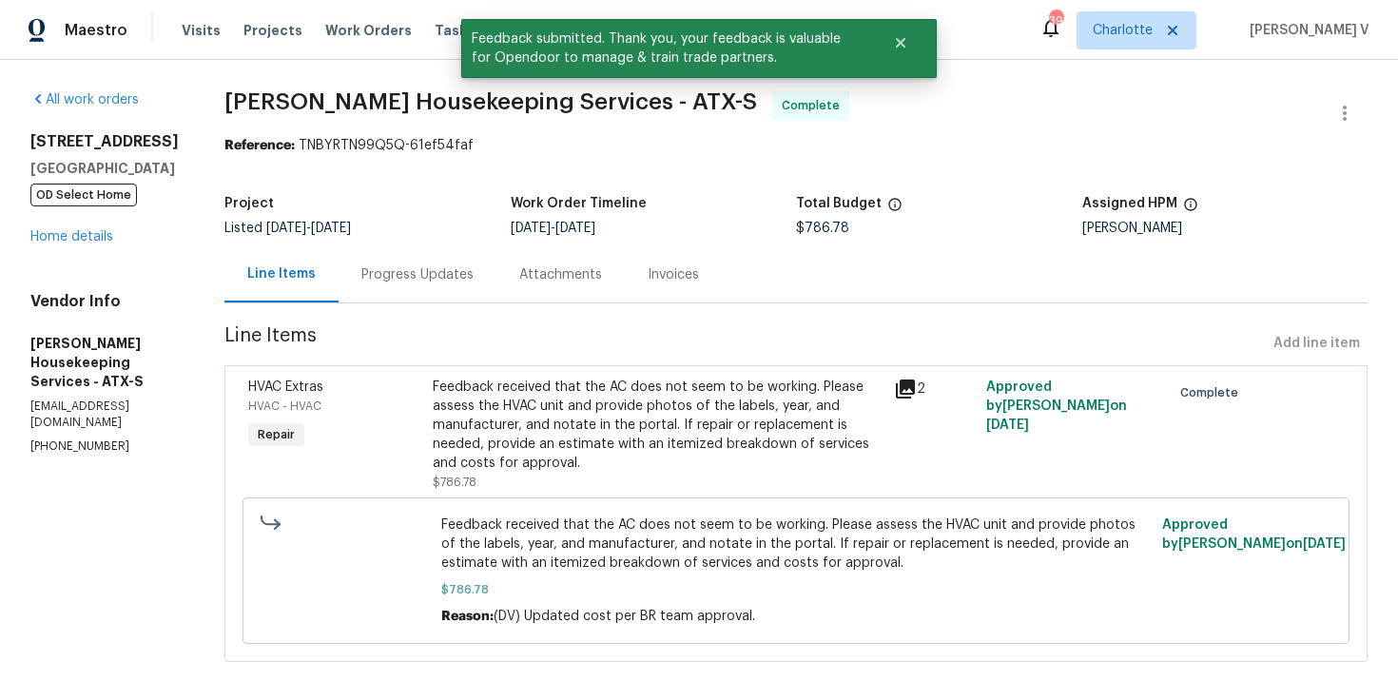
click at [463, 278] on div "Progress Updates" at bounding box center [417, 274] width 112 height 19
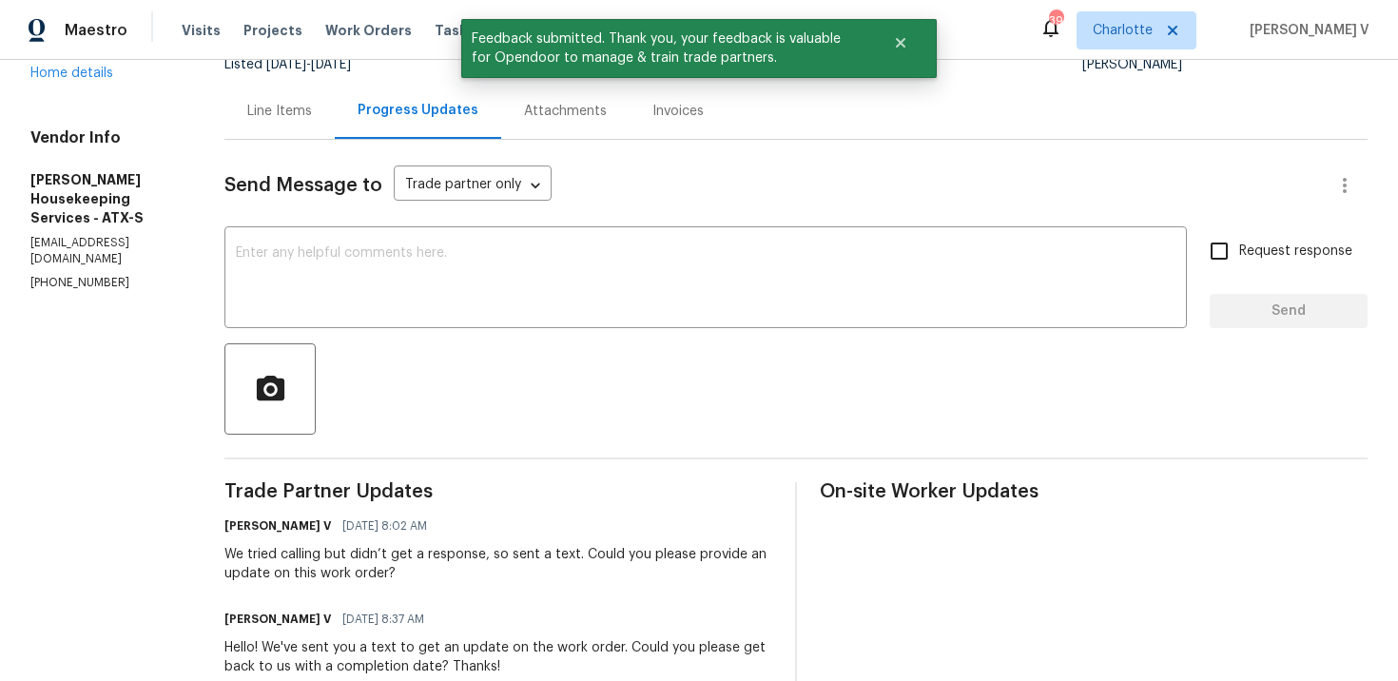
scroll to position [276, 0]
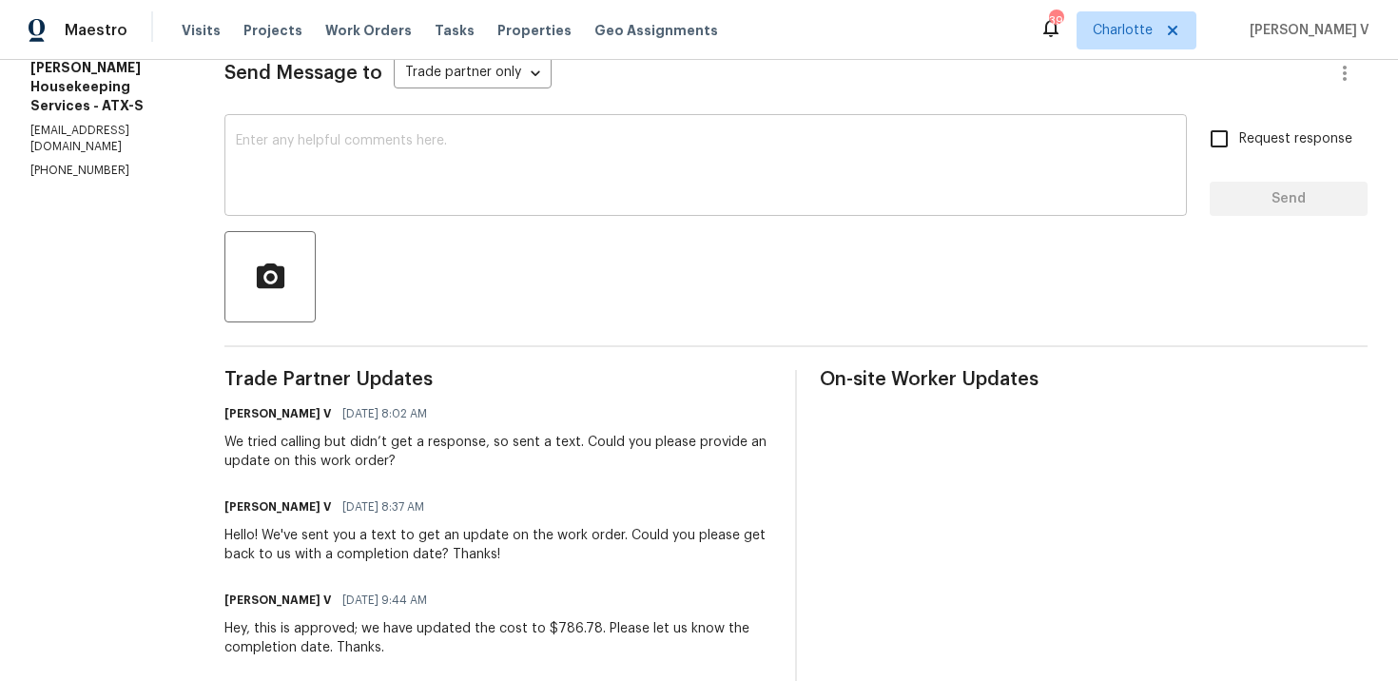
click at [348, 160] on textarea at bounding box center [706, 167] width 940 height 67
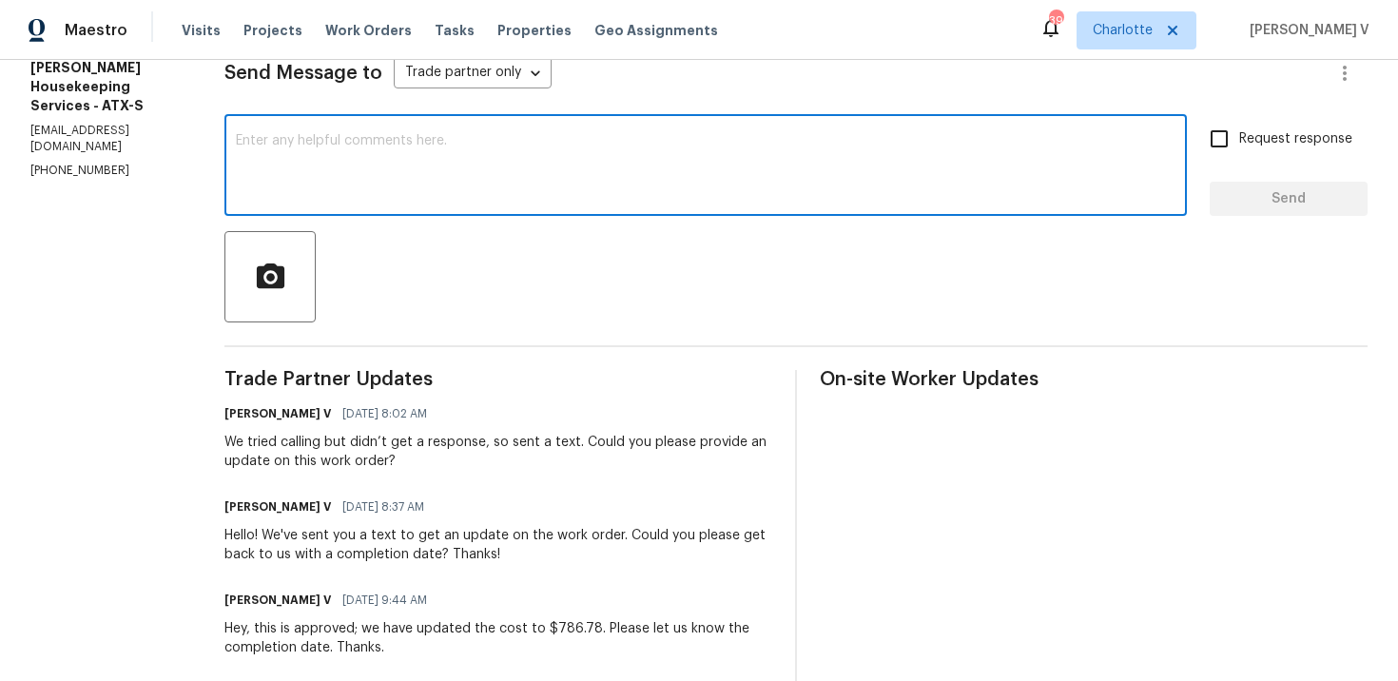
paste textarea "Hey, the work order has been approved. Thanks for the job :)"
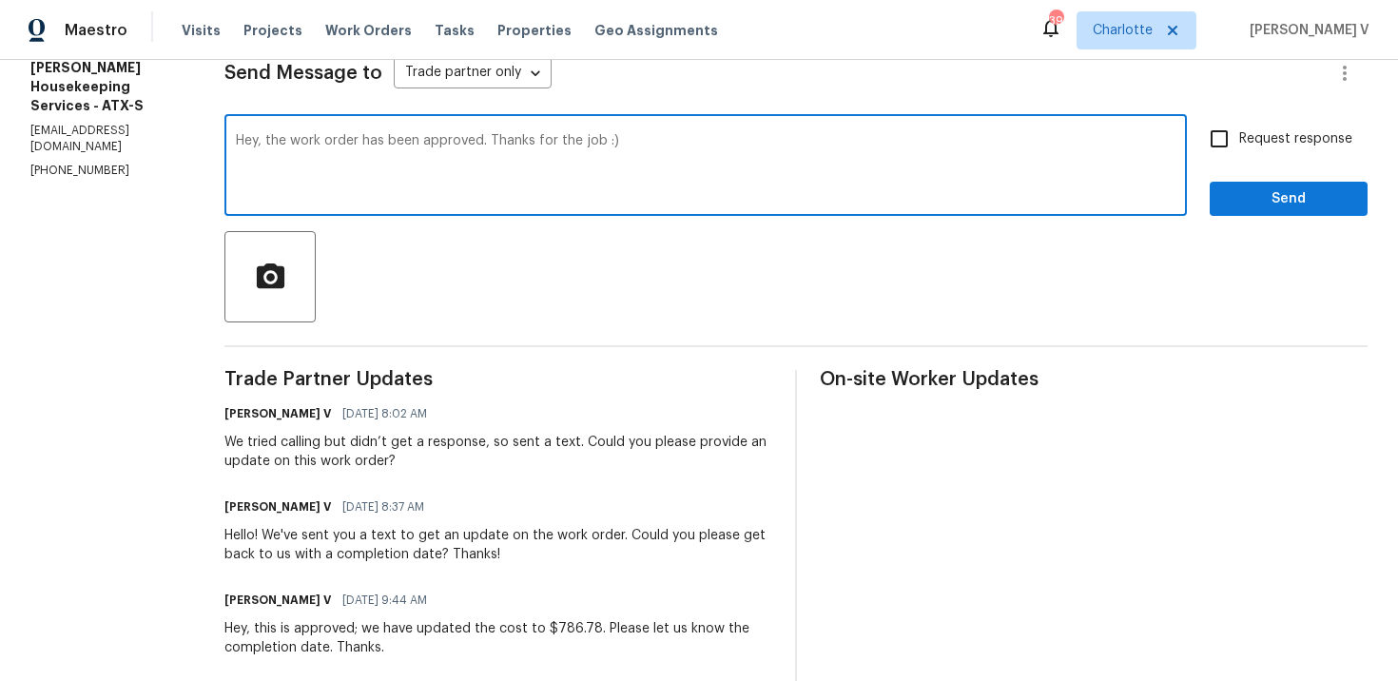
drag, startPoint x: 553, startPoint y: 141, endPoint x: 791, endPoint y: 141, distance: 238.7
click at [791, 141] on textarea "Hey, the work order has been approved. Thanks for the job :)" at bounding box center [706, 167] width 940 height 67
type textarea "Hey, the work order has been approved. Thanks."
click at [1282, 192] on span "Send" at bounding box center [1288, 199] width 127 height 24
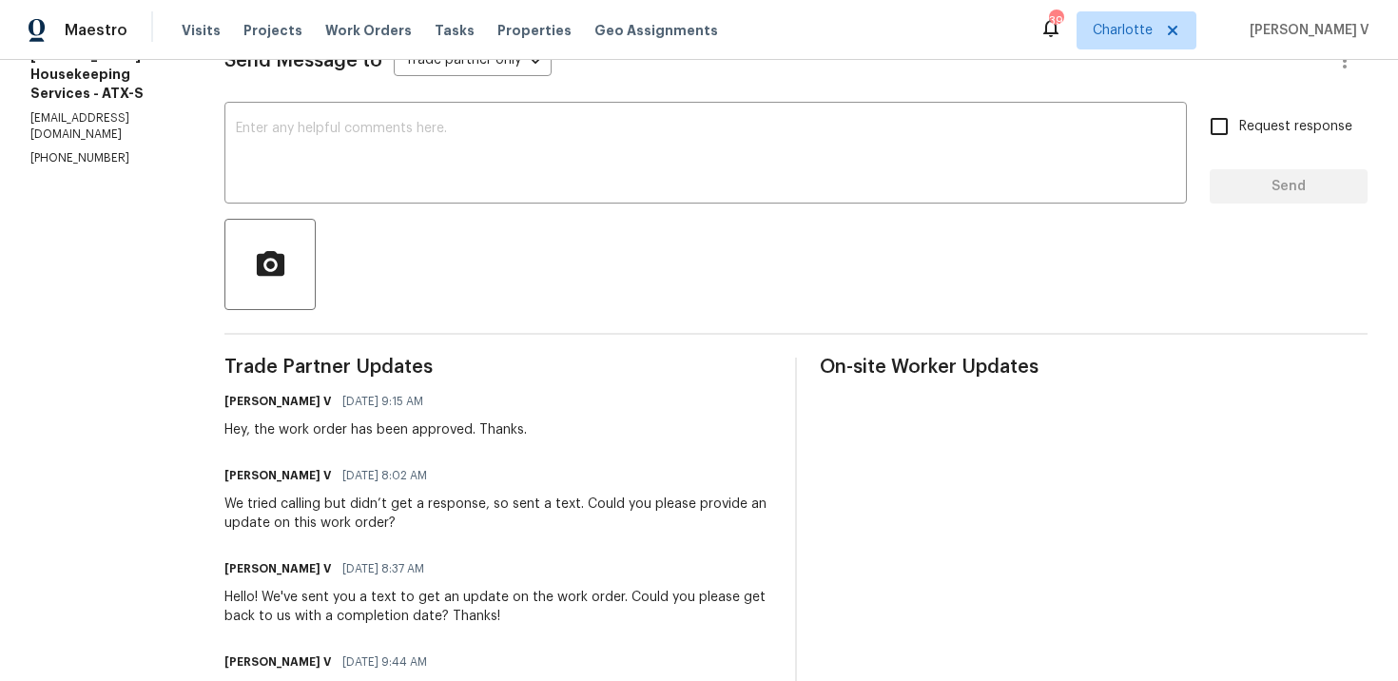
scroll to position [0, 0]
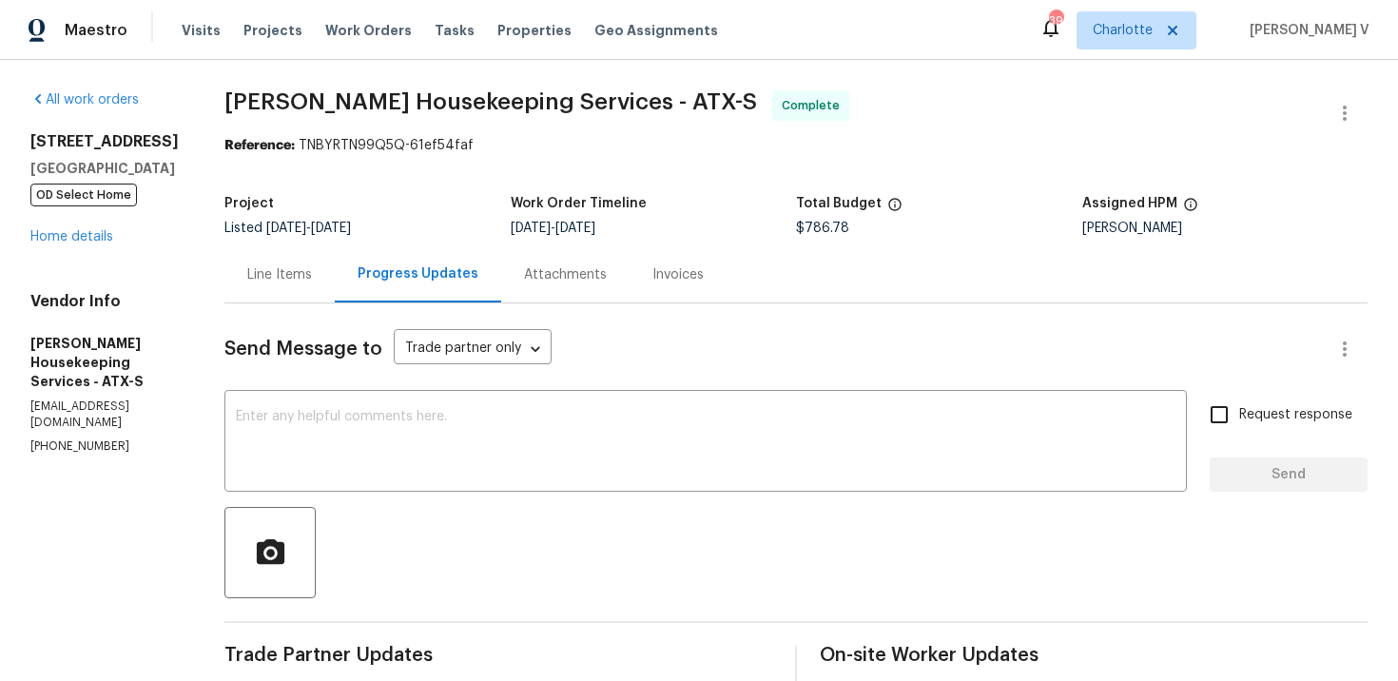
click at [312, 267] on div "Line Items" at bounding box center [279, 274] width 65 height 19
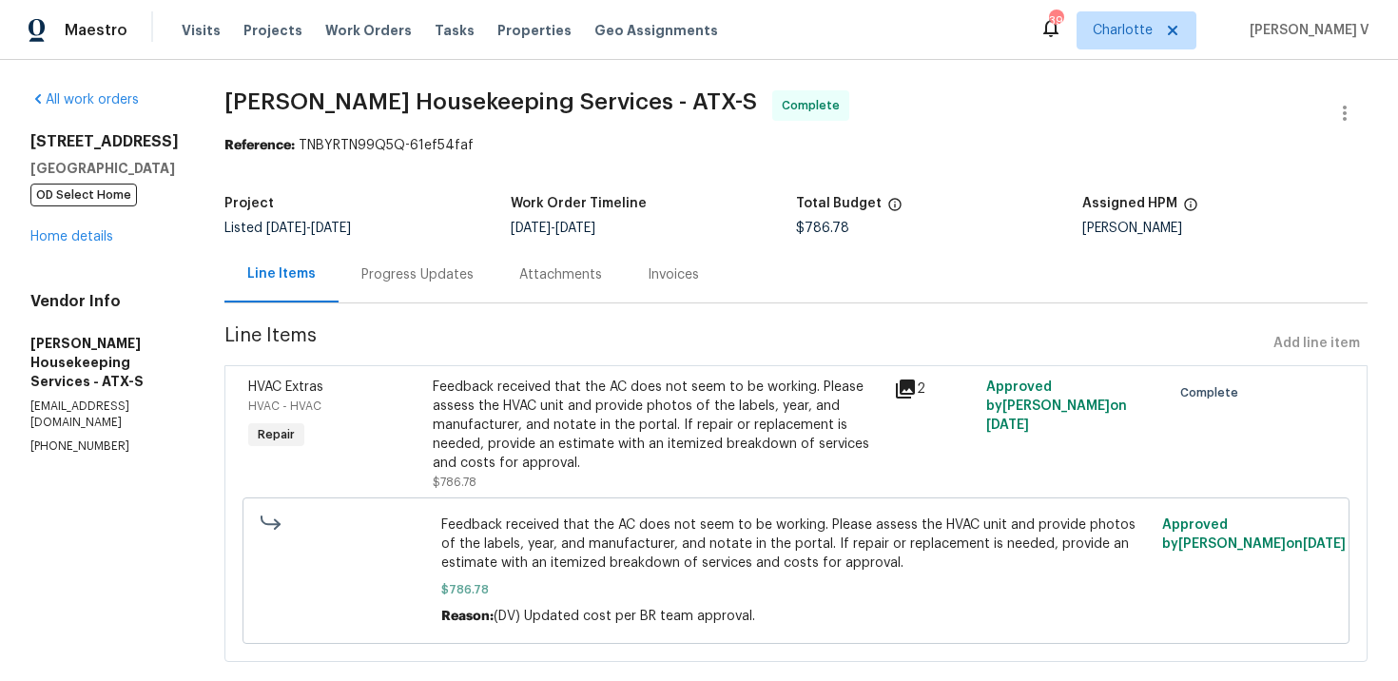
click at [107, 243] on div "[STREET_ADDRESS][PERSON_NAME] OD Select Home Home details" at bounding box center [104, 189] width 148 height 114
click at [107, 241] on link "Home details" at bounding box center [71, 236] width 83 height 13
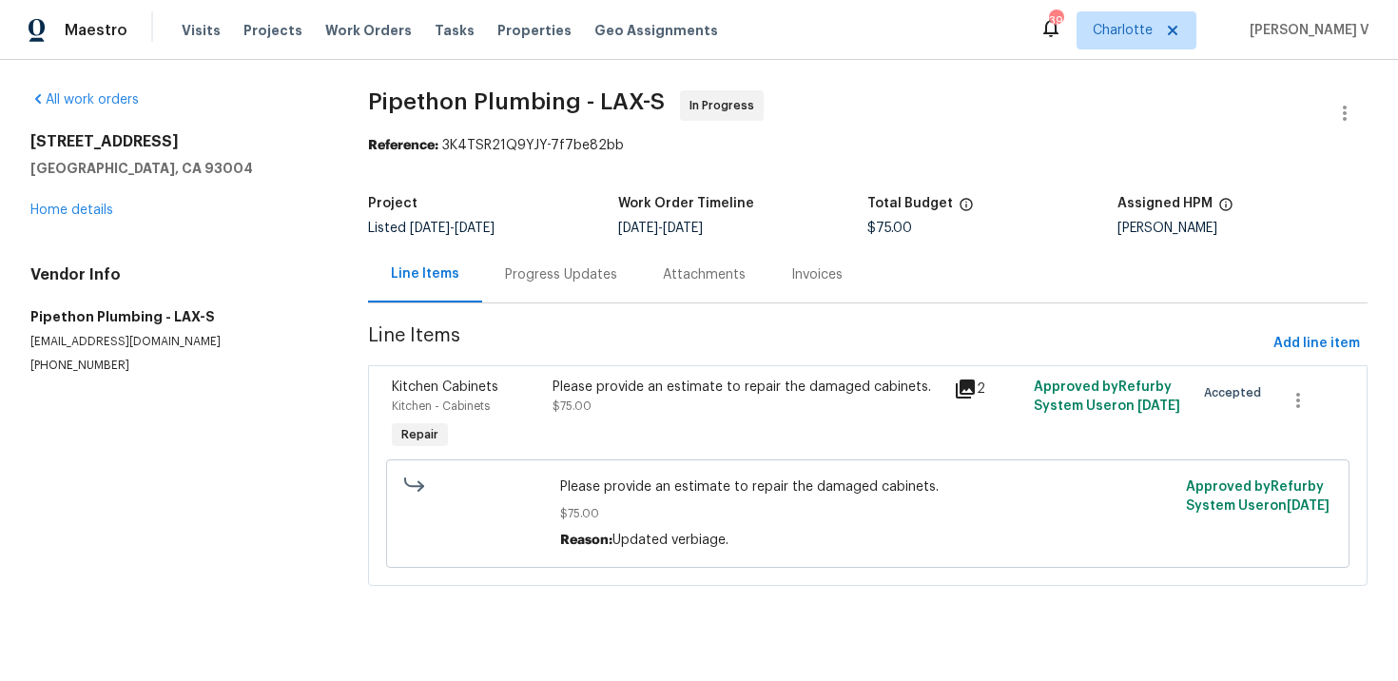
click at [544, 269] on div "Progress Updates" at bounding box center [561, 274] width 112 height 19
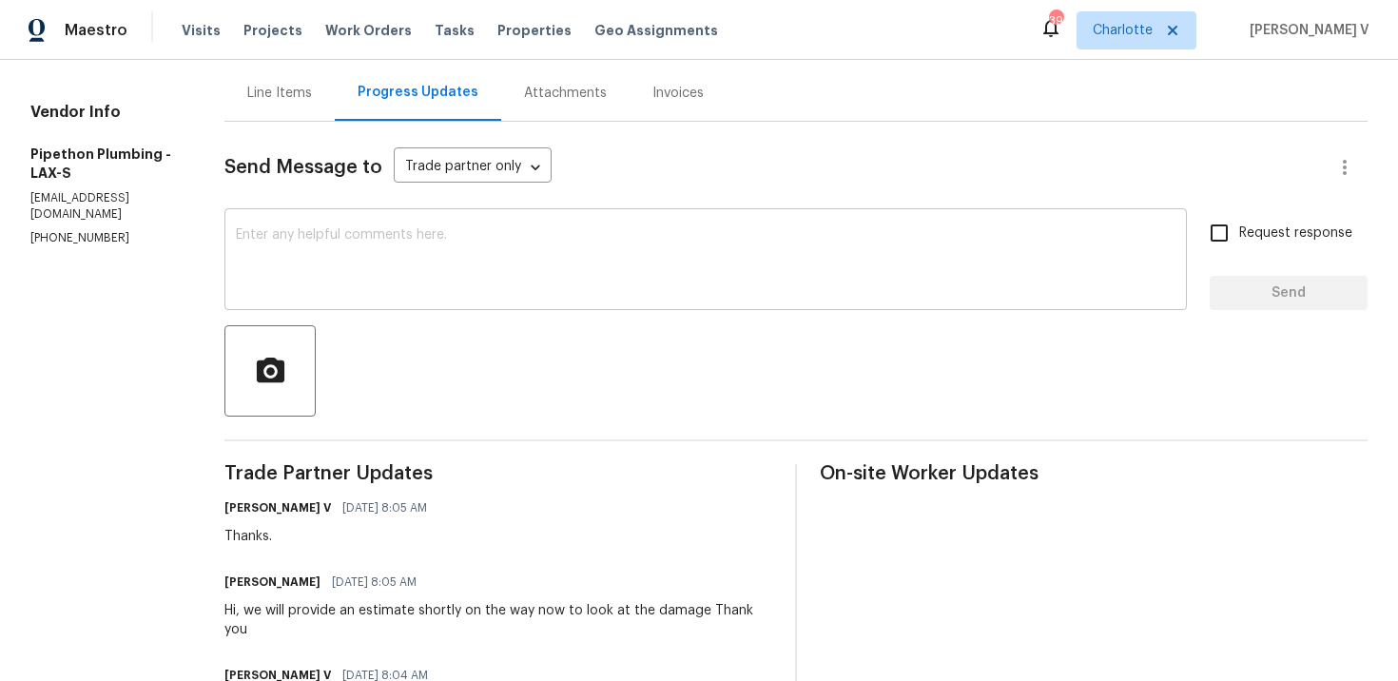
scroll to position [142, 0]
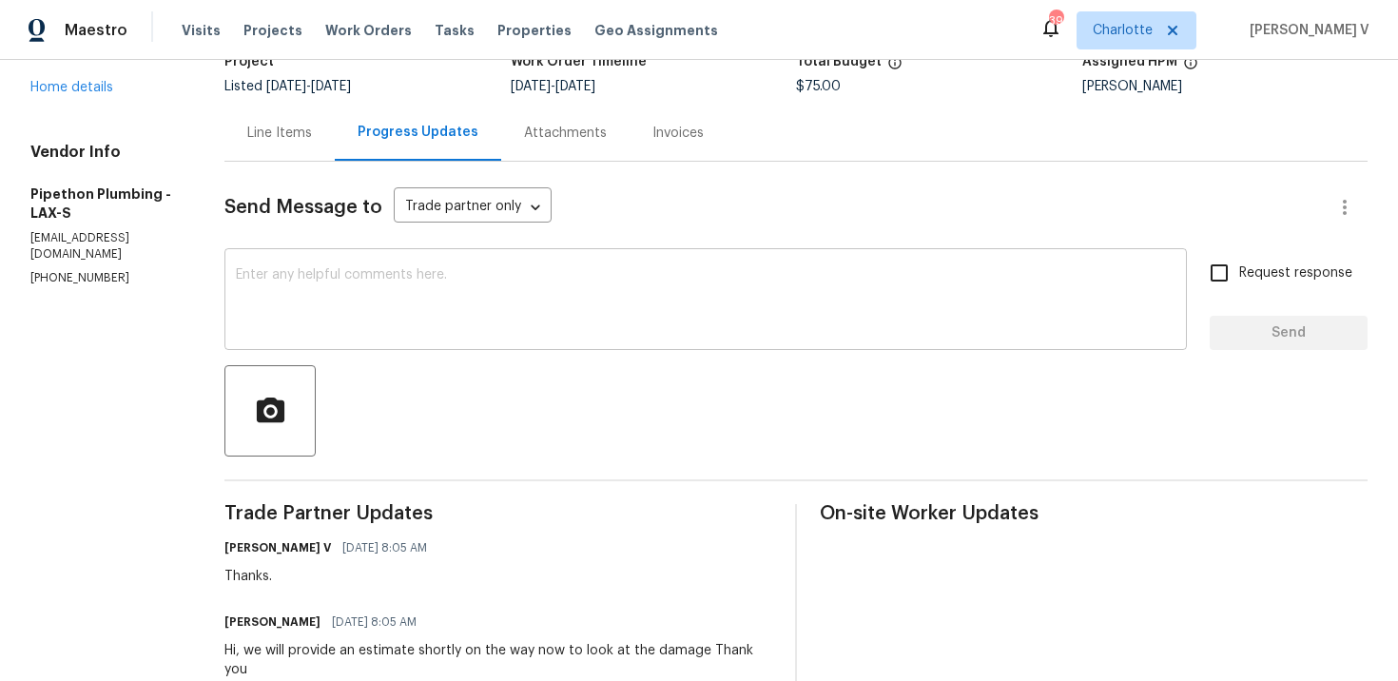
click at [380, 300] on textarea at bounding box center [706, 301] width 940 height 67
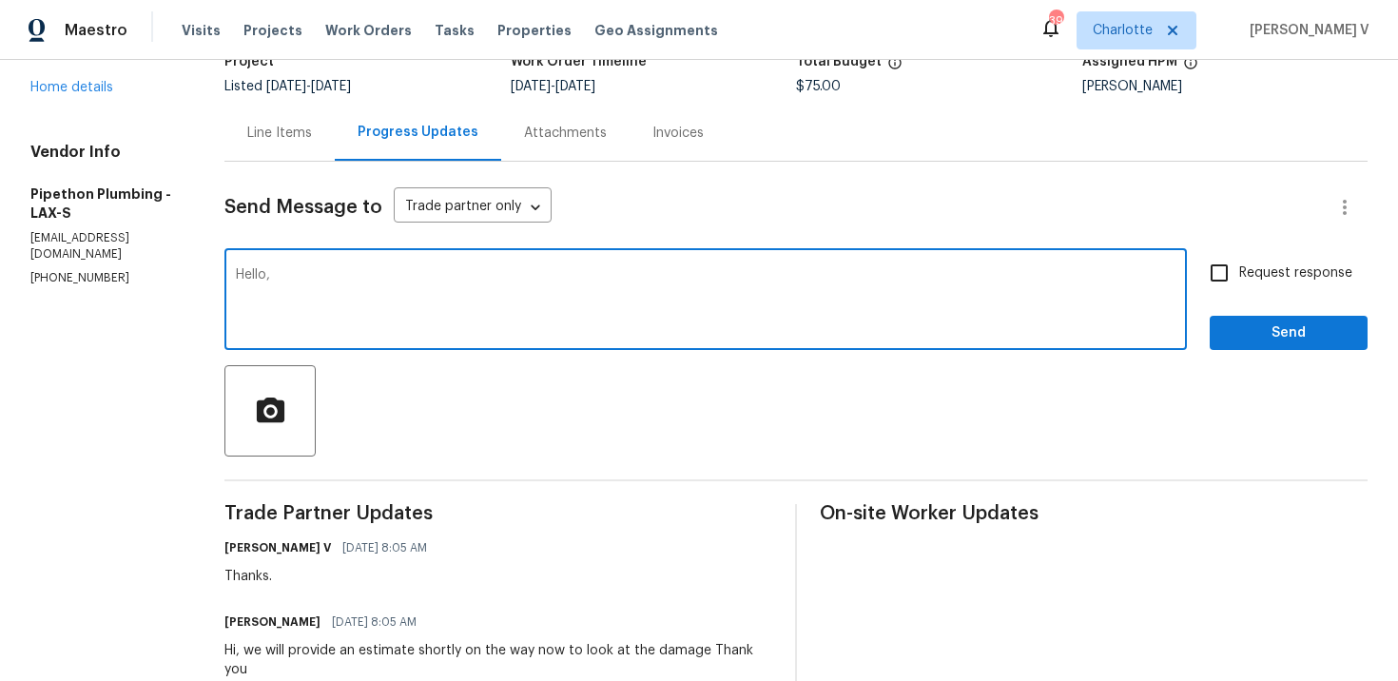
click at [103, 270] on p "[PHONE_NUMBER]" at bounding box center [104, 278] width 148 height 16
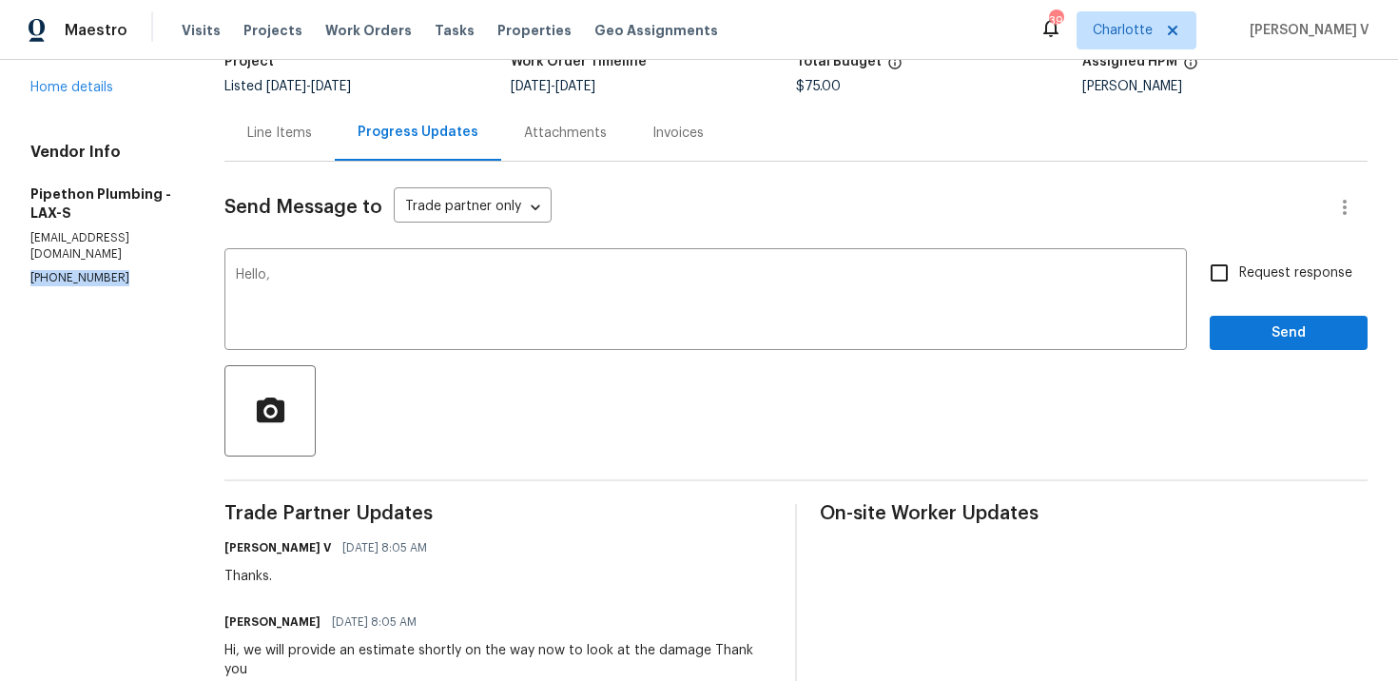
copy p "[PHONE_NUMBER]"
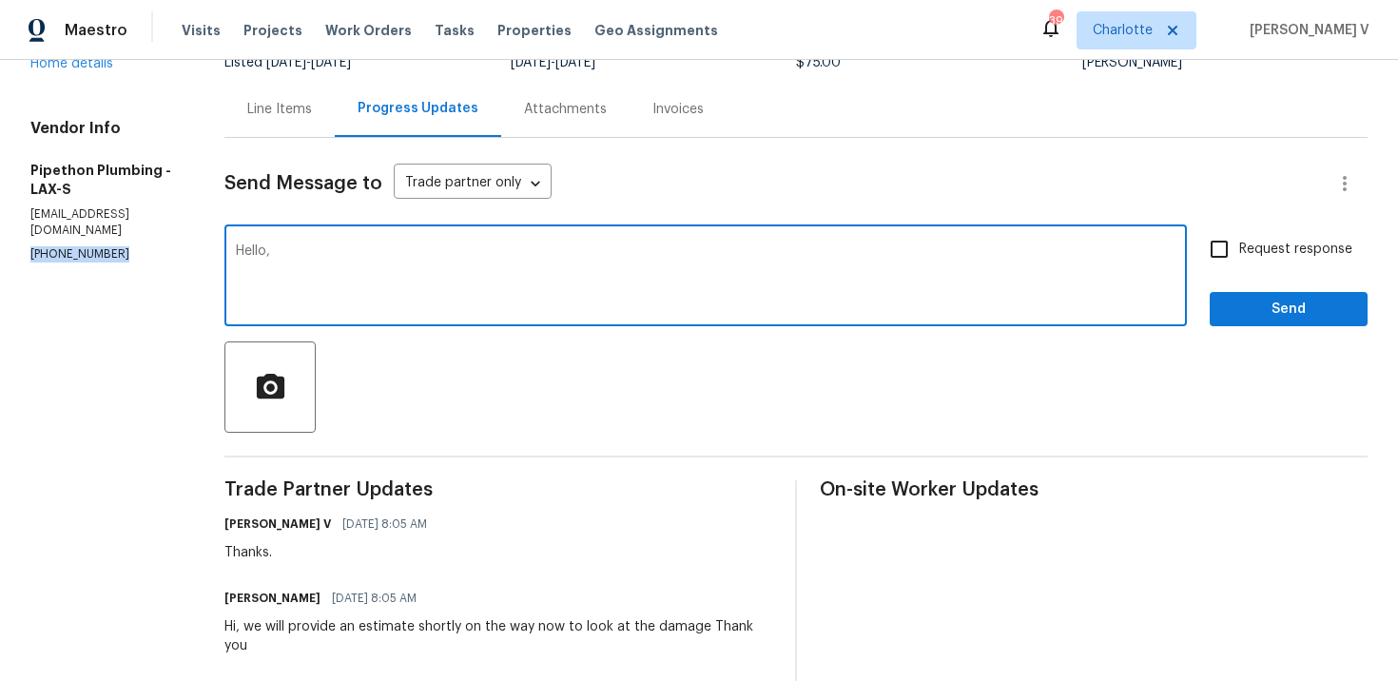
click at [375, 275] on textarea "Hello," at bounding box center [706, 277] width 940 height 67
type textarea "Hello, can we have an update on the estimate please?"
click at [1256, 249] on span "Request response" at bounding box center [1295, 250] width 113 height 20
click at [1239, 249] on input "Request response" at bounding box center [1219, 249] width 40 height 40
checkbox input "true"
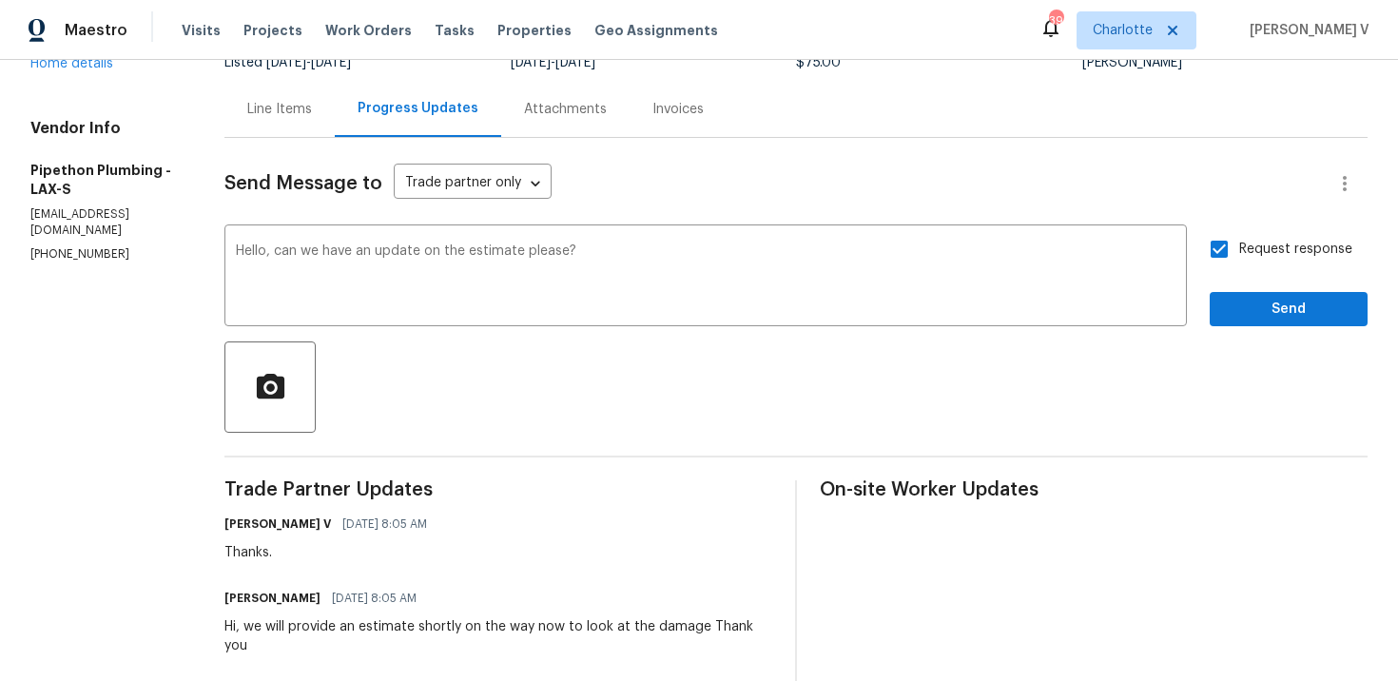
click at [0, 0] on span "estimate" at bounding box center [0, 0] width 0 height 0
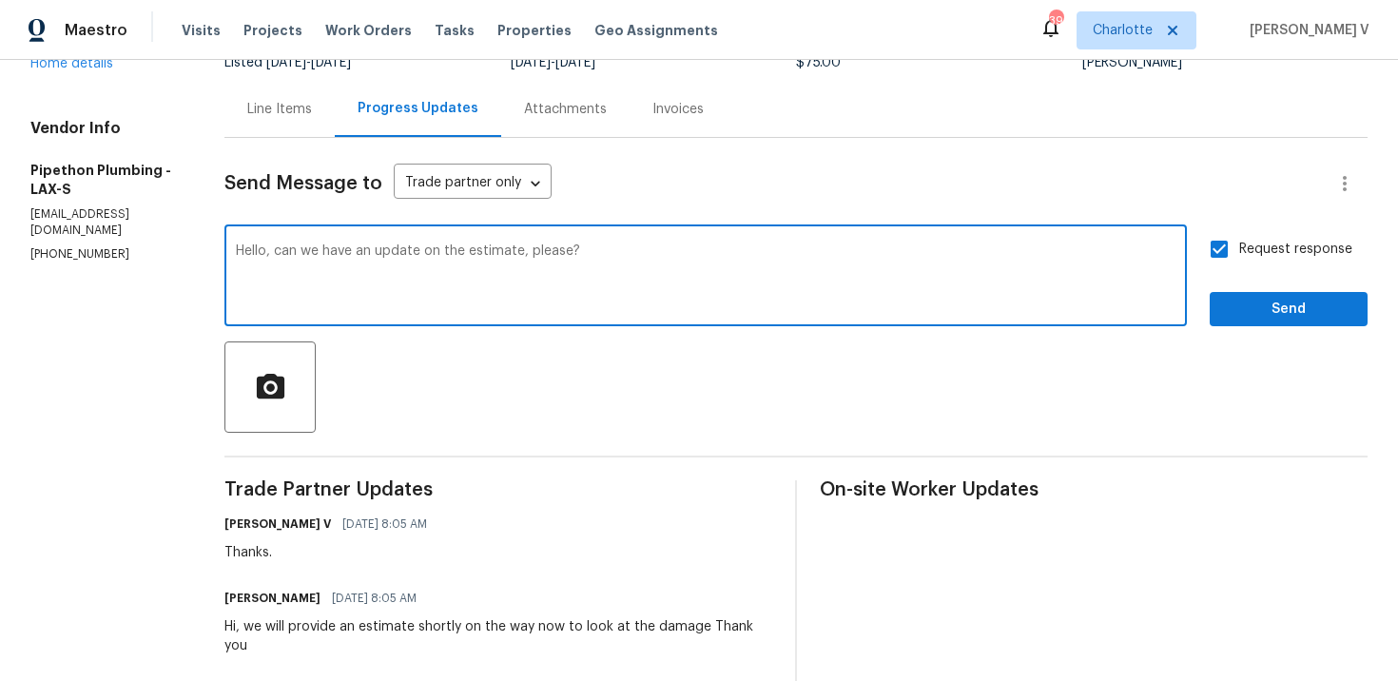
type textarea "Hello, can we have an update on the estimate, please?"
click at [1236, 321] on button "Send" at bounding box center [1289, 309] width 158 height 35
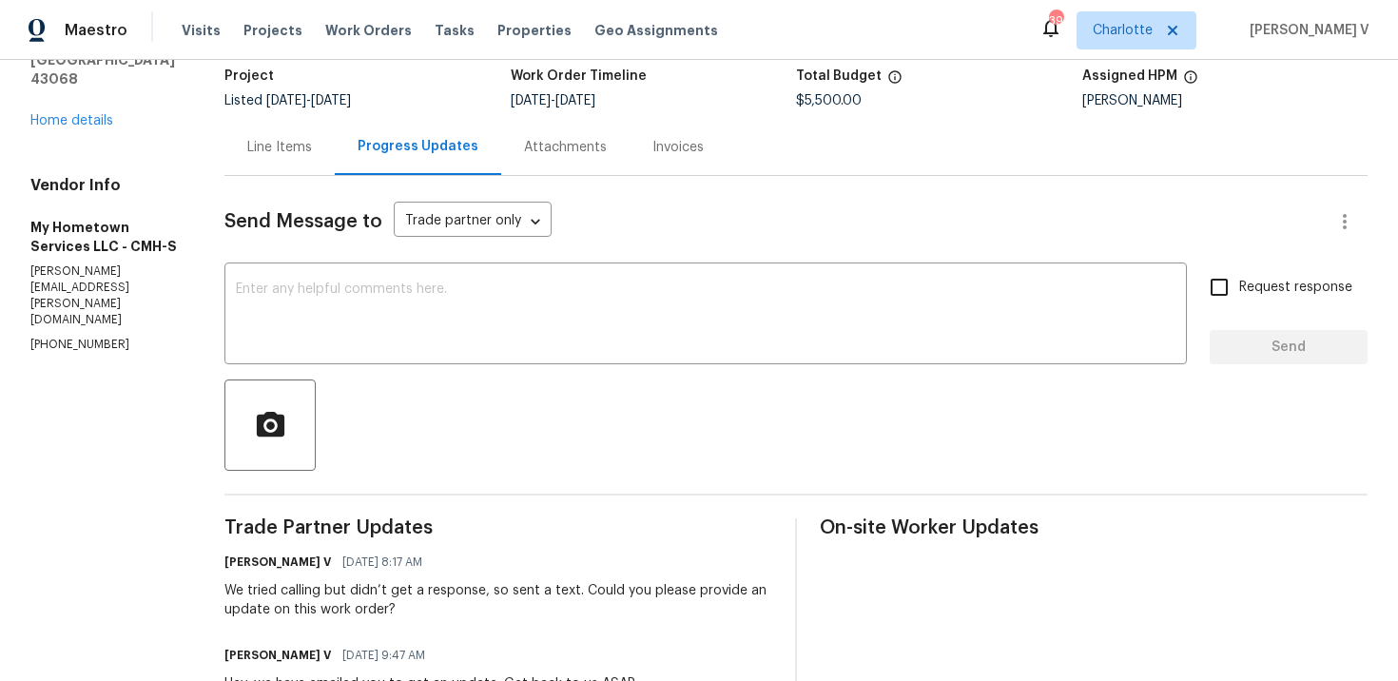
scroll to position [208, 0]
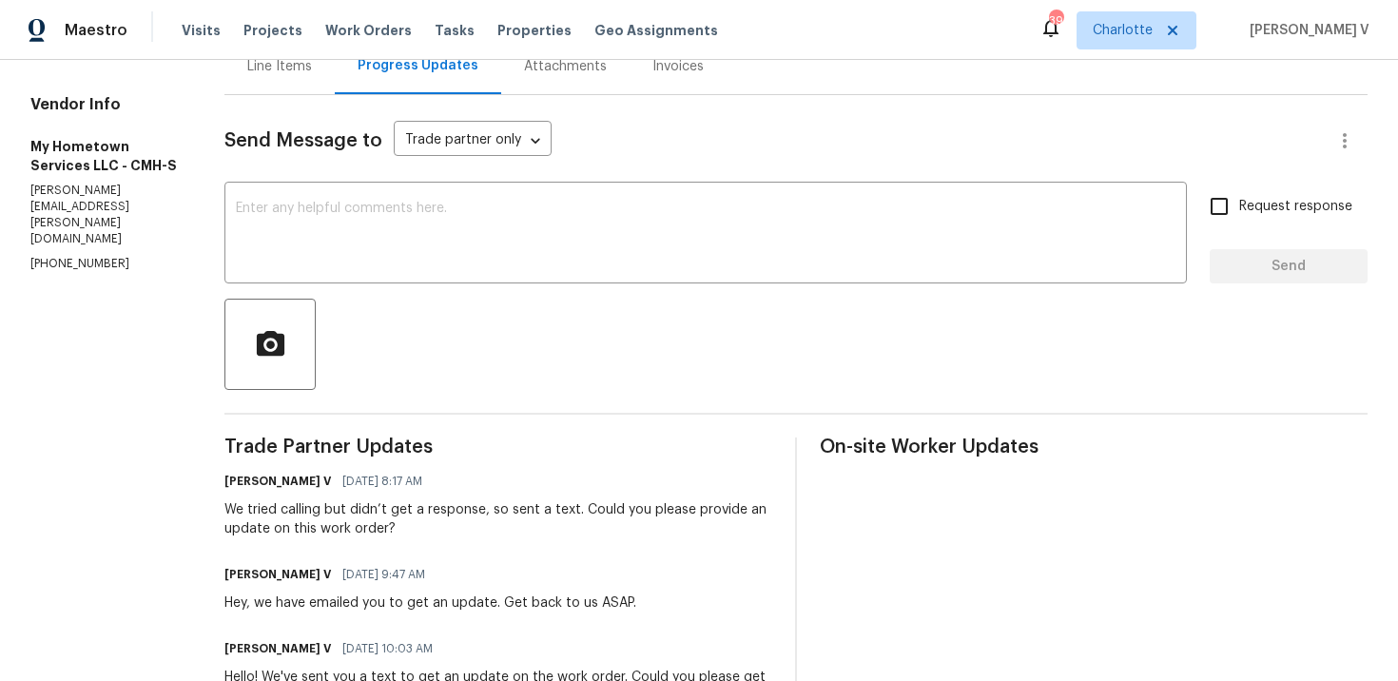
click at [102, 224] on div "Vendor Info My Hometown Services LLC - CMH-S [EMAIL_ADDRESS][PERSON_NAME][DOMAI…" at bounding box center [104, 183] width 148 height 177
copy p "[PHONE_NUMBER]"
click at [113, 201] on p "[PERSON_NAME][EMAIL_ADDRESS][PERSON_NAME][DOMAIN_NAME]" at bounding box center [104, 216] width 148 height 66
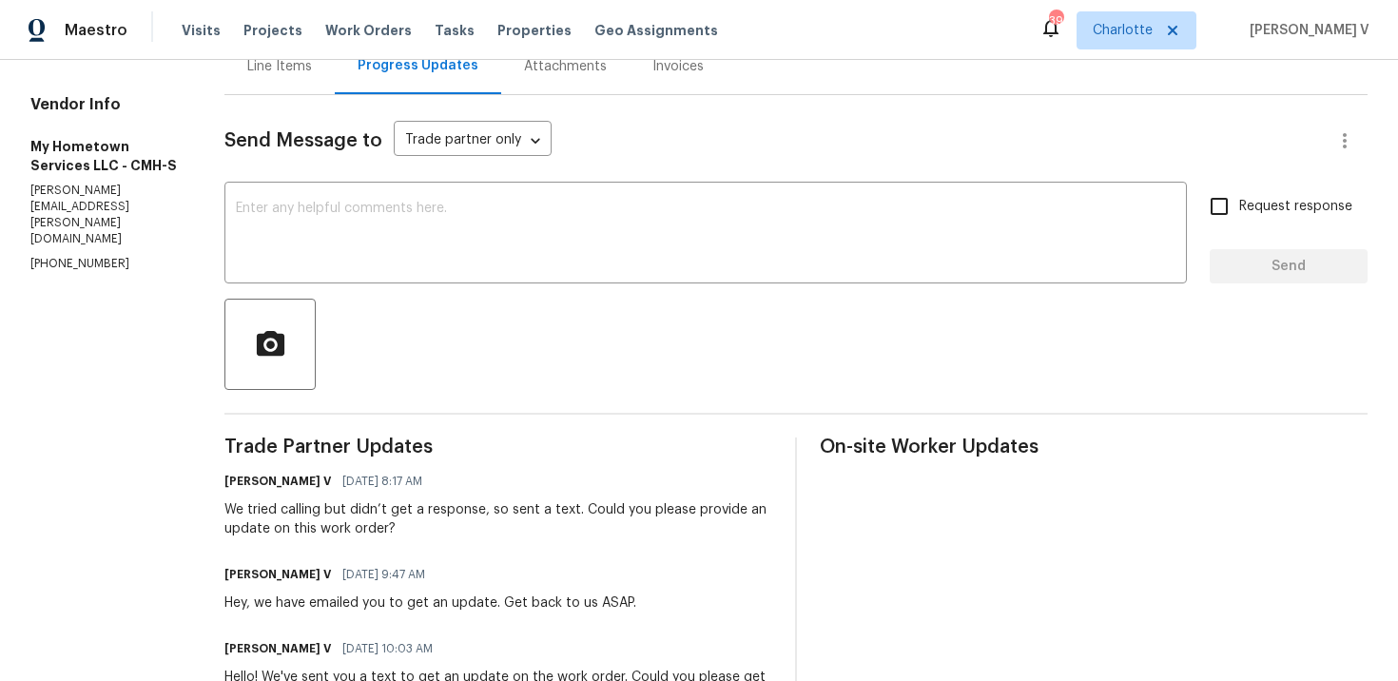
click at [113, 201] on p "[PERSON_NAME][EMAIL_ADDRESS][PERSON_NAME][DOMAIN_NAME]" at bounding box center [104, 216] width 148 height 66
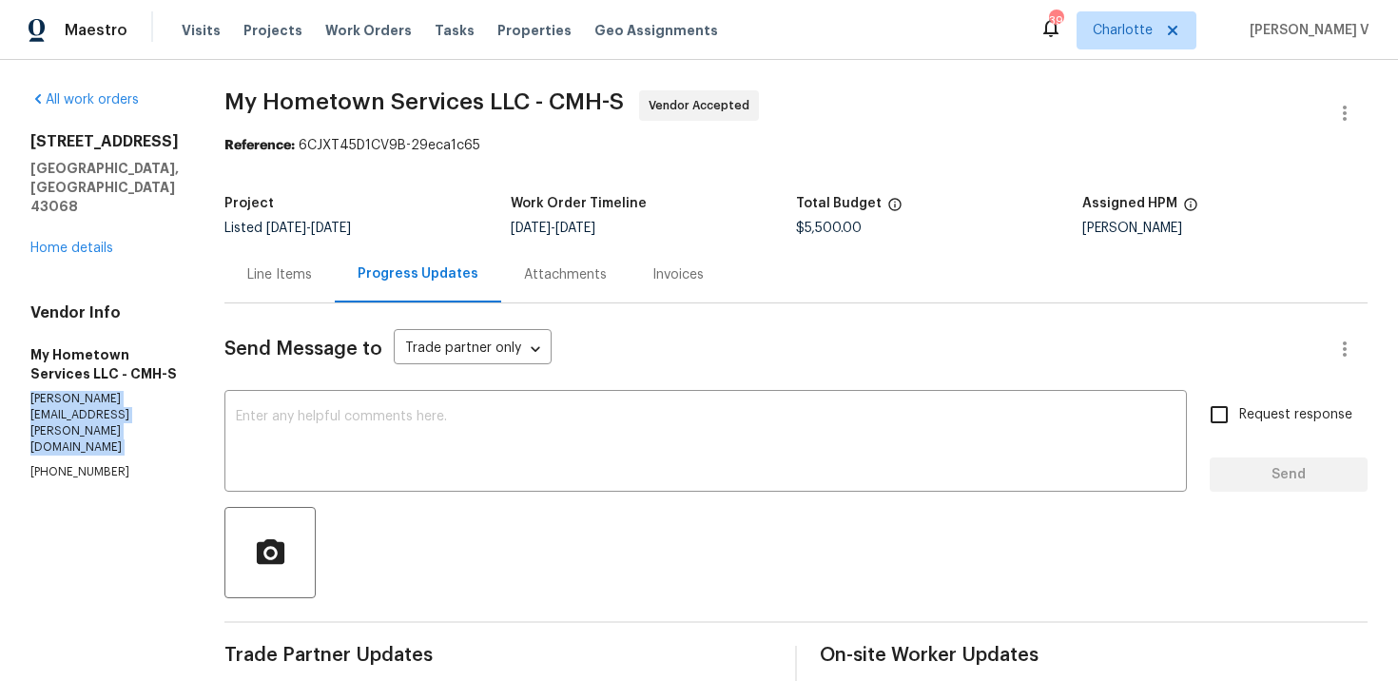
click at [269, 276] on div "Line Items" at bounding box center [279, 274] width 65 height 19
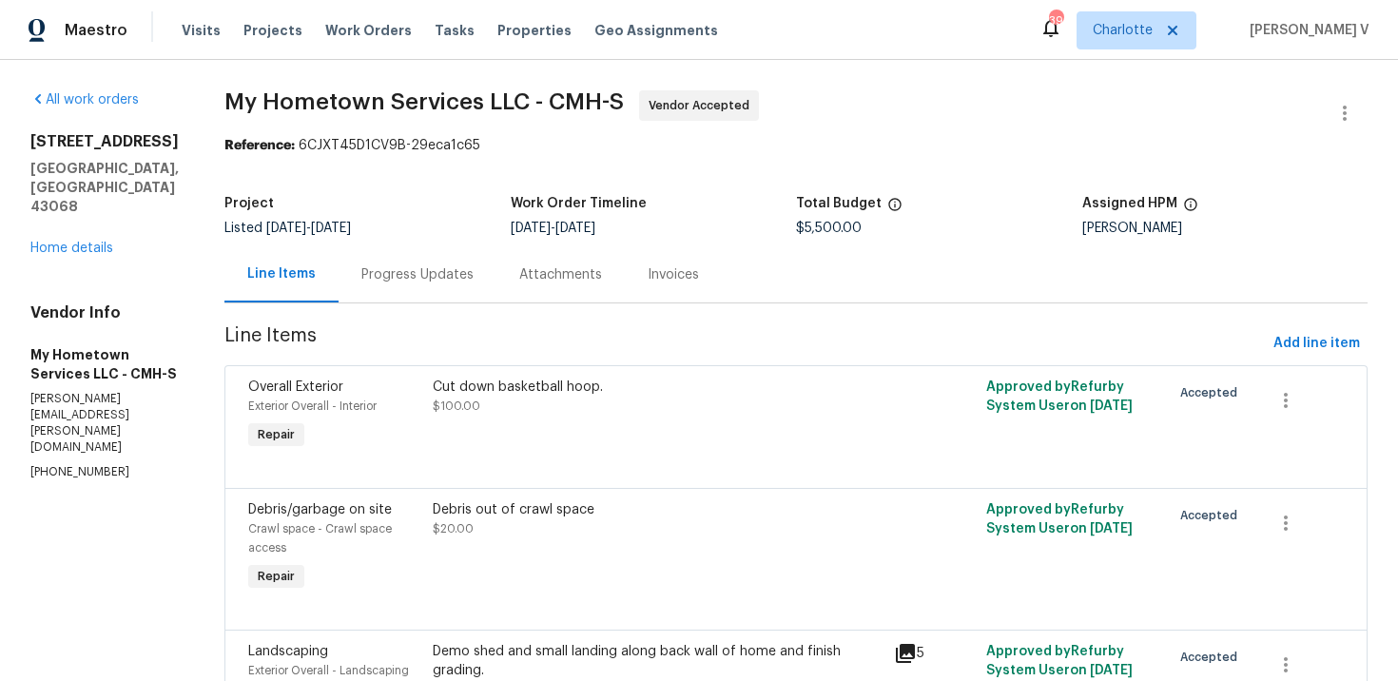
click at [376, 248] on div "Progress Updates" at bounding box center [418, 274] width 158 height 56
click at [339, 248] on div "Line Items" at bounding box center [281, 274] width 114 height 56
click at [417, 291] on div "Progress Updates" at bounding box center [418, 274] width 158 height 56
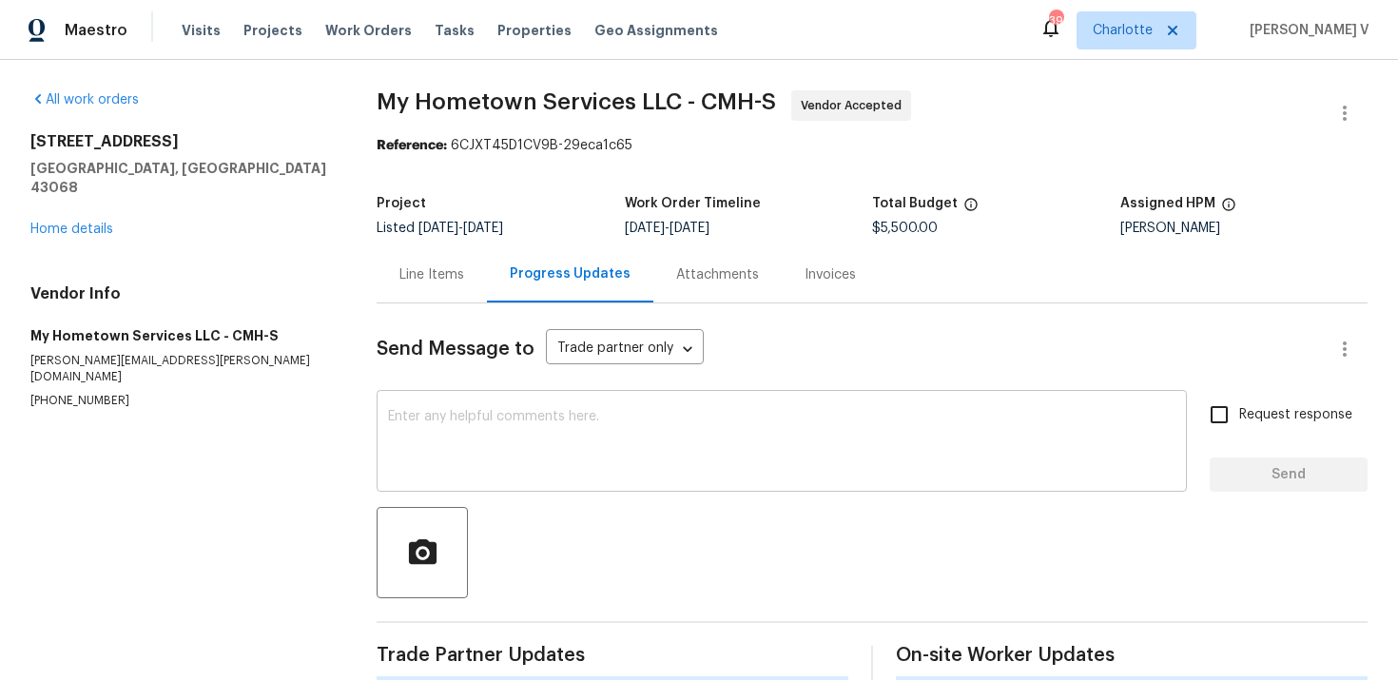
click at [418, 424] on textarea at bounding box center [782, 443] width 788 height 67
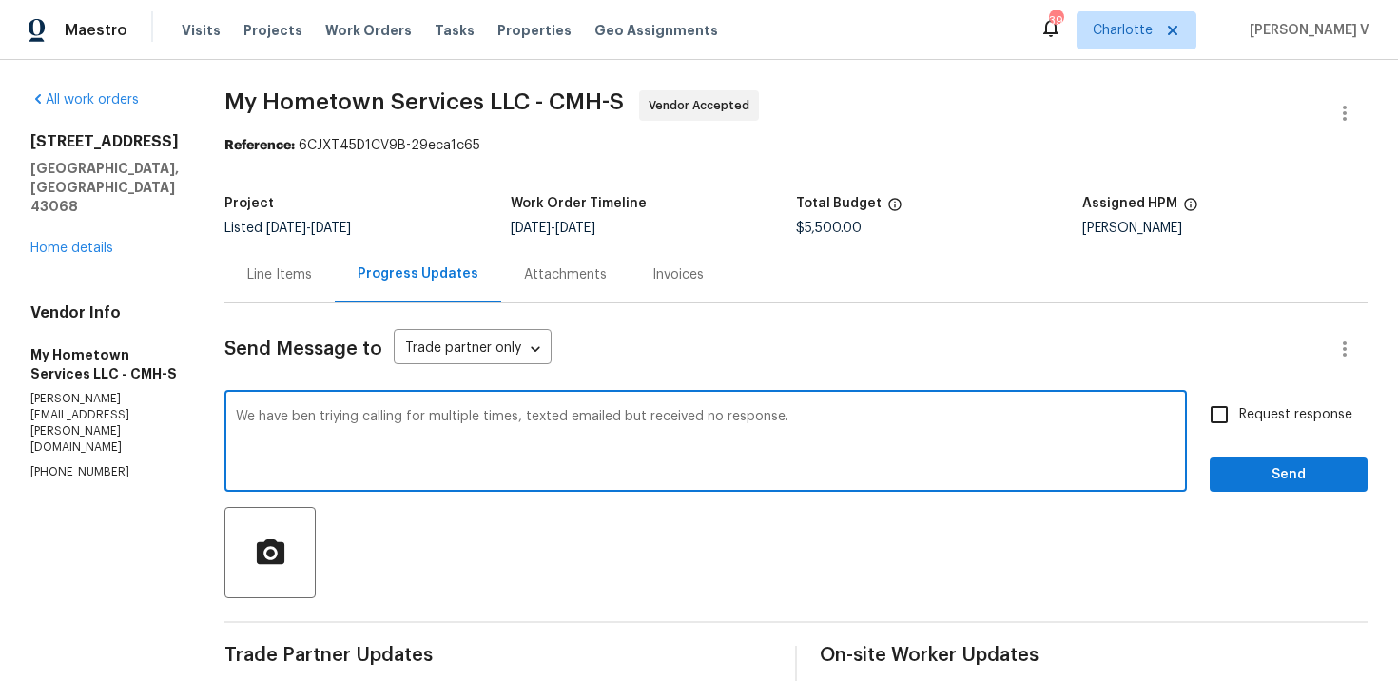
click at [418, 424] on textarea "We have ben triying calling for multiple times, texted emailed but received no …" at bounding box center [706, 443] width 940 height 67
paste textarea "been"
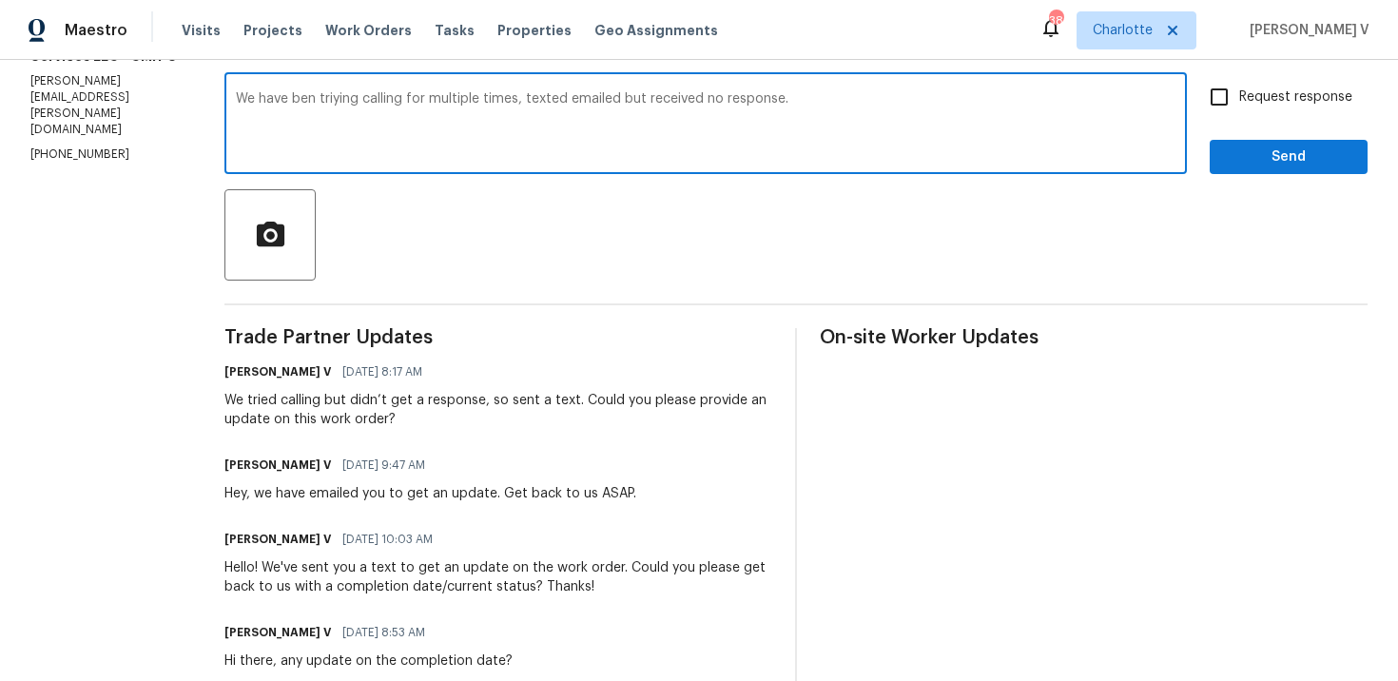
paste textarea "attempted to reach you multiple times via calls, texts, and emails but have not…"
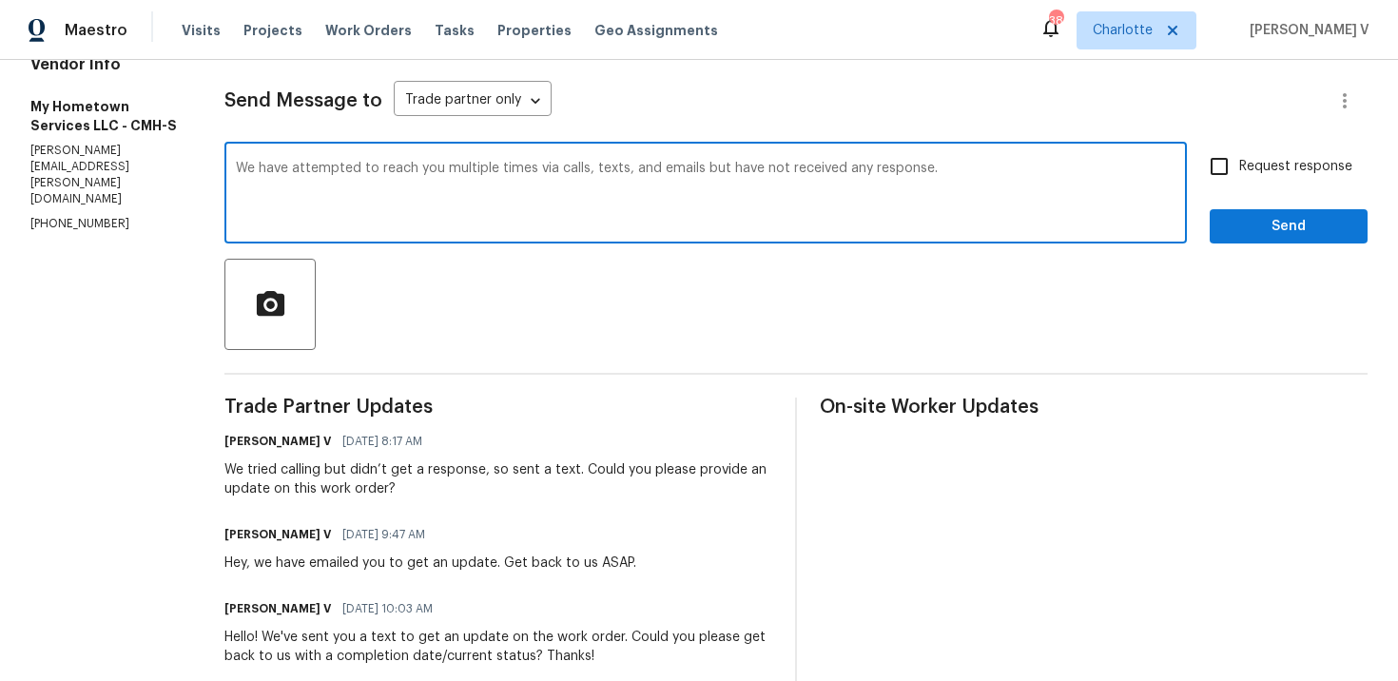
scroll to position [223, 0]
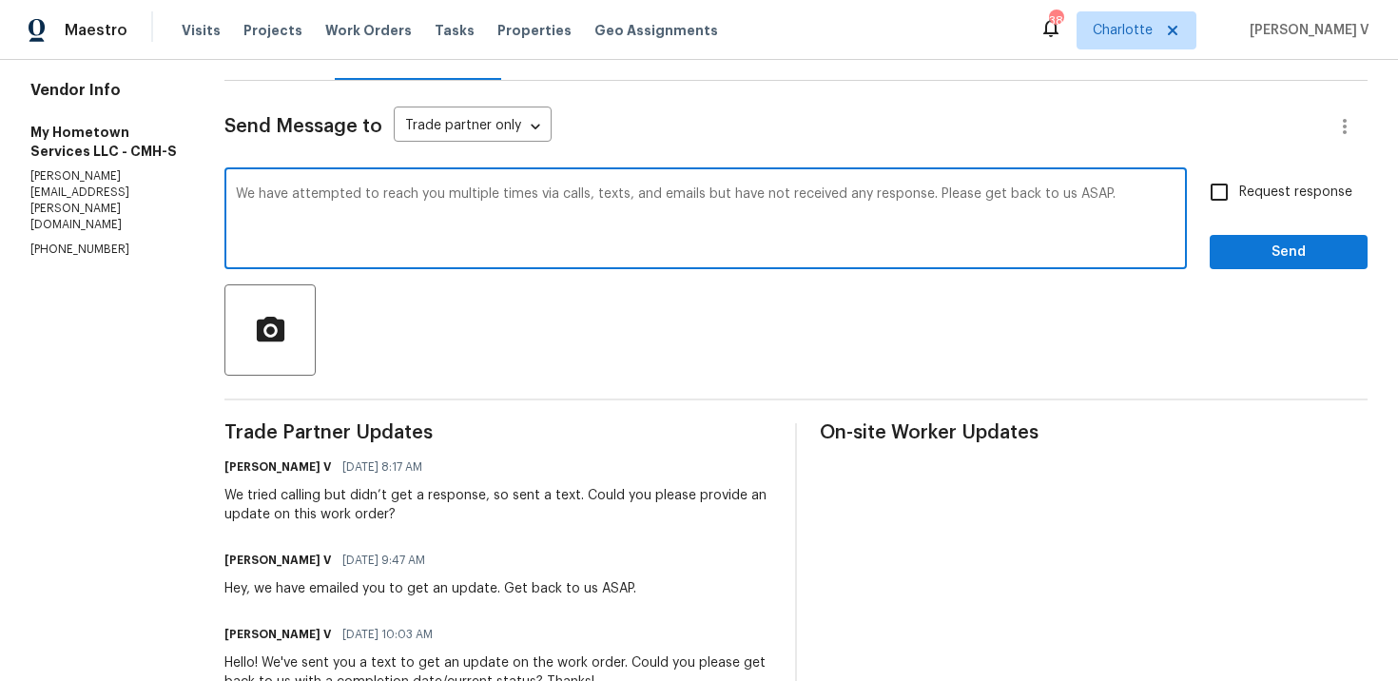
type textarea "We have attempted to reach you multiple times via calls, texts, and emails but …"
click at [1252, 199] on span "Request response" at bounding box center [1295, 193] width 113 height 20
click at [1239, 199] on input "Request response" at bounding box center [1219, 192] width 40 height 40
checkbox input "true"
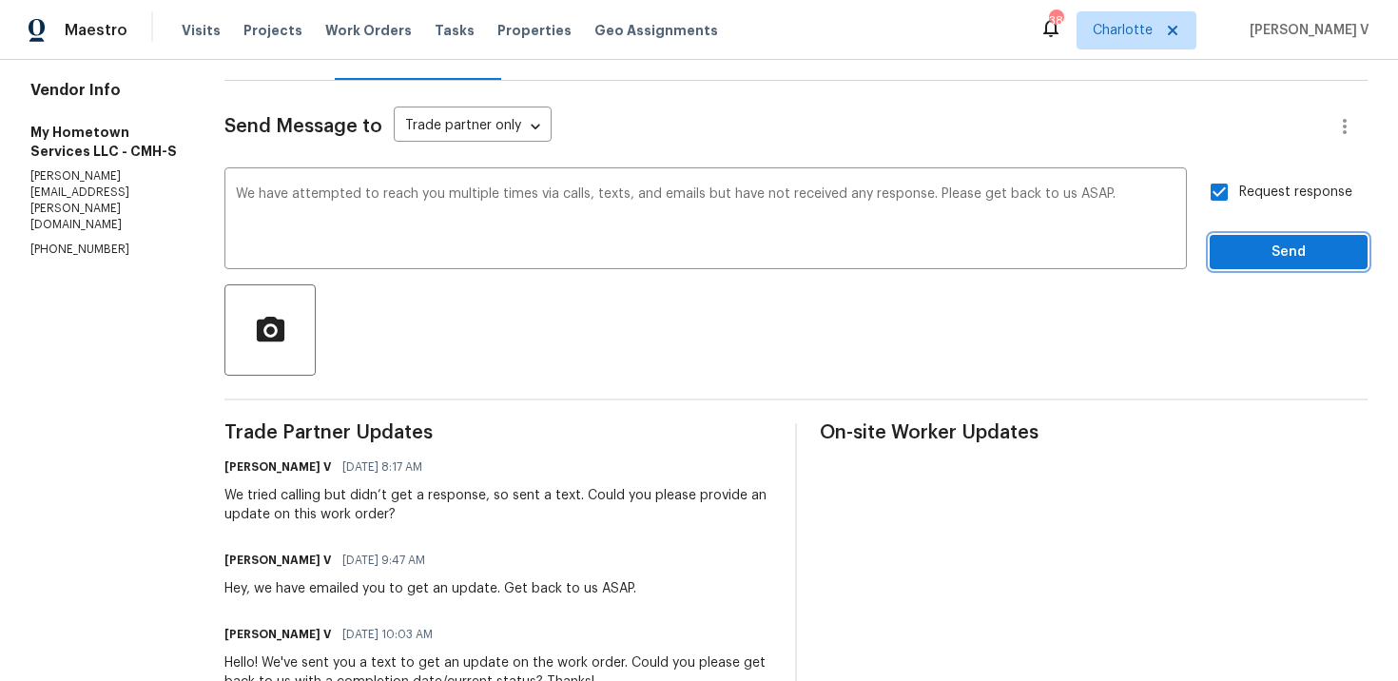
click at [1255, 243] on span "Send" at bounding box center [1288, 253] width 127 height 24
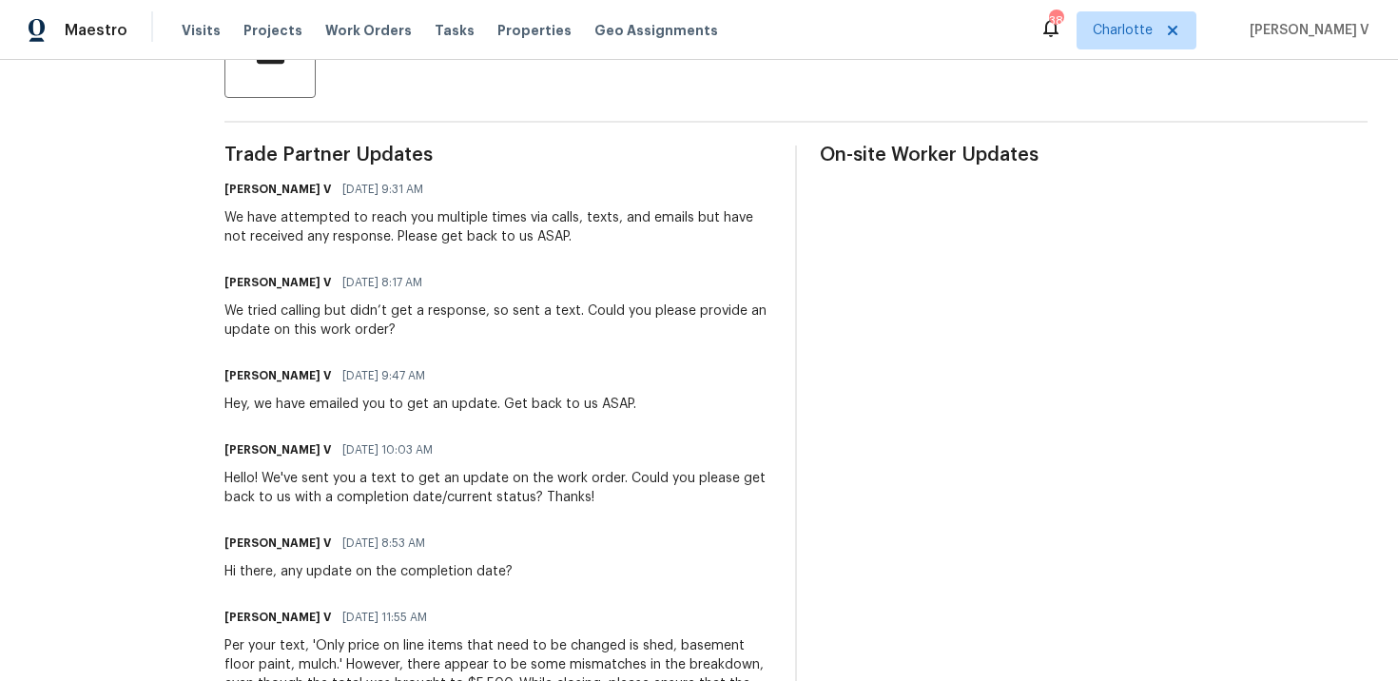
scroll to position [0, 0]
